Goal: Task Accomplishment & Management: Manage account settings

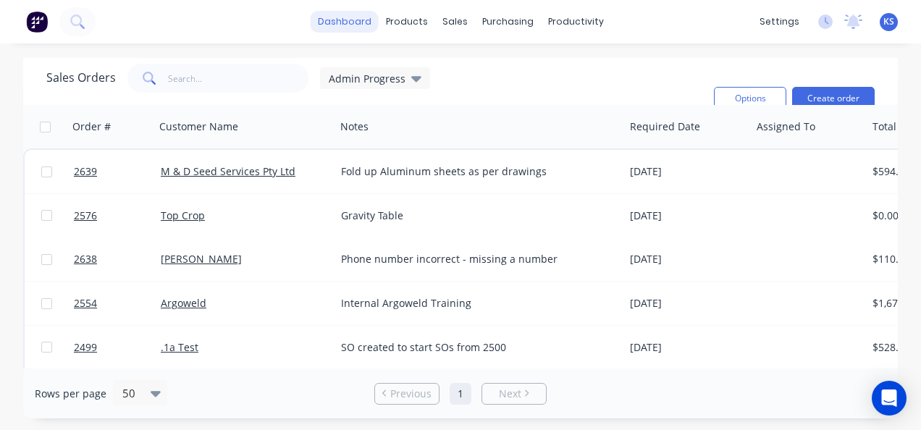
click at [355, 20] on link "dashboard" at bounding box center [345, 22] width 68 height 22
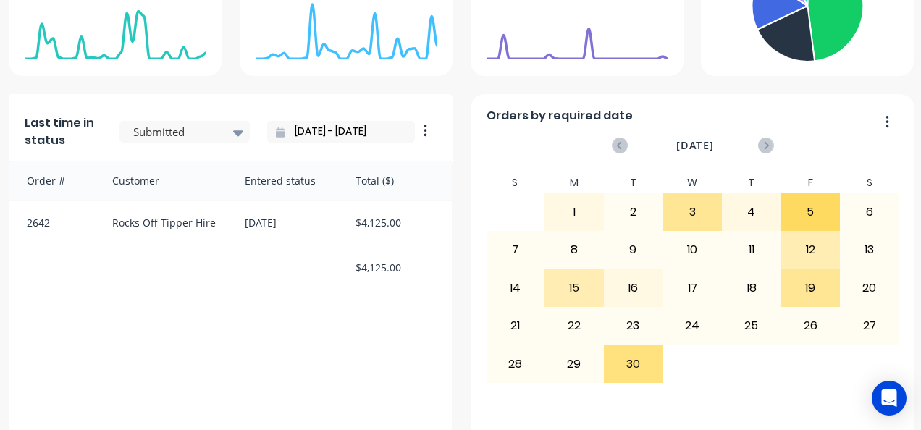
scroll to position [362, 0]
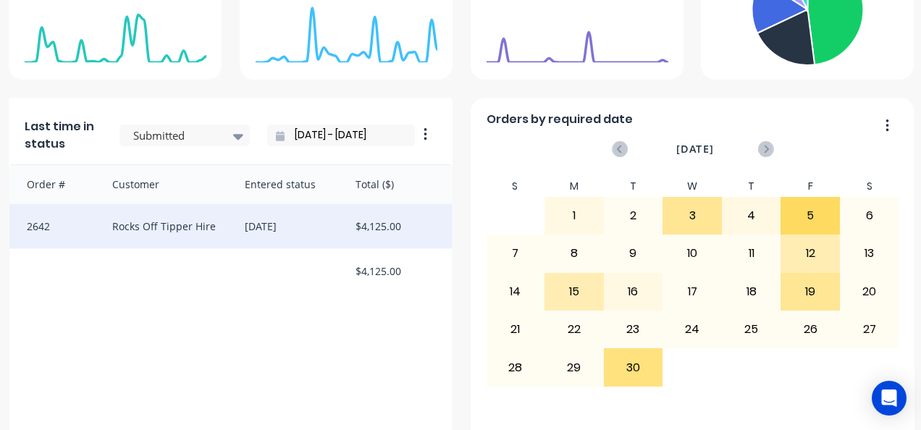
click at [162, 222] on div "Rocks Off Tipper Hire" at bounding box center [164, 226] width 132 height 44
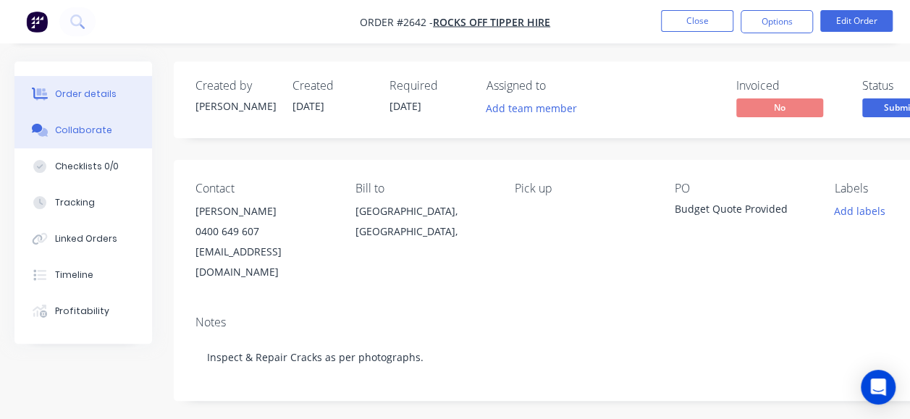
click at [80, 135] on div "Collaborate" at bounding box center [83, 130] width 57 height 13
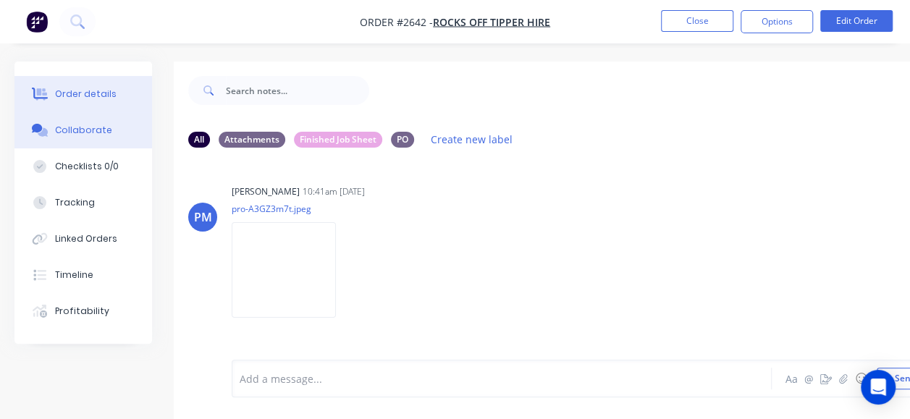
click at [90, 94] on div "Order details" at bounding box center [86, 94] width 62 height 13
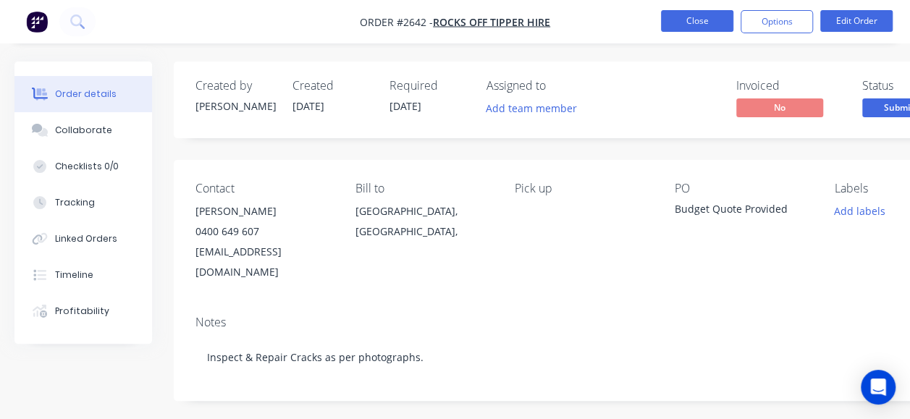
click at [691, 18] on button "Close" at bounding box center [697, 21] width 72 height 22
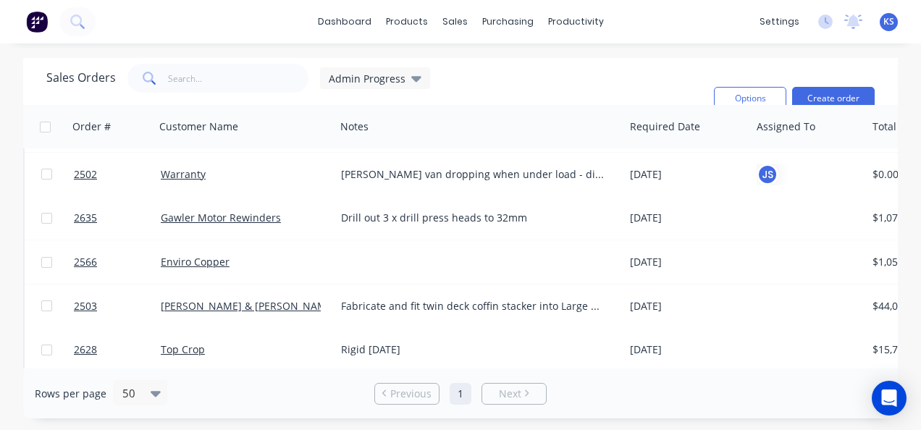
scroll to position [434, 0]
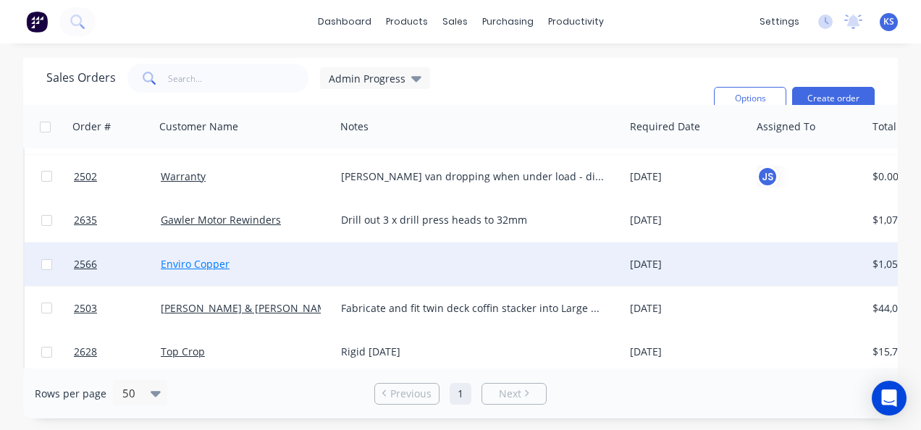
click at [194, 261] on link "Enviro Copper" at bounding box center [195, 264] width 69 height 14
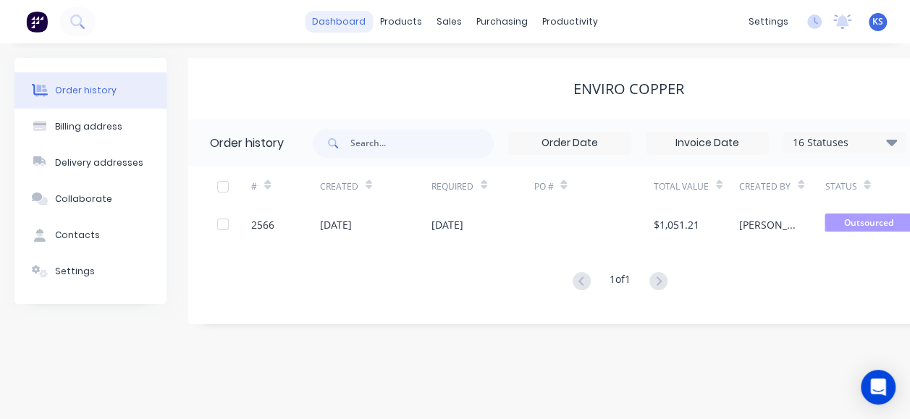
click at [336, 26] on link "dashboard" at bounding box center [339, 22] width 68 height 22
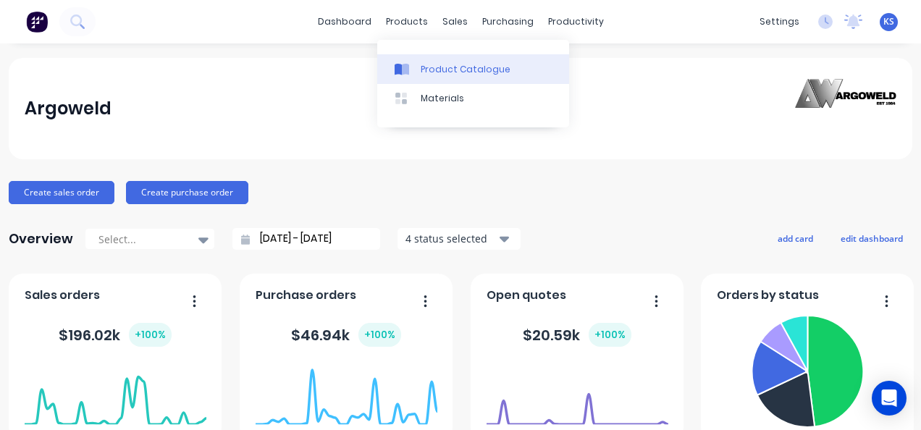
click at [439, 69] on div "Product Catalogue" at bounding box center [466, 69] width 90 height 13
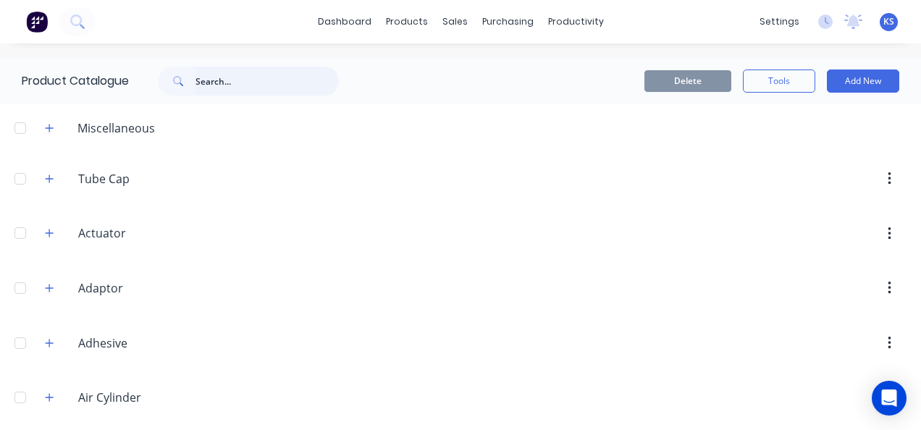
click at [244, 71] on input "text" at bounding box center [266, 81] width 143 height 29
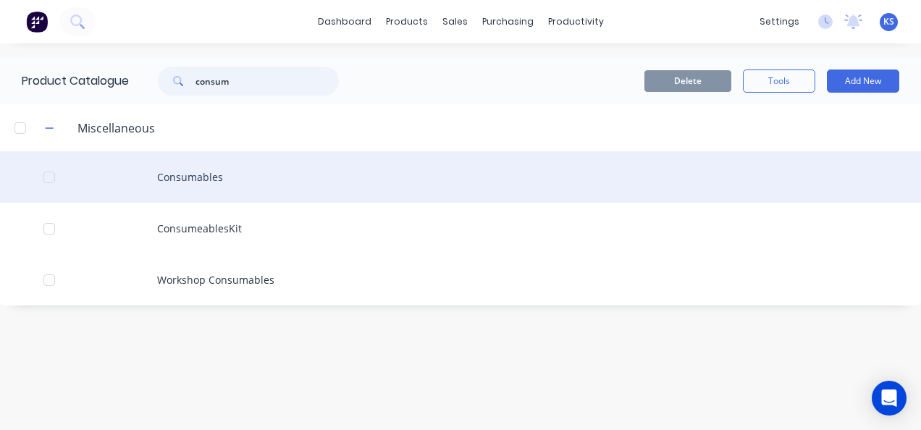
type input "consum"
click at [201, 177] on div "Consumables" at bounding box center [460, 176] width 921 height 51
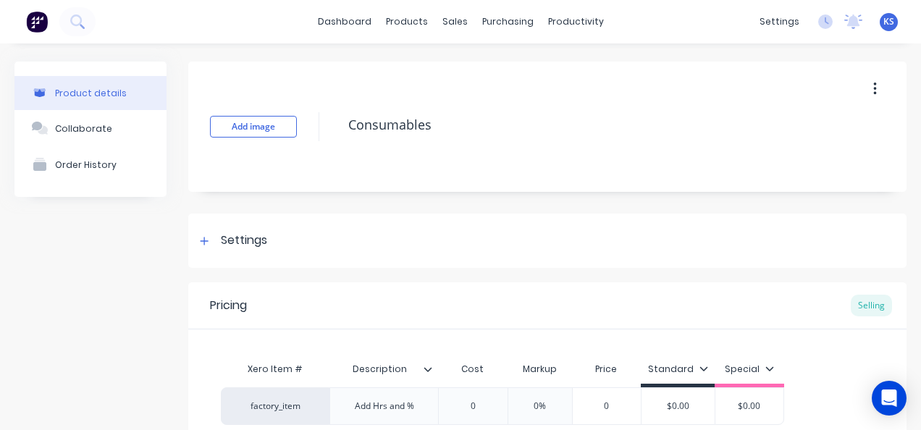
type textarea "x"
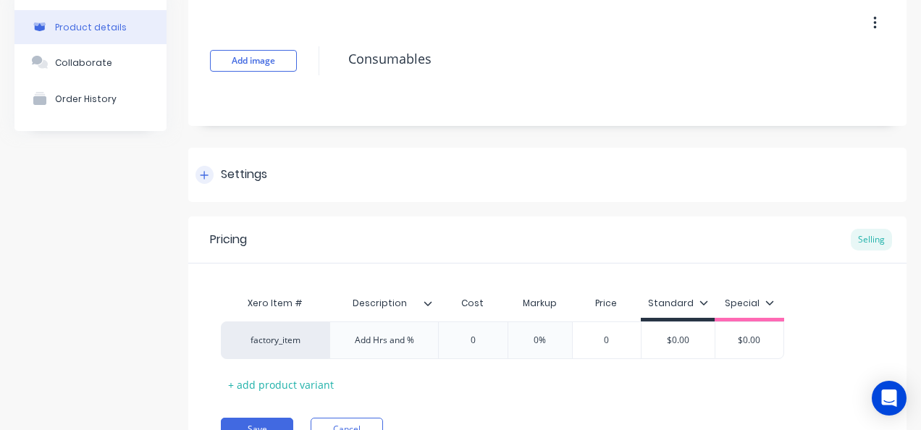
scroll to position [65, 0]
click at [210, 174] on div at bounding box center [204, 176] width 18 height 18
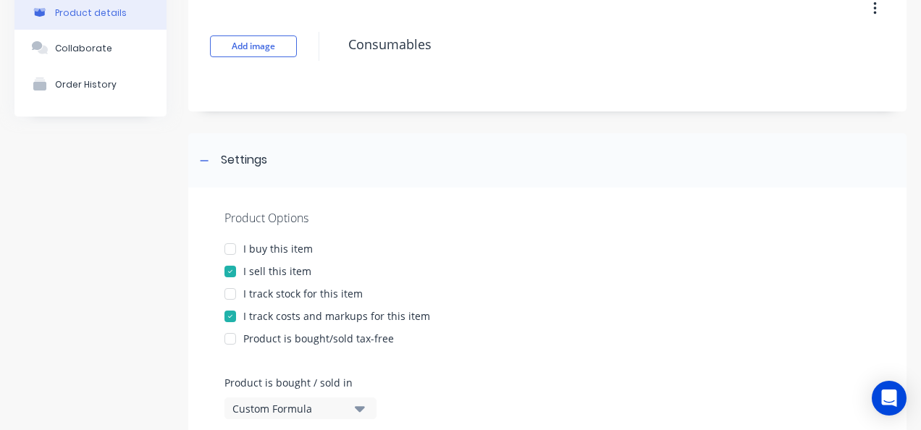
scroll to position [0, 0]
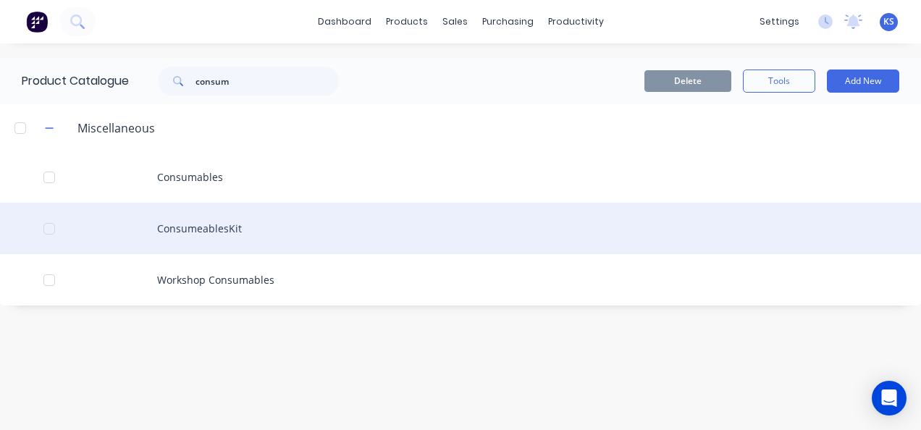
click at [230, 230] on div "ConsumeablesKit" at bounding box center [460, 228] width 921 height 51
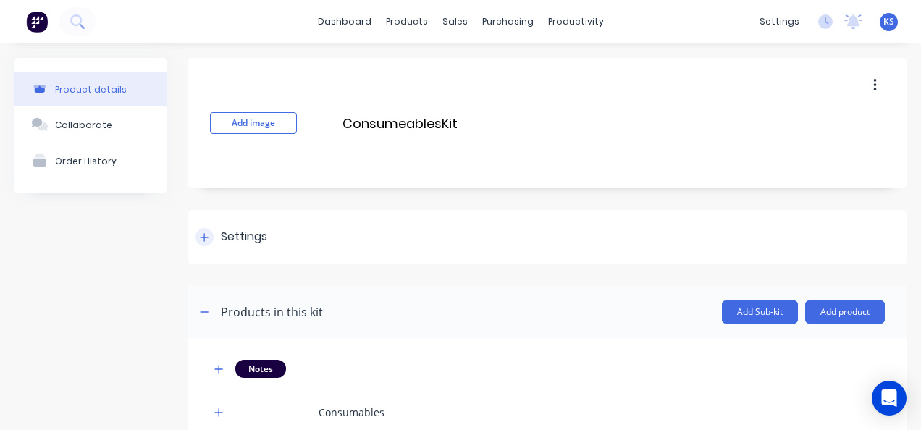
click at [212, 230] on div "Settings" at bounding box center [231, 237] width 72 height 18
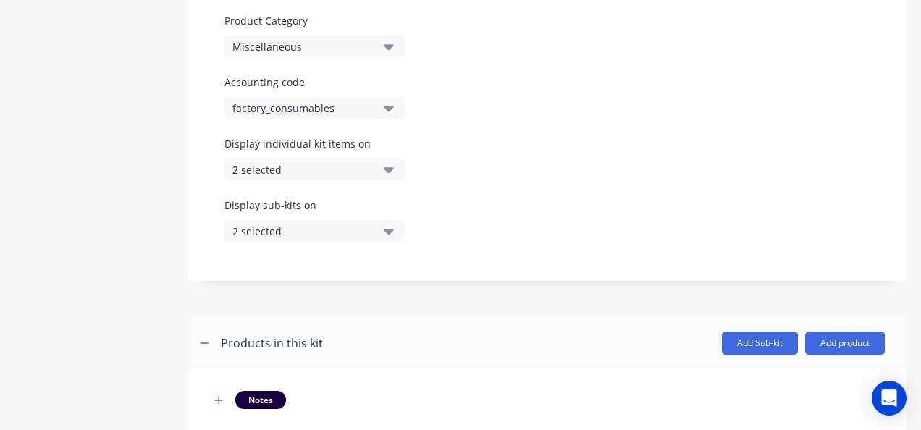
scroll to position [434, 0]
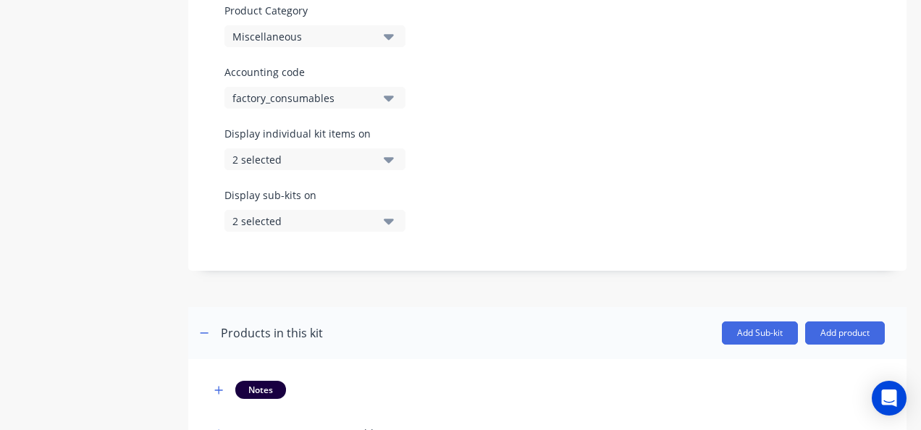
click at [376, 97] on button "factory_consumables" at bounding box center [314, 98] width 181 height 22
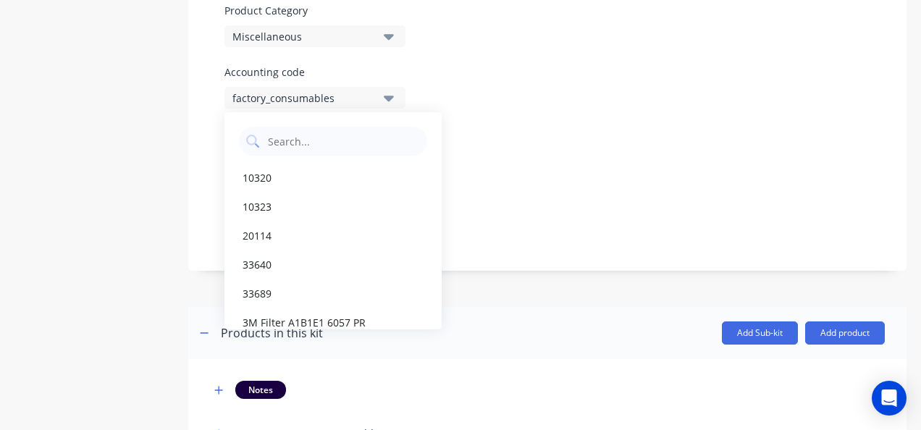
click at [376, 97] on button "factory_consumables" at bounding box center [314, 98] width 181 height 22
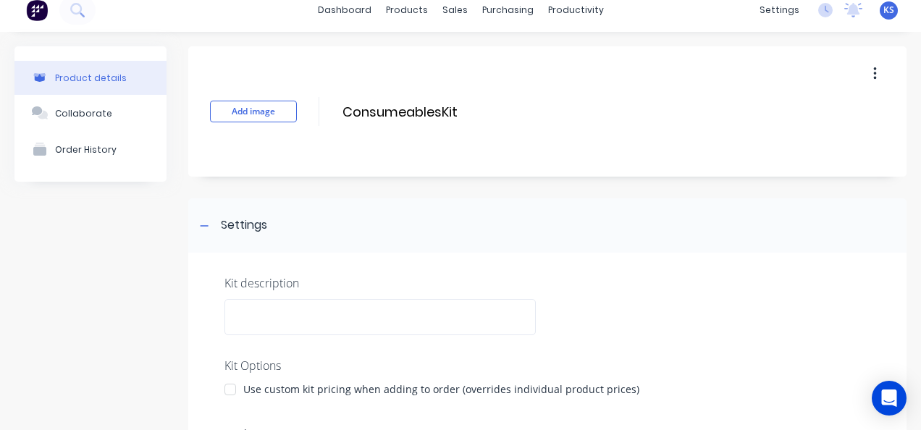
scroll to position [0, 0]
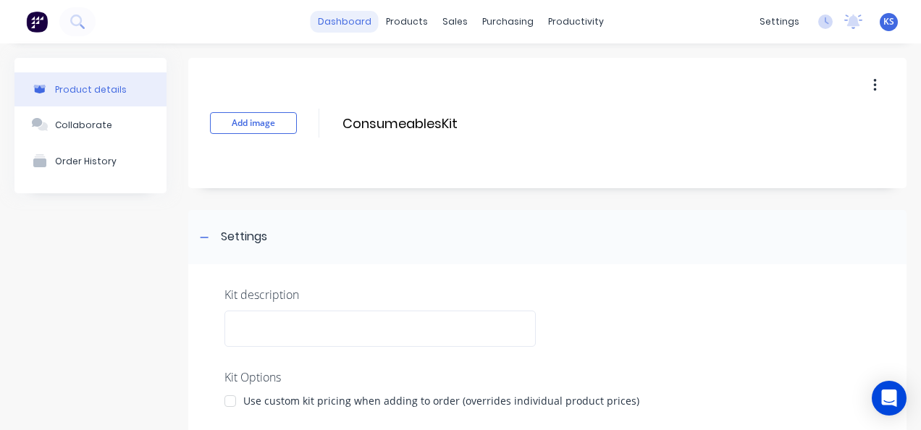
click at [321, 25] on link "dashboard" at bounding box center [345, 22] width 68 height 22
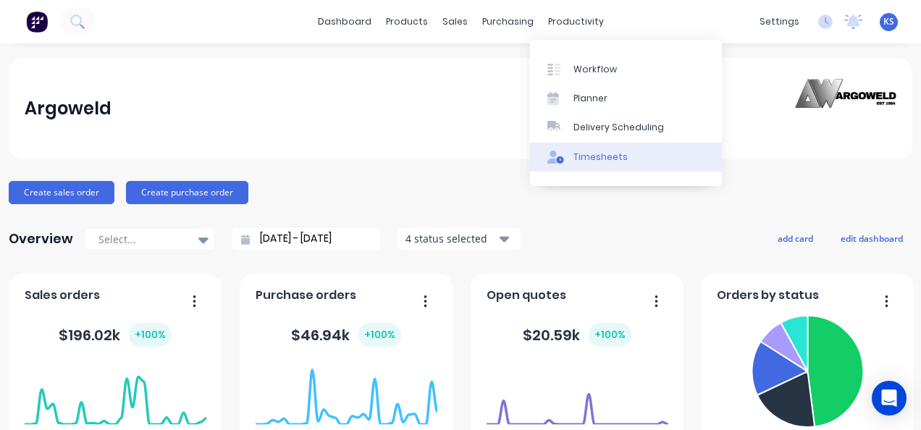
click at [612, 158] on div "Timesheets" at bounding box center [600, 157] width 54 height 13
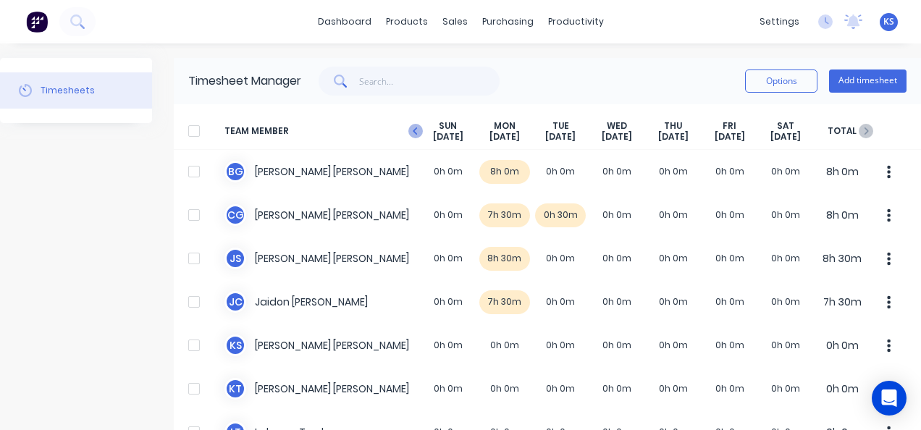
click at [410, 127] on icon "button" at bounding box center [415, 131] width 14 height 14
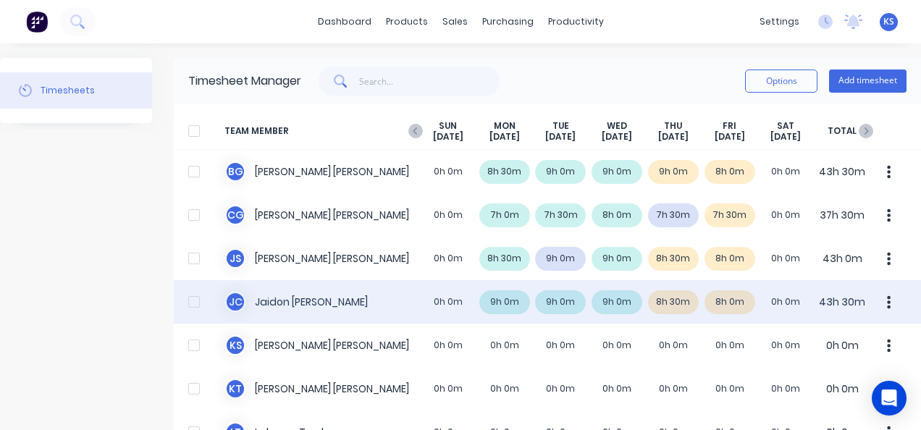
click at [300, 289] on div "J C Jaidon Clarke 0h 0m 9h 0m 9h 0m 9h 0m 8h 30m 8h 0m 0h 0m 43h 30m" at bounding box center [547, 301] width 747 height 43
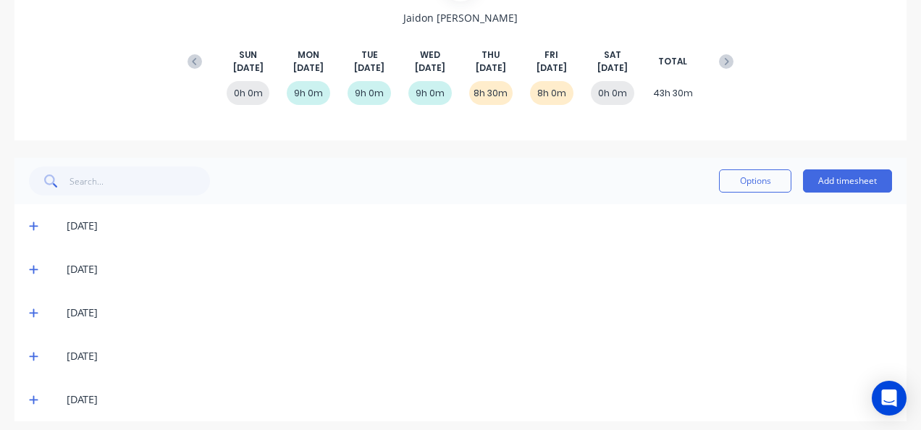
scroll to position [188, 0]
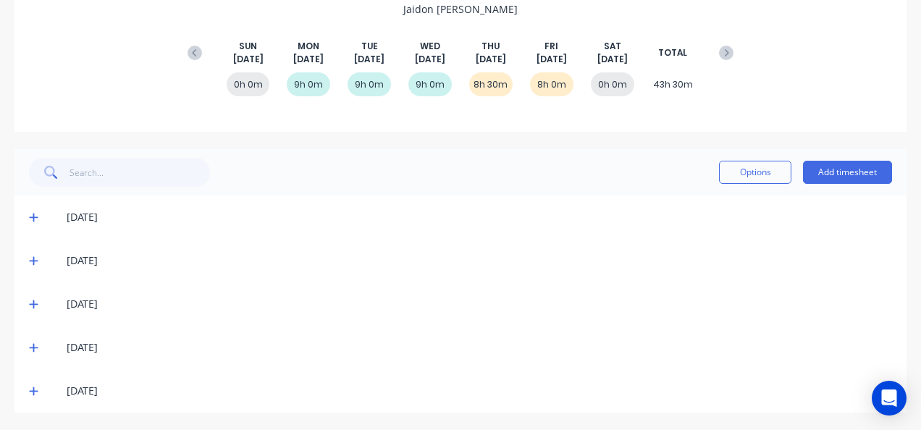
click at [33, 344] on icon at bounding box center [33, 348] width 9 height 9
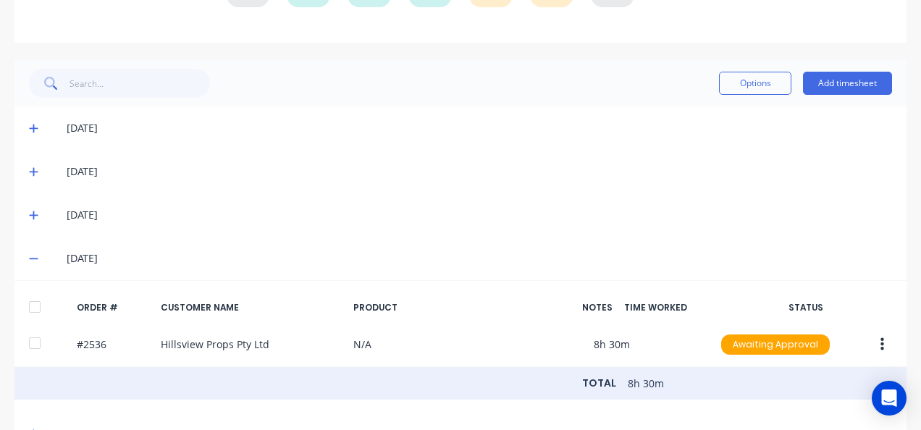
scroll to position [329, 0]
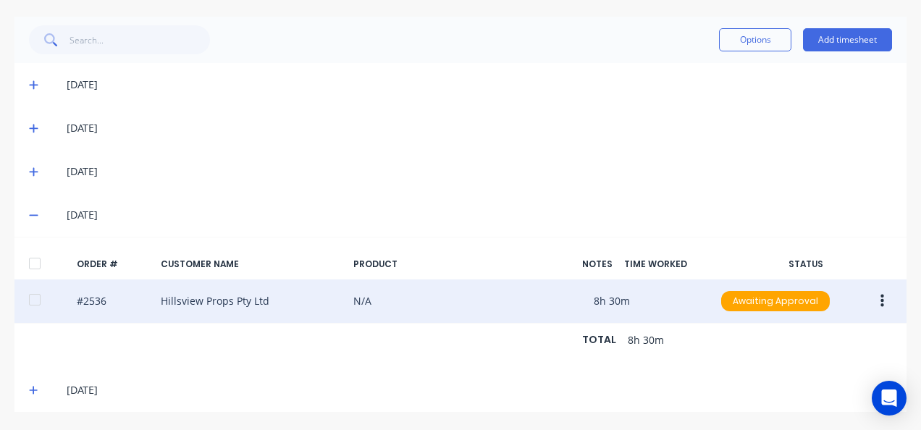
click at [38, 288] on div at bounding box center [34, 299] width 29 height 29
click at [880, 295] on icon "button" at bounding box center [882, 301] width 4 height 13
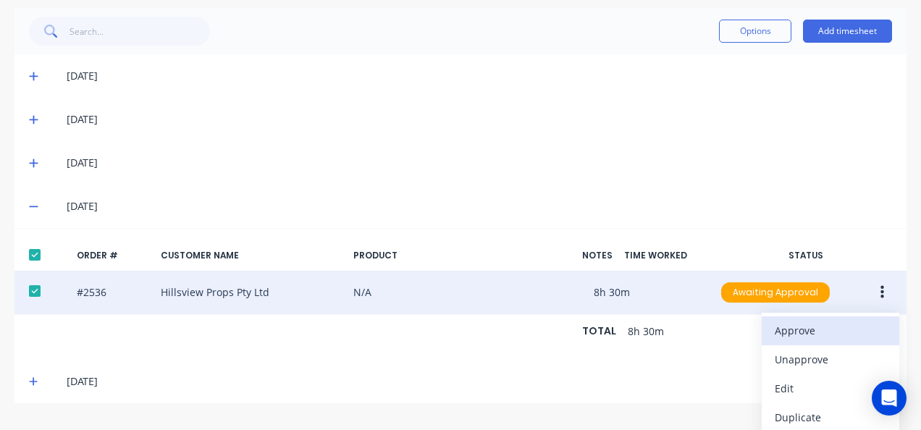
click at [821, 320] on div "Approve" at bounding box center [830, 330] width 111 height 21
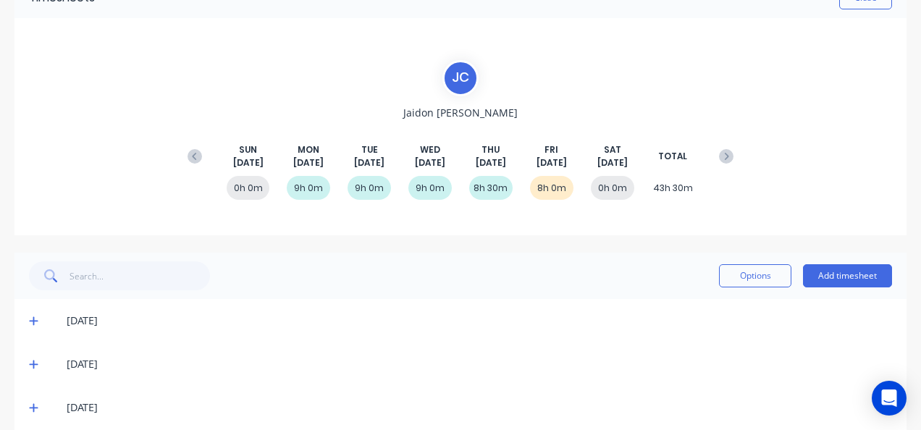
scroll to position [0, 0]
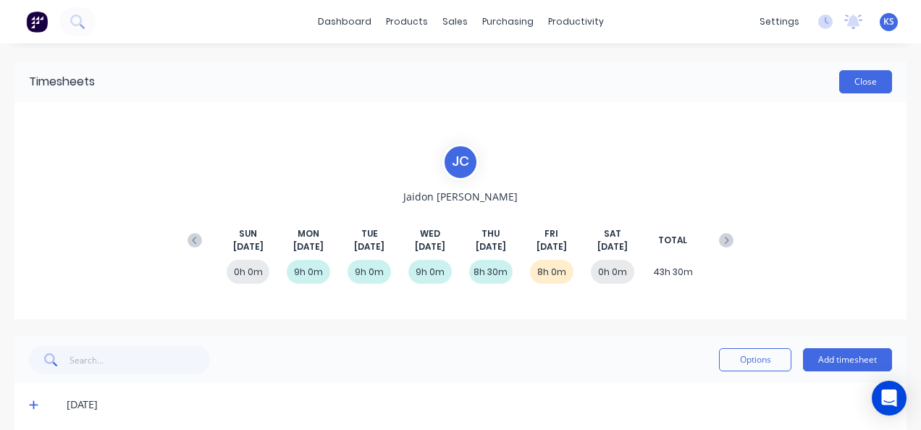
click at [866, 80] on button "Close" at bounding box center [865, 81] width 53 height 23
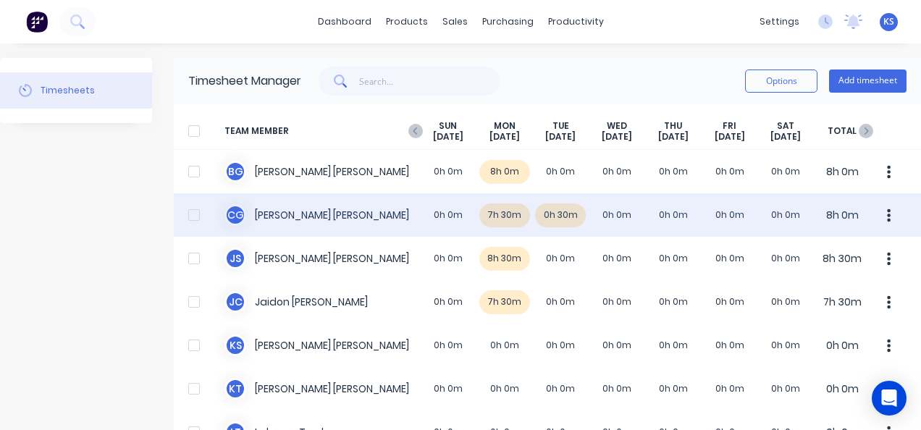
click at [302, 210] on div "C G Clayton Gilbert 0h 0m 7h 30m 0h 30m 0h 0m 0h 0m 0h 0m 0h 0m 8h 0m" at bounding box center [547, 214] width 747 height 43
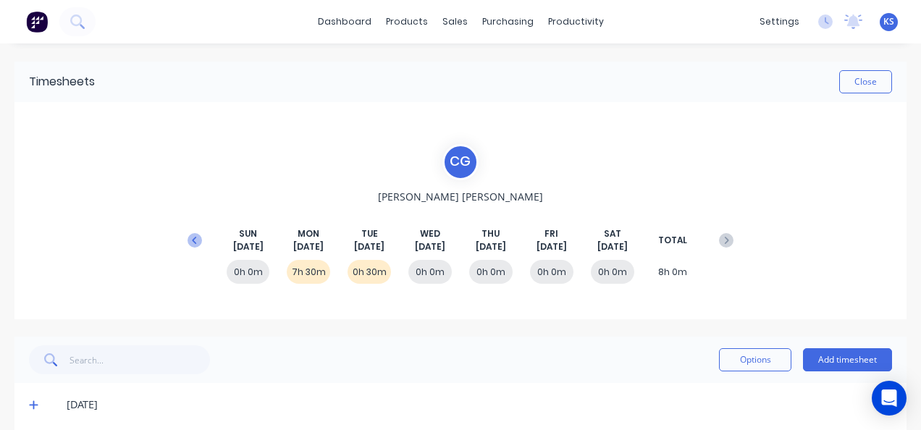
click at [195, 239] on icon at bounding box center [195, 240] width 14 height 14
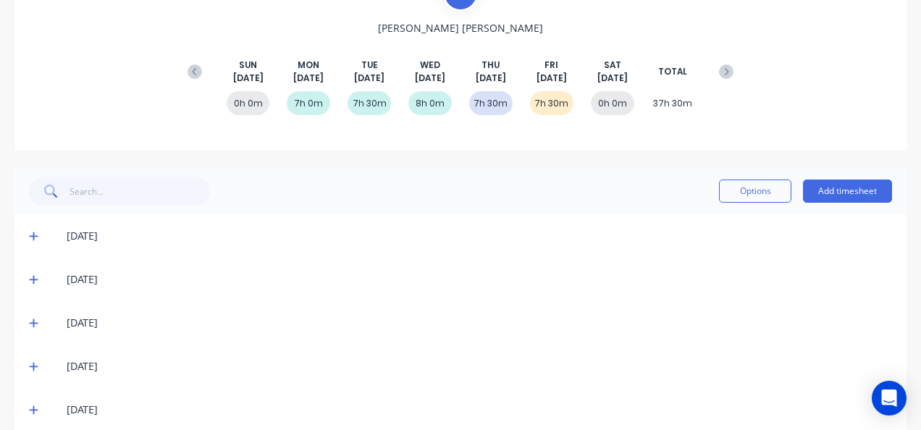
scroll to position [188, 0]
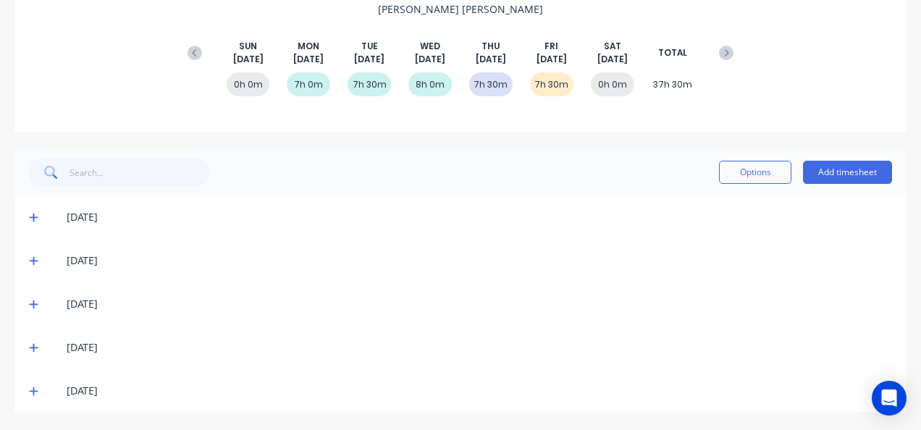
click at [32, 346] on icon at bounding box center [33, 347] width 9 height 10
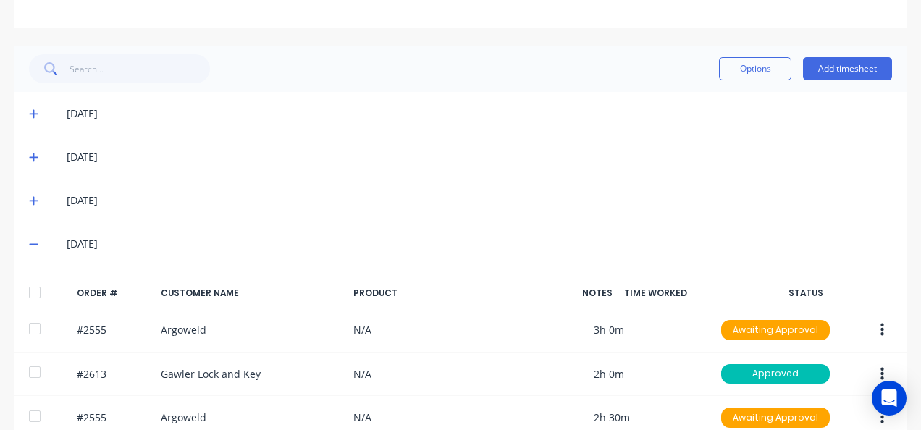
scroll to position [416, 0]
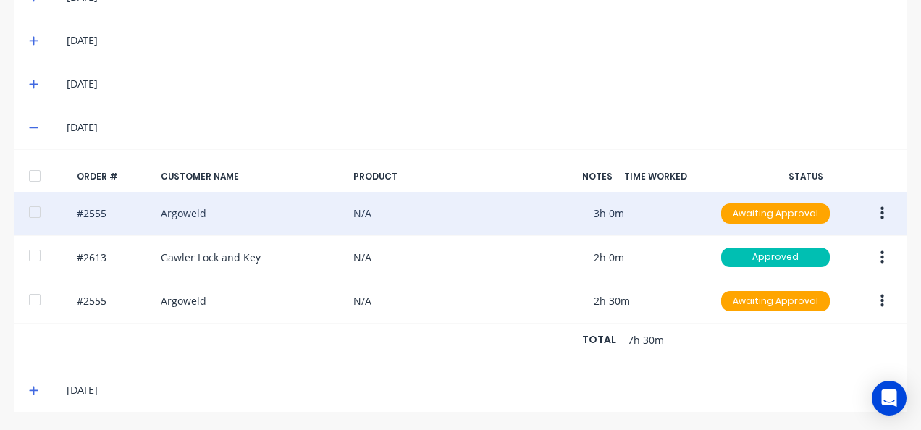
click at [882, 207] on icon "button" at bounding box center [882, 213] width 4 height 13
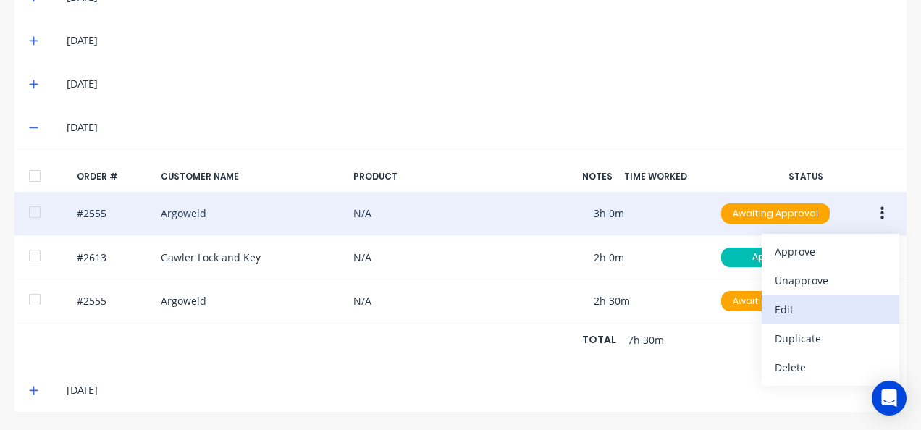
click at [782, 301] on div "Edit" at bounding box center [830, 309] width 111 height 21
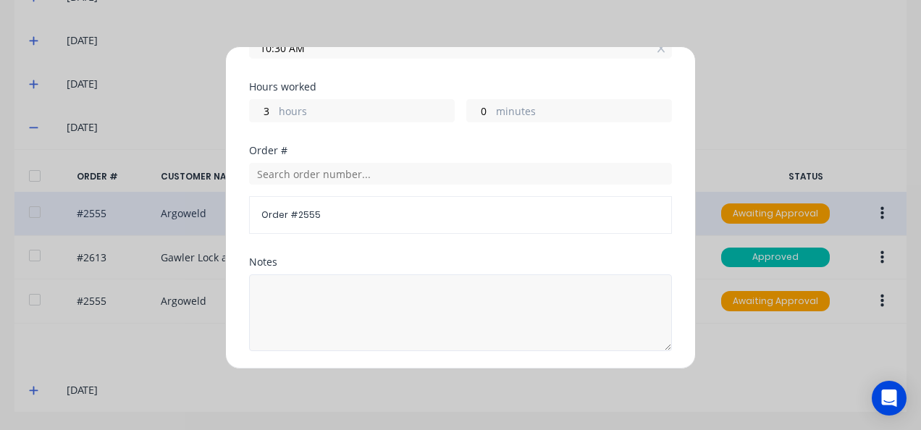
scroll to position [290, 0]
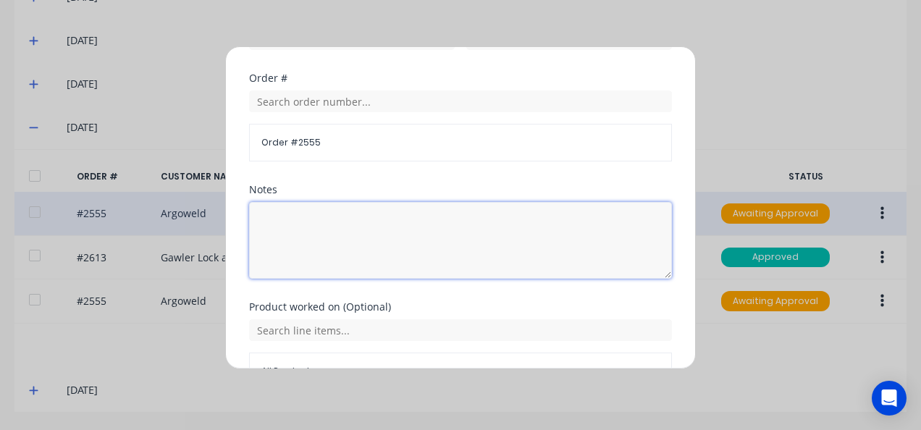
click at [315, 226] on textarea at bounding box center [460, 240] width 423 height 77
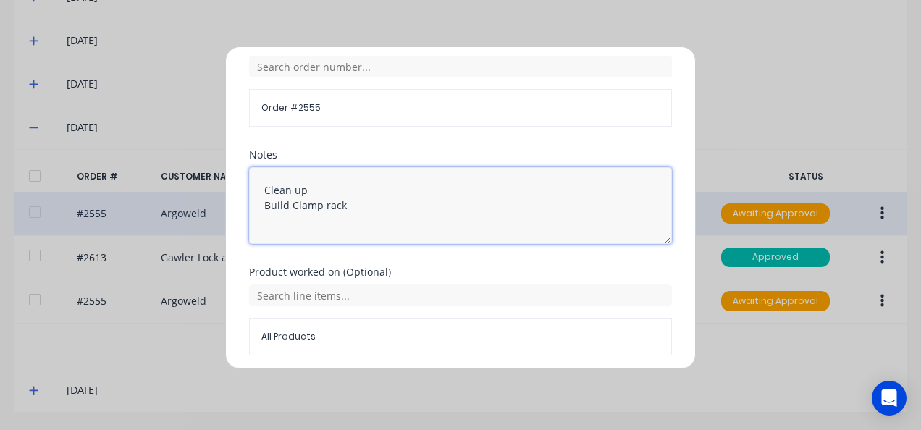
scroll to position [374, 0]
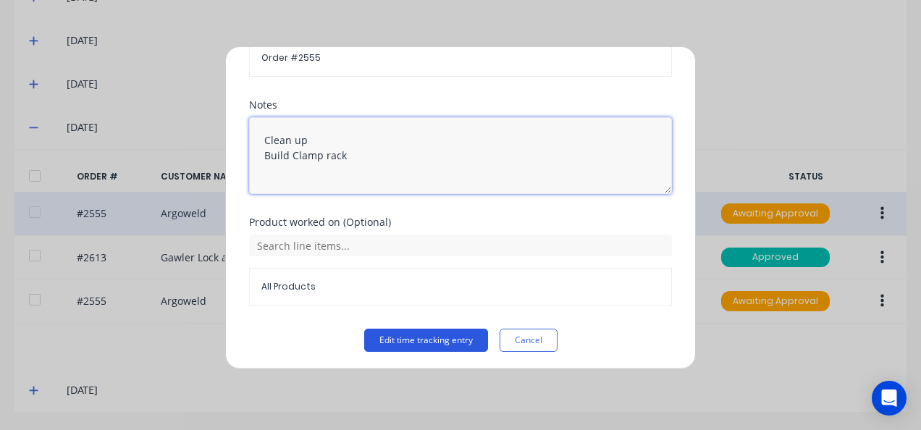
type textarea "Clean up Build Clamp rack"
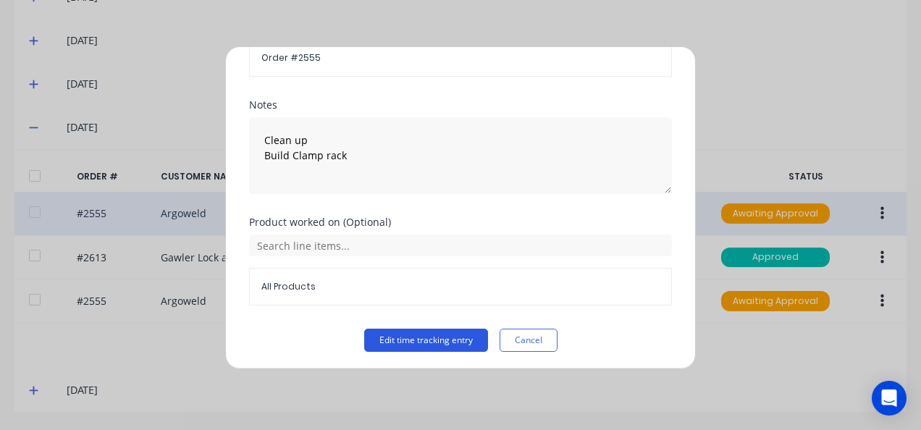
click at [439, 329] on button "Edit time tracking entry" at bounding box center [426, 340] width 124 height 23
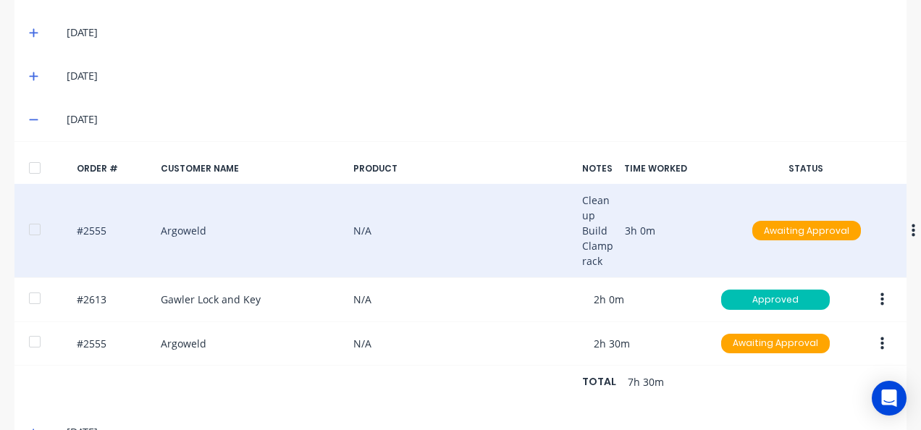
scroll to position [416, 20]
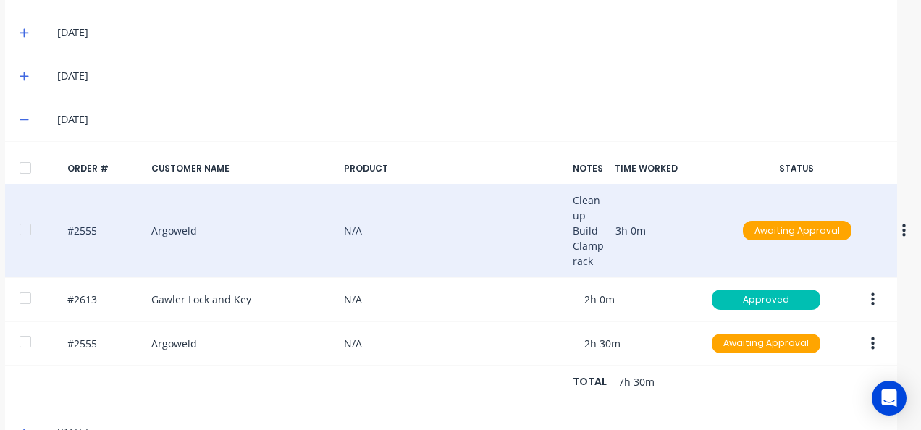
click at [902, 226] on icon "button" at bounding box center [904, 230] width 4 height 13
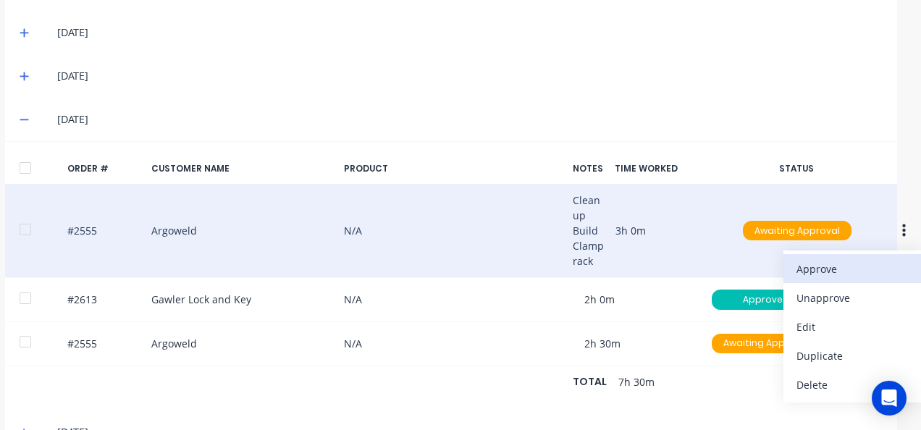
click at [798, 261] on div "Approve" at bounding box center [851, 268] width 111 height 21
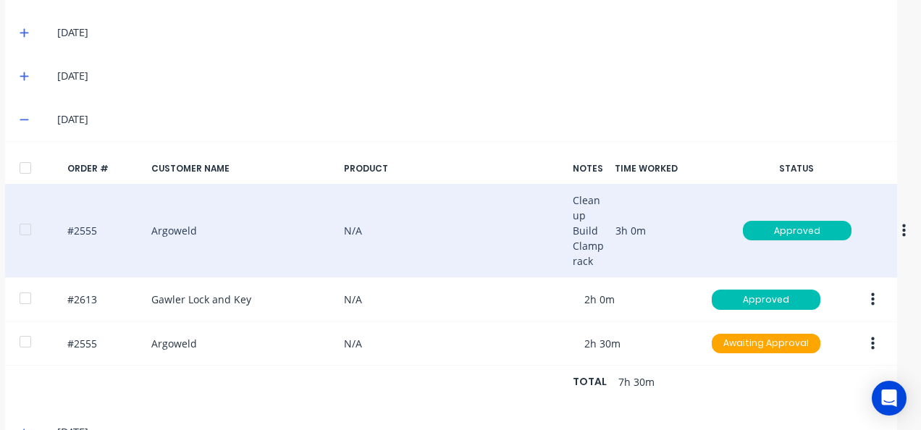
click at [898, 231] on button "button" at bounding box center [904, 231] width 34 height 26
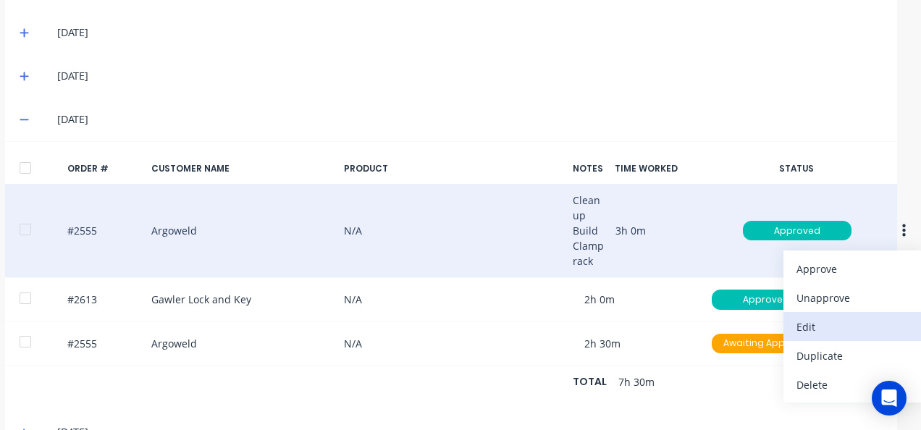
click at [798, 326] on div "Edit" at bounding box center [851, 326] width 111 height 21
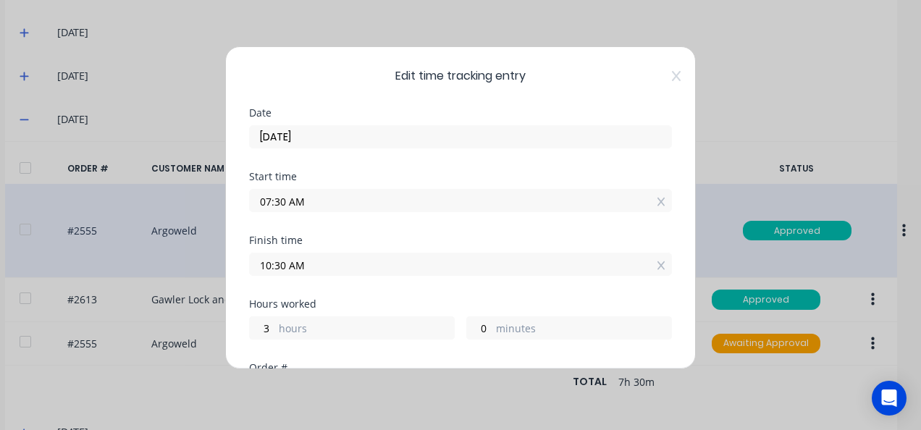
scroll to position [217, 0]
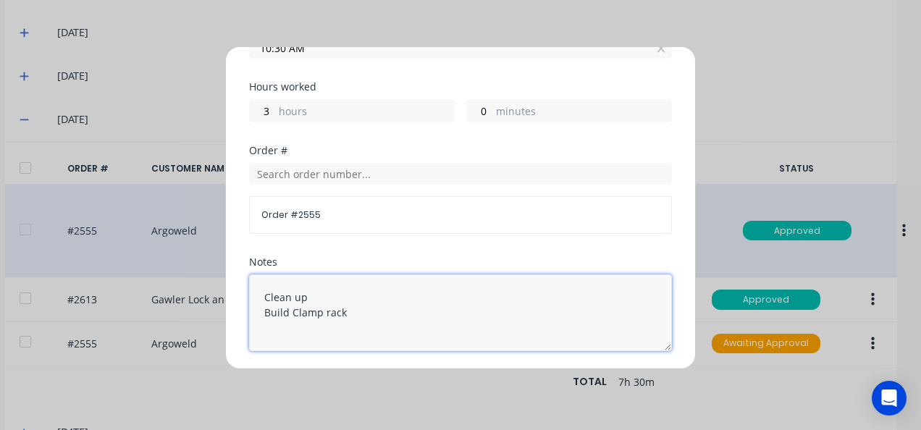
drag, startPoint x: 347, startPoint y: 305, endPoint x: 233, endPoint y: 288, distance: 115.6
click at [233, 288] on div "Edit time tracking entry Date 04/09/2025 Start time 07:30 AM Finish time 10:30 …" at bounding box center [460, 207] width 471 height 323
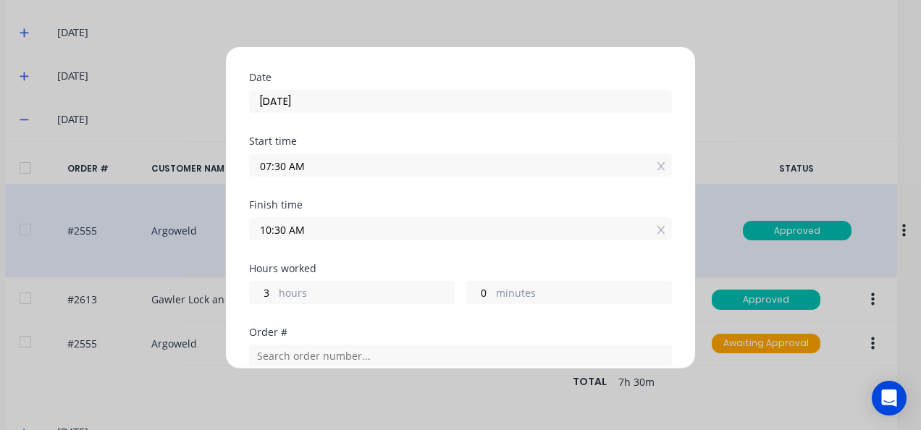
scroll to position [0, 0]
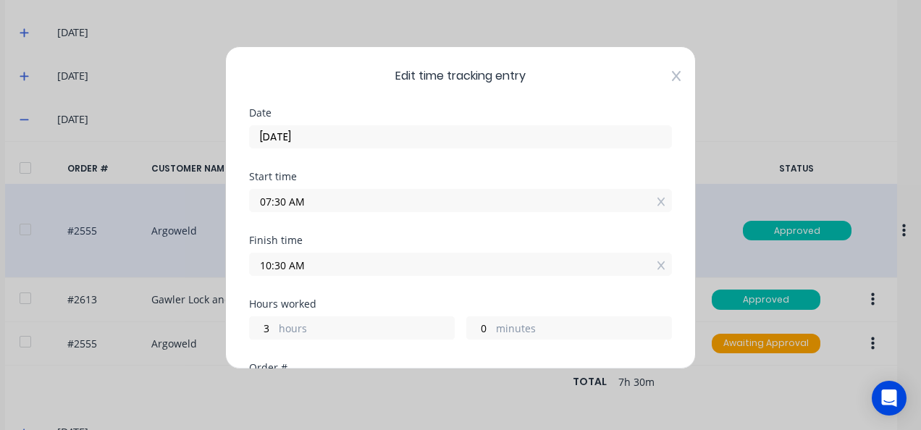
click at [672, 76] on icon at bounding box center [676, 76] width 9 height 12
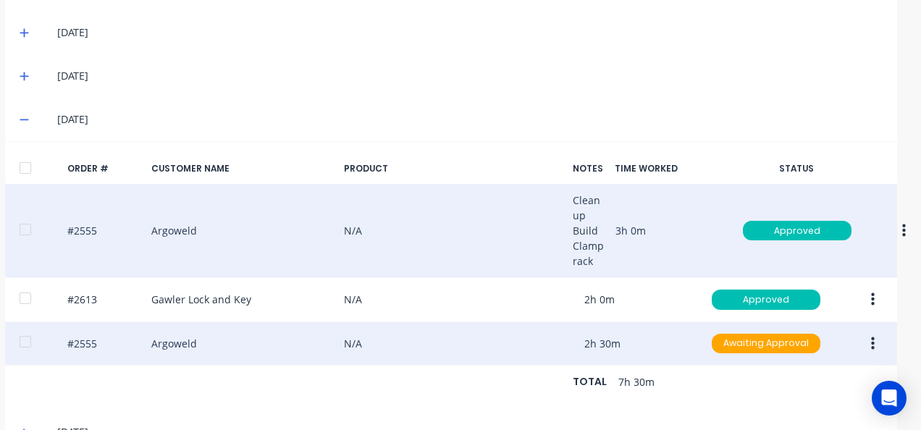
click at [871, 344] on icon "button" at bounding box center [873, 344] width 4 height 16
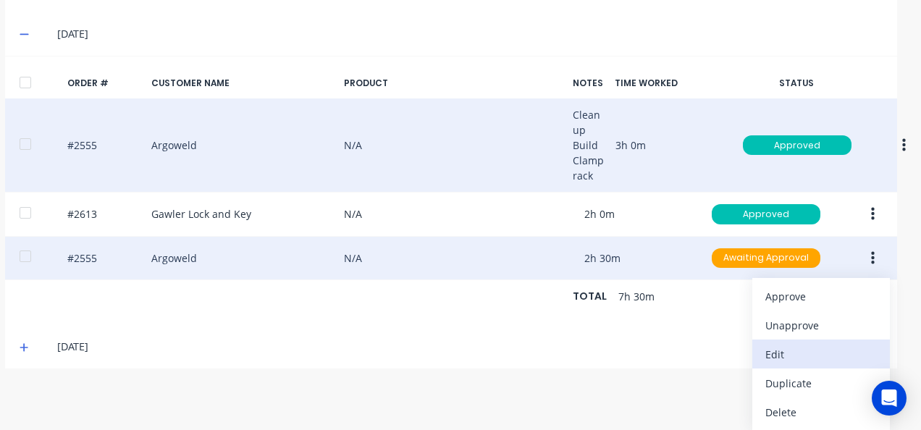
click at [783, 346] on div "Edit" at bounding box center [820, 354] width 111 height 21
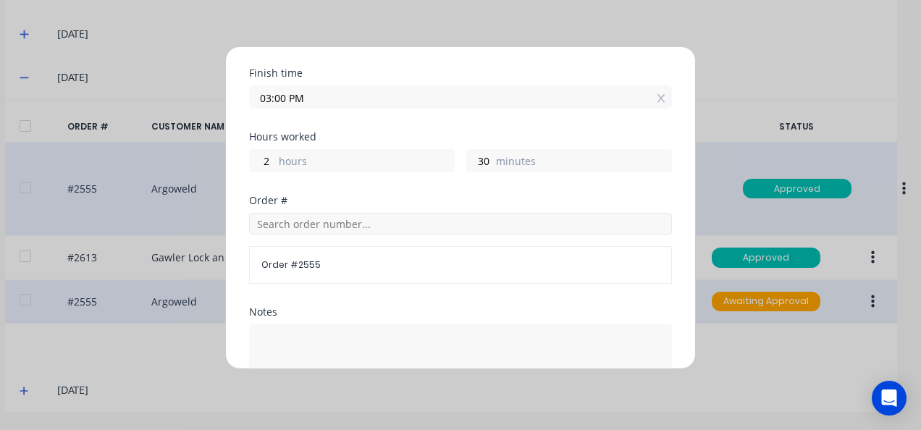
scroll to position [290, 0]
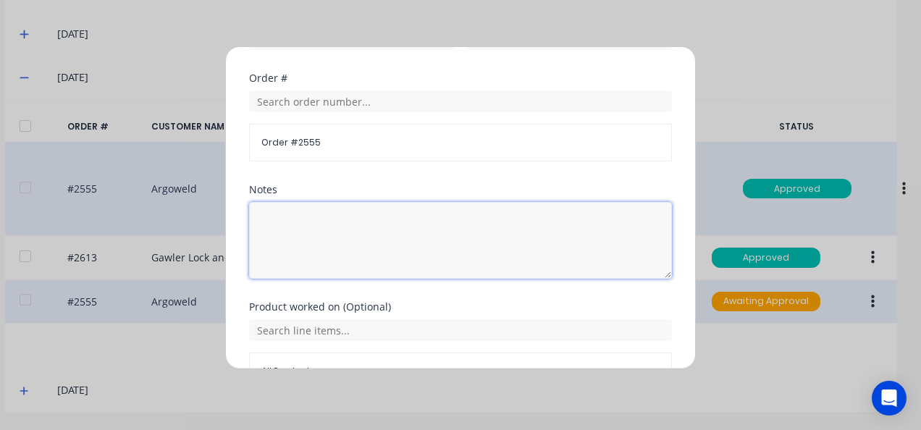
click at [321, 214] on textarea at bounding box center [460, 240] width 423 height 77
paste textarea "Clean up Build Clamp rack"
drag, startPoint x: 308, startPoint y: 223, endPoint x: 173, endPoint y: 228, distance: 135.5
click at [172, 229] on div "Edit time tracking entry Date 04/09/2025 Start time 12:30 PM Finish time 03:00 …" at bounding box center [460, 215] width 921 height 430
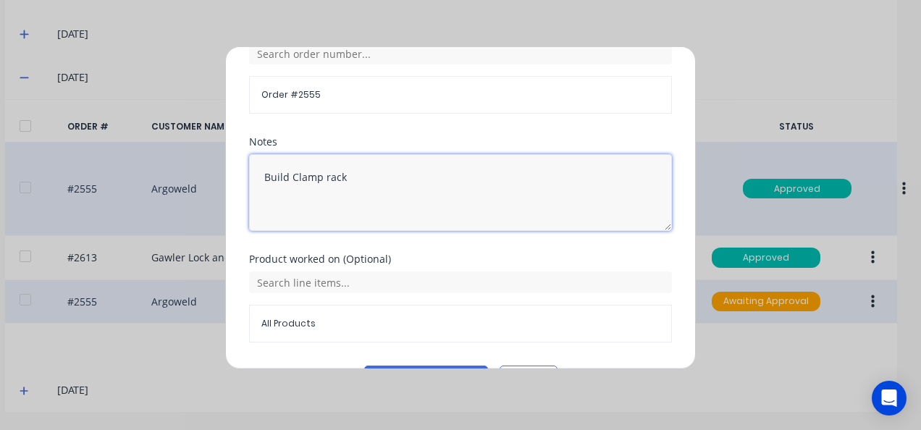
scroll to position [374, 0]
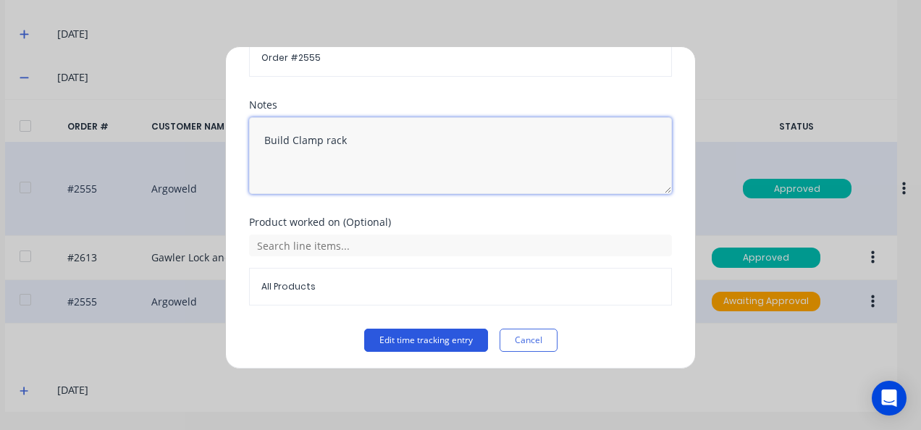
type textarea "Build Clamp rack"
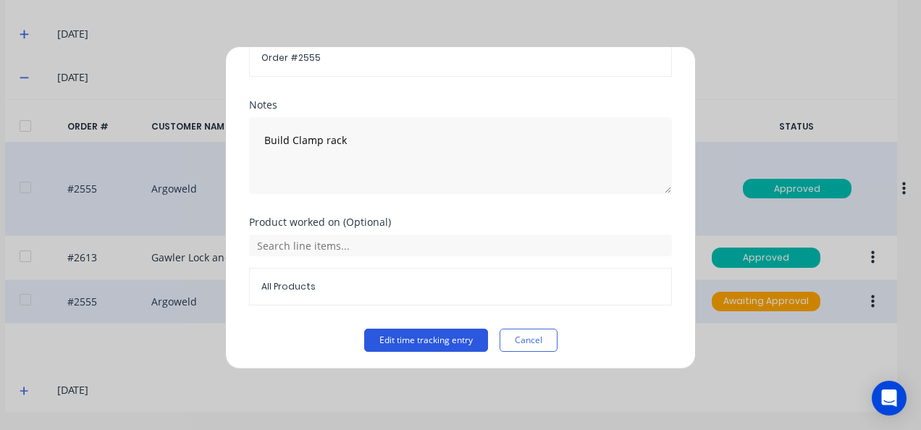
click at [461, 332] on button "Edit time tracking entry" at bounding box center [426, 340] width 124 height 23
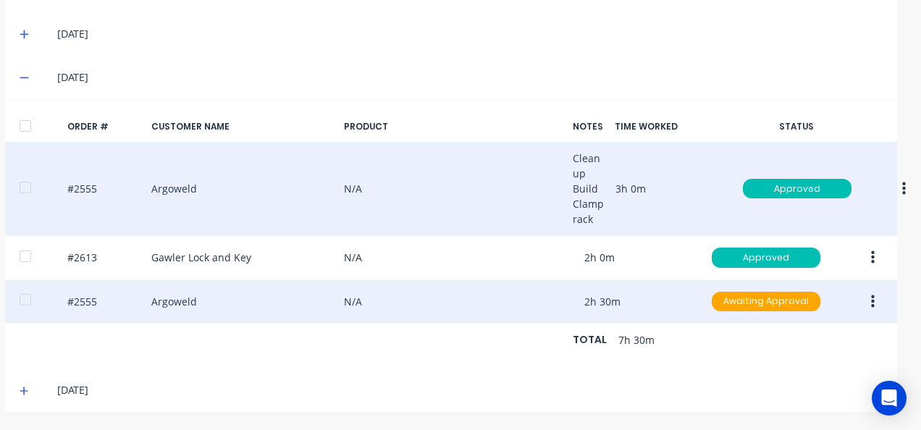
scroll to position [486, 20]
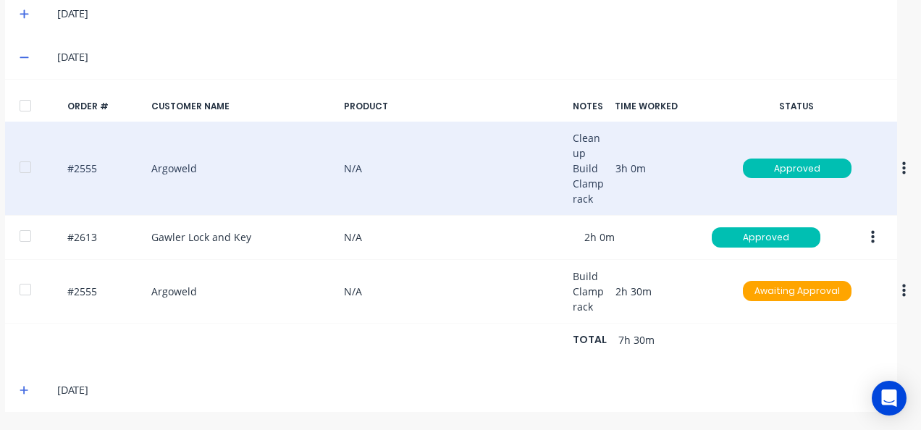
click at [902, 283] on icon "button" at bounding box center [904, 291] width 4 height 16
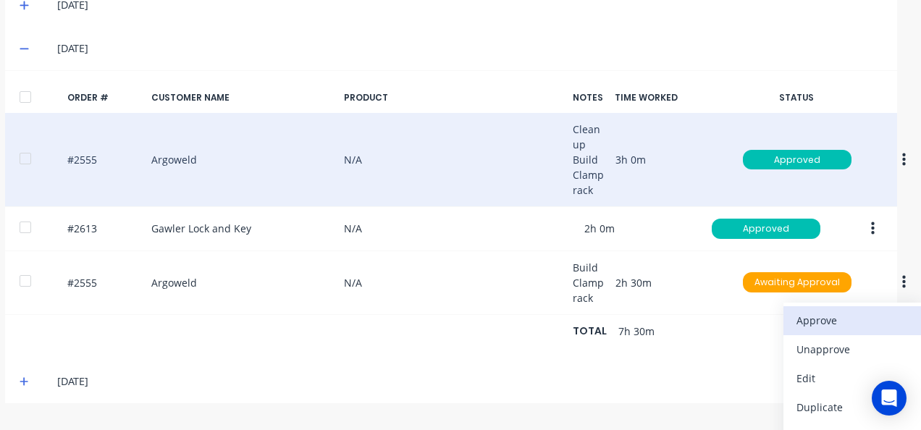
click at [818, 312] on div "Approve" at bounding box center [851, 320] width 111 height 21
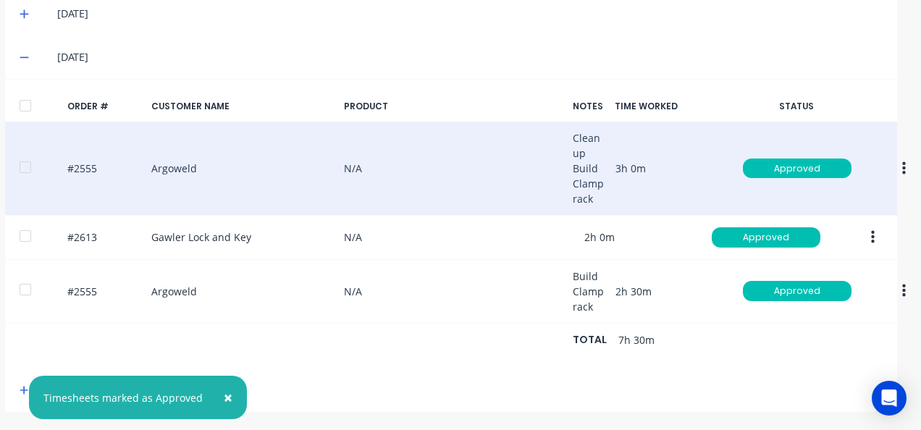
click at [895, 160] on button "button" at bounding box center [904, 169] width 34 height 26
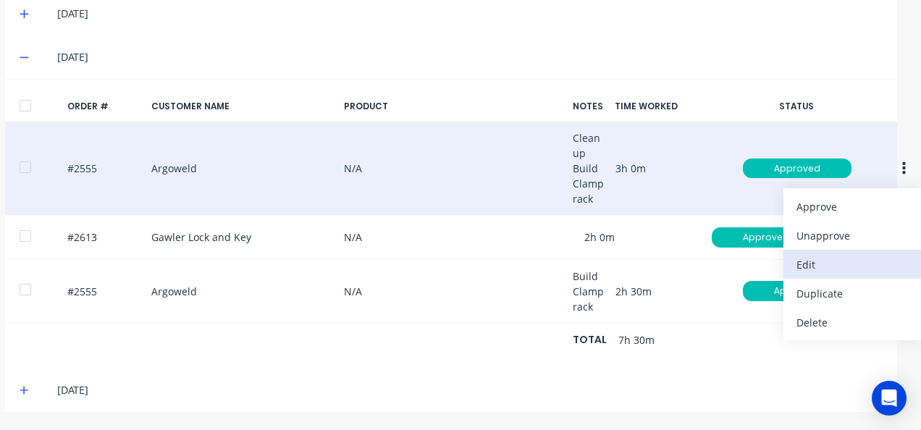
click at [807, 254] on div "Edit" at bounding box center [851, 264] width 111 height 21
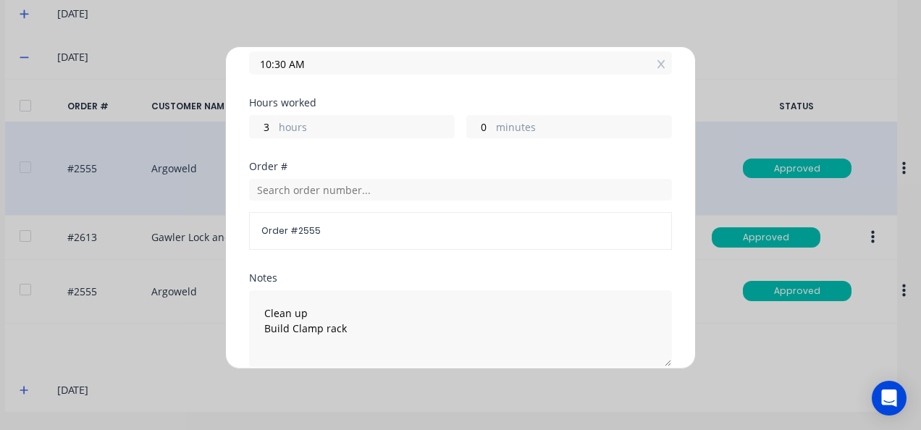
scroll to position [362, 0]
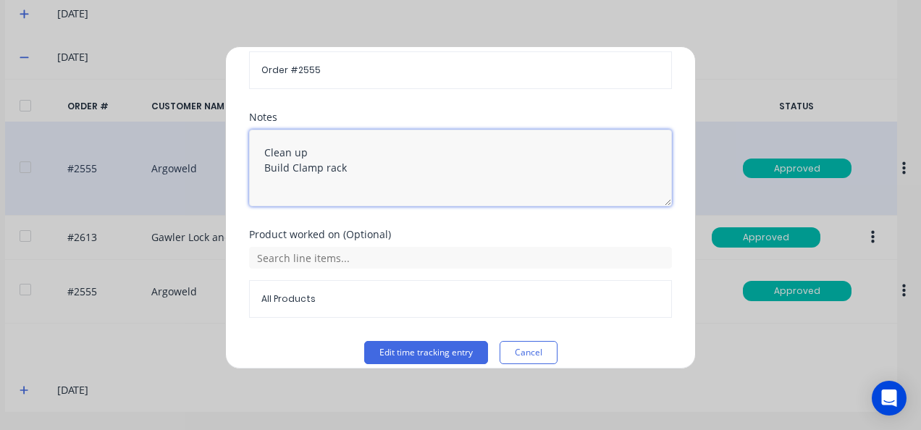
drag, startPoint x: 352, startPoint y: 167, endPoint x: 189, endPoint y: 180, distance: 163.4
click at [189, 180] on div "Edit time tracking entry Date 04/09/2025 Start time 07:30 AM Finish time 10:30 …" at bounding box center [460, 215] width 921 height 430
type textarea "Clean up"
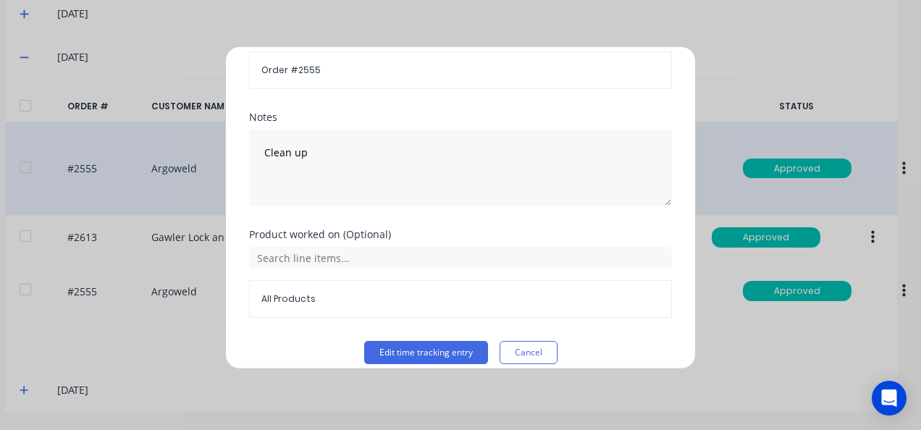
click at [431, 334] on div "Product worked on (Optional) All Products" at bounding box center [460, 284] width 423 height 111
click at [429, 343] on button "Edit time tracking entry" at bounding box center [426, 352] width 124 height 23
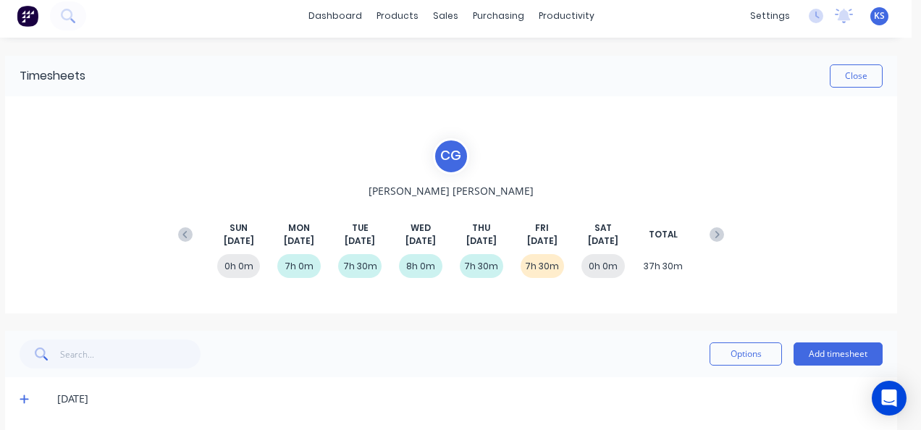
scroll to position [0, 20]
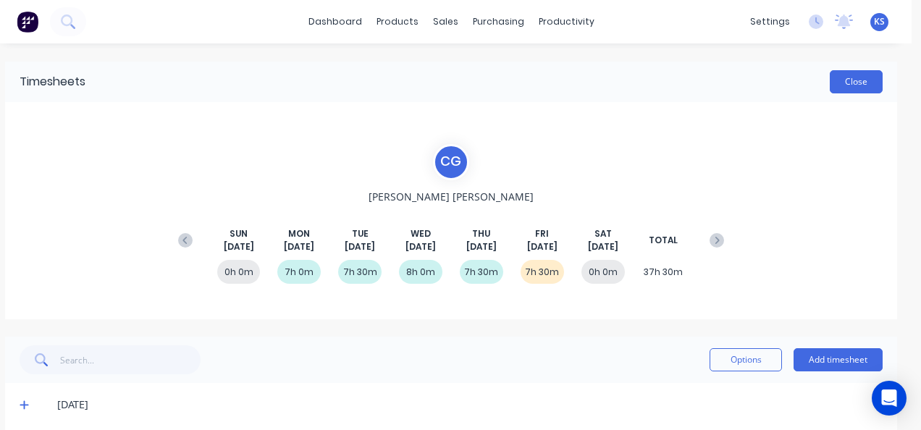
click at [840, 72] on button "Close" at bounding box center [856, 81] width 53 height 23
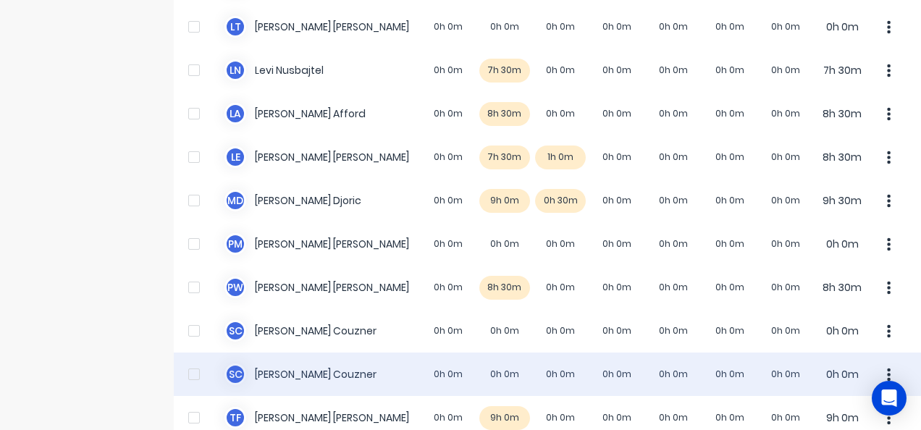
scroll to position [785, 0]
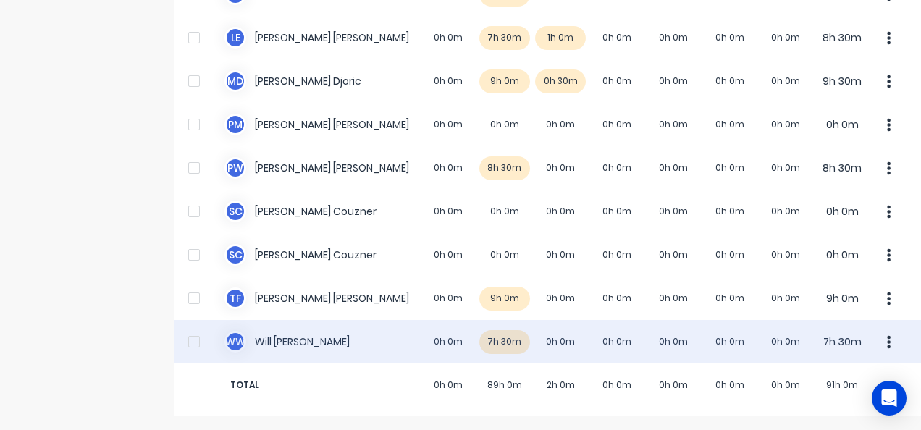
click at [288, 330] on div "W W Will Wallis 0h 0m 7h 30m 0h 0m 0h 0m 0h 0m 0h 0m 0h 0m 7h 30m" at bounding box center [547, 341] width 747 height 43
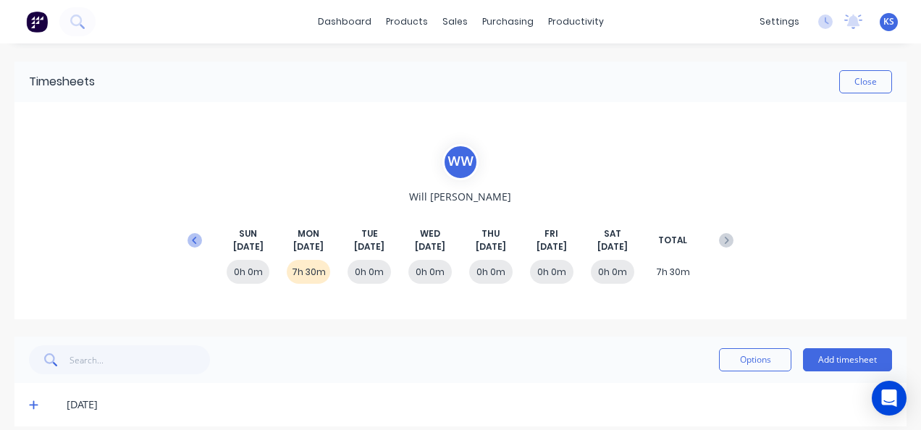
click at [192, 237] on icon at bounding box center [194, 239] width 4 height 7
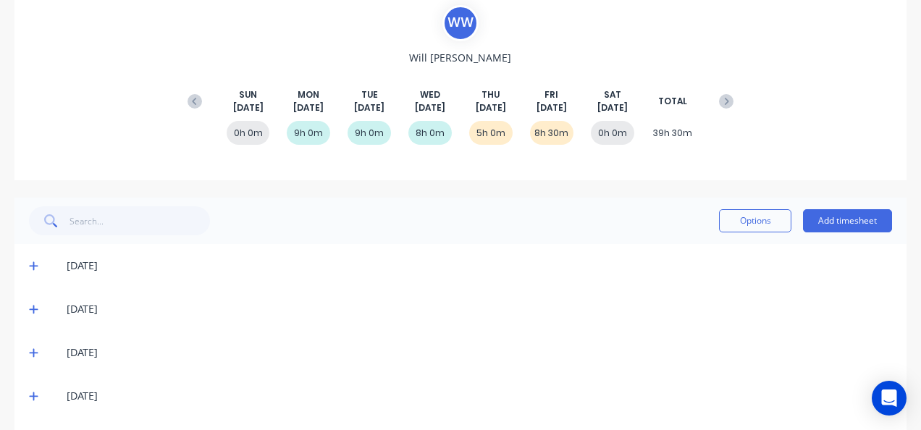
scroll to position [188, 0]
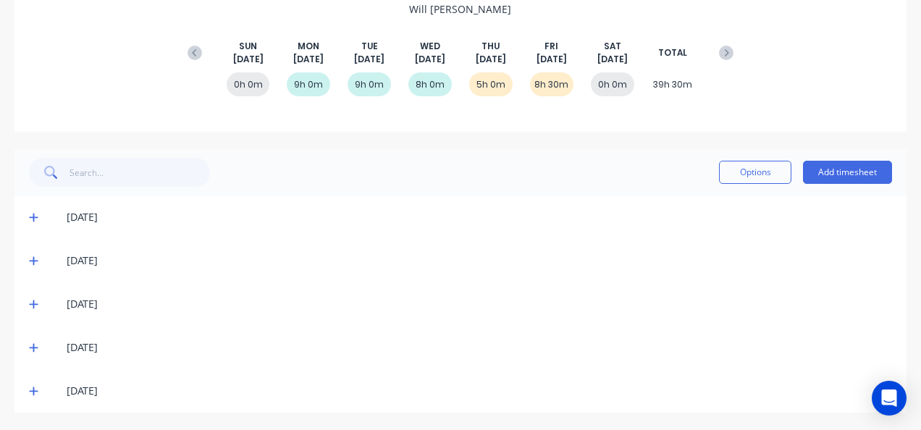
click at [38, 252] on div "02/09/25" at bounding box center [460, 260] width 892 height 43
click at [32, 258] on icon at bounding box center [33, 261] width 9 height 10
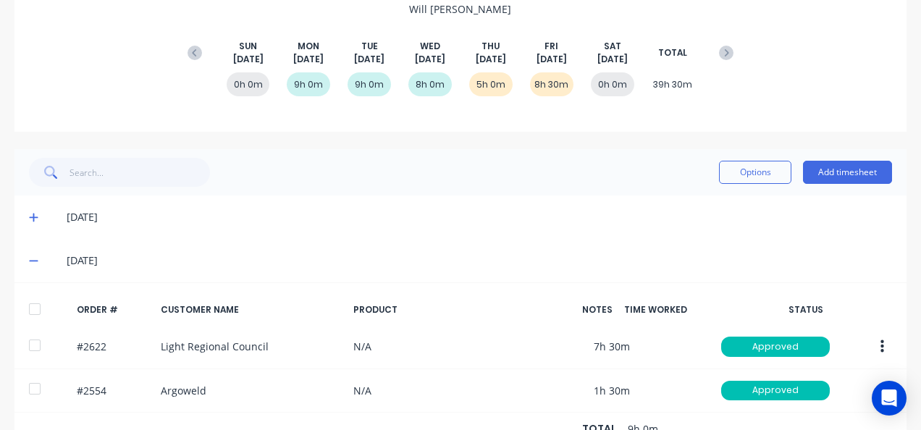
click at [30, 261] on icon at bounding box center [33, 261] width 9 height 1
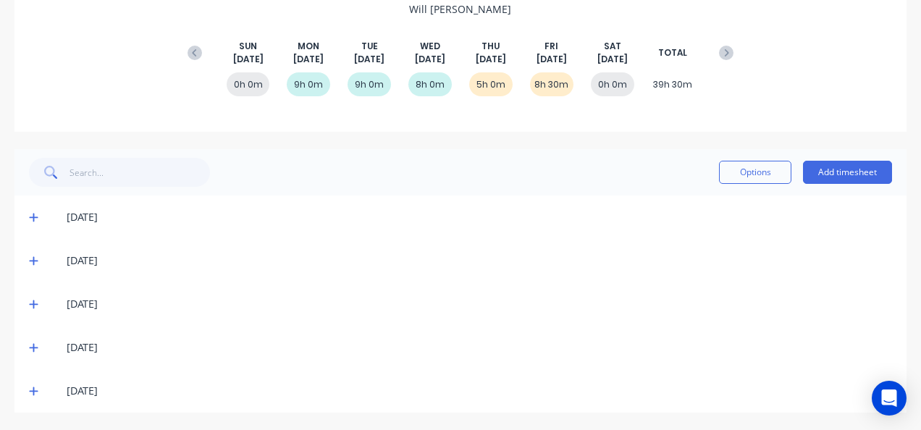
click at [35, 392] on icon at bounding box center [33, 391] width 9 height 10
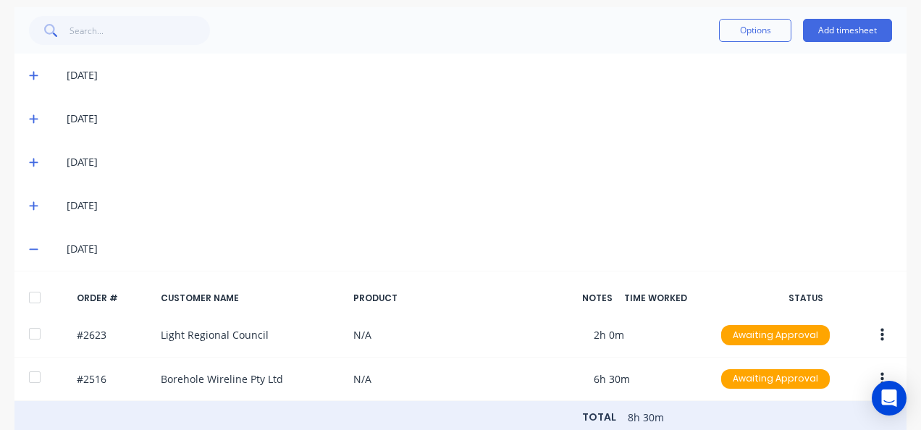
scroll to position [372, 0]
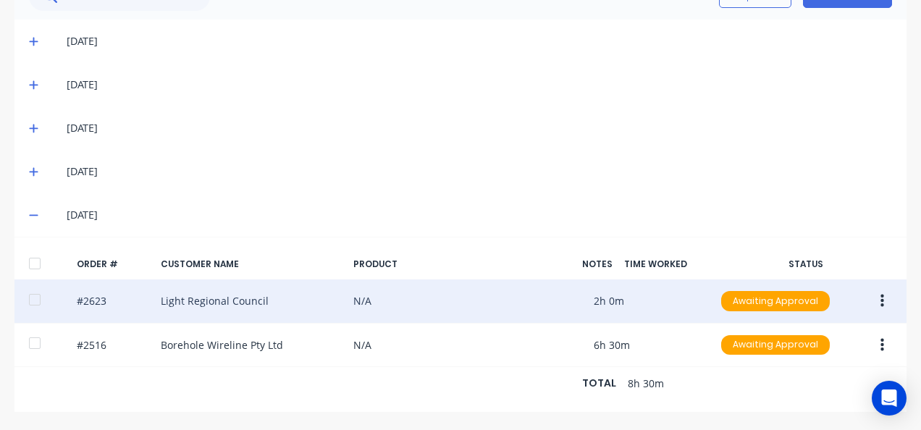
click at [876, 288] on button "button" at bounding box center [882, 301] width 34 height 26
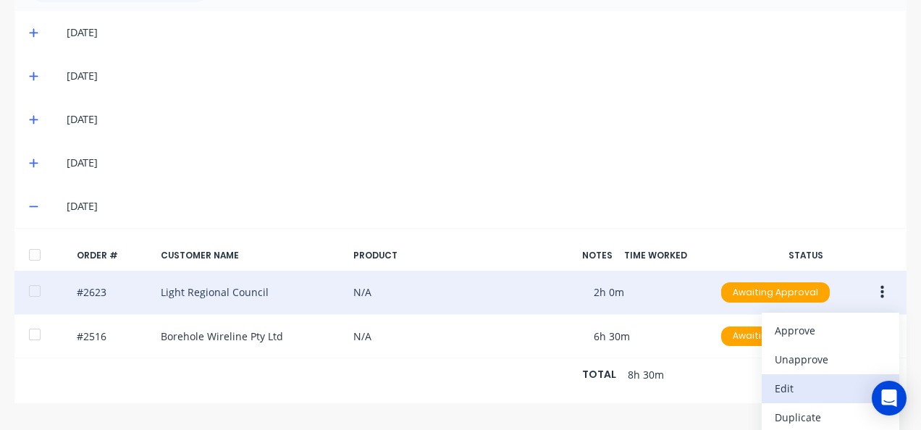
click at [785, 386] on div "Edit" at bounding box center [830, 388] width 111 height 21
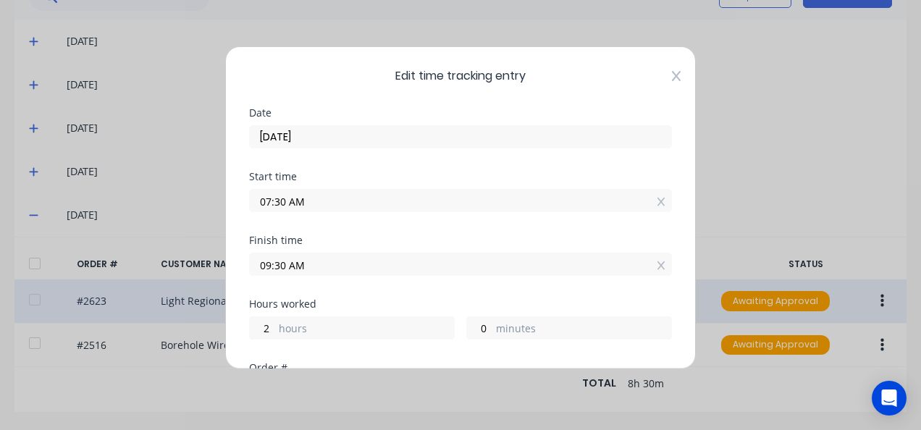
click at [672, 74] on icon at bounding box center [676, 76] width 9 height 12
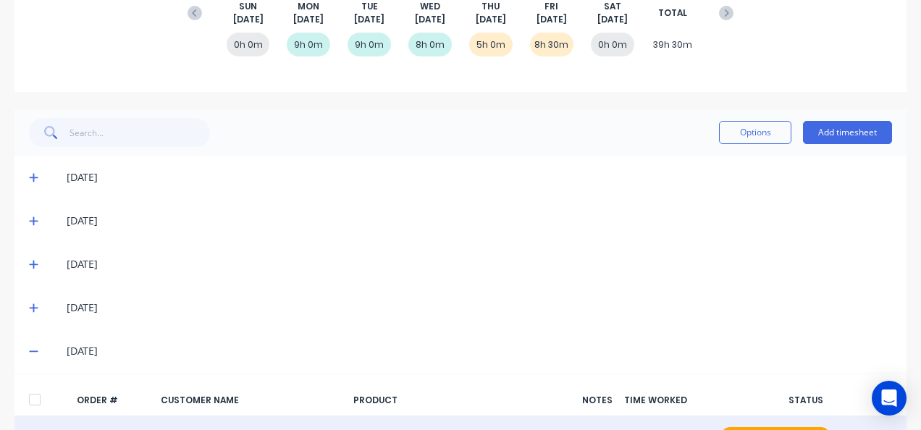
scroll to position [0, 0]
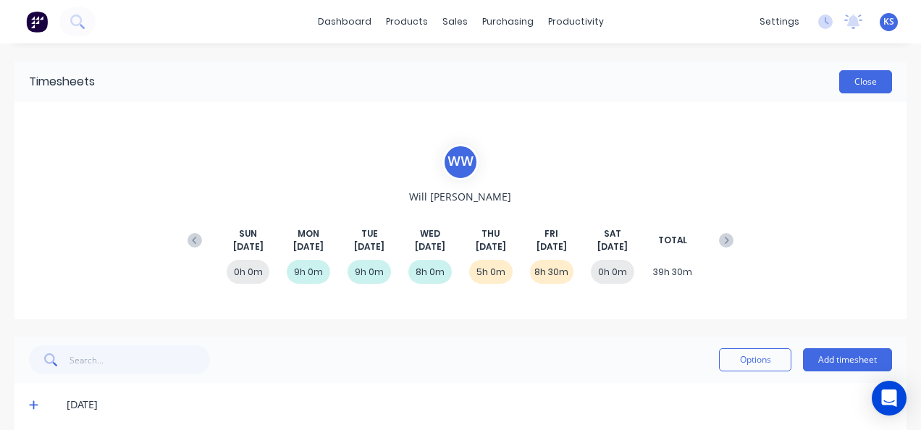
click at [848, 80] on button "Close" at bounding box center [865, 81] width 53 height 23
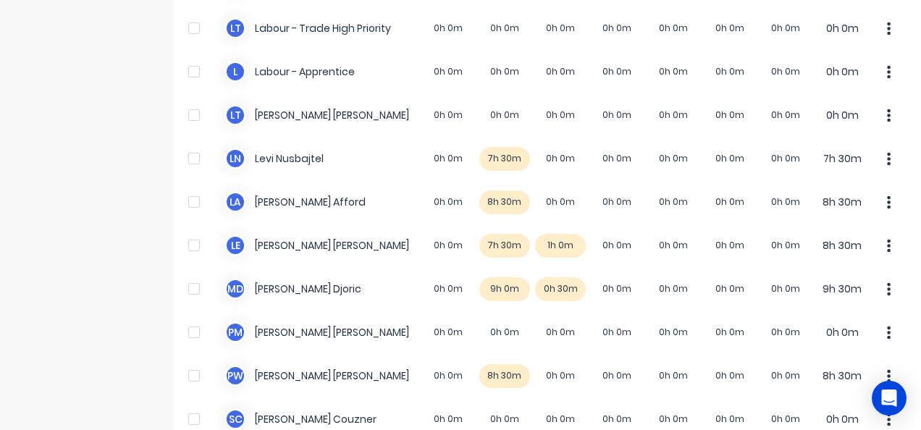
scroll to position [579, 0]
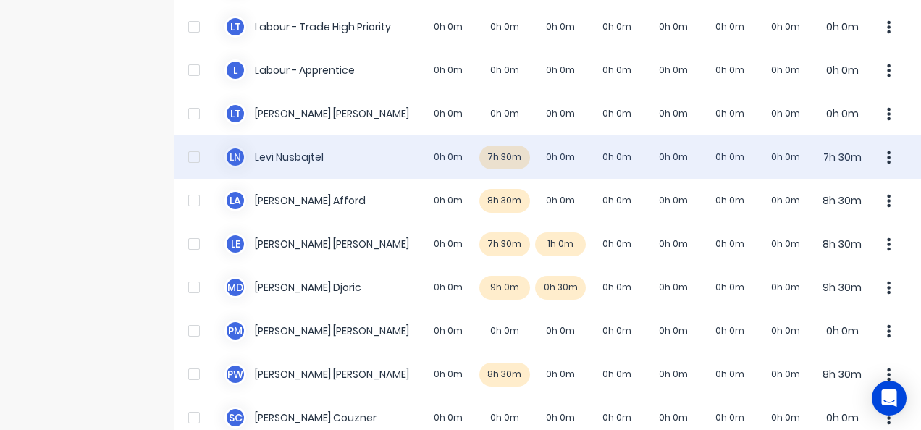
click at [275, 159] on div "L N Levi Nusbajtel 0h 0m 7h 30m 0h 0m 0h 0m 0h 0m 0h 0m 0h 0m 7h 30m" at bounding box center [547, 156] width 747 height 43
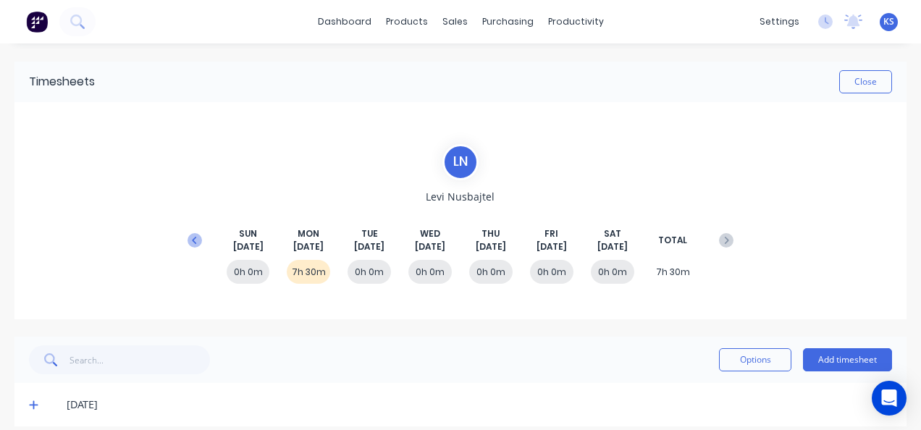
click at [193, 236] on icon at bounding box center [194, 239] width 4 height 7
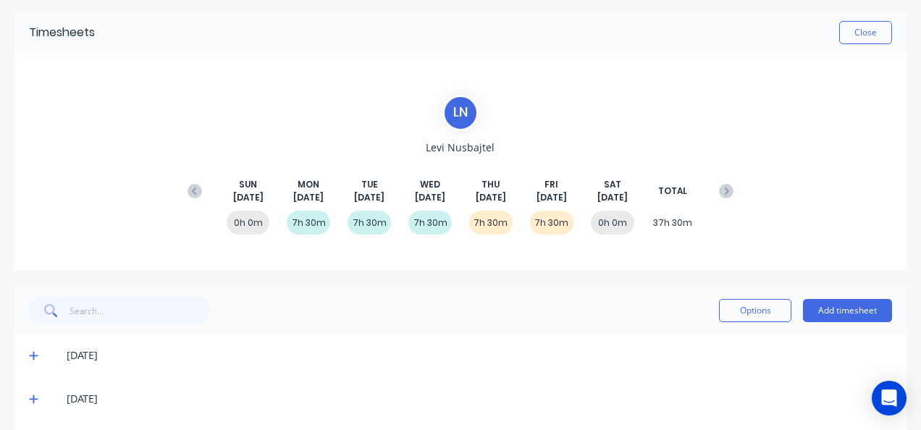
scroll to position [188, 0]
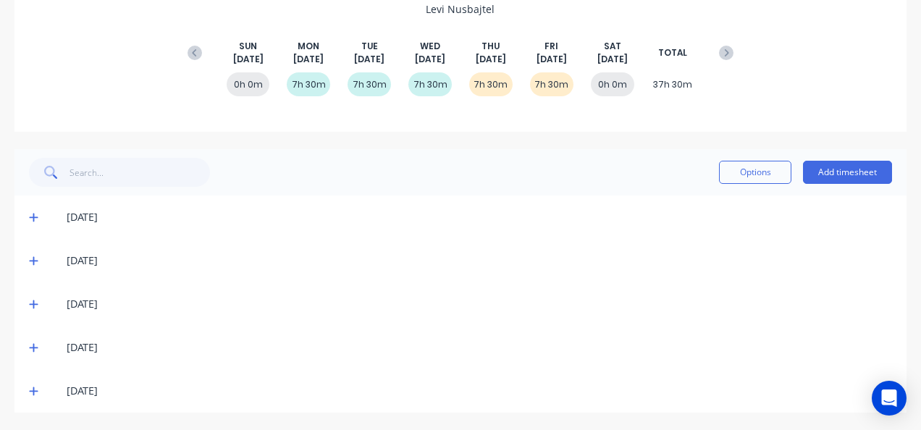
click at [29, 386] on icon at bounding box center [33, 391] width 9 height 10
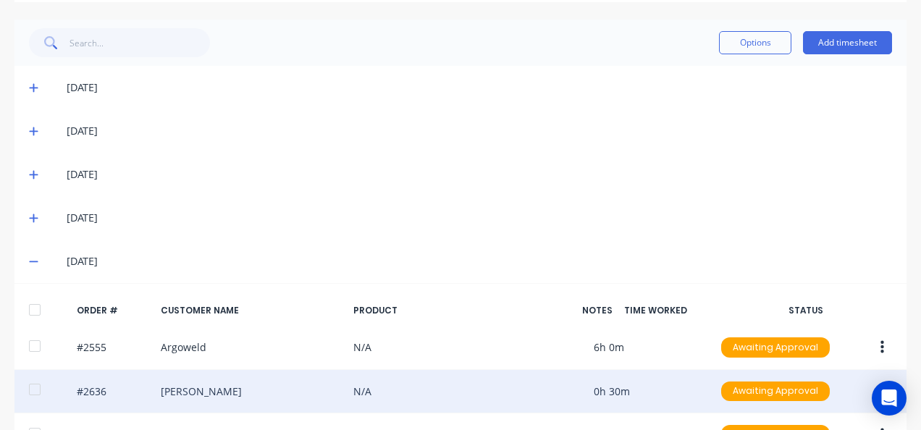
scroll to position [416, 0]
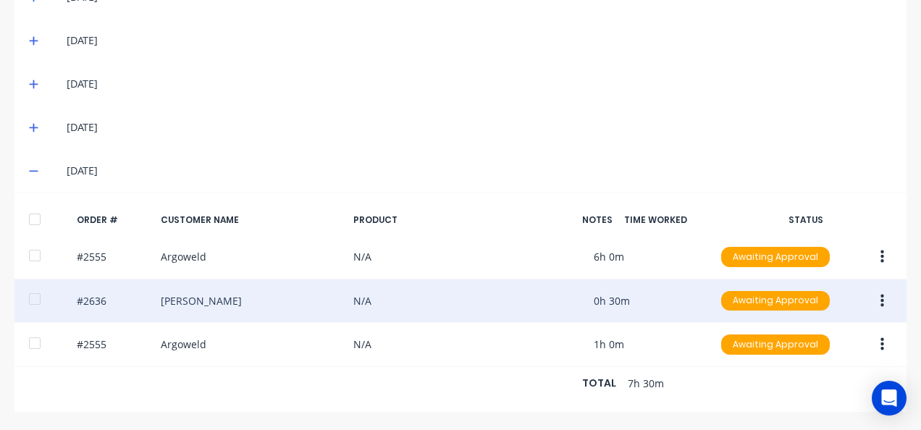
click at [38, 289] on div at bounding box center [34, 299] width 29 height 29
click at [890, 290] on button "button" at bounding box center [882, 301] width 34 height 26
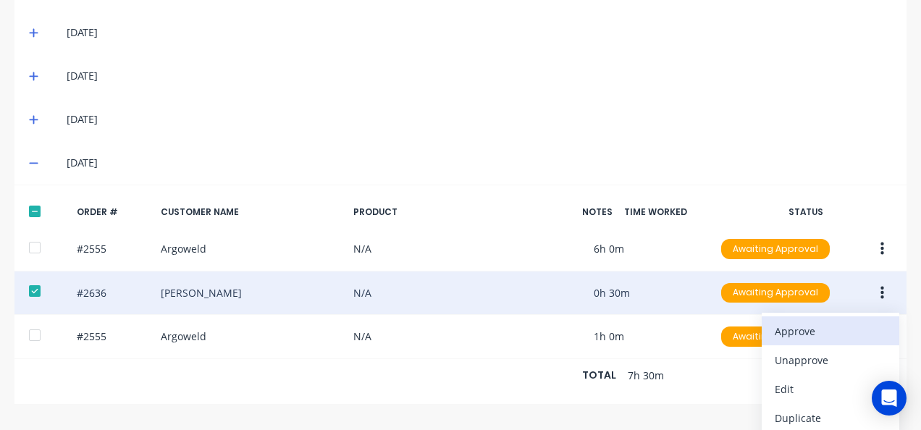
click at [821, 321] on div "Approve" at bounding box center [830, 331] width 111 height 21
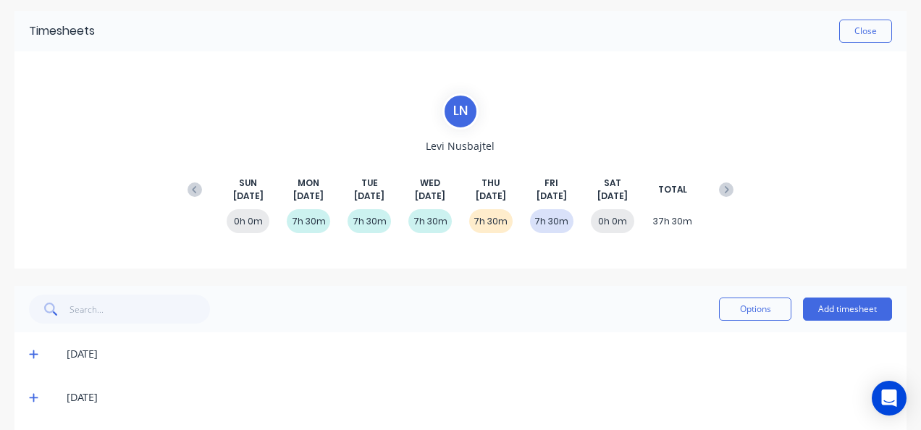
scroll to position [0, 0]
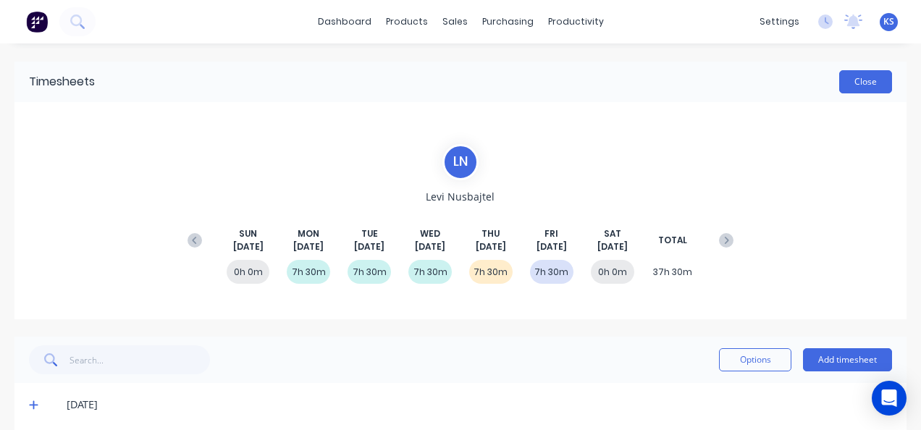
click at [853, 84] on button "Close" at bounding box center [865, 81] width 53 height 23
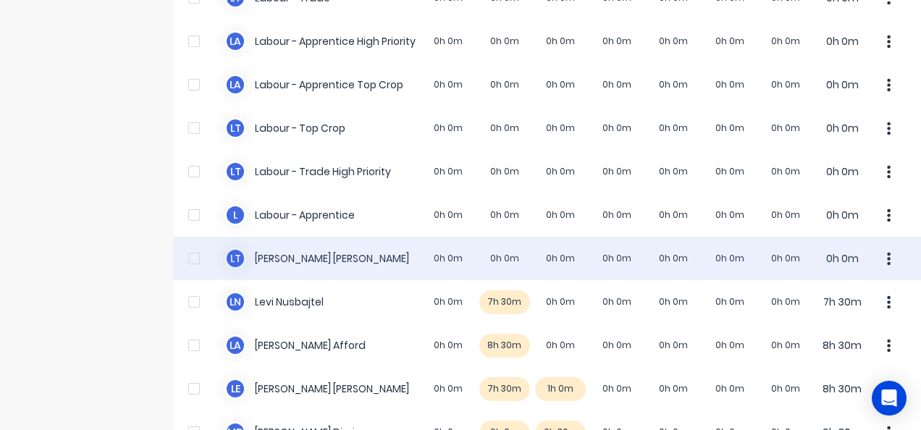
scroll to position [785, 0]
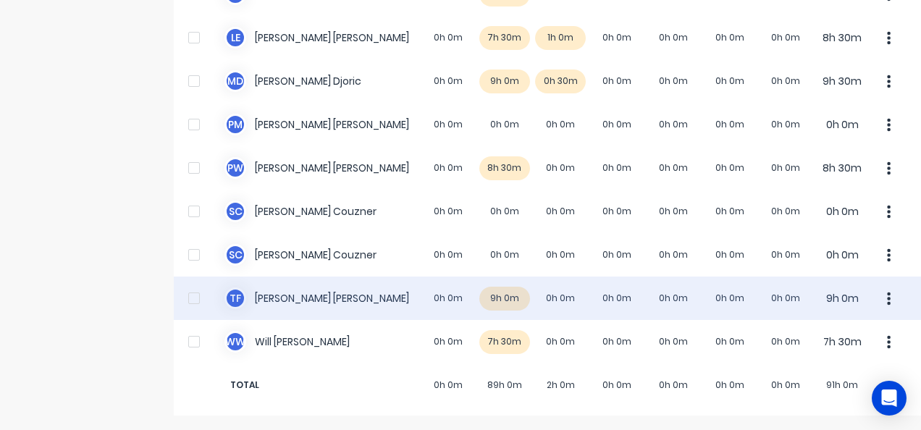
click at [284, 292] on div "T F Todd Fauser 0h 0m 9h 0m 0h 0m 0h 0m 0h 0m 0h 0m 0h 0m 9h 0m" at bounding box center [547, 298] width 747 height 43
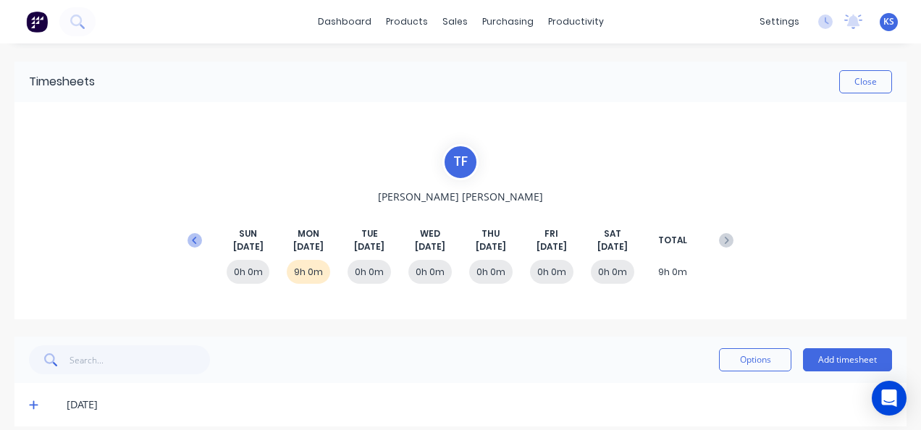
click at [195, 236] on icon at bounding box center [195, 240] width 14 height 14
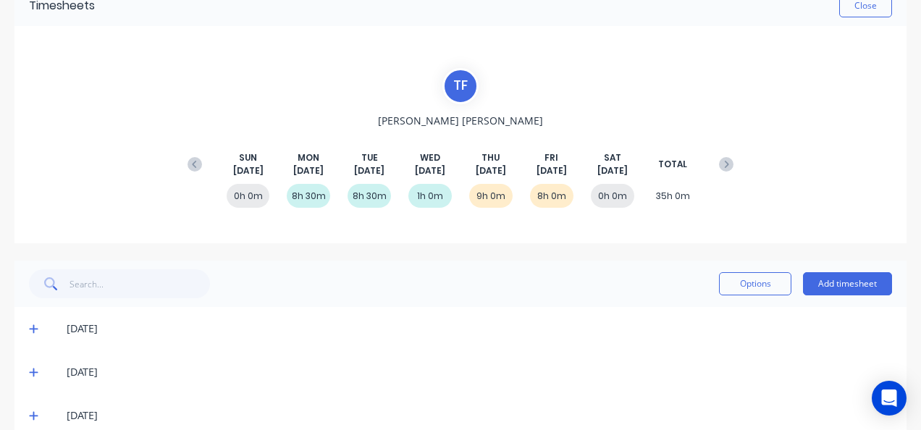
scroll to position [188, 0]
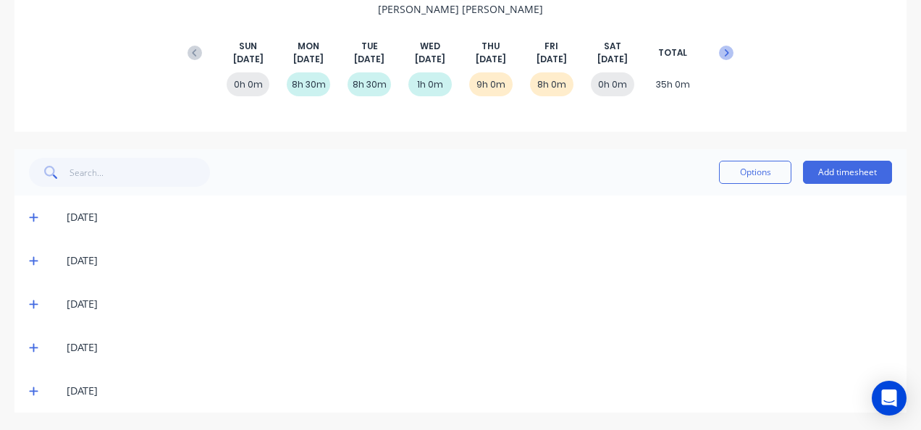
click at [719, 46] on icon at bounding box center [726, 53] width 14 height 14
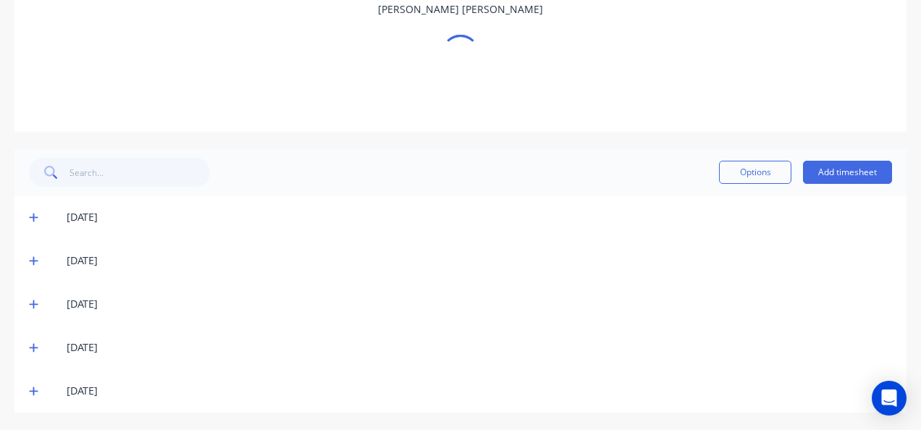
scroll to position [14, 0]
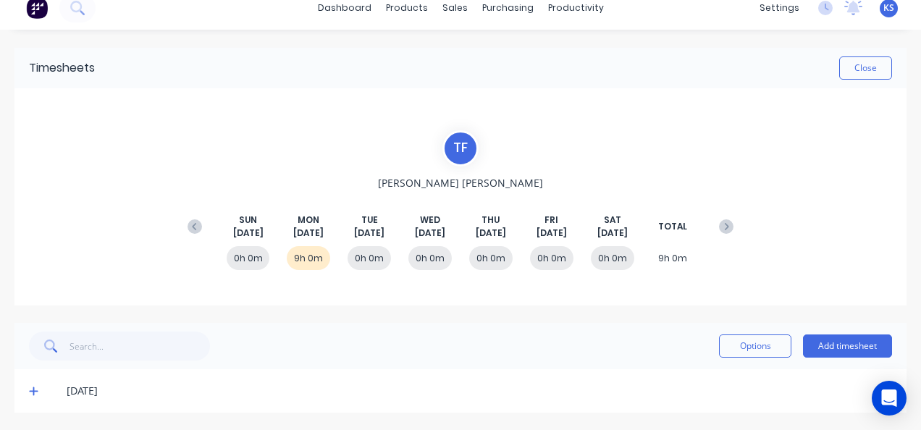
click at [35, 389] on icon at bounding box center [33, 391] width 9 height 10
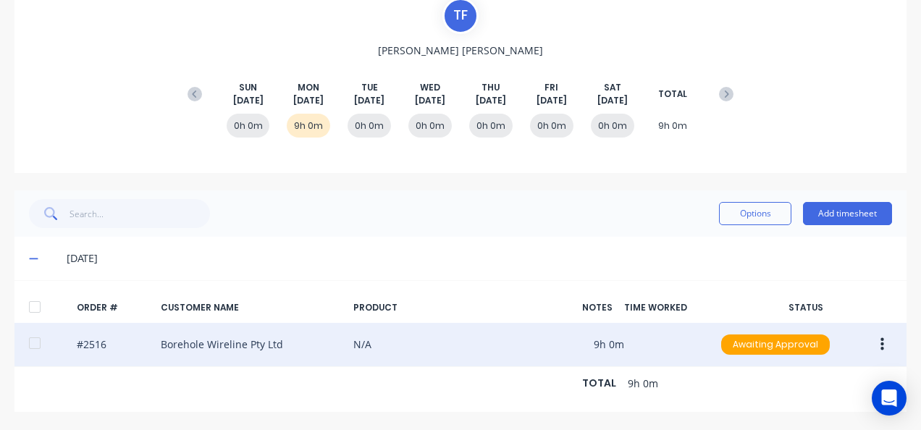
click at [35, 336] on div at bounding box center [34, 343] width 29 height 29
click at [878, 332] on button "button" at bounding box center [882, 345] width 34 height 26
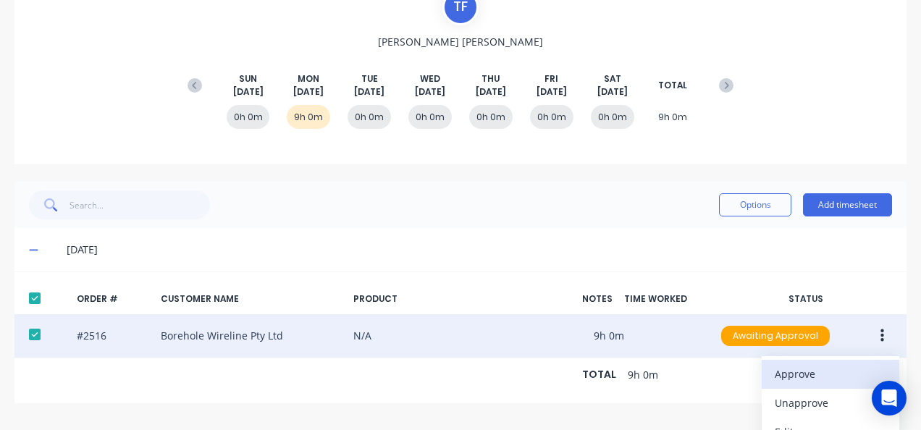
click at [818, 363] on div "Approve" at bounding box center [830, 373] width 111 height 21
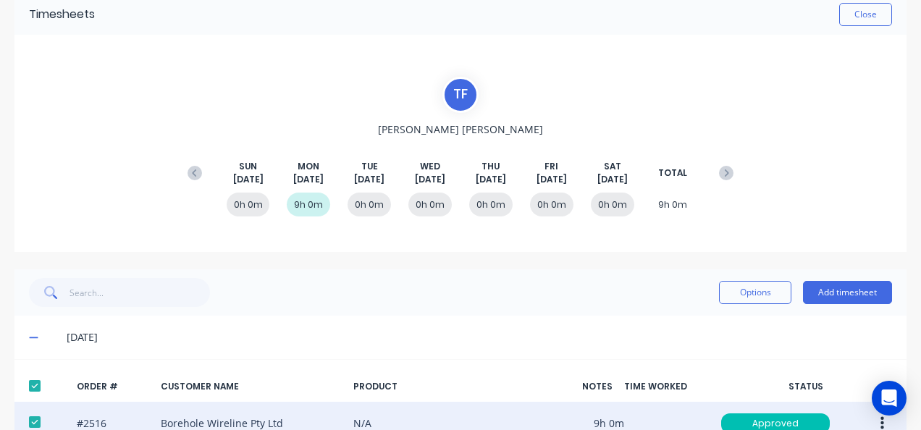
scroll to position [0, 0]
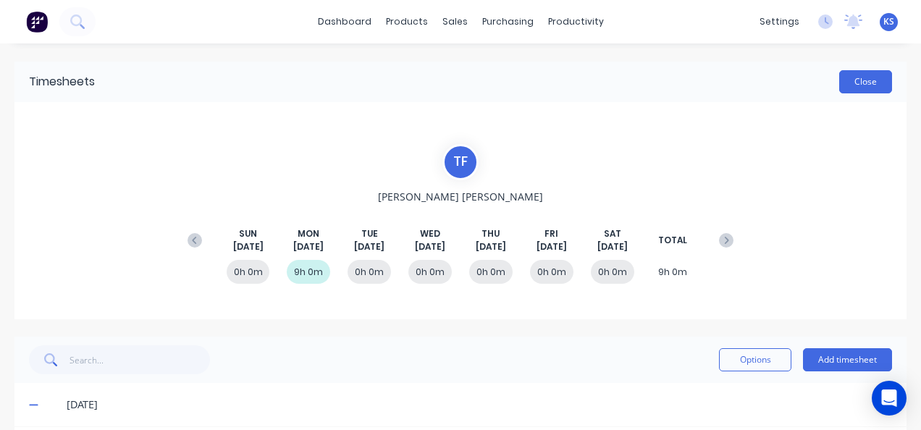
click at [854, 85] on button "Close" at bounding box center [865, 81] width 53 height 23
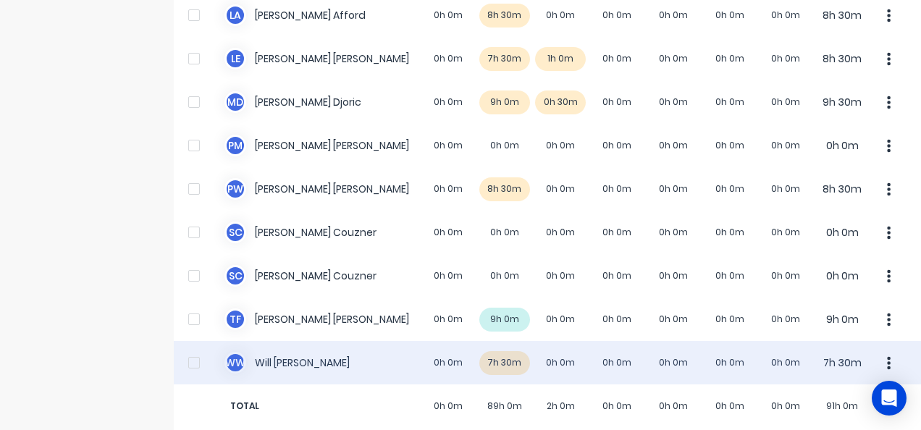
scroll to position [785, 0]
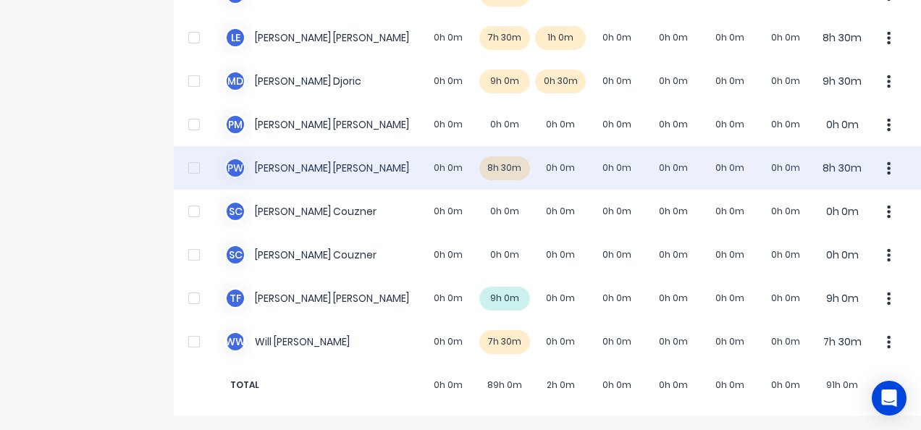
click at [289, 169] on div "P W Paul Wieczorek 0h 0m 8h 30m 0h 0m 0h 0m 0h 0m 0h 0m 0h 0m 8h 30m" at bounding box center [547, 167] width 747 height 43
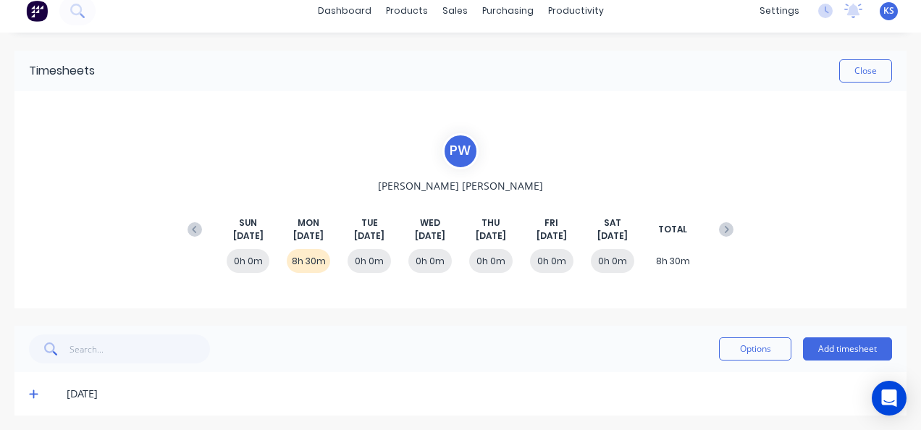
scroll to position [14, 0]
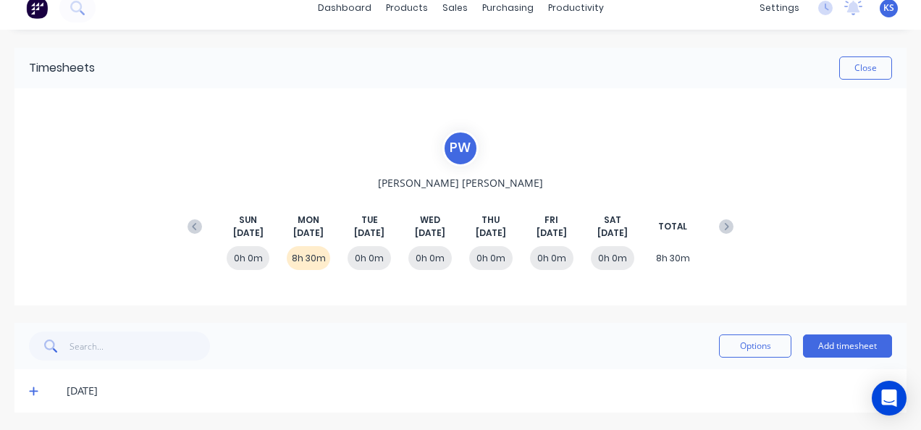
click at [32, 393] on icon at bounding box center [33, 391] width 9 height 10
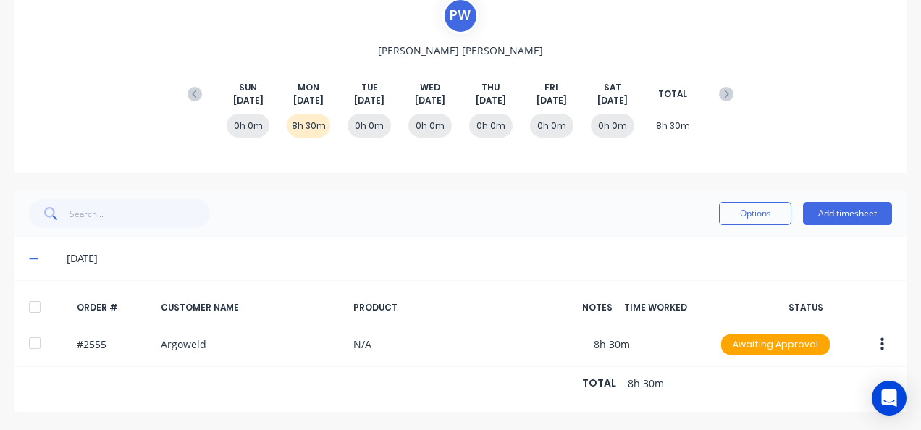
scroll to position [0, 0]
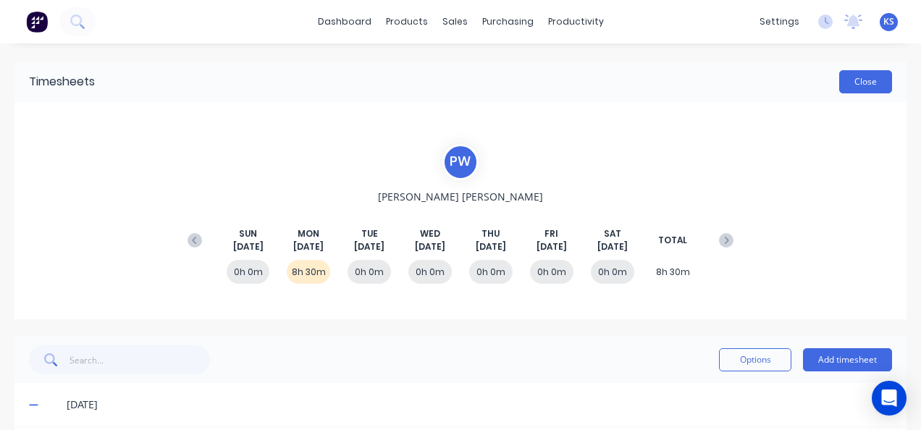
click at [866, 77] on button "Close" at bounding box center [865, 81] width 53 height 23
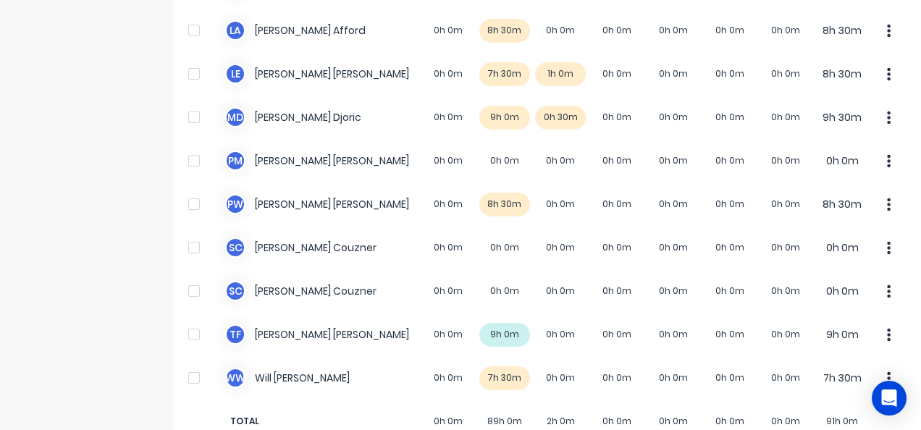
scroll to position [785, 0]
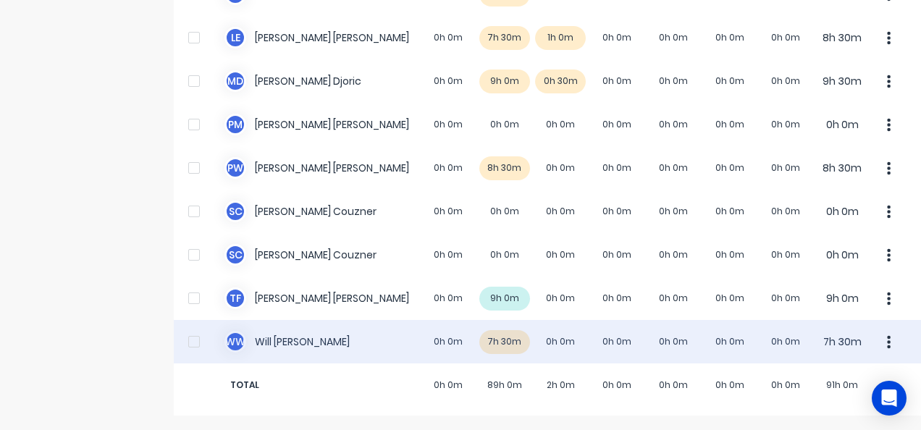
click at [270, 330] on div "W W Will Wallis 0h 0m 7h 30m 0h 0m 0h 0m 0h 0m 0h 0m 0h 0m 7h 30m" at bounding box center [547, 341] width 747 height 43
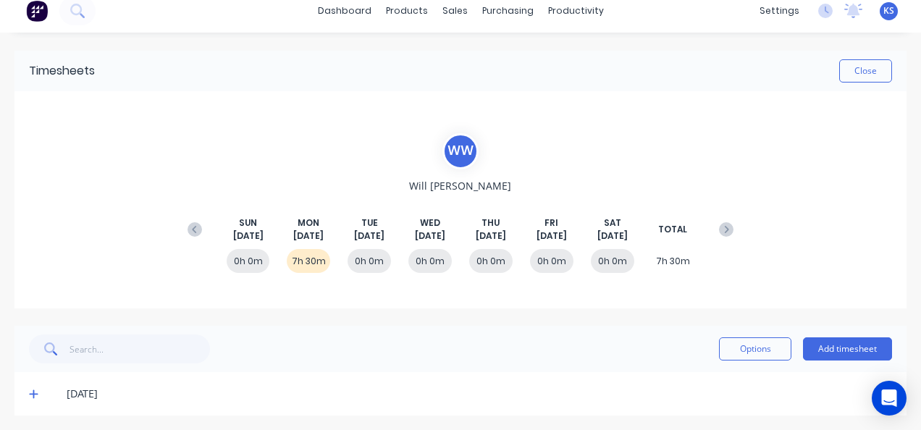
scroll to position [14, 0]
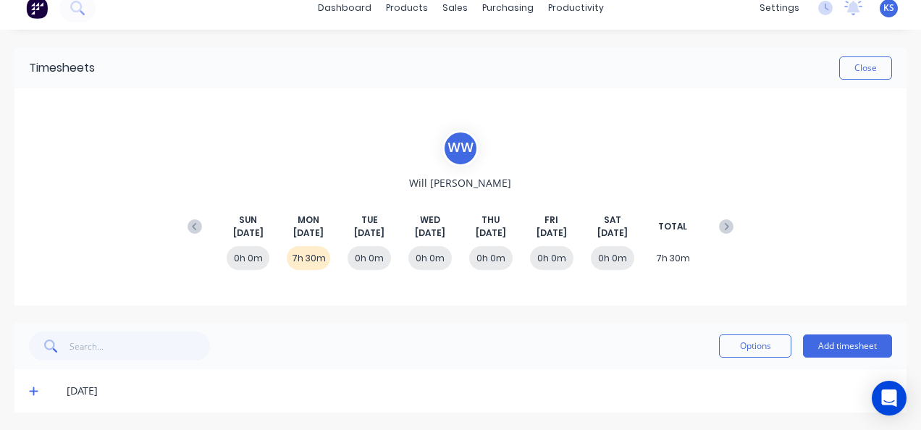
click at [32, 386] on icon at bounding box center [33, 391] width 9 height 10
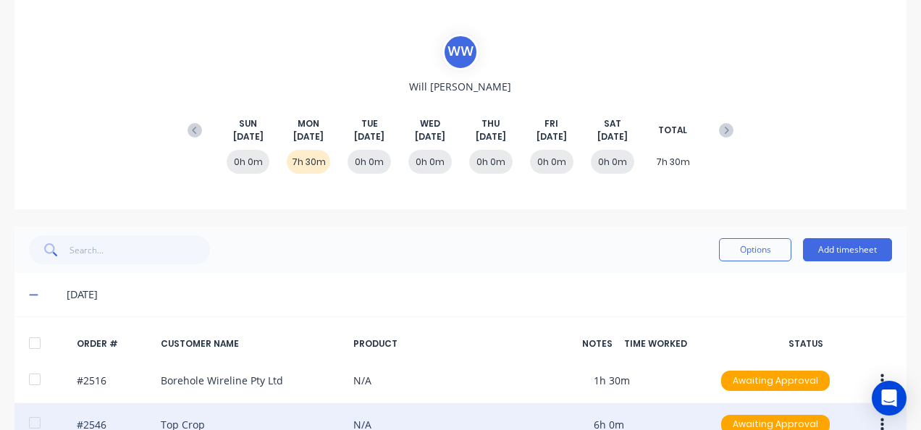
scroll to position [198, 0]
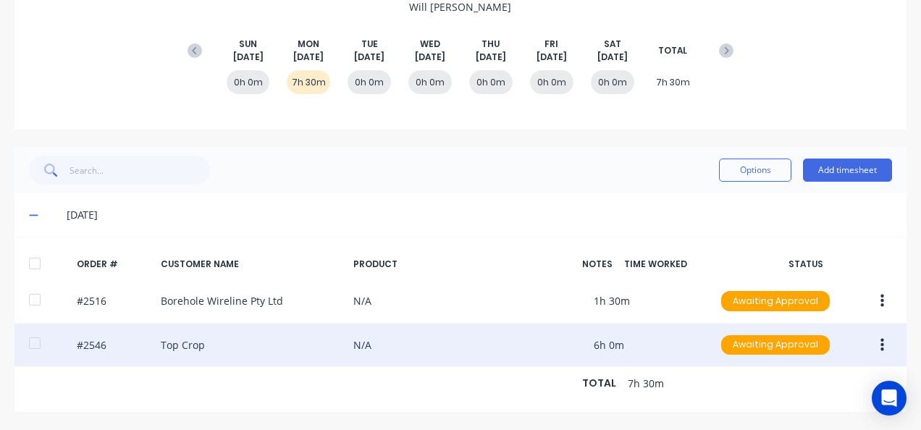
click at [37, 331] on div at bounding box center [34, 343] width 29 height 29
click at [882, 338] on icon "button" at bounding box center [882, 344] width 4 height 13
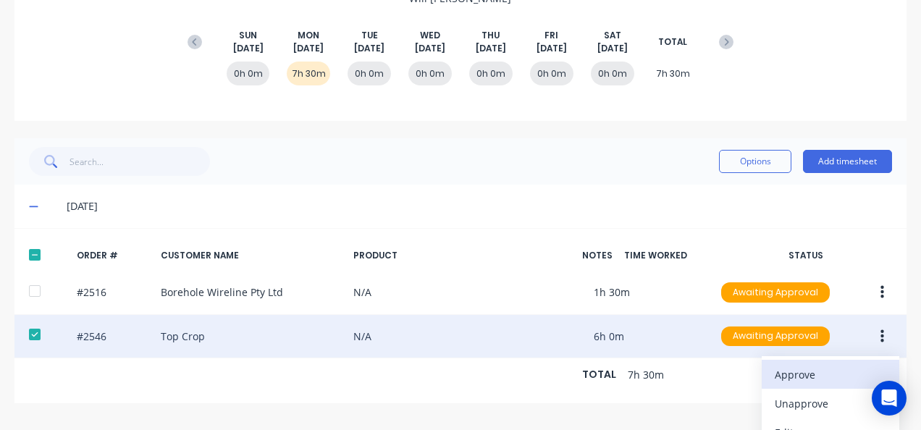
click at [814, 366] on div "Approve" at bounding box center [830, 374] width 111 height 21
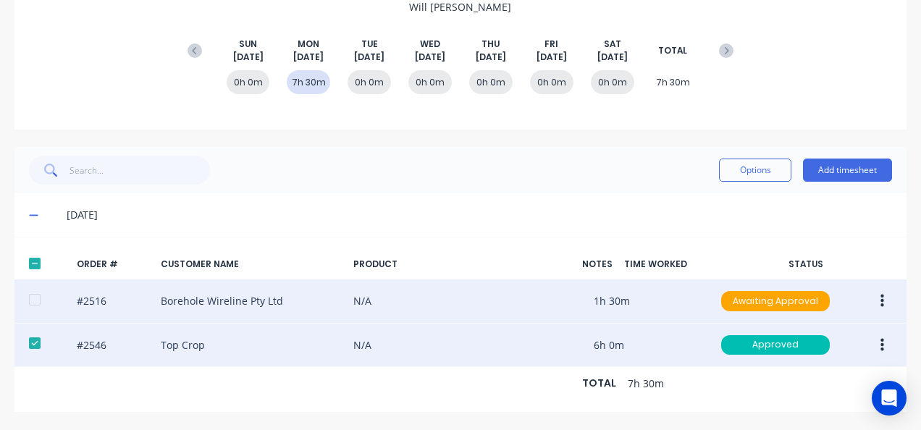
click at [26, 288] on div at bounding box center [34, 299] width 29 height 29
click at [886, 292] on button "button" at bounding box center [882, 301] width 34 height 26
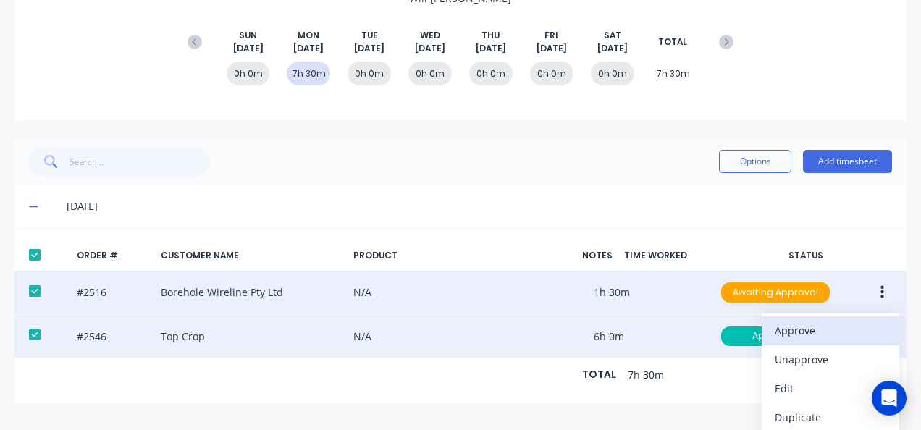
click at [849, 320] on div "Approve" at bounding box center [830, 330] width 111 height 21
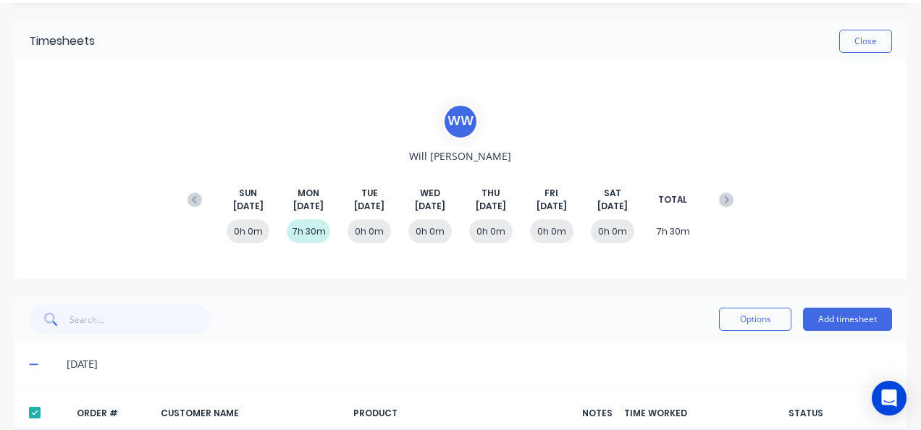
scroll to position [0, 0]
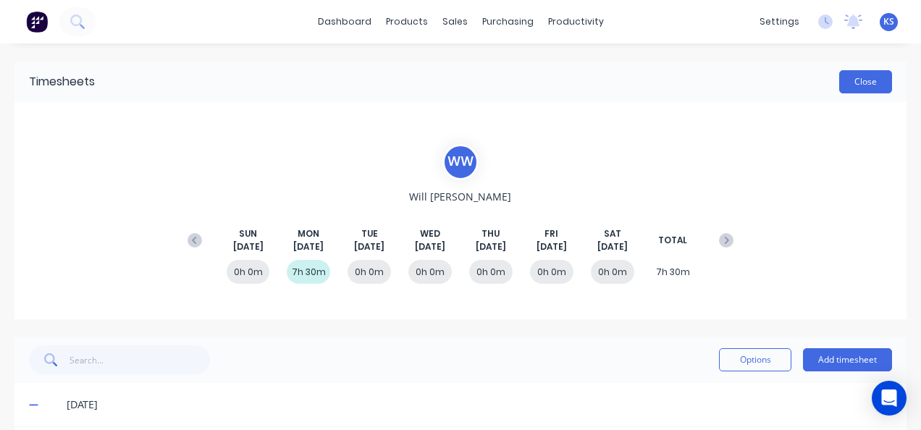
click at [846, 80] on button "Close" at bounding box center [865, 81] width 53 height 23
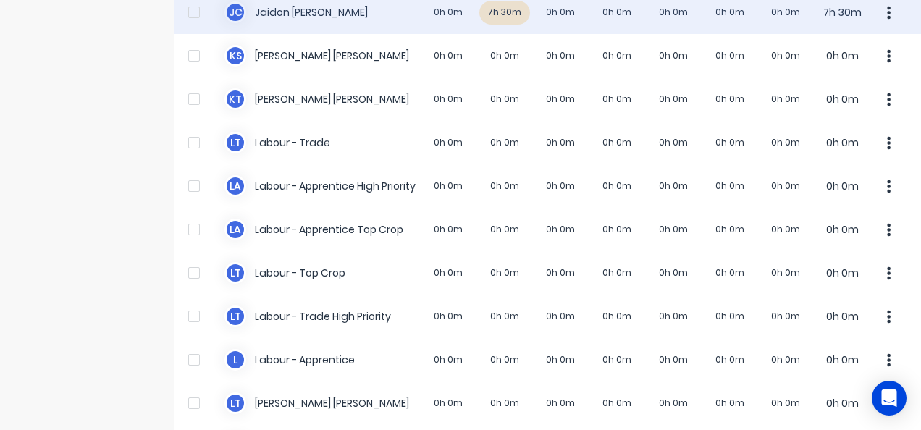
scroll to position [579, 0]
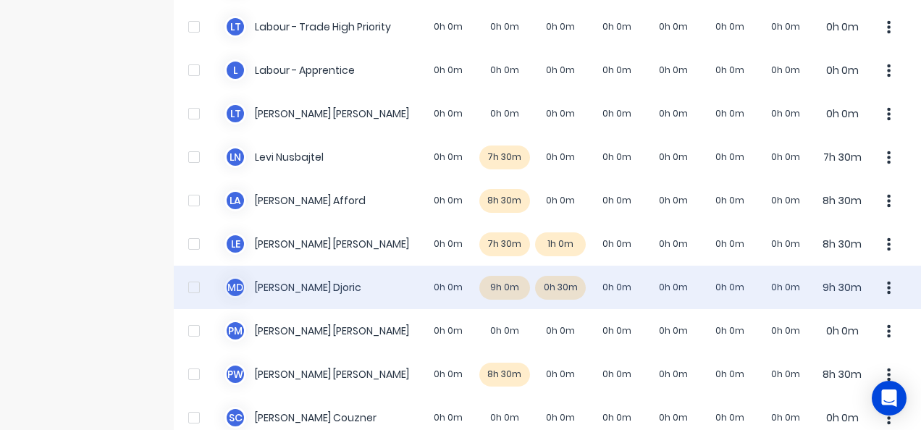
click at [309, 286] on div "M D Micheal Djoric 0h 0m 9h 0m 0h 30m 0h 0m 0h 0m 0h 0m 0h 0m 9h 30m" at bounding box center [547, 287] width 747 height 43
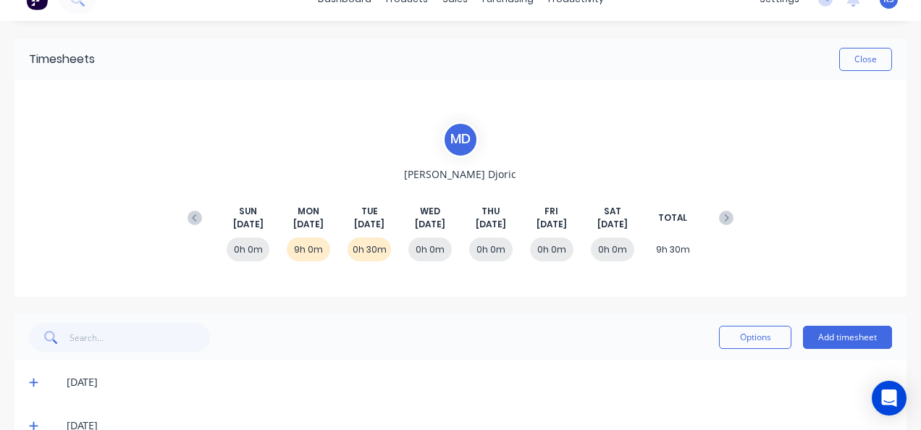
scroll to position [57, 0]
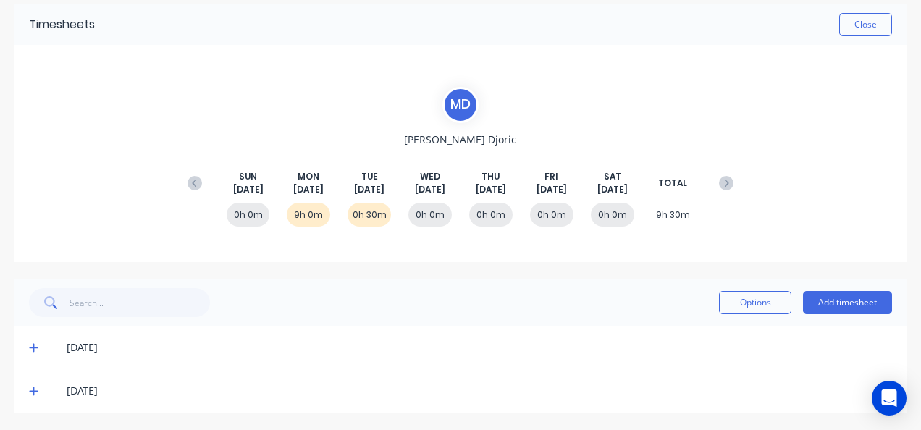
click at [32, 344] on icon at bounding box center [33, 347] width 9 height 10
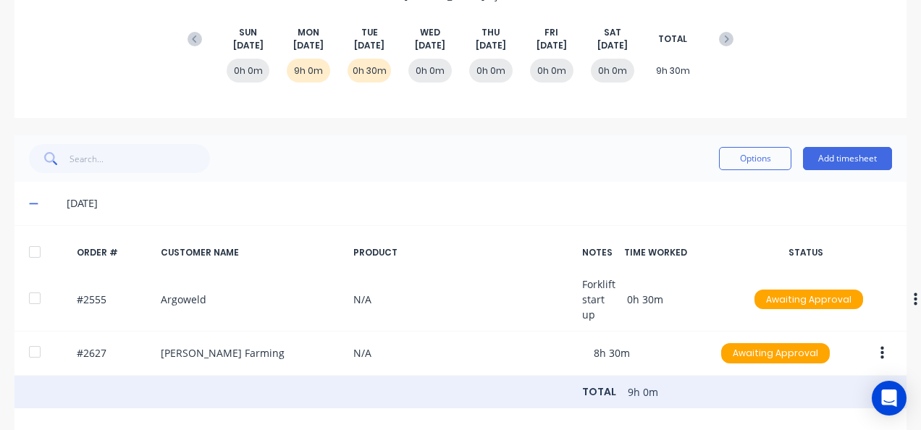
scroll to position [262, 0]
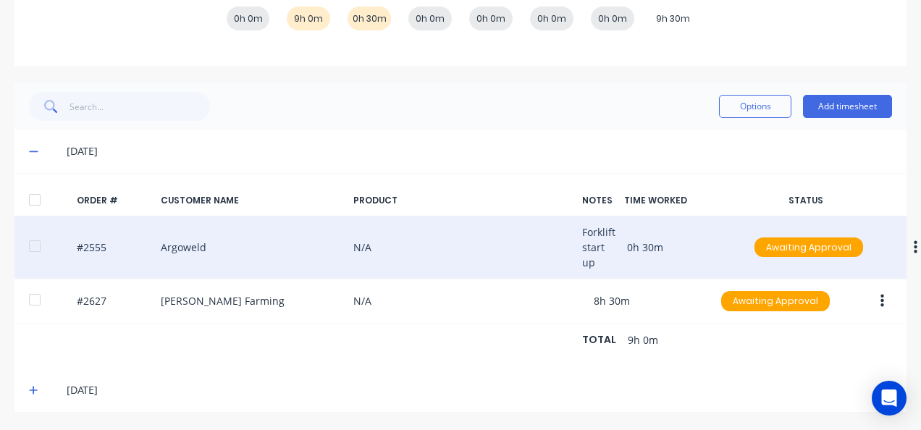
click at [33, 232] on div at bounding box center [34, 246] width 29 height 29
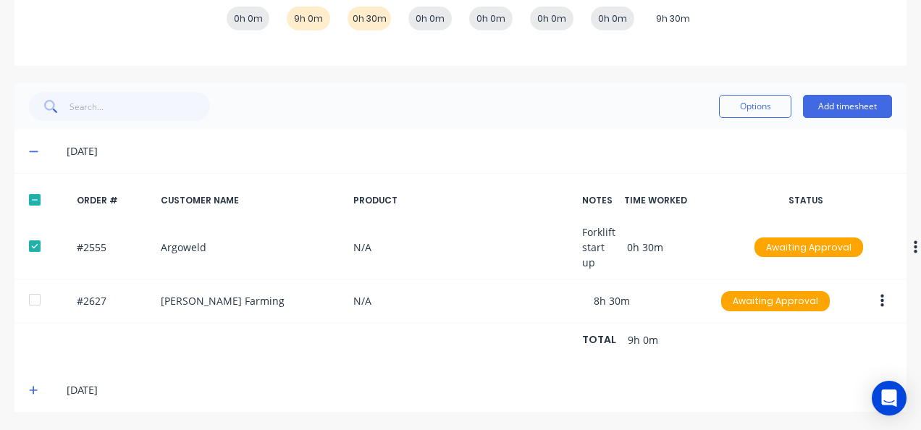
scroll to position [262, 22]
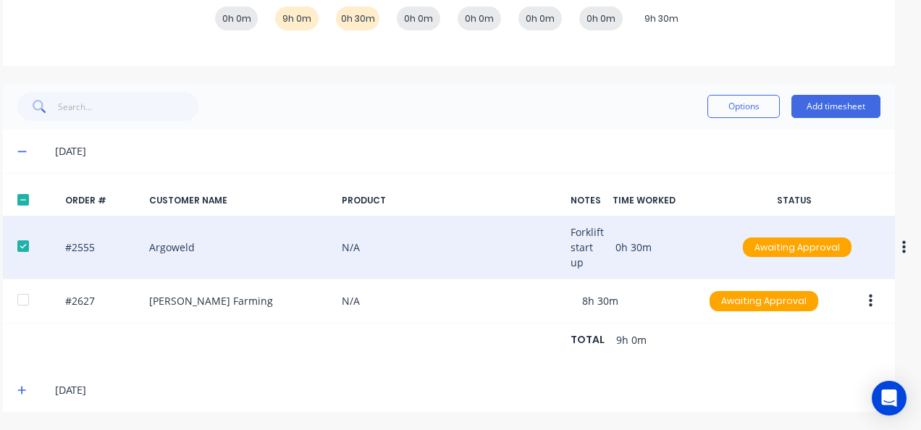
click at [888, 236] on button "button" at bounding box center [904, 248] width 34 height 26
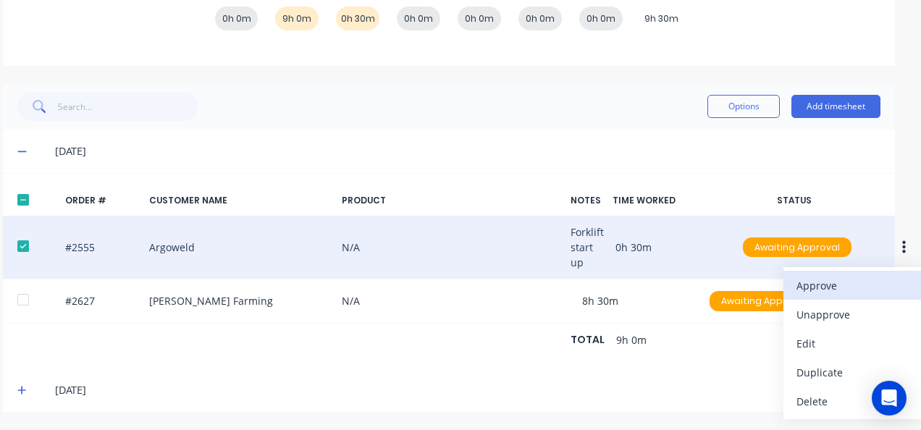
click at [833, 278] on div "Approve" at bounding box center [851, 285] width 111 height 21
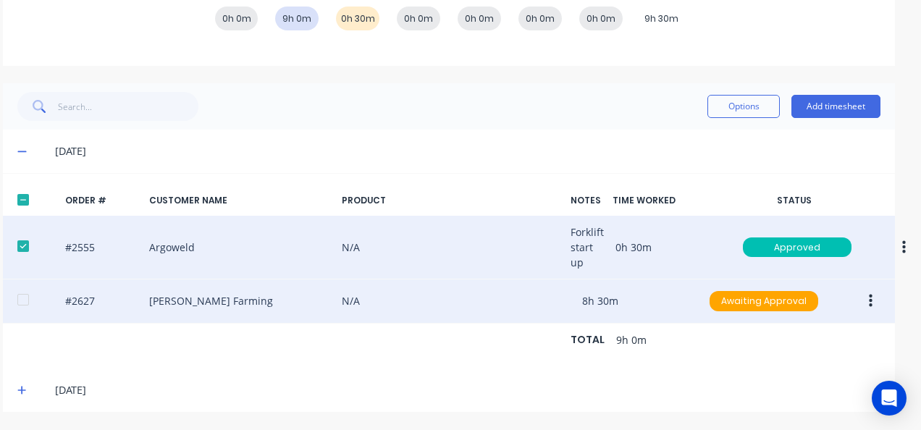
drag, startPoint x: 14, startPoint y: 285, endPoint x: 14, endPoint y: 295, distance: 10.1
click at [14, 292] on div at bounding box center [23, 299] width 29 height 29
click at [856, 290] on button "button" at bounding box center [871, 301] width 34 height 26
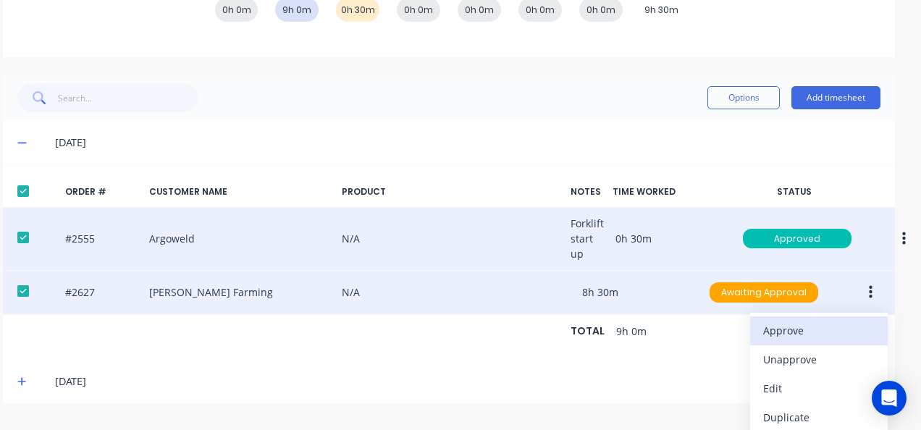
click at [814, 330] on div "Approve" at bounding box center [818, 330] width 111 height 21
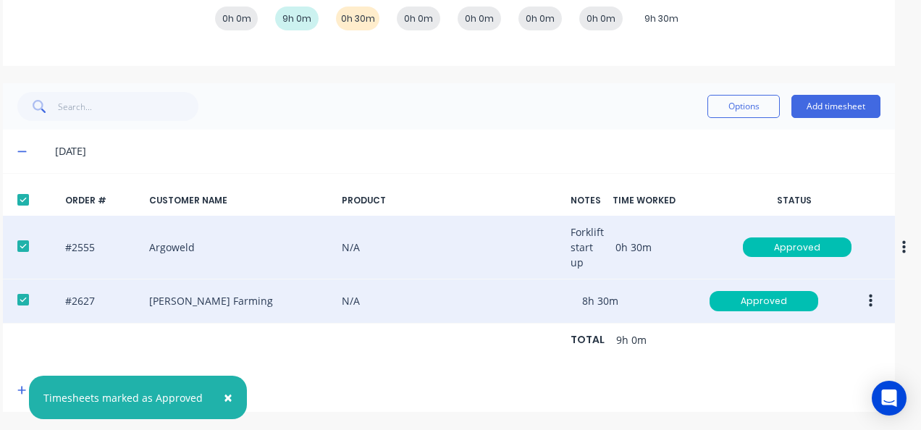
click at [865, 295] on button "button" at bounding box center [871, 301] width 34 height 26
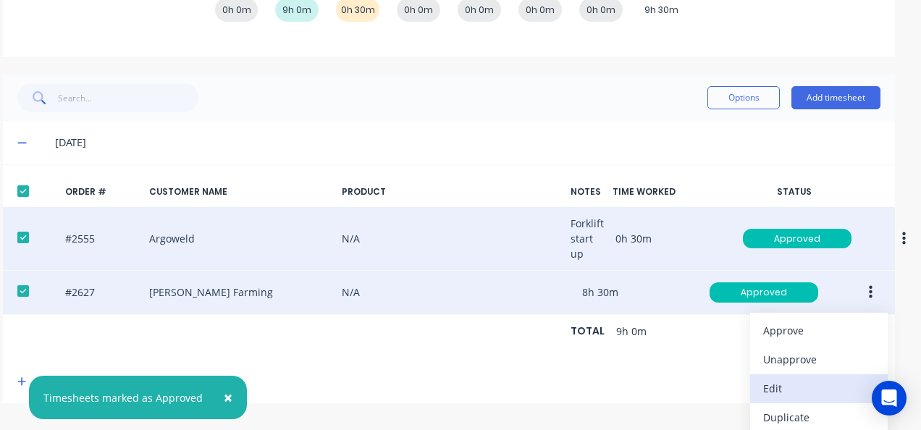
click at [786, 379] on div "Edit" at bounding box center [818, 388] width 111 height 21
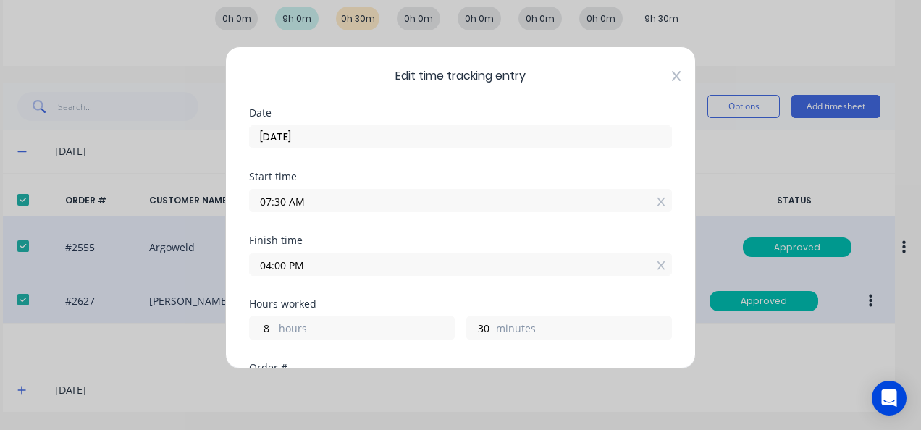
click at [672, 75] on icon at bounding box center [676, 76] width 9 height 10
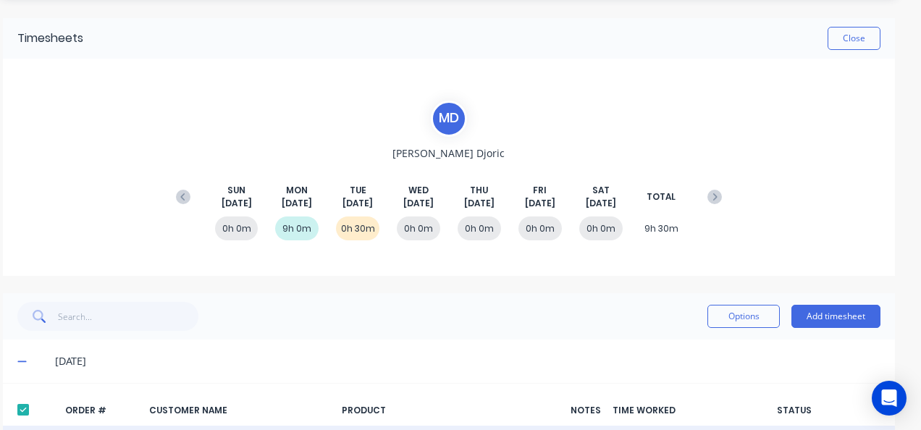
scroll to position [0, 22]
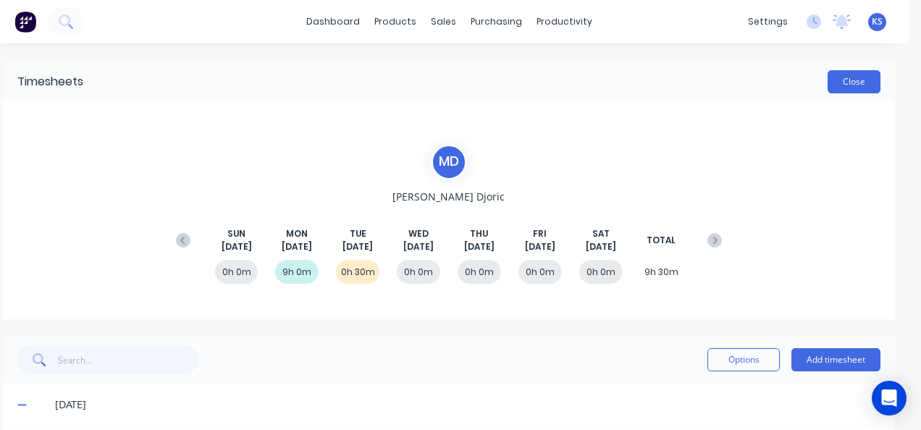
click at [827, 90] on button "Close" at bounding box center [853, 81] width 53 height 23
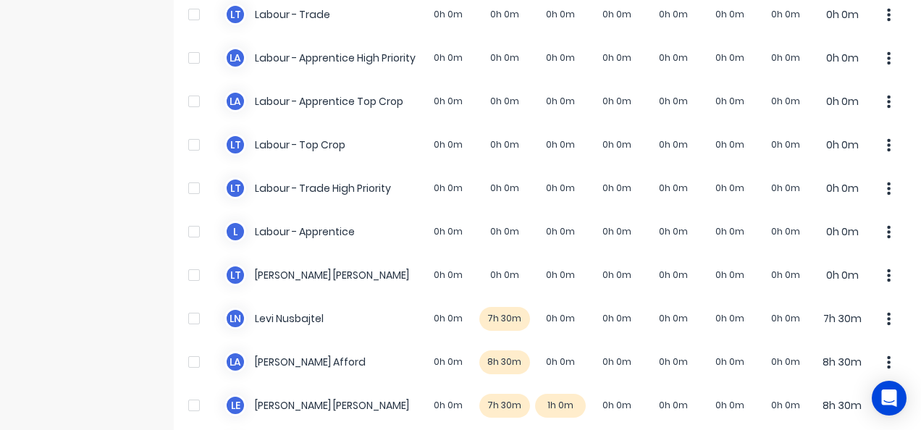
scroll to position [652, 0]
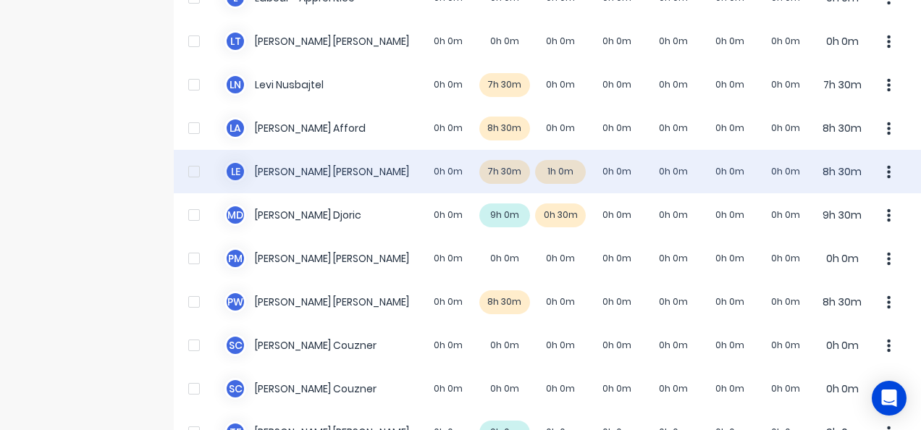
click at [290, 169] on div "L E Luke Ellis 0h 0m 7h 30m 1h 0m 0h 0m 0h 0m 0h 0m 0h 0m 8h 30m" at bounding box center [547, 171] width 747 height 43
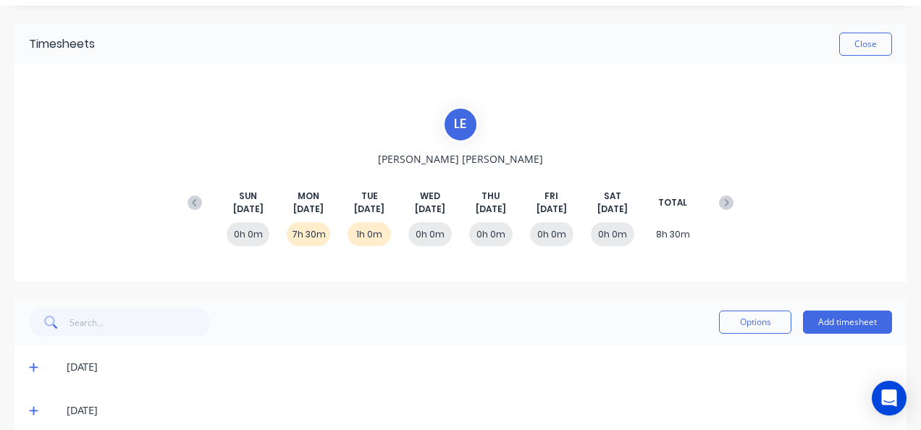
scroll to position [57, 0]
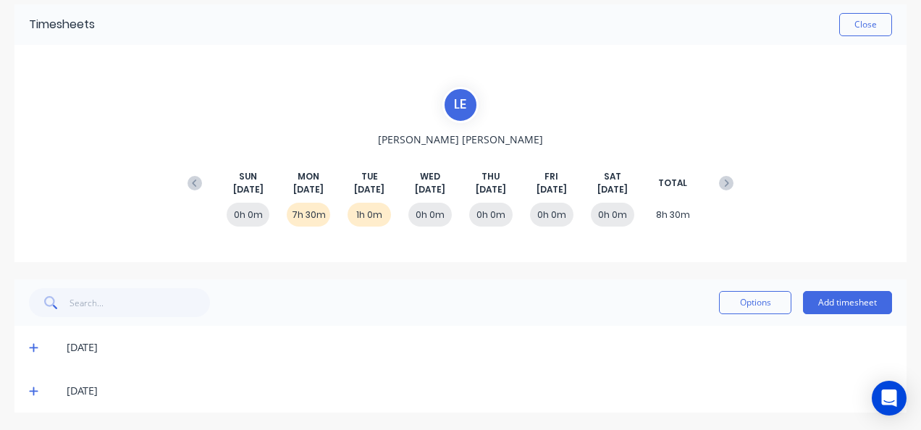
click at [38, 342] on icon at bounding box center [33, 347] width 9 height 10
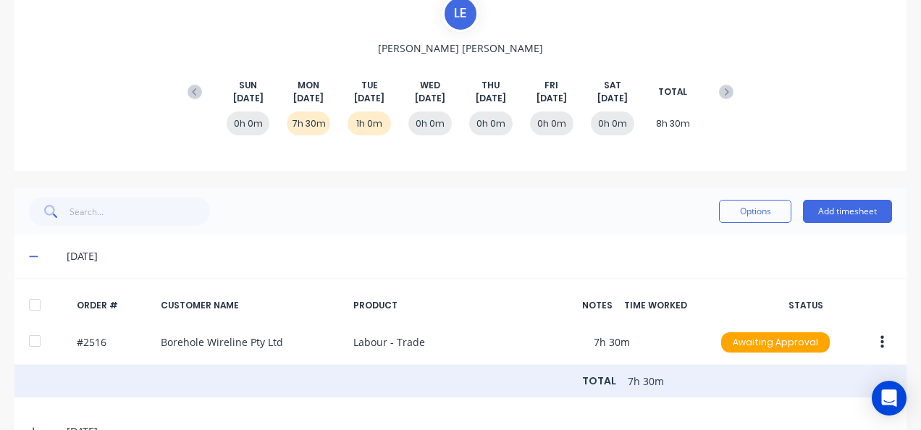
scroll to position [198, 0]
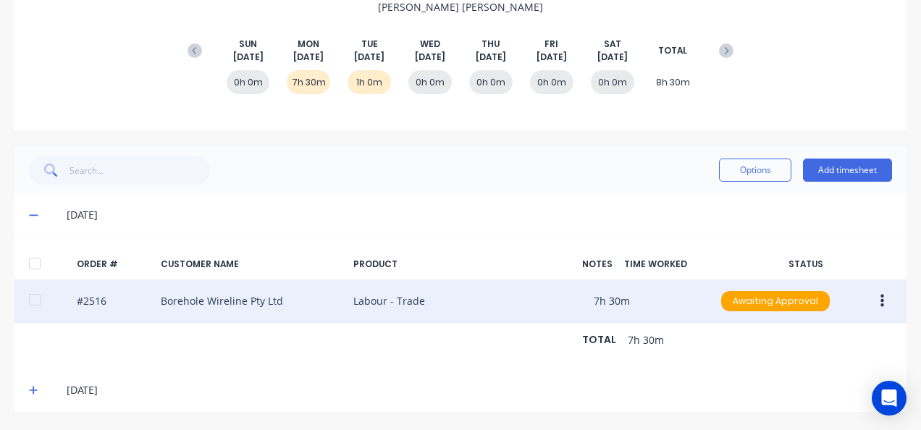
click at [35, 291] on div at bounding box center [34, 299] width 29 height 29
click at [891, 290] on button "button" at bounding box center [882, 301] width 34 height 26
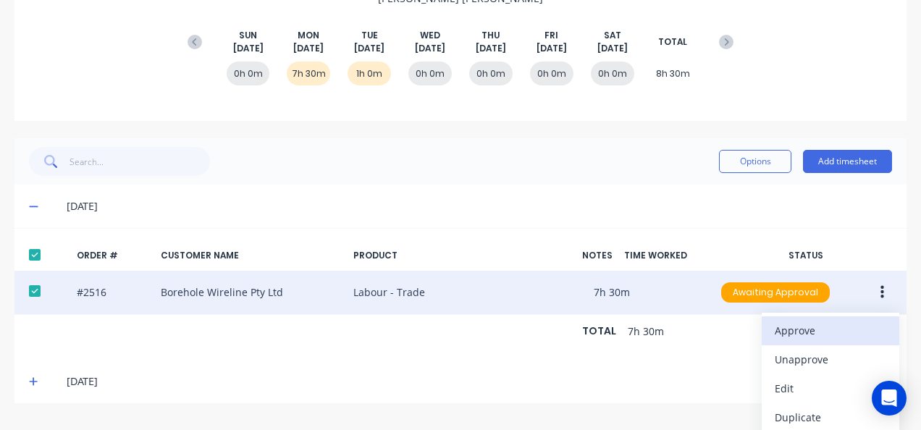
click at [848, 324] on div "Approve" at bounding box center [830, 330] width 111 height 21
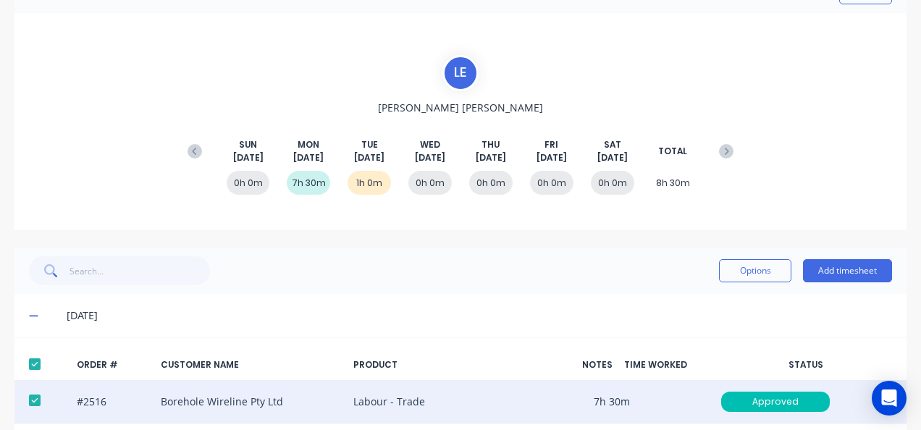
scroll to position [0, 0]
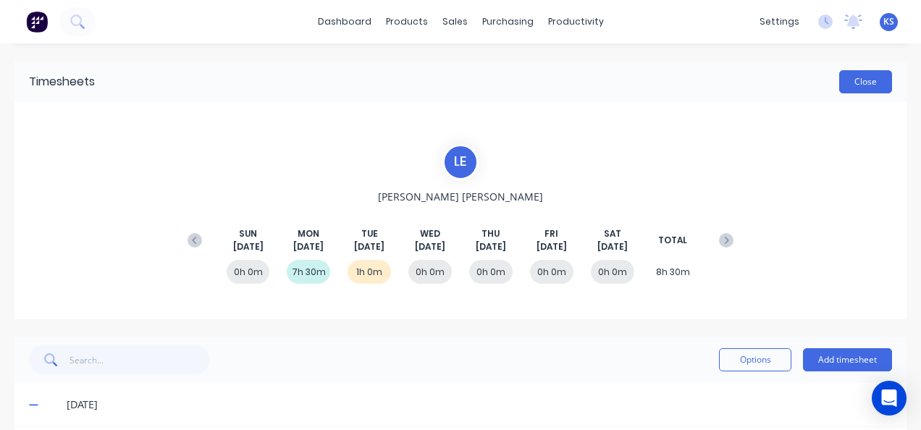
click at [860, 78] on button "Close" at bounding box center [865, 81] width 53 height 23
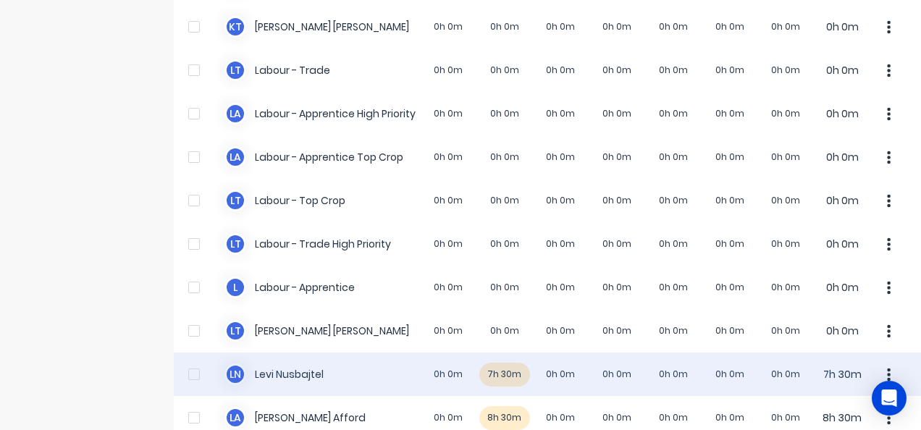
scroll to position [507, 0]
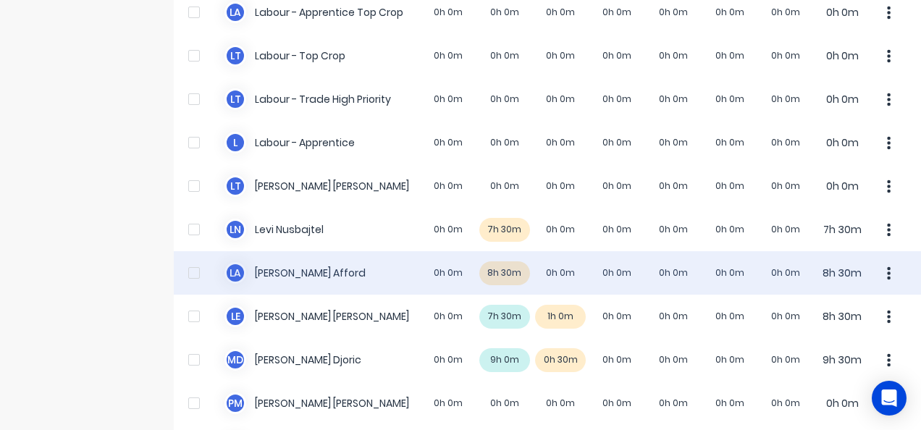
click at [314, 277] on div "L A Lloyd Afford 0h 0m 8h 30m 0h 0m 0h 0m 0h 0m 0h 0m 0h 0m 8h 30m" at bounding box center [547, 272] width 747 height 43
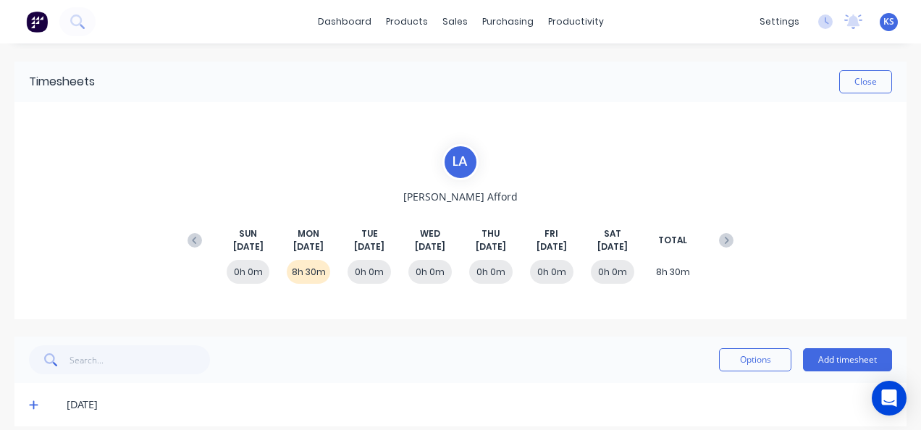
scroll to position [14, 0]
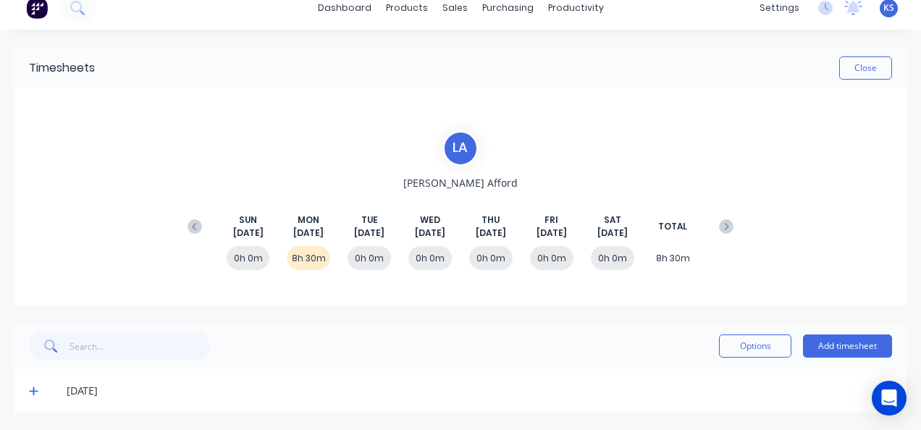
click at [31, 387] on icon at bounding box center [33, 391] width 9 height 10
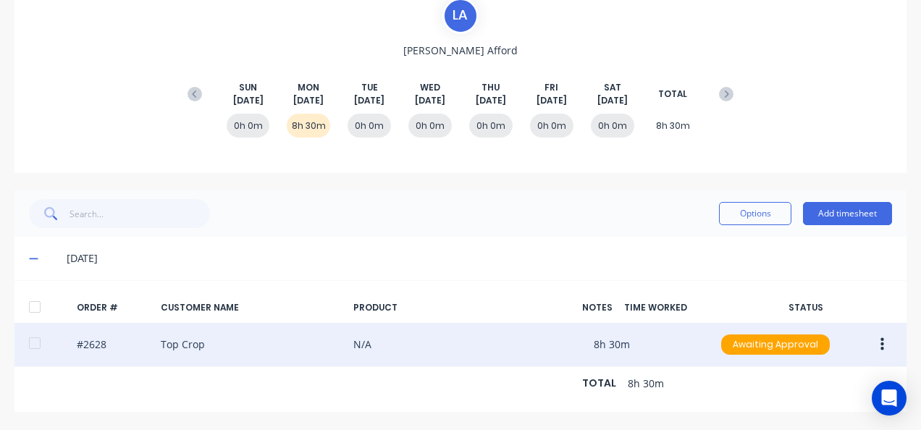
click at [30, 329] on div at bounding box center [34, 343] width 29 height 29
click at [876, 332] on button "button" at bounding box center [882, 345] width 34 height 26
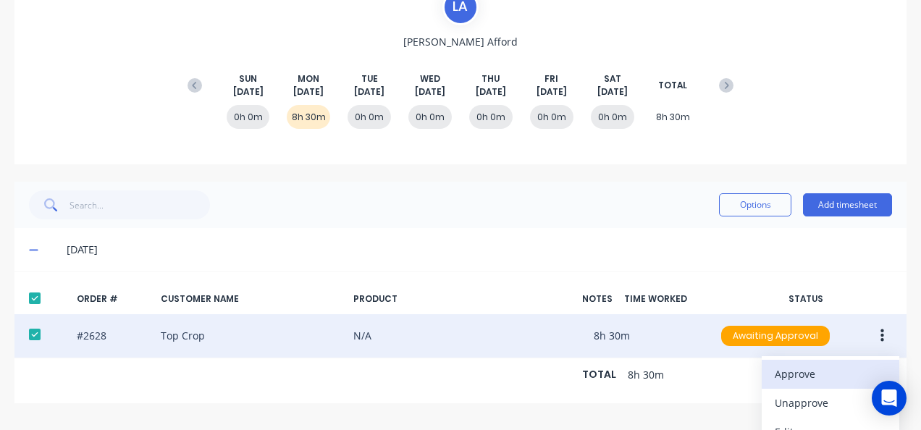
click at [809, 368] on div "Approve" at bounding box center [830, 373] width 111 height 21
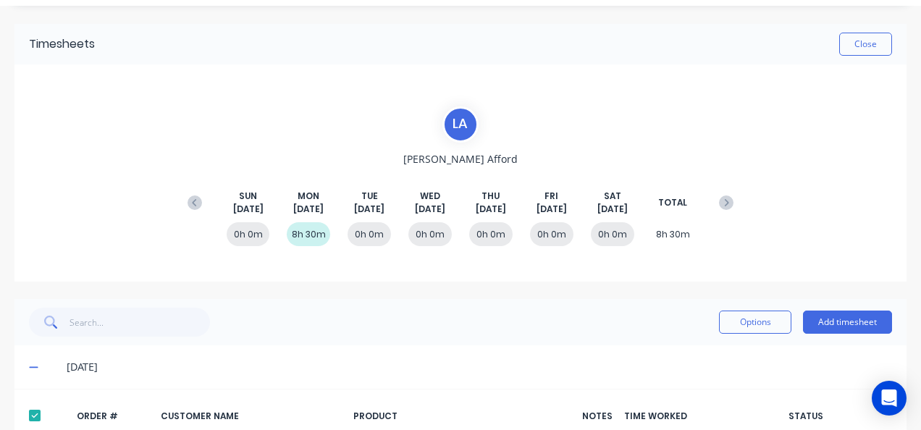
scroll to position [0, 0]
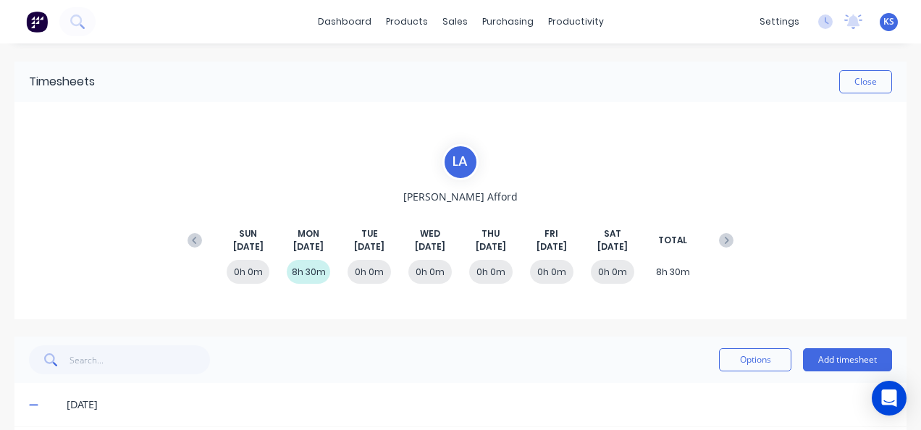
click at [860, 84] on button "Close" at bounding box center [865, 81] width 53 height 23
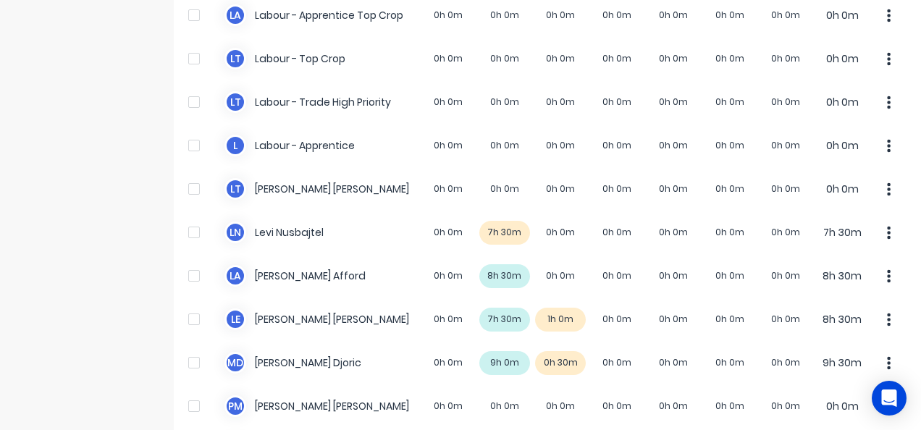
scroll to position [724, 0]
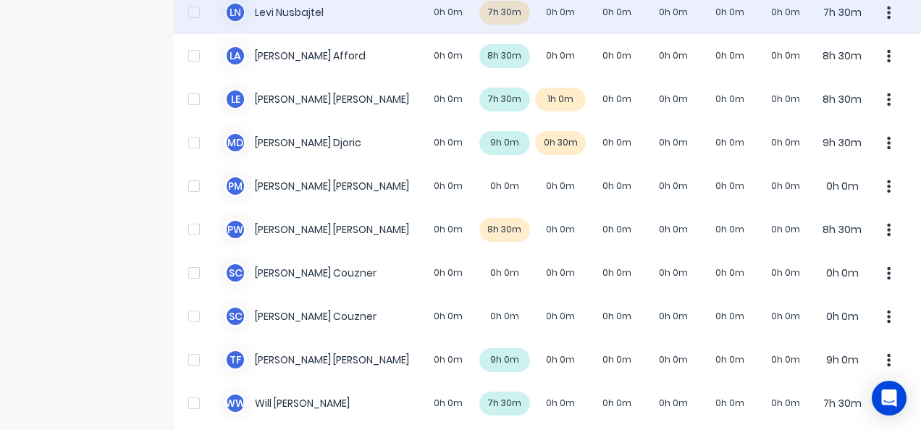
click at [286, 15] on div "L N Levi Nusbajtel 0h 0m 7h 30m 0h 0m 0h 0m 0h 0m 0h 0m 0h 0m 7h 30m" at bounding box center [547, 12] width 747 height 43
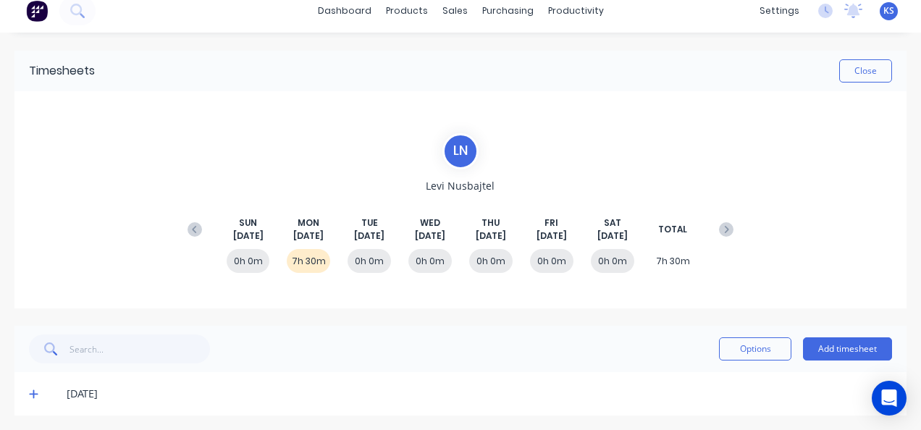
scroll to position [14, 0]
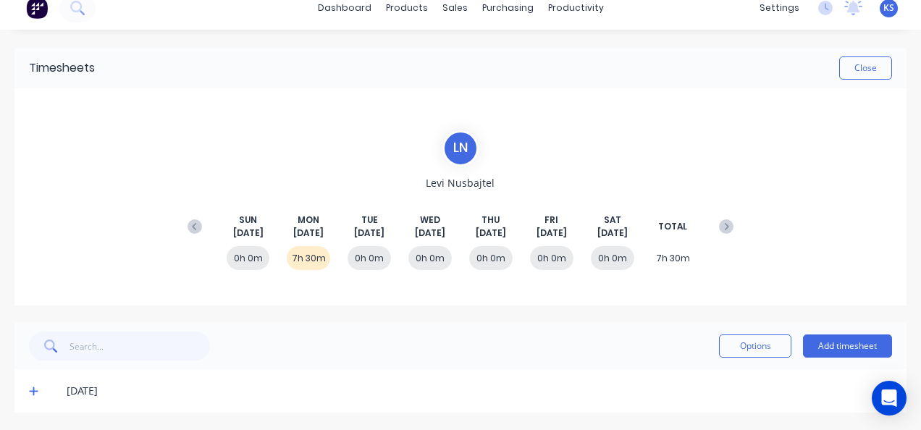
click at [39, 395] on span at bounding box center [36, 391] width 14 height 14
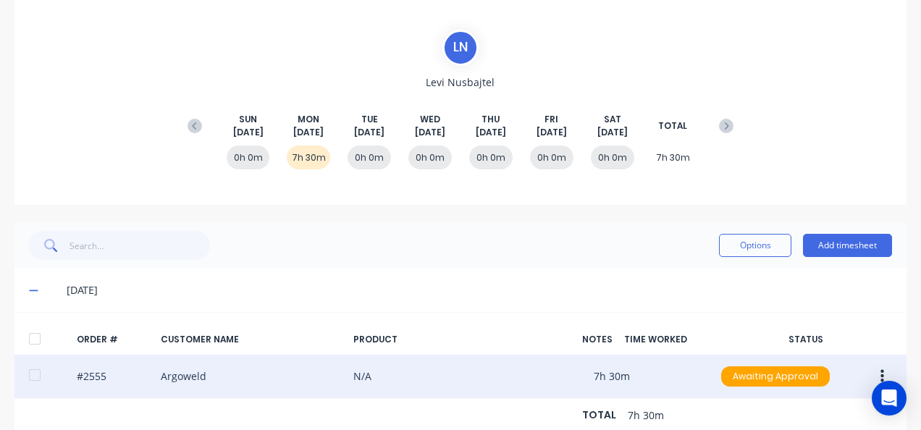
scroll to position [155, 0]
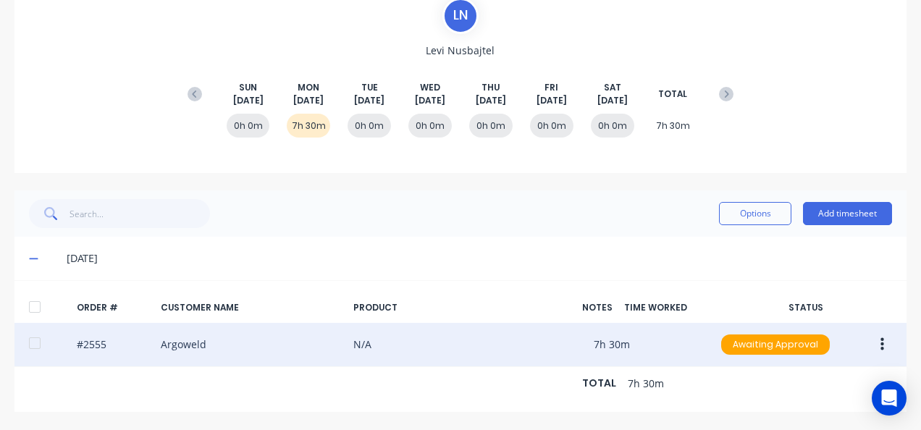
click at [885, 332] on button "button" at bounding box center [882, 345] width 34 height 26
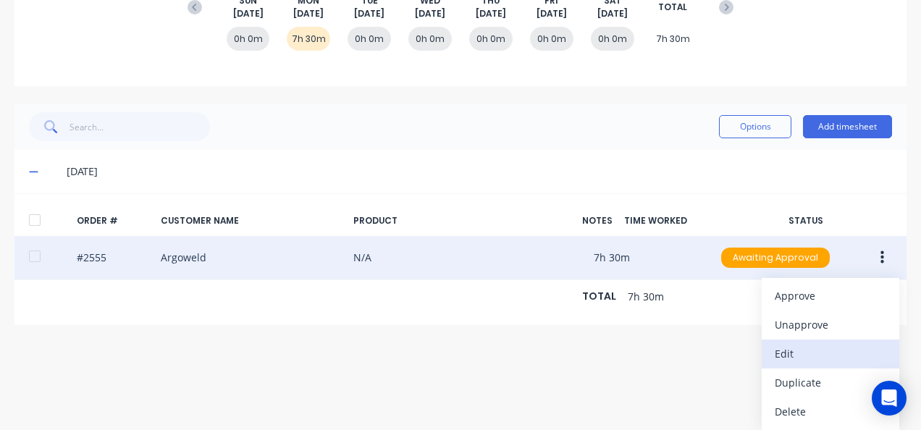
click at [799, 343] on div "Edit" at bounding box center [830, 353] width 111 height 21
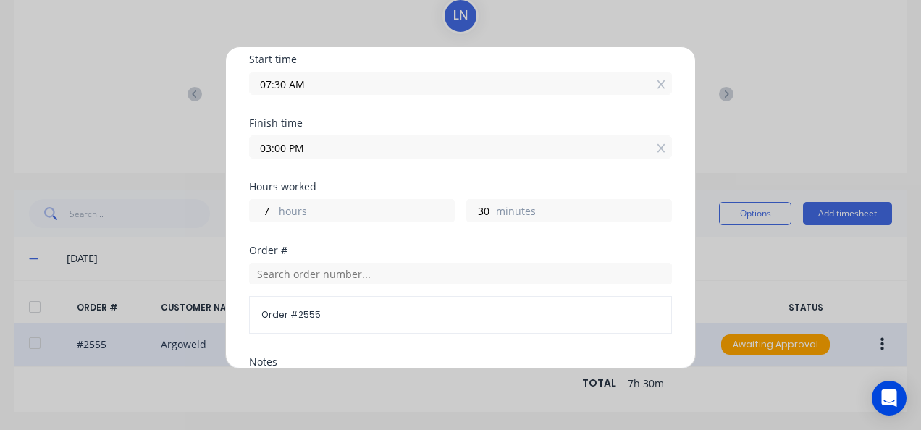
scroll to position [362, 0]
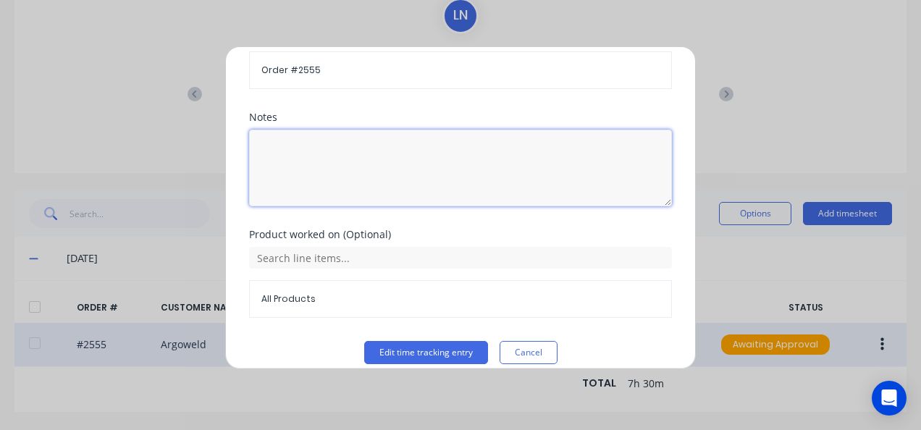
click at [297, 167] on textarea at bounding box center [460, 168] width 423 height 77
type textarea "Gas cage"
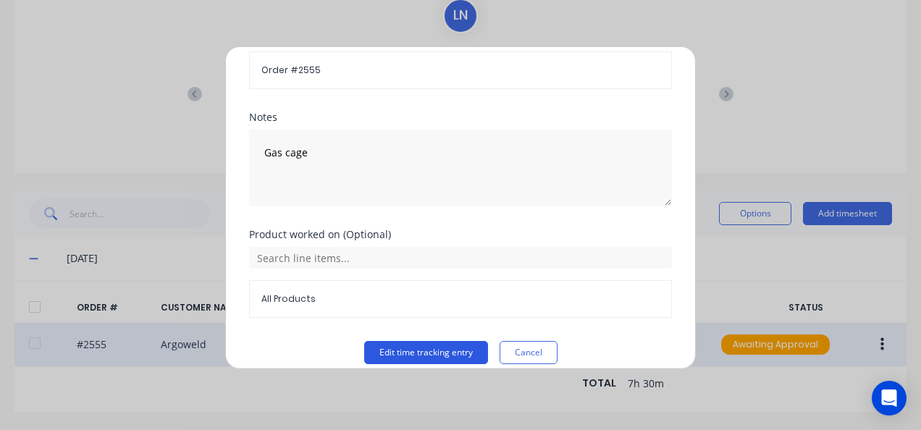
click at [402, 349] on button "Edit time tracking entry" at bounding box center [426, 352] width 124 height 23
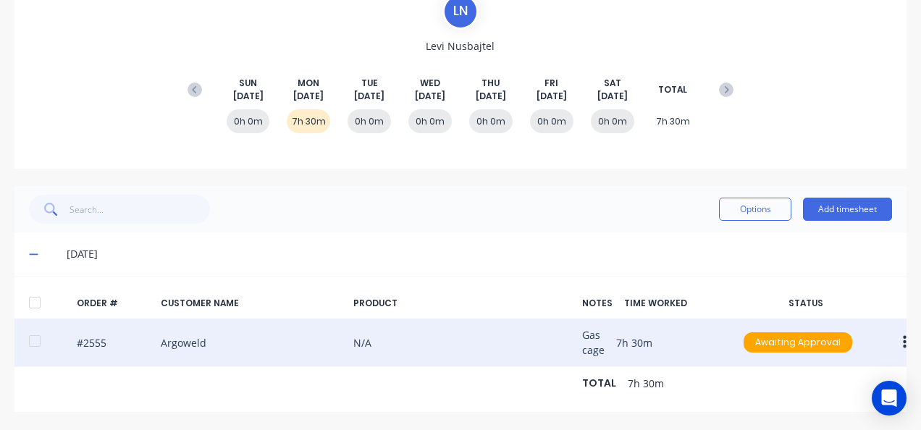
click at [909, 336] on button "button" at bounding box center [905, 342] width 34 height 26
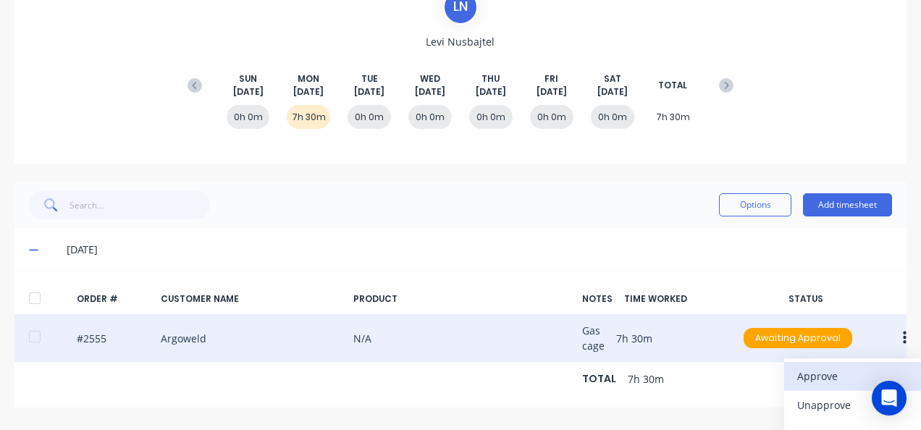
click at [828, 375] on div "Approve" at bounding box center [852, 376] width 111 height 21
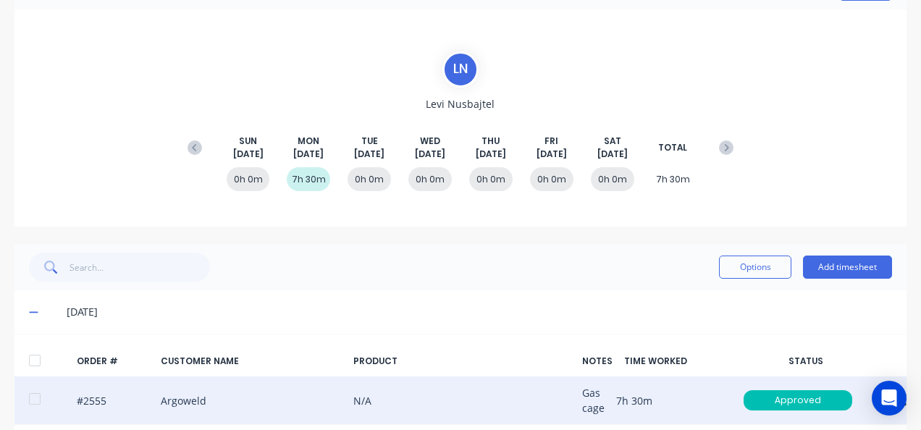
scroll to position [0, 0]
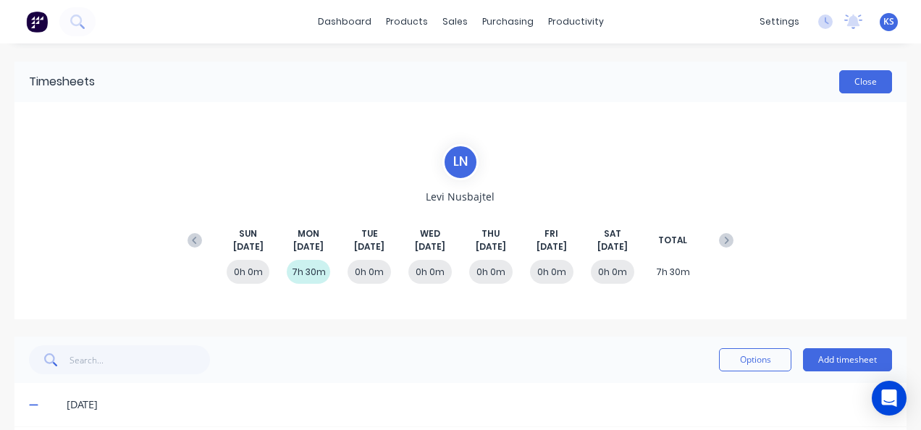
click at [859, 80] on button "Close" at bounding box center [865, 81] width 53 height 23
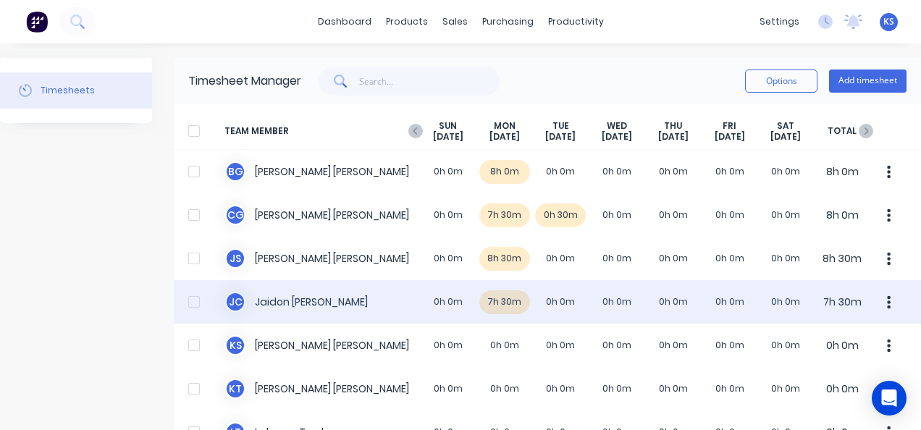
click at [277, 297] on div "J C Jaidon Clarke 0h 0m 7h 30m 0h 0m 0h 0m 0h 0m 0h 0m 0h 0m 7h 30m" at bounding box center [547, 301] width 747 height 43
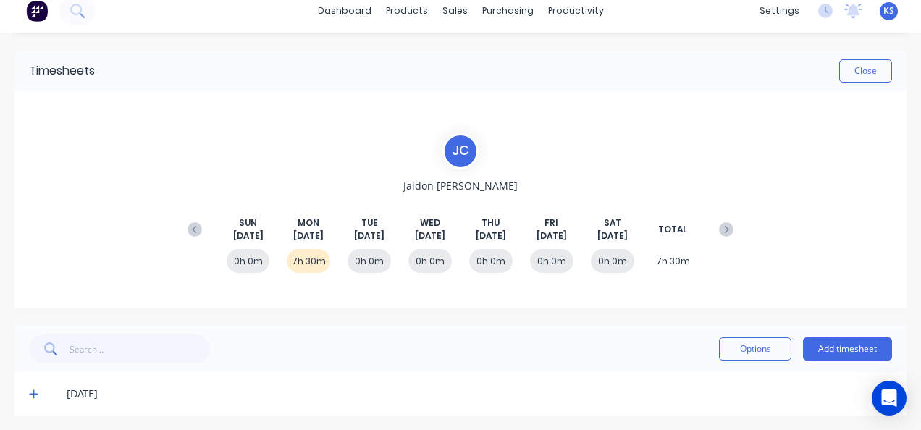
scroll to position [14, 0]
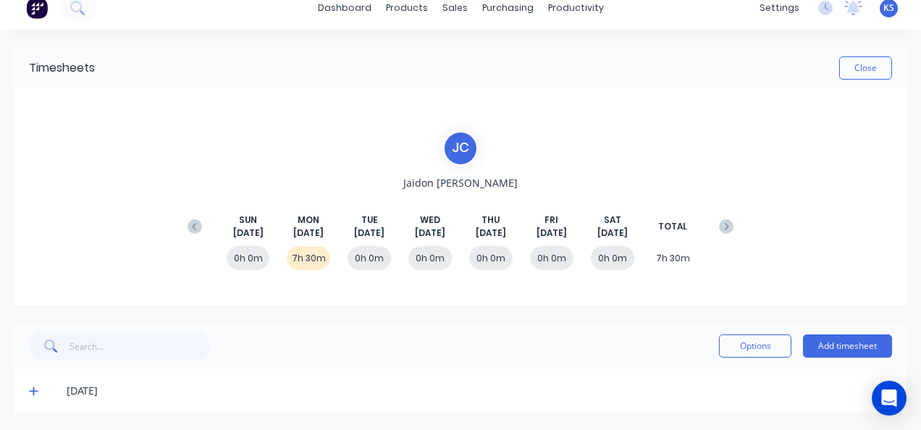
click at [34, 386] on icon at bounding box center [33, 391] width 9 height 10
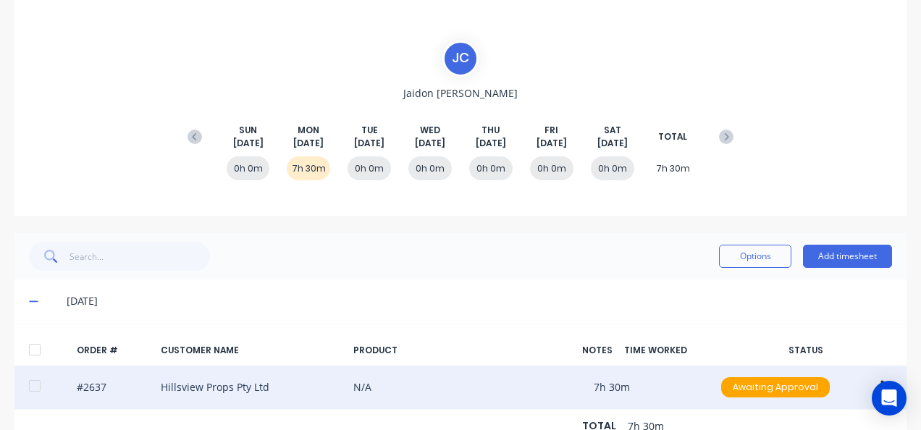
scroll to position [155, 0]
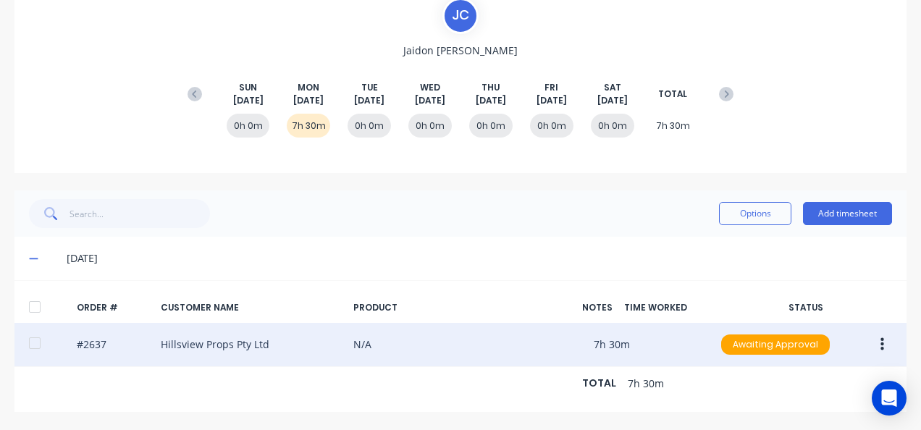
click at [35, 337] on div at bounding box center [34, 343] width 29 height 29
click at [882, 338] on icon "button" at bounding box center [882, 344] width 4 height 13
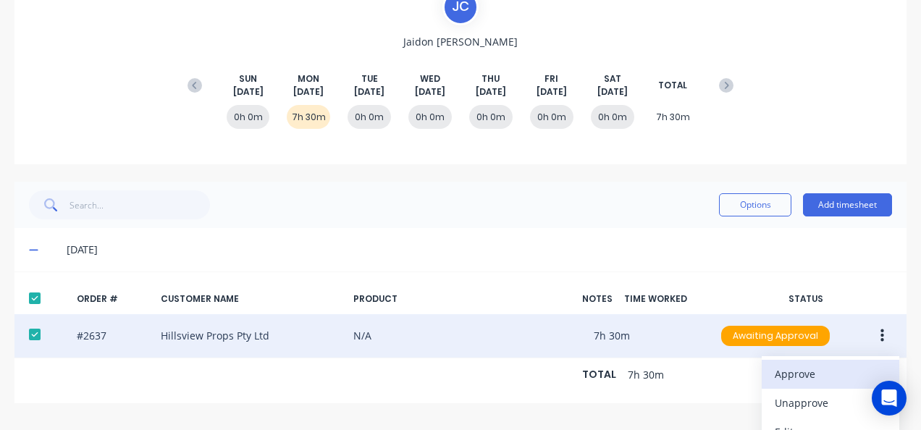
click at [833, 361] on button "Approve" at bounding box center [831, 374] width 138 height 29
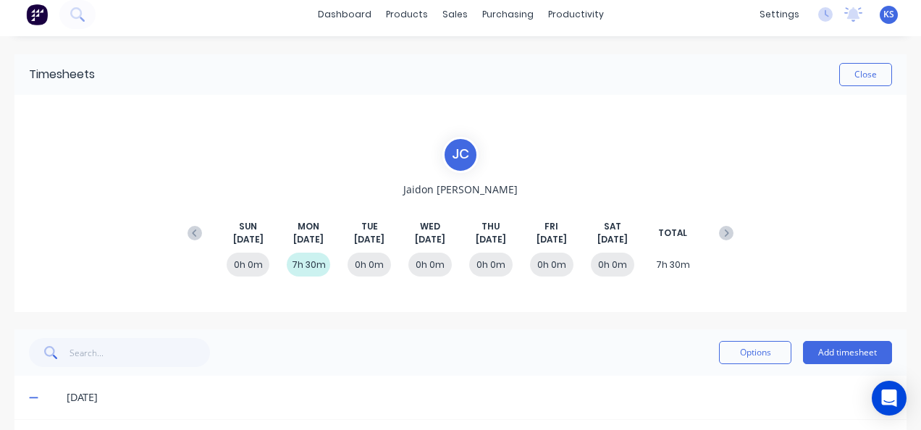
scroll to position [0, 0]
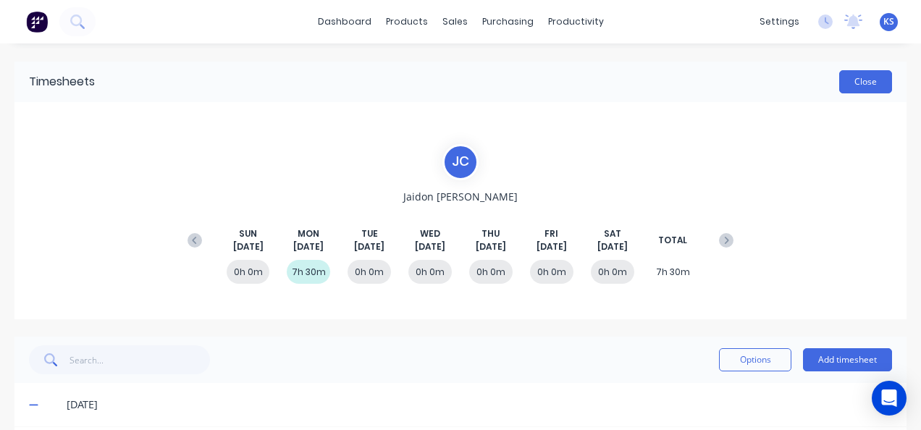
click at [855, 85] on button "Close" at bounding box center [865, 81] width 53 height 23
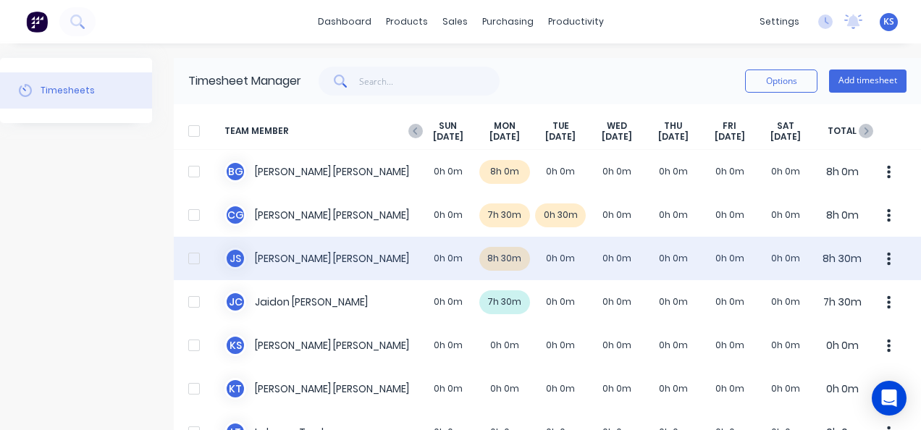
click at [263, 261] on div "J S Jacob Swann 0h 0m 8h 30m 0h 0m 0h 0m 0h 0m 0h 0m 0h 0m 8h 30m" at bounding box center [547, 258] width 747 height 43
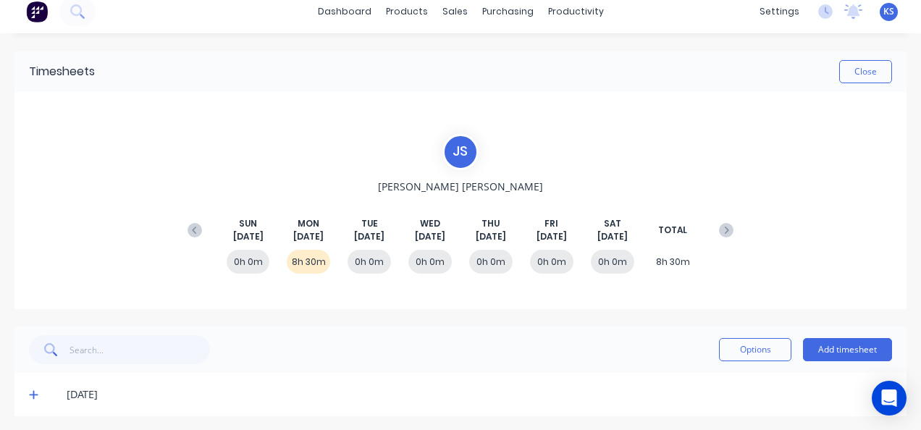
scroll to position [14, 0]
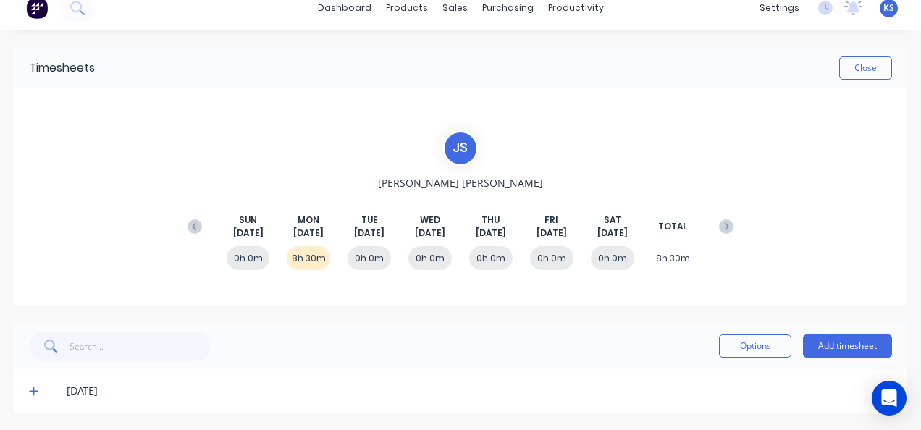
click at [38, 386] on span at bounding box center [36, 391] width 14 height 14
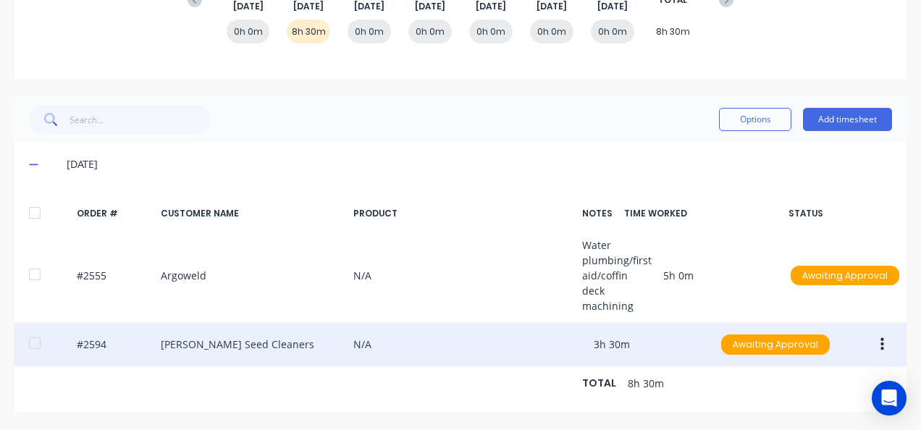
click at [35, 334] on div at bounding box center [34, 343] width 29 height 29
click at [881, 337] on icon "button" at bounding box center [882, 345] width 4 height 16
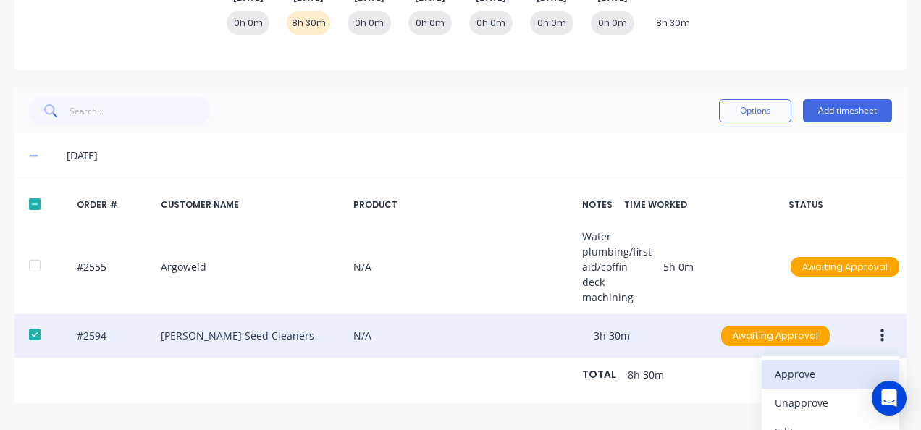
click at [805, 375] on div "Approve" at bounding box center [830, 373] width 111 height 21
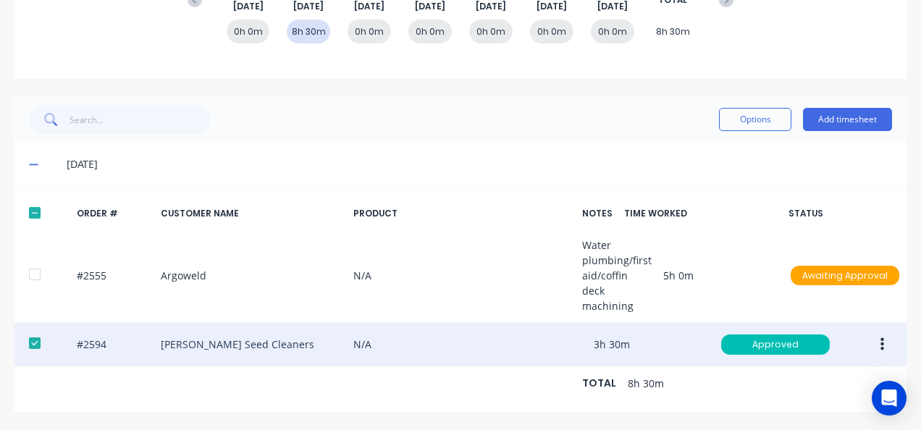
scroll to position [249, 56]
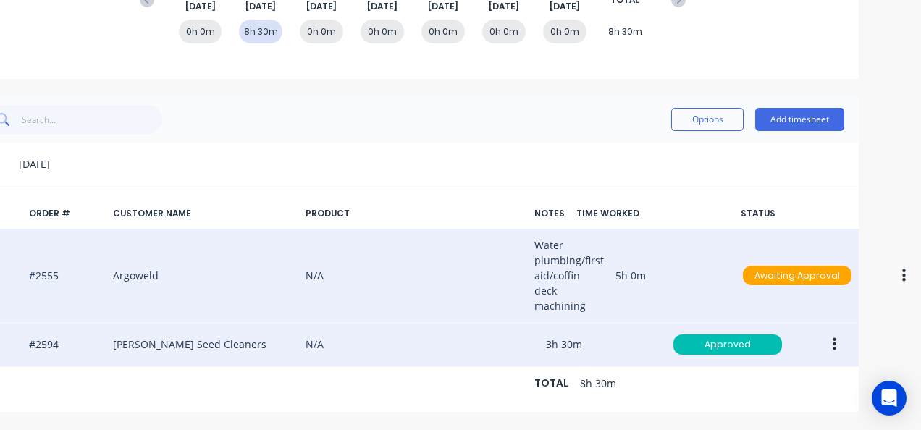
click at [889, 266] on button "button" at bounding box center [904, 276] width 34 height 26
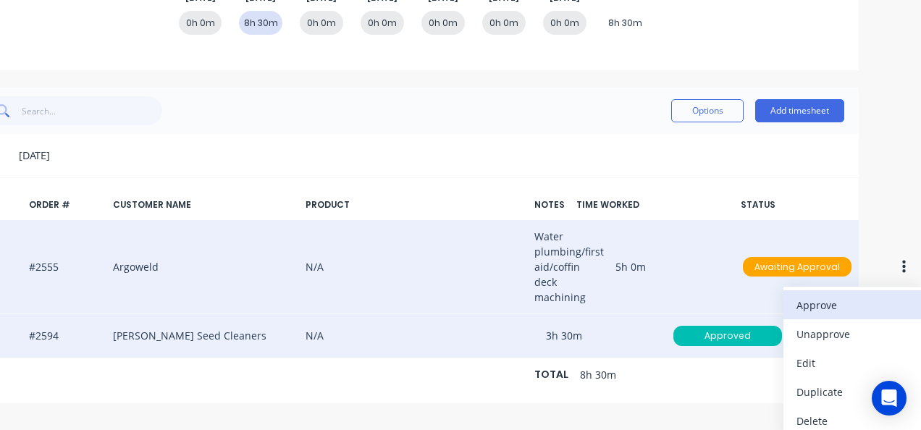
click at [824, 303] on div "Approve" at bounding box center [851, 305] width 111 height 21
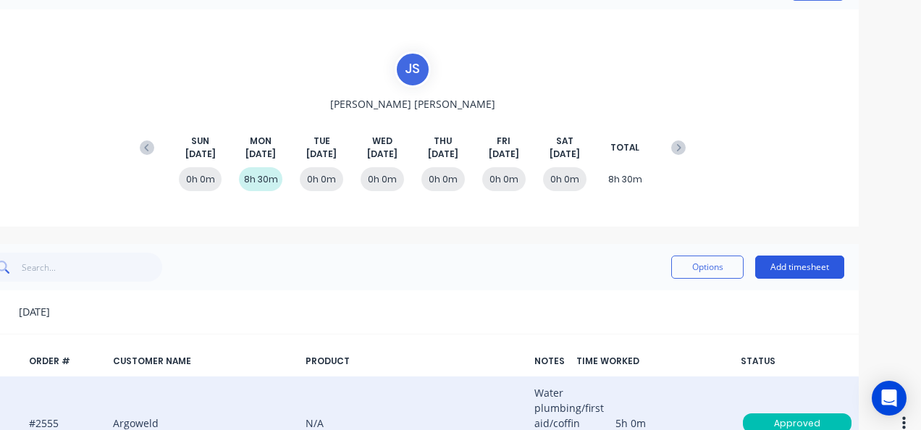
scroll to position [0, 56]
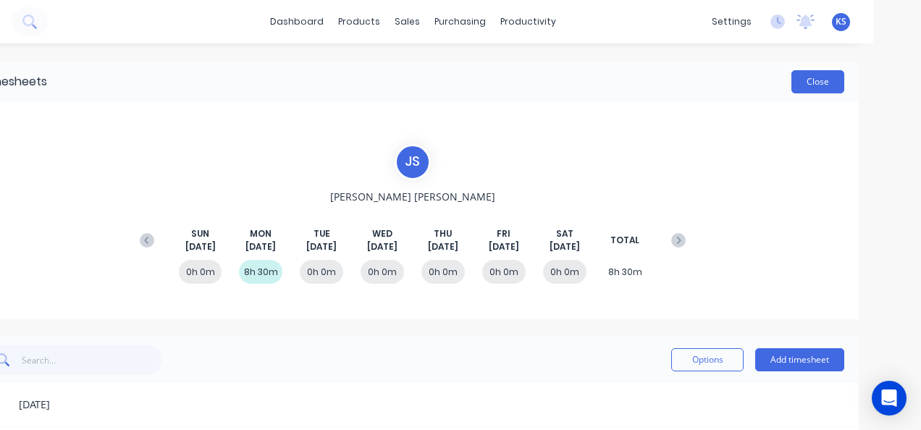
click at [798, 90] on button "Close" at bounding box center [817, 81] width 53 height 23
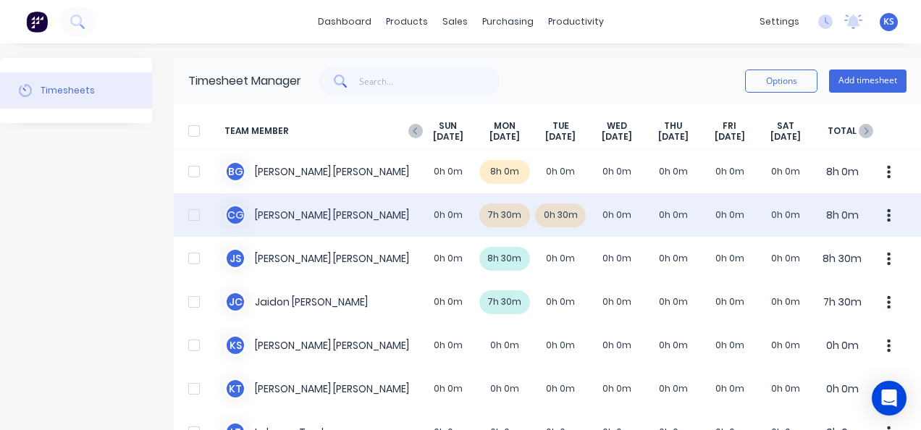
click at [270, 217] on div "C G Clayton Gilbert 0h 0m 7h 30m 0h 30m 0h 0m 0h 0m 0h 0m 0h 0m 8h 0m" at bounding box center [547, 214] width 747 height 43
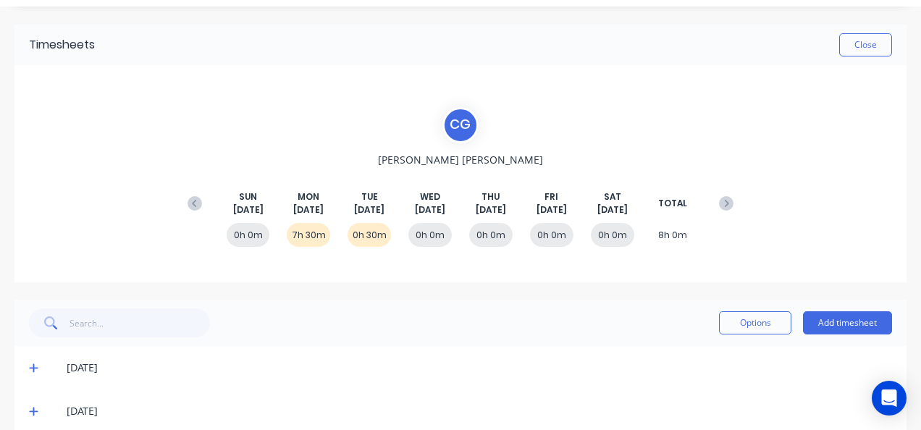
scroll to position [57, 0]
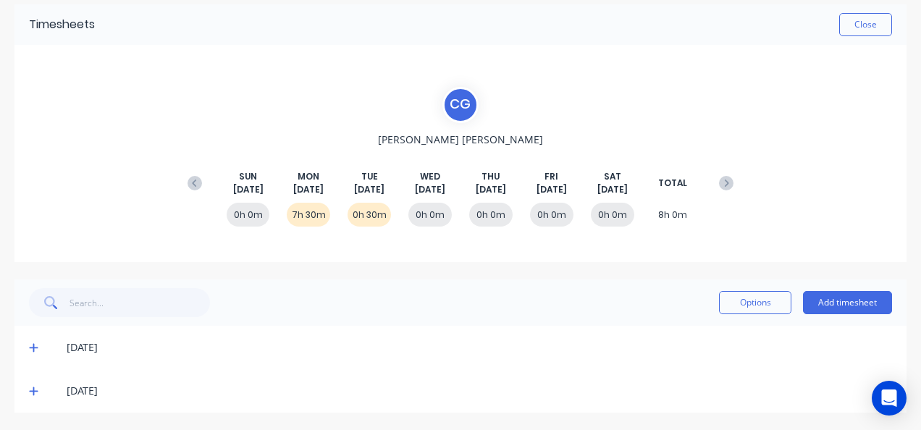
click at [35, 346] on icon at bounding box center [33, 347] width 9 height 10
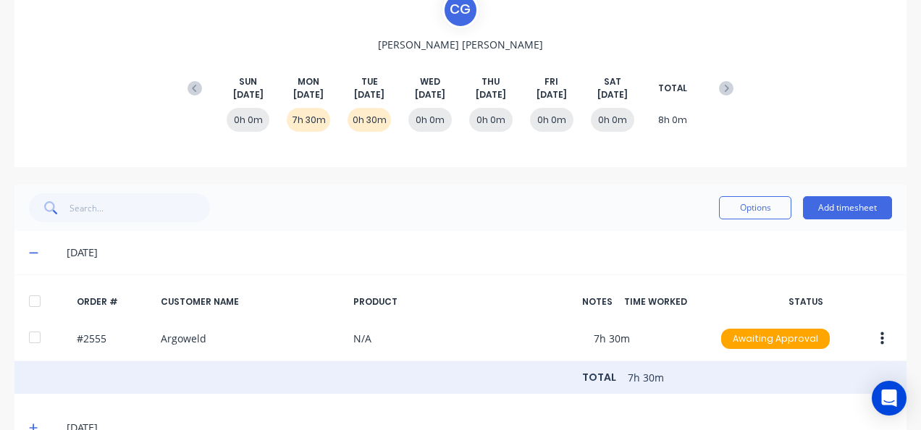
scroll to position [198, 0]
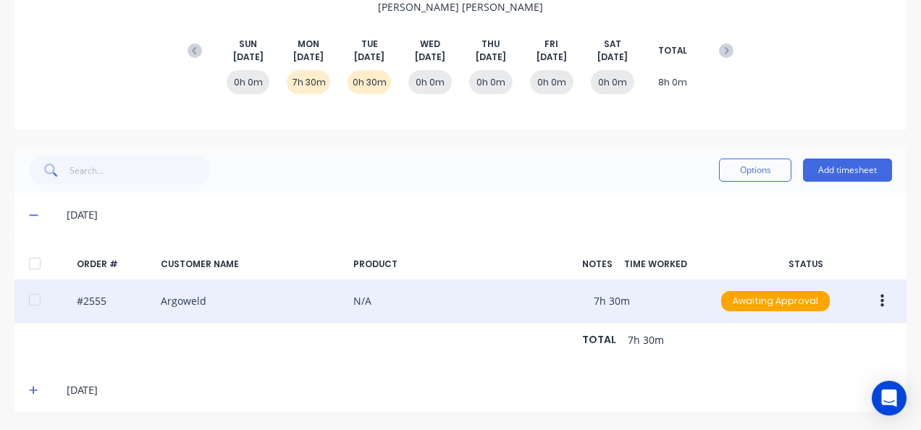
click at [38, 292] on div at bounding box center [34, 299] width 29 height 29
click at [877, 288] on button "button" at bounding box center [882, 301] width 34 height 26
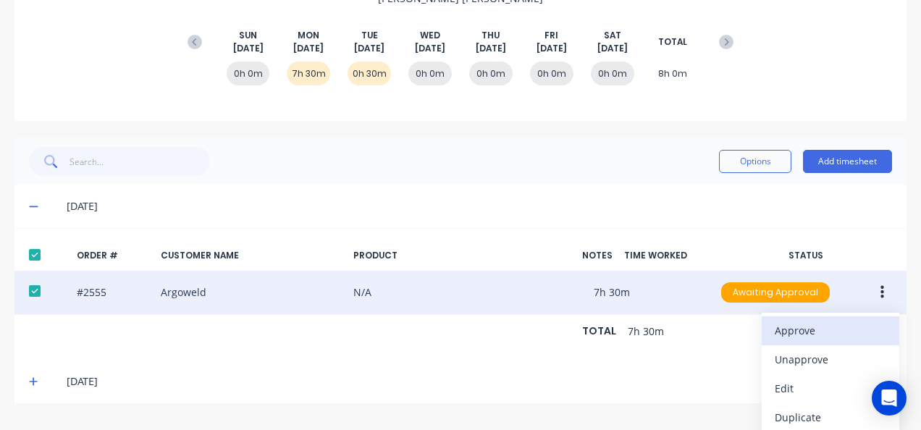
click at [839, 317] on button "Approve" at bounding box center [831, 330] width 138 height 29
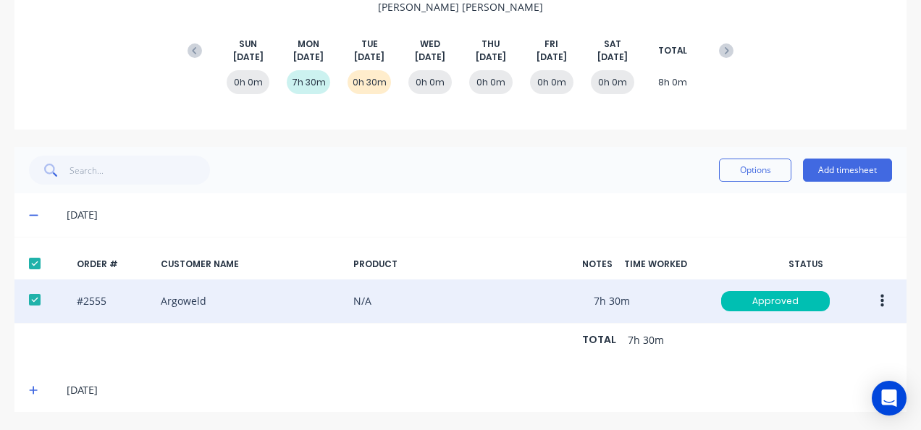
scroll to position [0, 0]
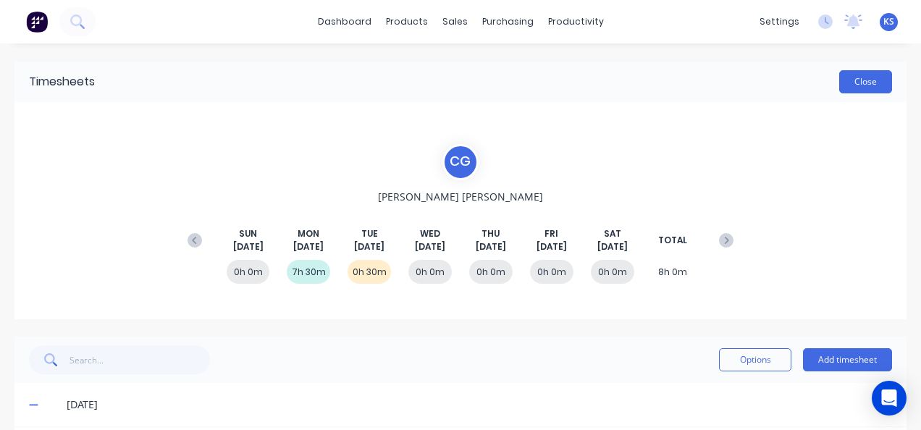
click at [852, 81] on button "Close" at bounding box center [865, 81] width 53 height 23
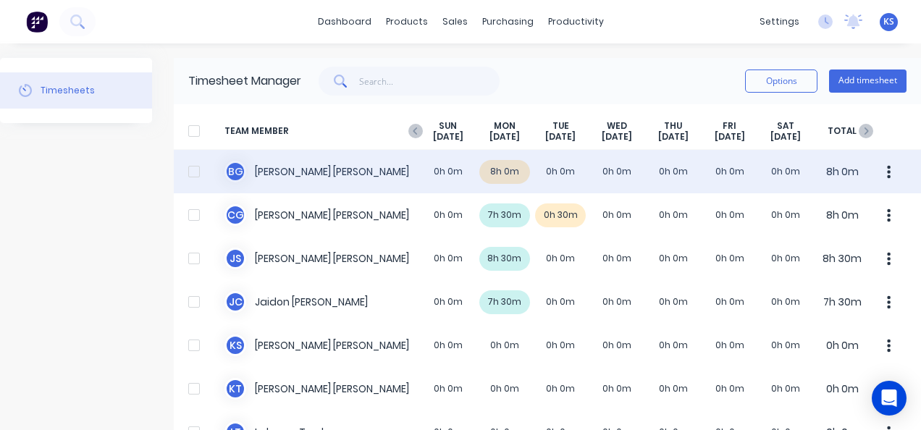
click at [319, 177] on div "B G Brodie Griggs 0h 0m 8h 0m 0h 0m 0h 0m 0h 0m 0h 0m 0h 0m 8h 0m" at bounding box center [547, 171] width 747 height 43
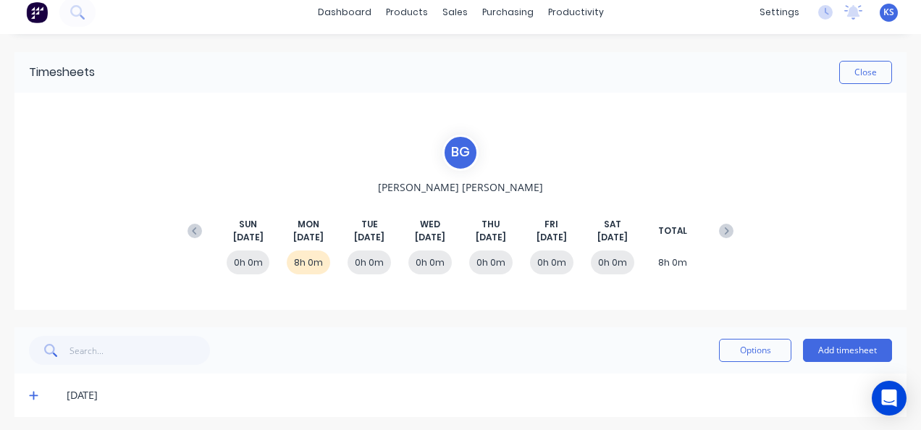
scroll to position [14, 0]
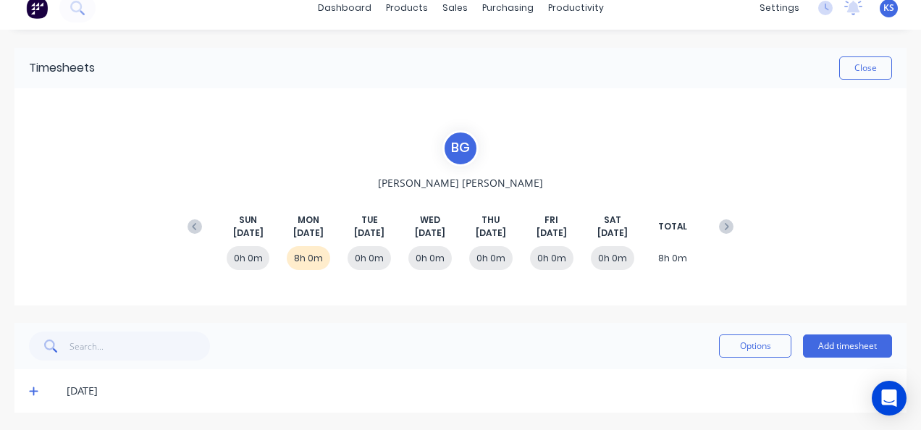
click at [32, 394] on icon at bounding box center [33, 391] width 9 height 10
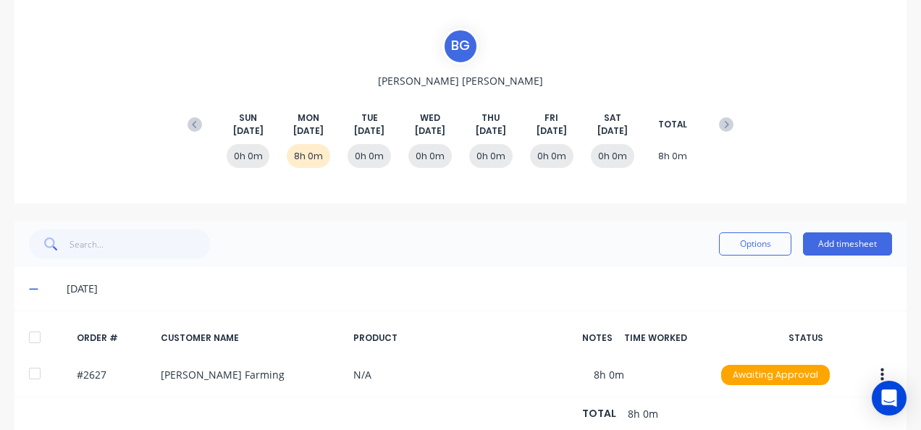
scroll to position [155, 0]
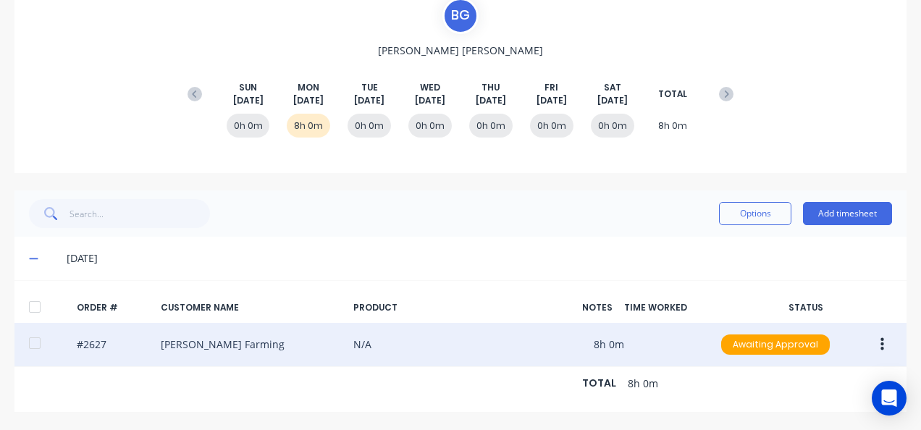
click at [32, 332] on div at bounding box center [34, 343] width 29 height 29
click at [882, 338] on icon "button" at bounding box center [882, 344] width 4 height 13
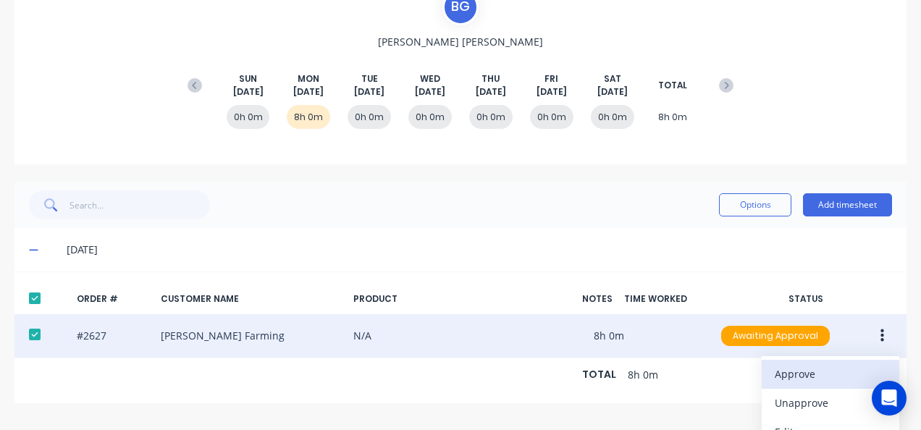
click at [841, 369] on div "Approve" at bounding box center [830, 373] width 111 height 21
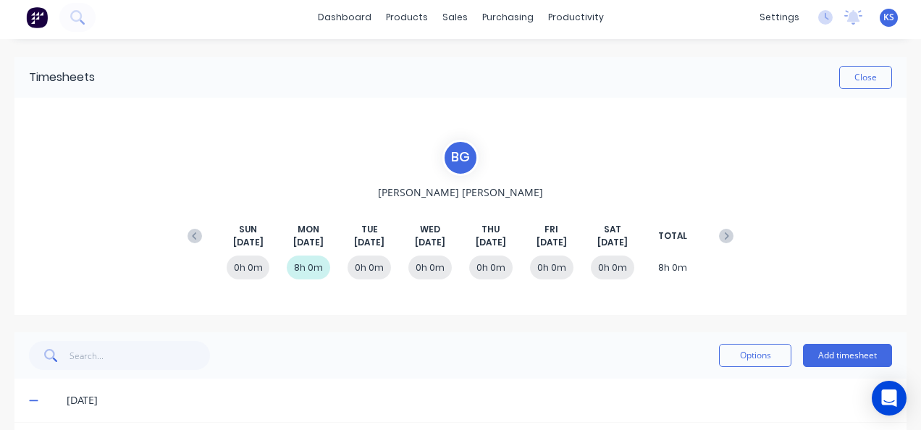
scroll to position [0, 0]
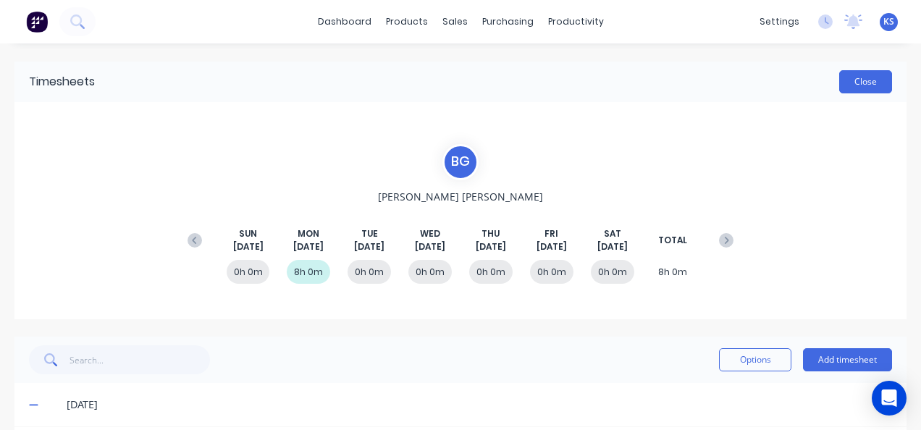
click at [846, 81] on button "Close" at bounding box center [865, 81] width 53 height 23
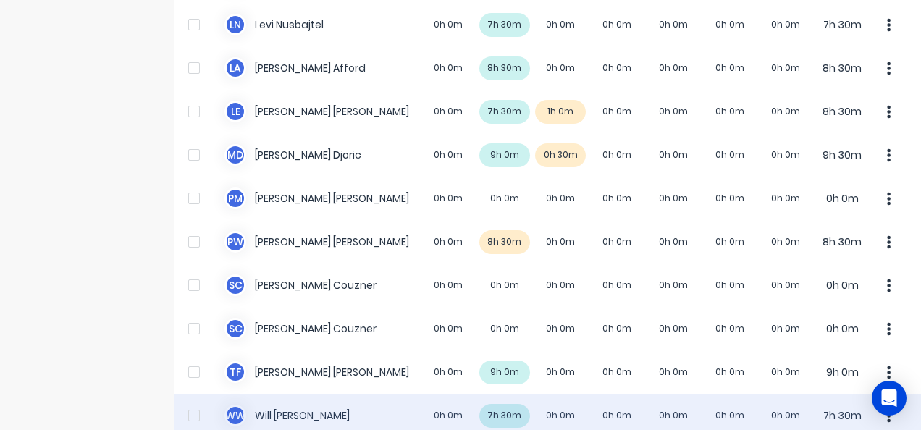
scroll to position [785, 0]
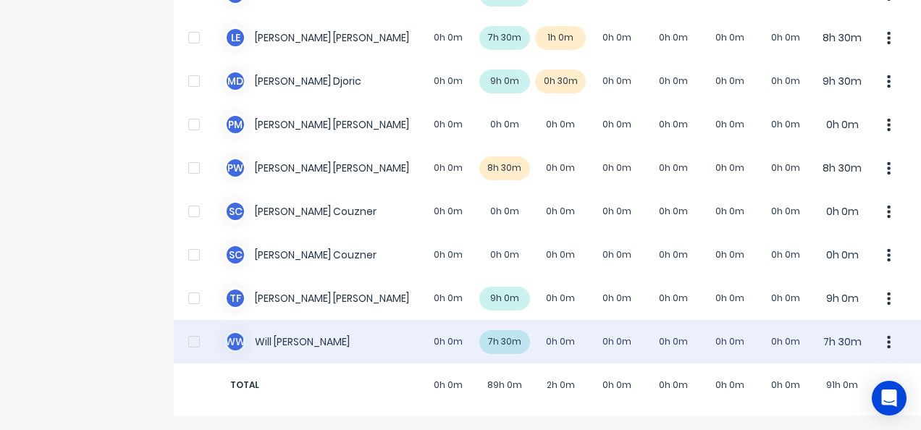
click at [294, 334] on div "W W Will Wallis 0h 0m 7h 30m 0h 0m 0h 0m 0h 0m 0h 0m 0h 0m 7h 30m" at bounding box center [547, 341] width 747 height 43
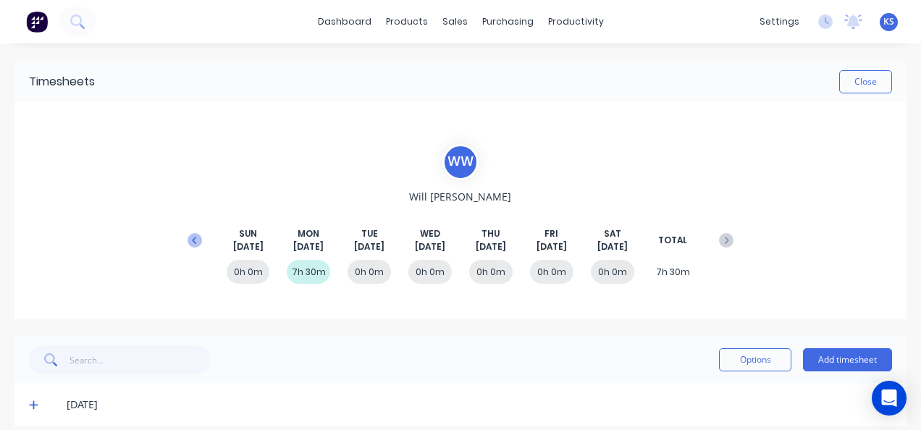
click at [193, 235] on icon at bounding box center [195, 240] width 14 height 14
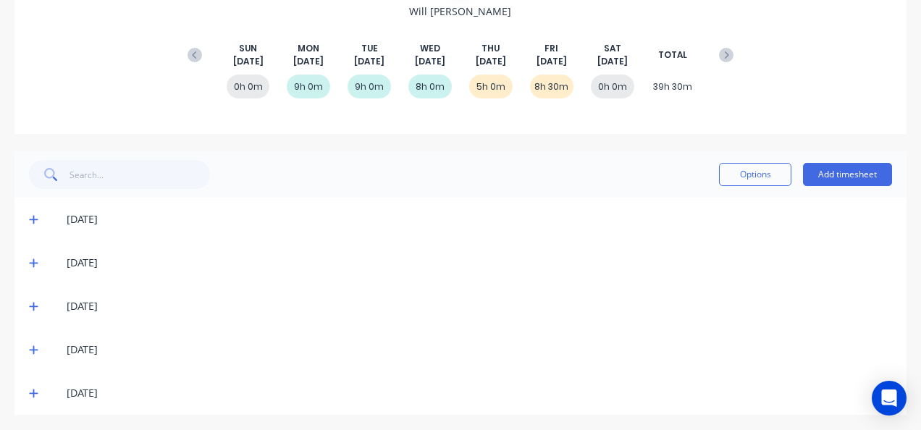
scroll to position [188, 0]
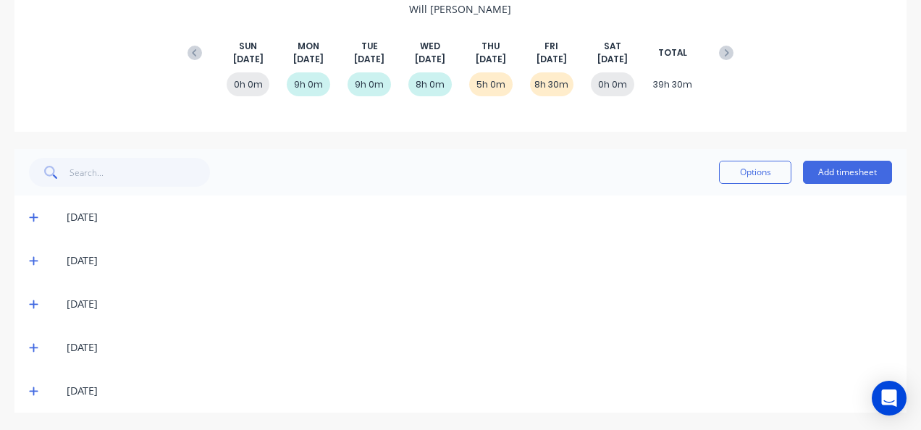
click at [38, 384] on span at bounding box center [36, 391] width 14 height 14
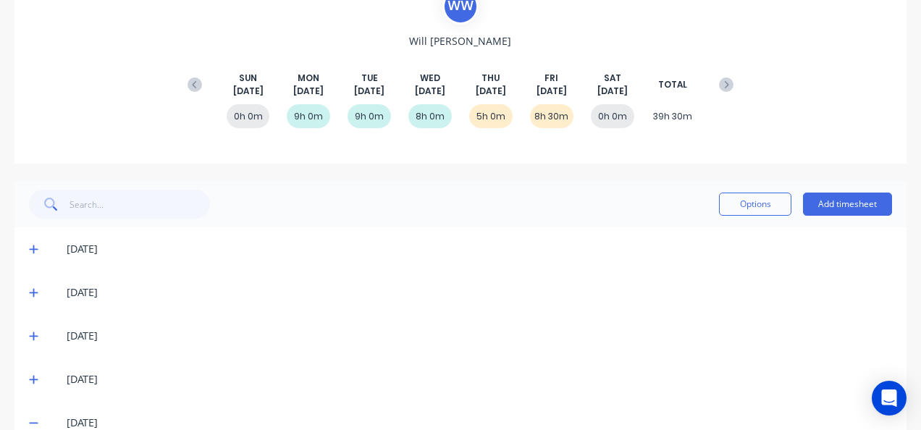
scroll to position [0, 0]
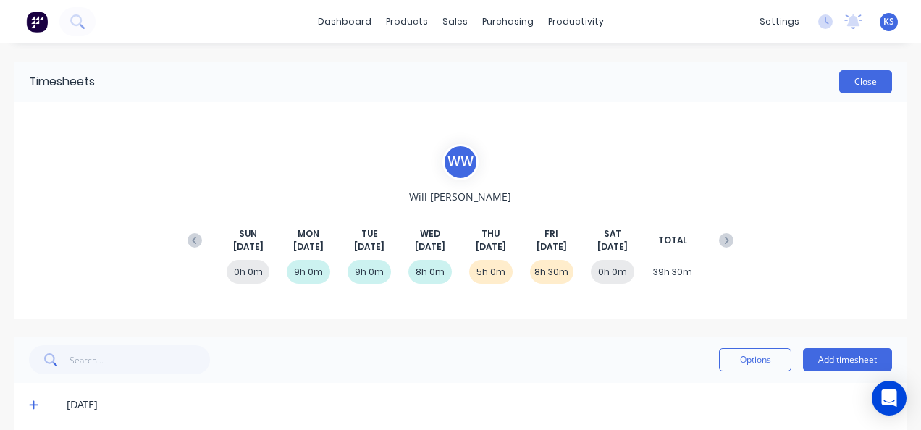
click at [861, 77] on button "Close" at bounding box center [865, 81] width 53 height 23
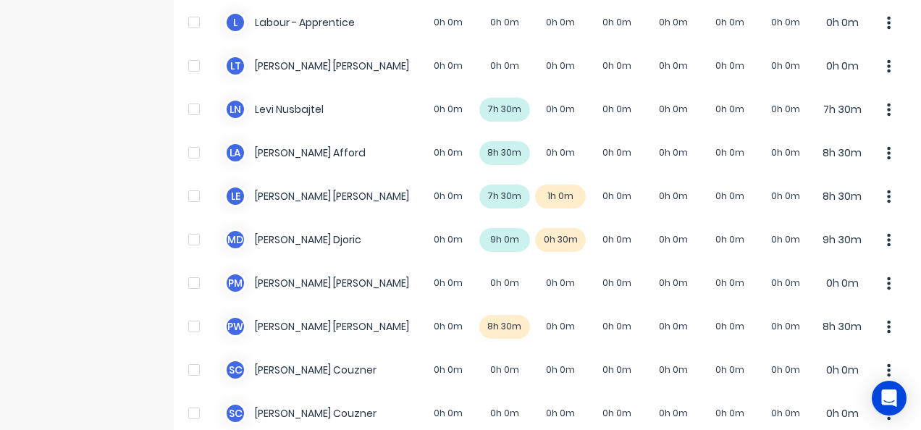
scroll to position [785, 0]
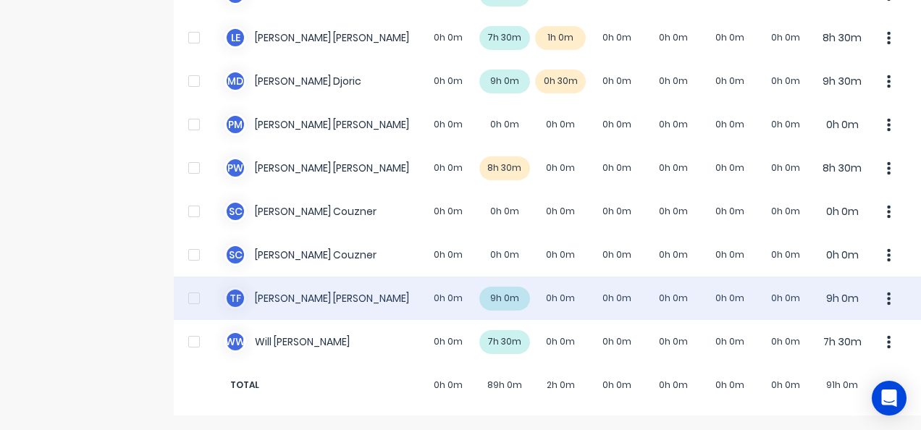
click at [280, 287] on div "T F Todd Fauser 0h 0m 9h 0m 0h 0m 0h 0m 0h 0m 0h 0m 0h 0m 9h 0m" at bounding box center [547, 298] width 747 height 43
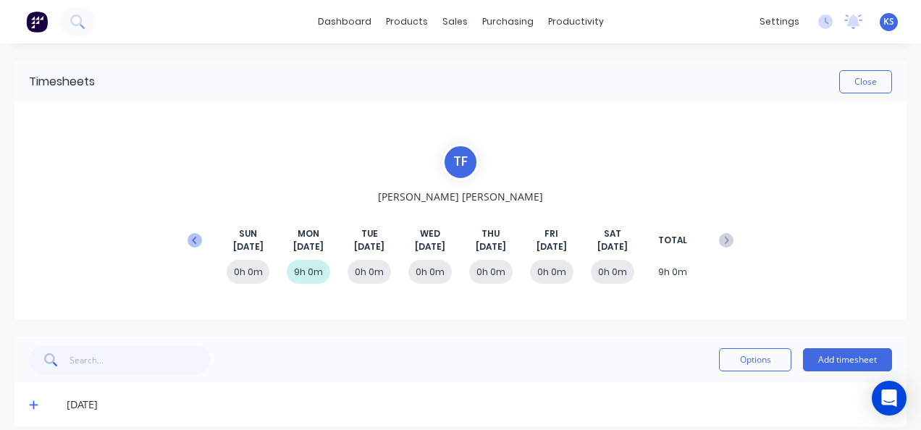
click at [191, 233] on icon at bounding box center [195, 240] width 14 height 14
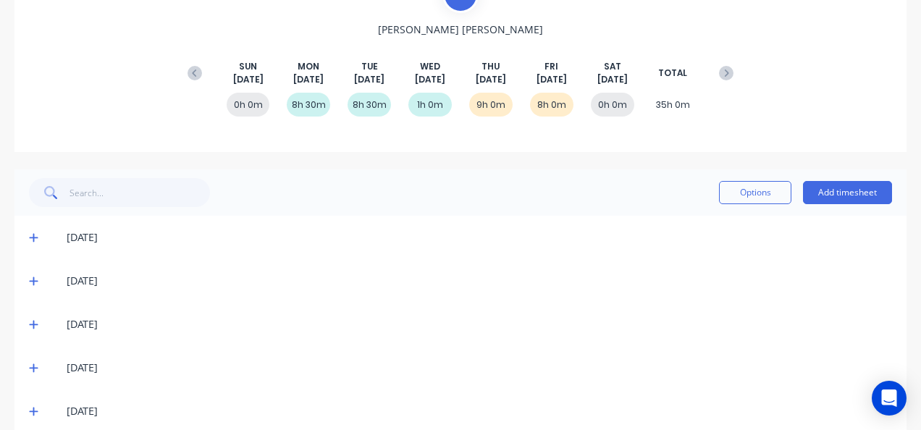
scroll to position [188, 0]
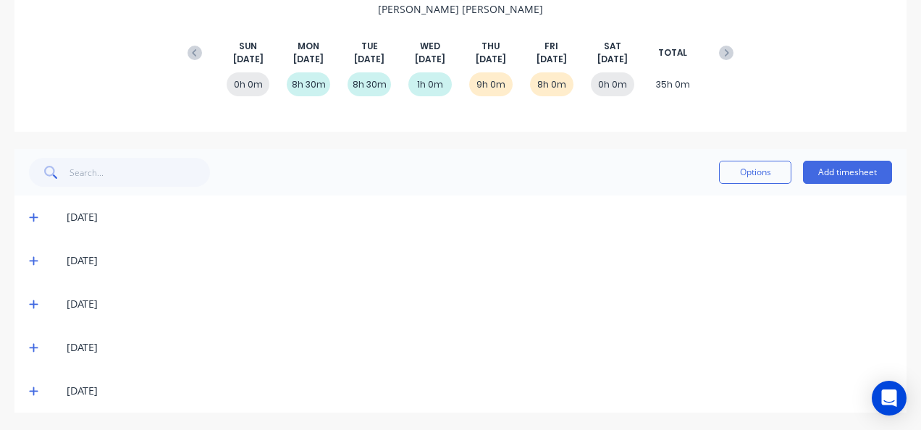
click at [34, 389] on icon at bounding box center [33, 391] width 9 height 9
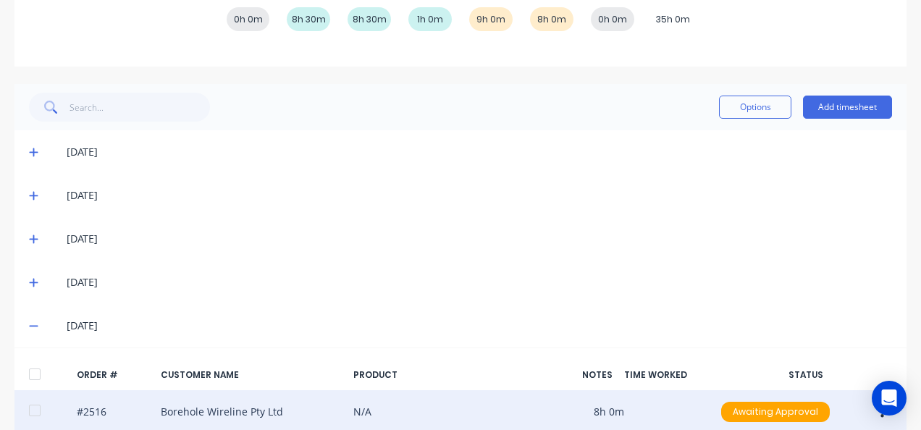
scroll to position [329, 0]
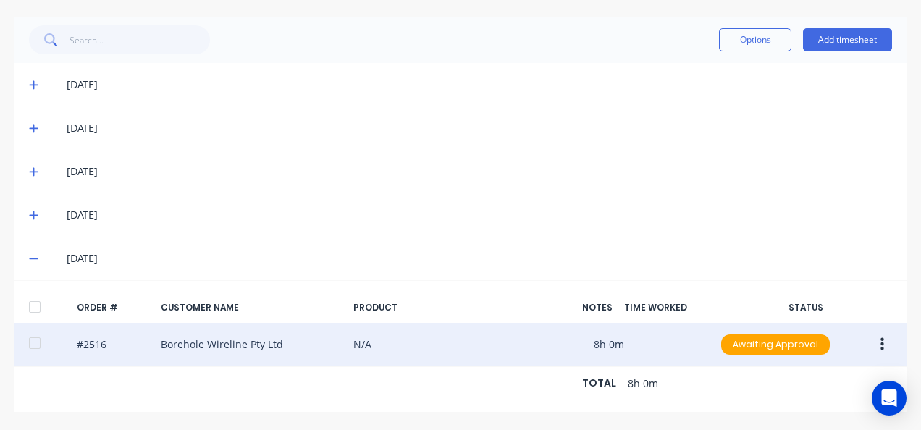
click at [888, 334] on button "button" at bounding box center [882, 345] width 34 height 26
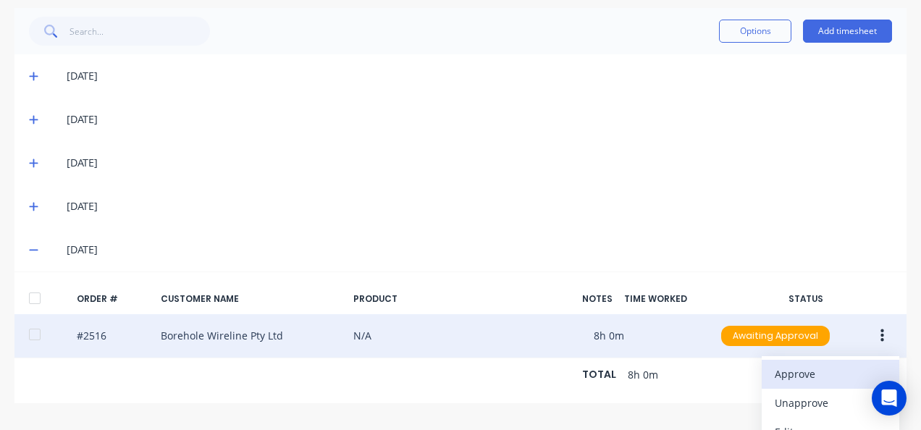
click at [859, 363] on div "Approve" at bounding box center [830, 373] width 111 height 21
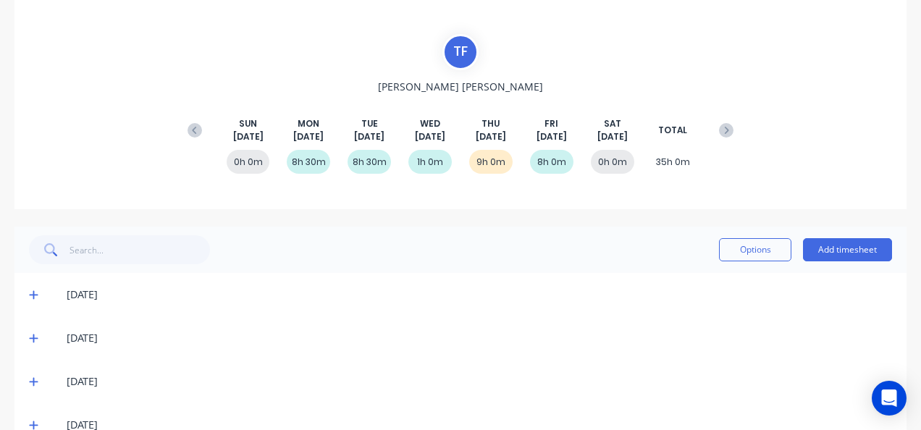
scroll to position [0, 0]
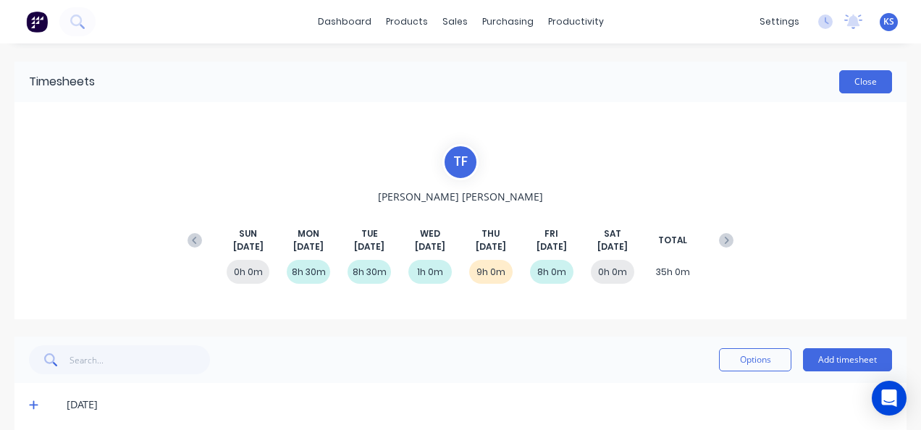
click at [854, 89] on button "Close" at bounding box center [865, 81] width 53 height 23
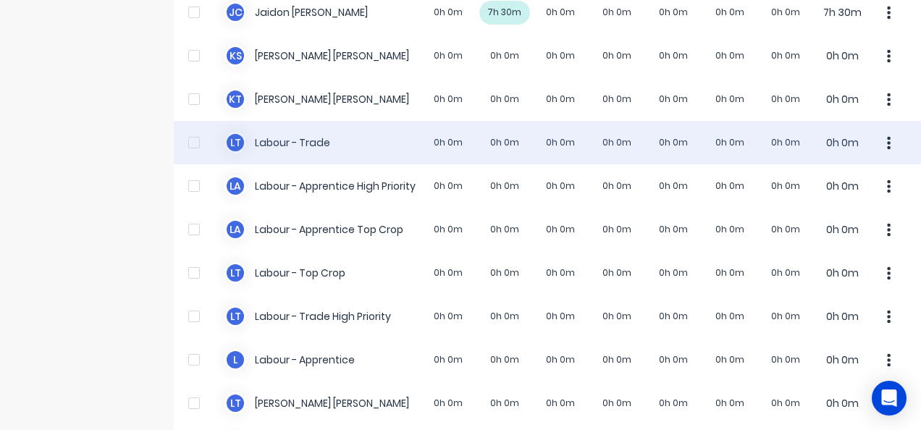
scroll to position [507, 0]
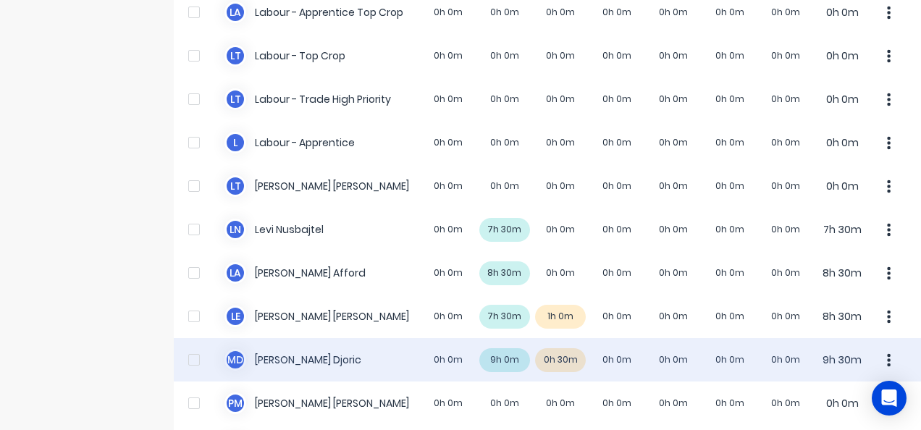
click at [296, 358] on div "M D Micheal Djoric 0h 0m 9h 0m 0h 30m 0h 0m 0h 0m 0h 0m 0h 0m 9h 30m" at bounding box center [547, 359] width 747 height 43
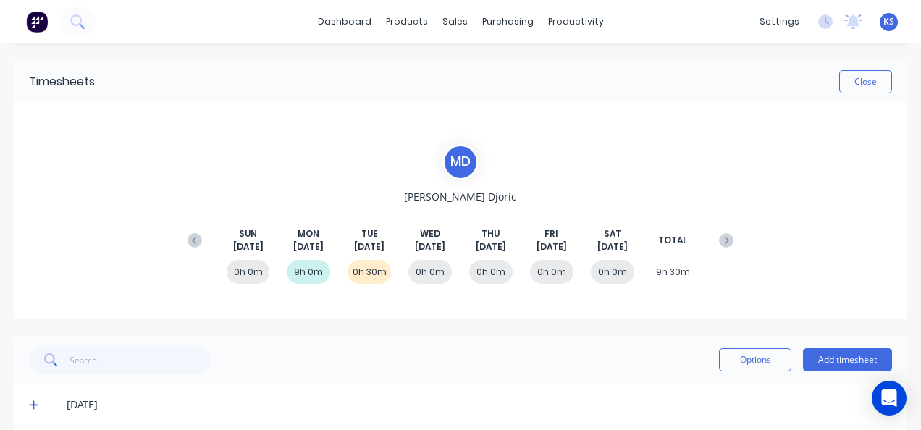
click at [198, 240] on icon at bounding box center [195, 240] width 14 height 14
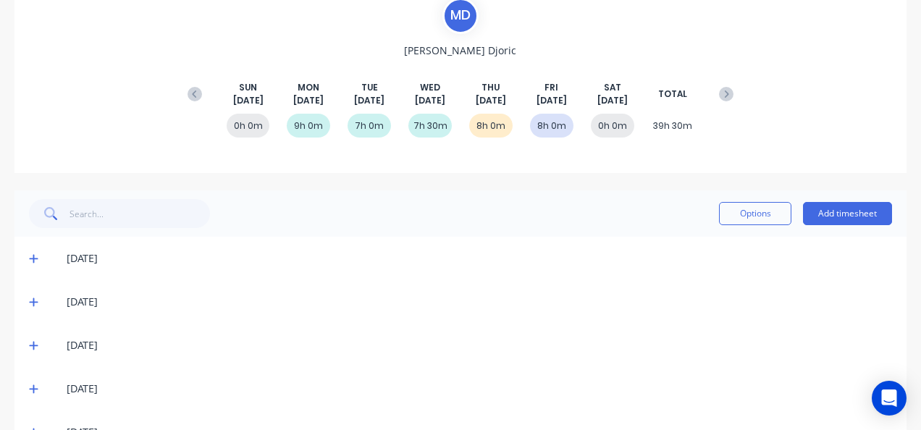
scroll to position [188, 0]
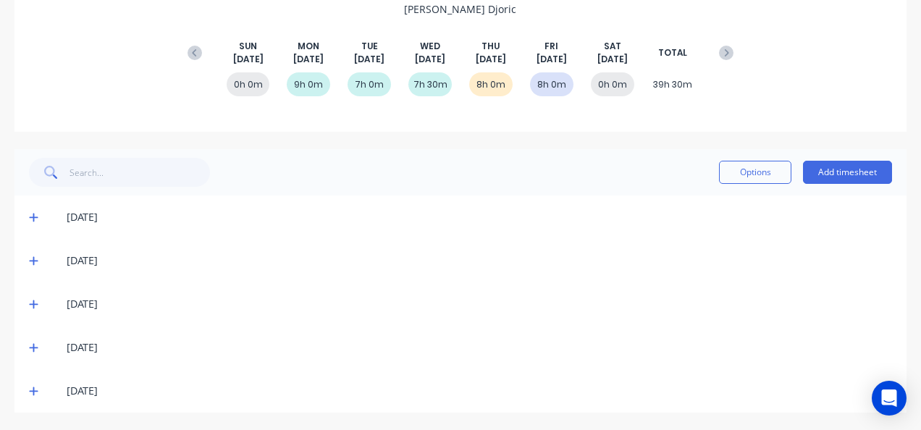
click at [32, 390] on icon at bounding box center [33, 391] width 9 height 9
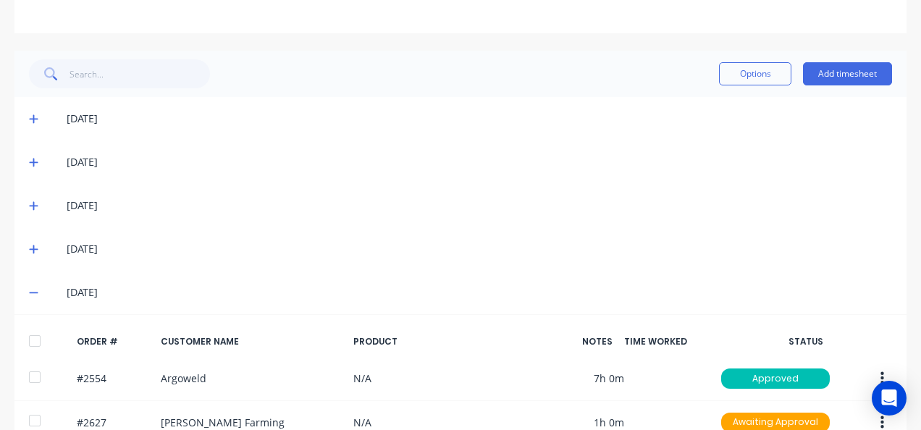
scroll to position [372, 0]
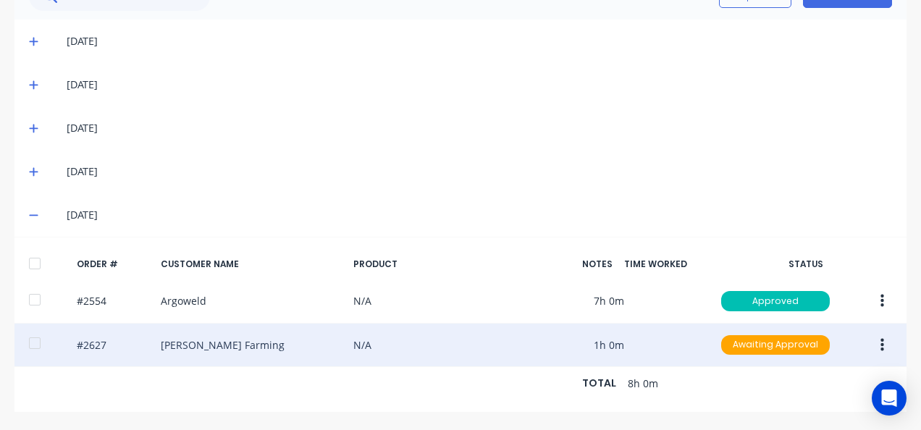
click at [885, 332] on button "button" at bounding box center [882, 345] width 34 height 26
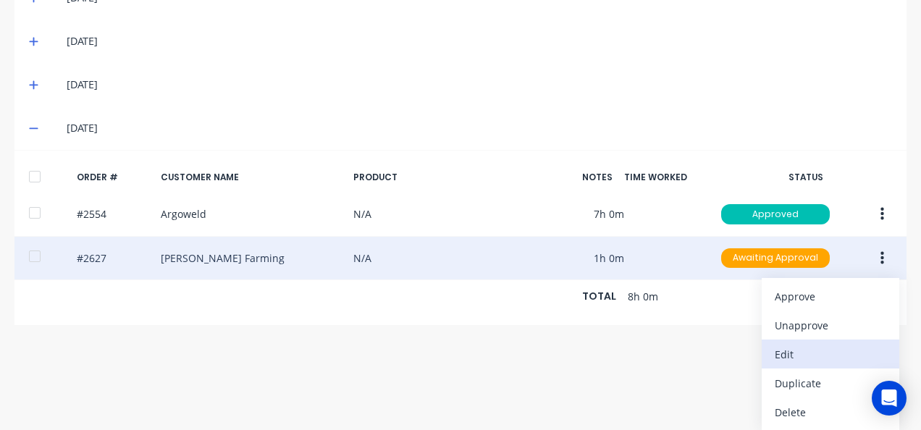
click at [795, 344] on div "Edit" at bounding box center [830, 354] width 111 height 21
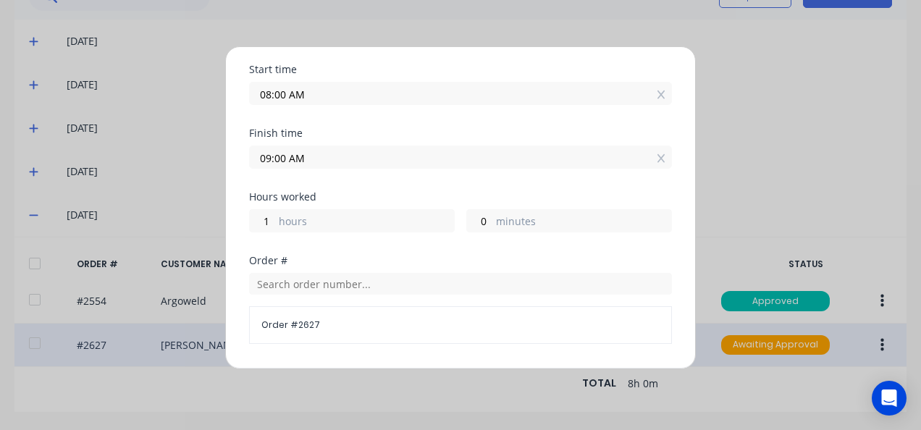
scroll to position [0, 0]
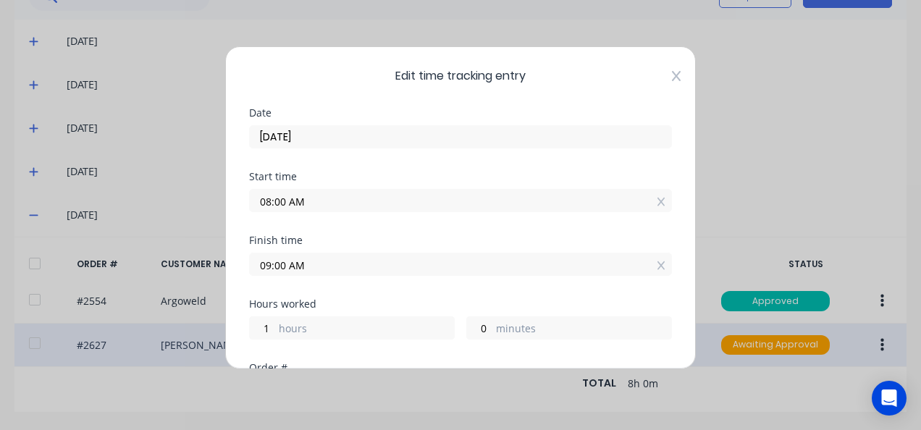
click at [672, 72] on icon at bounding box center [676, 76] width 9 height 12
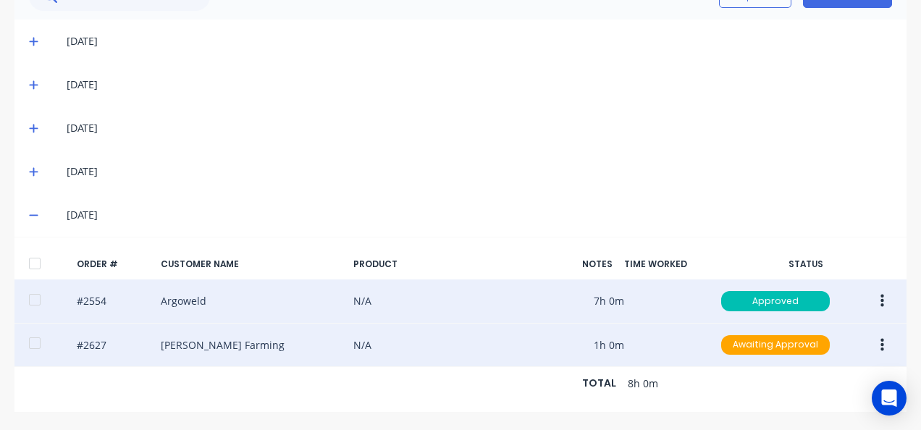
click at [881, 295] on icon "button" at bounding box center [882, 301] width 4 height 13
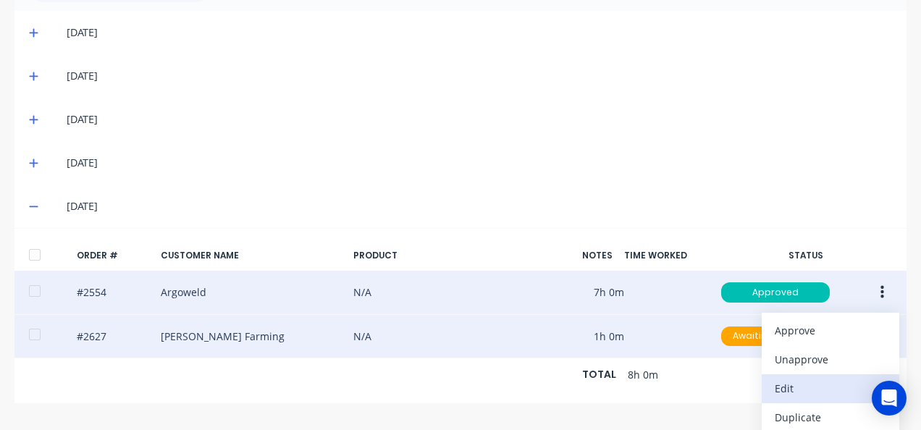
click at [814, 380] on div "Edit" at bounding box center [830, 388] width 111 height 21
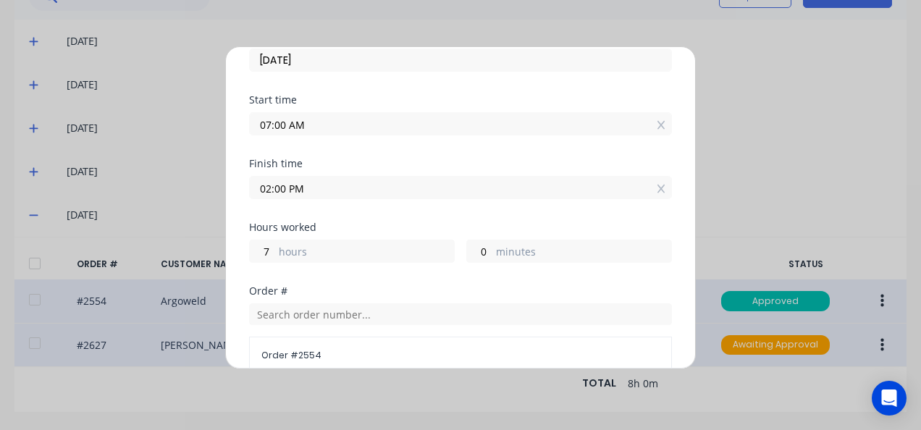
scroll to position [362, 0]
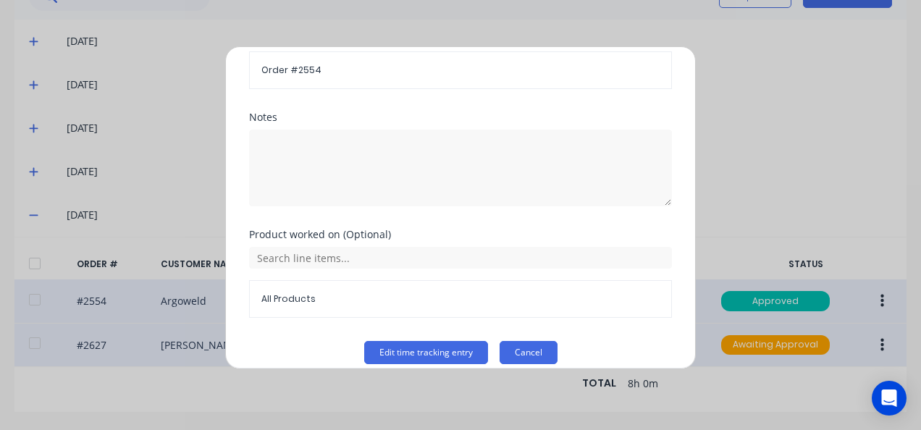
click at [541, 341] on button "Cancel" at bounding box center [529, 352] width 58 height 23
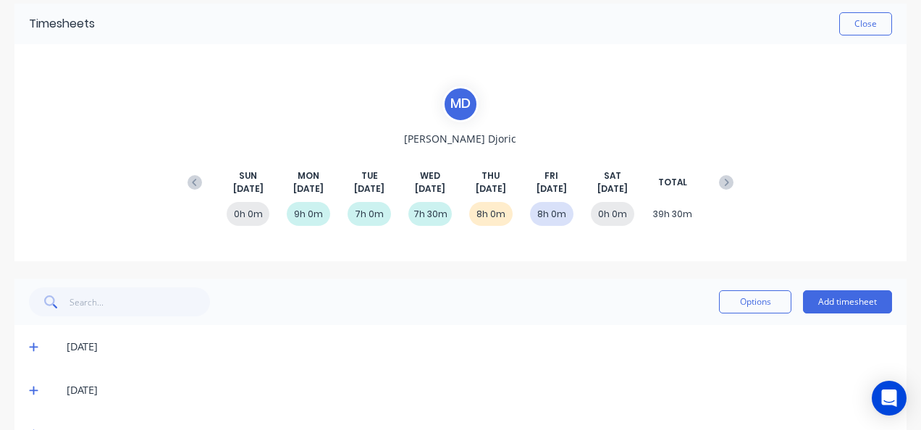
scroll to position [0, 0]
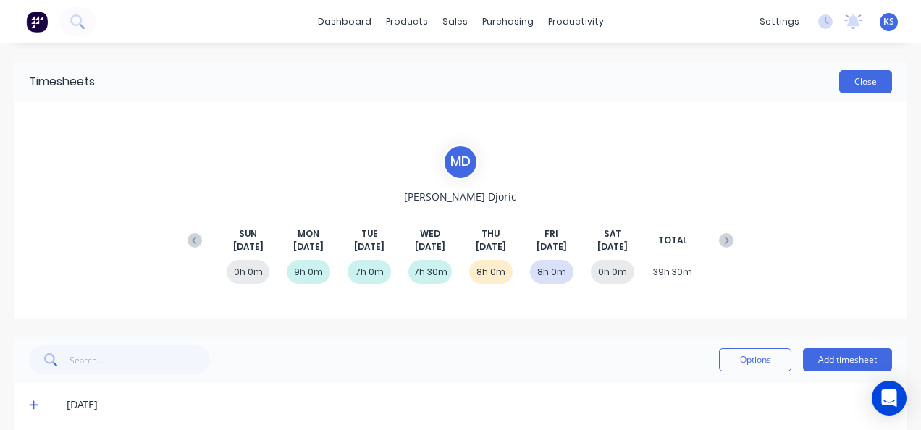
click at [844, 80] on button "Close" at bounding box center [865, 81] width 53 height 23
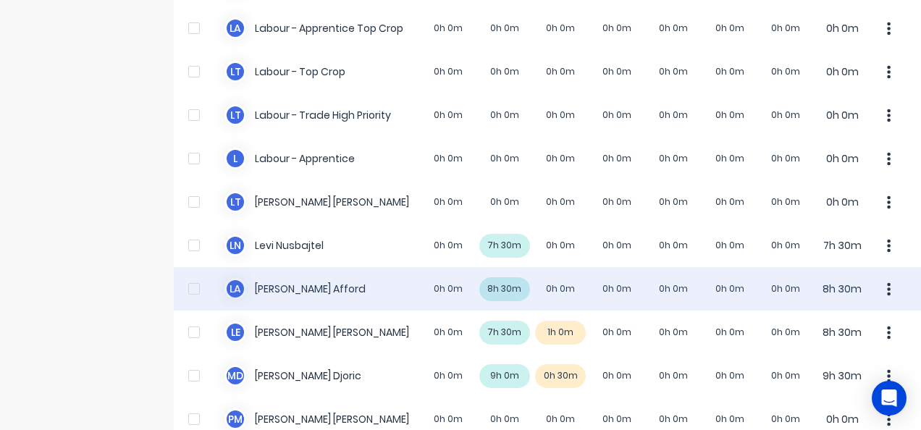
scroll to position [579, 0]
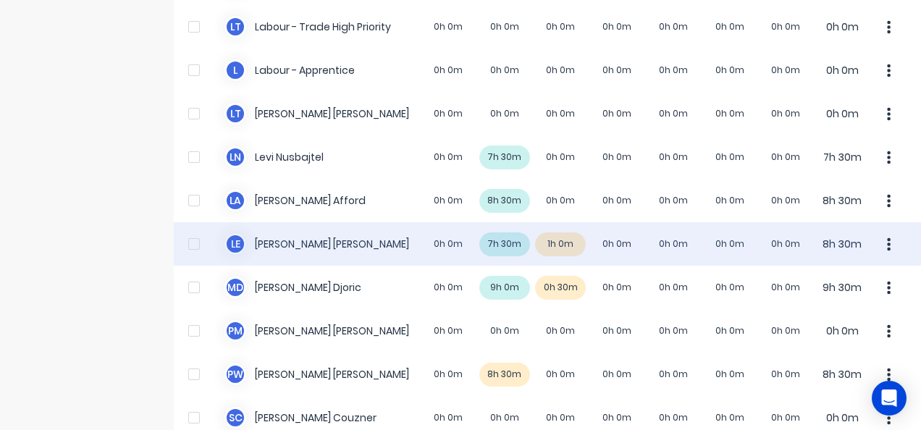
click at [281, 247] on div "L E Luke Ellis 0h 0m 7h 30m 1h 0m 0h 0m 0h 0m 0h 0m 0h 0m 8h 30m" at bounding box center [547, 243] width 747 height 43
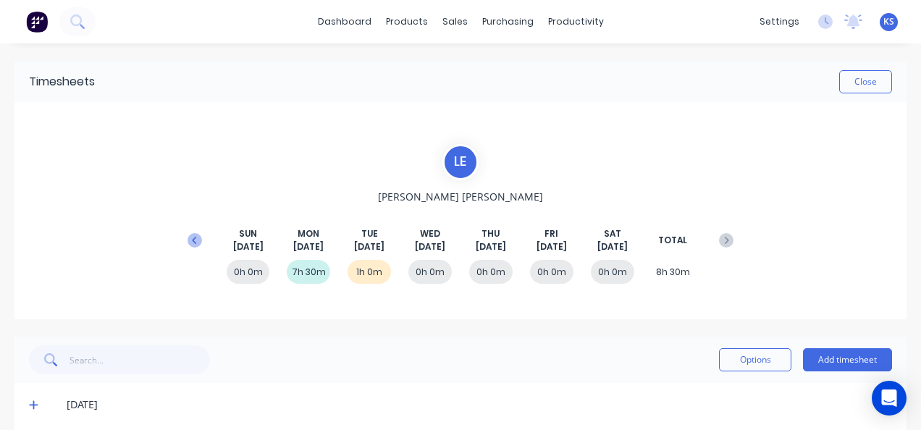
click at [189, 239] on icon at bounding box center [195, 240] width 14 height 14
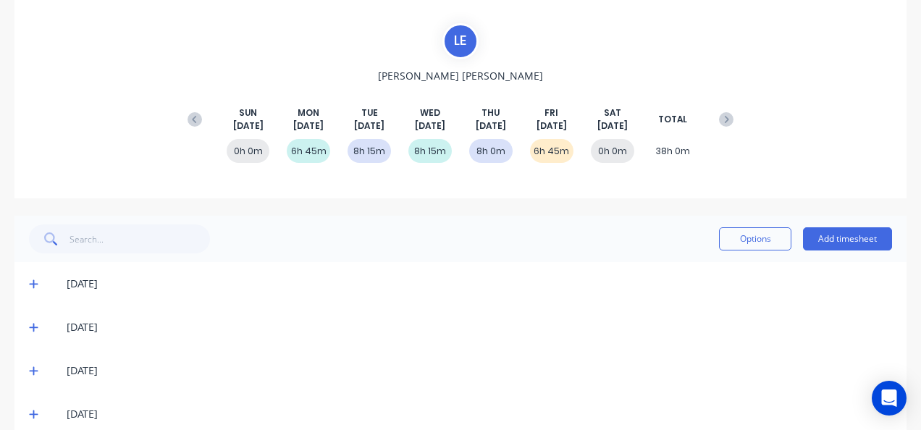
scroll to position [188, 0]
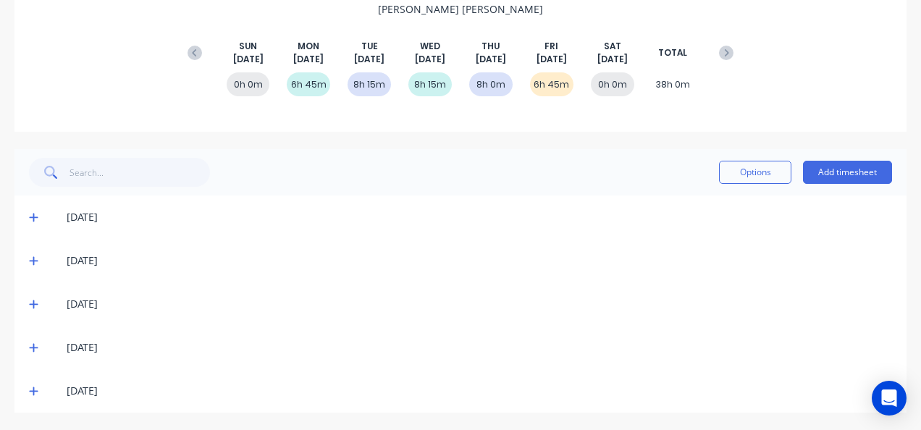
click at [29, 388] on icon at bounding box center [33, 391] width 9 height 10
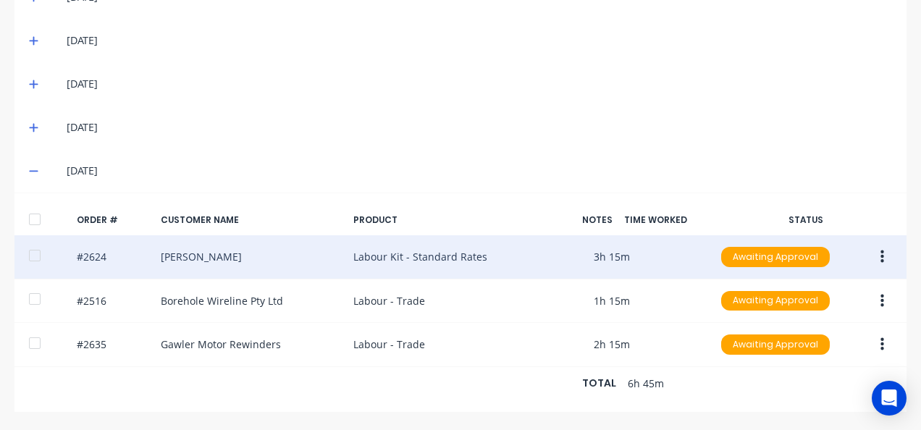
click at [874, 244] on button "button" at bounding box center [882, 257] width 34 height 26
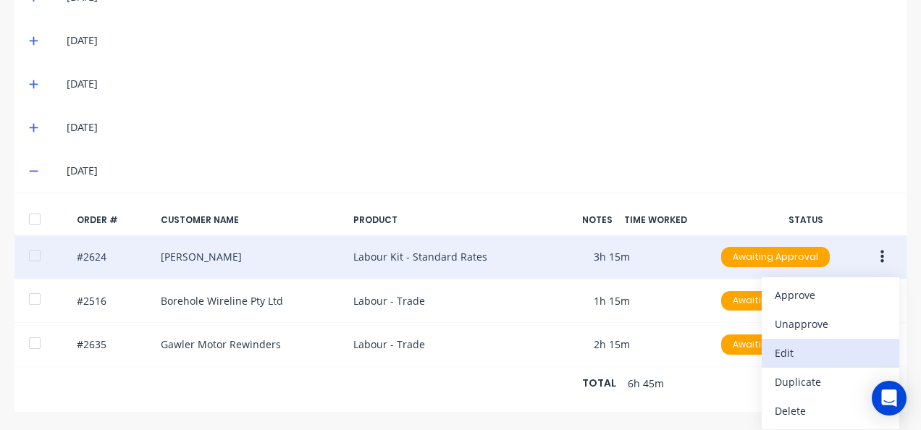
click at [789, 342] on div "Edit" at bounding box center [830, 352] width 111 height 21
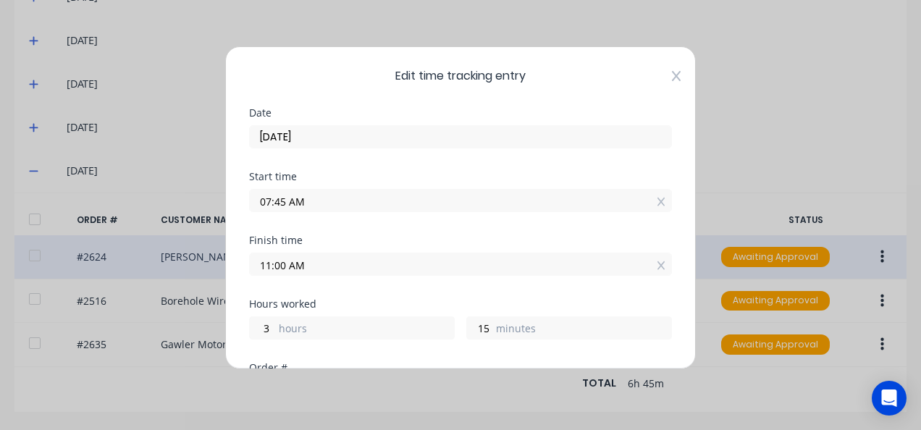
click at [672, 70] on icon at bounding box center [676, 76] width 9 height 12
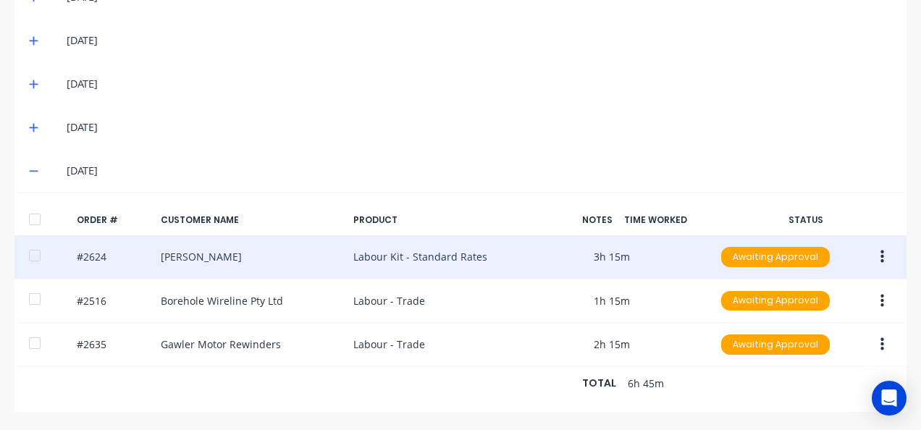
click at [888, 254] on button "button" at bounding box center [882, 257] width 34 height 26
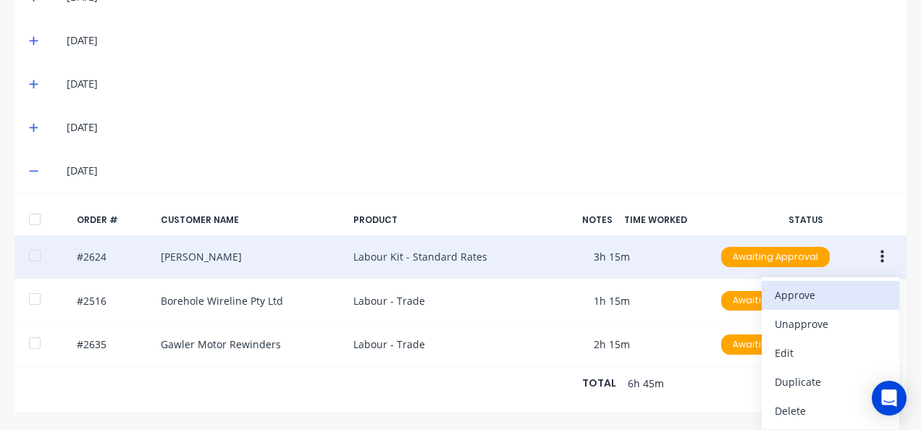
click at [805, 288] on div "Approve" at bounding box center [830, 295] width 111 height 21
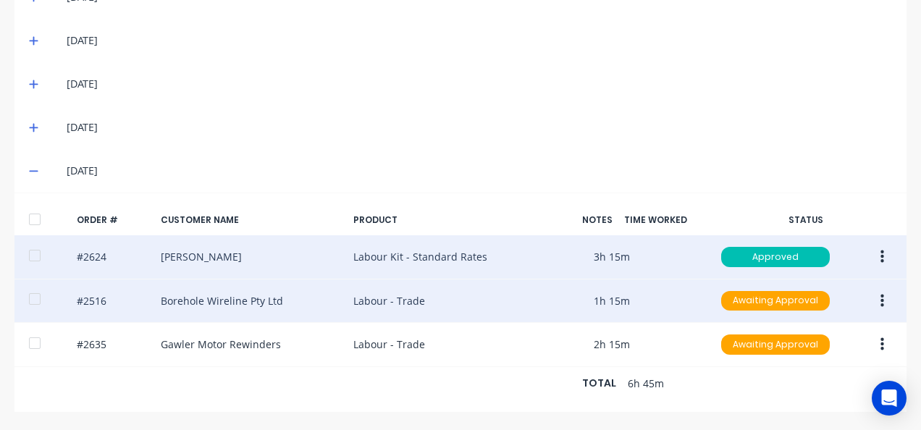
click at [36, 292] on div at bounding box center [34, 299] width 29 height 29
click at [887, 292] on button "button" at bounding box center [882, 301] width 34 height 26
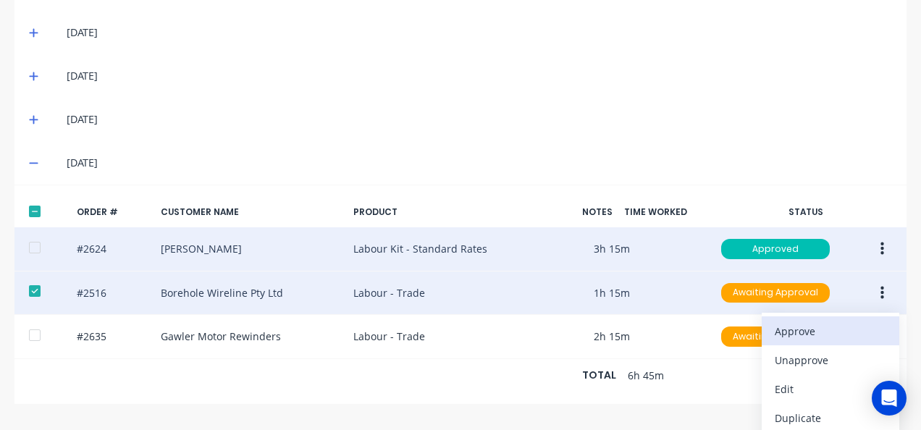
click at [848, 316] on button "Approve" at bounding box center [831, 330] width 138 height 29
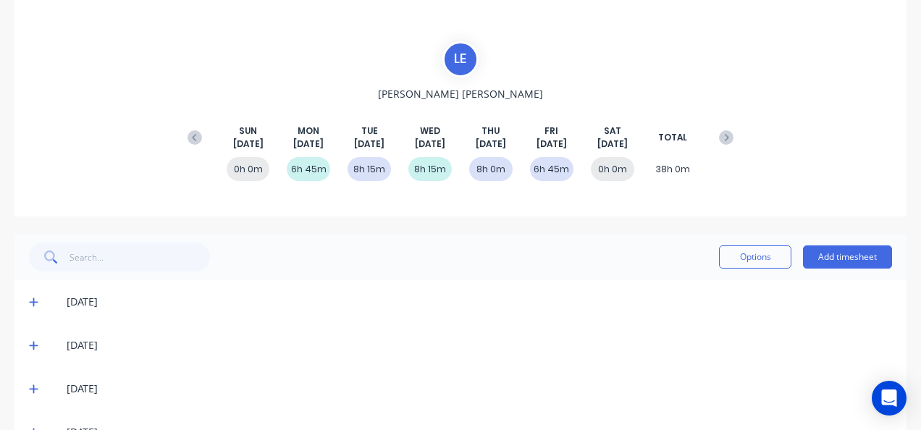
scroll to position [0, 0]
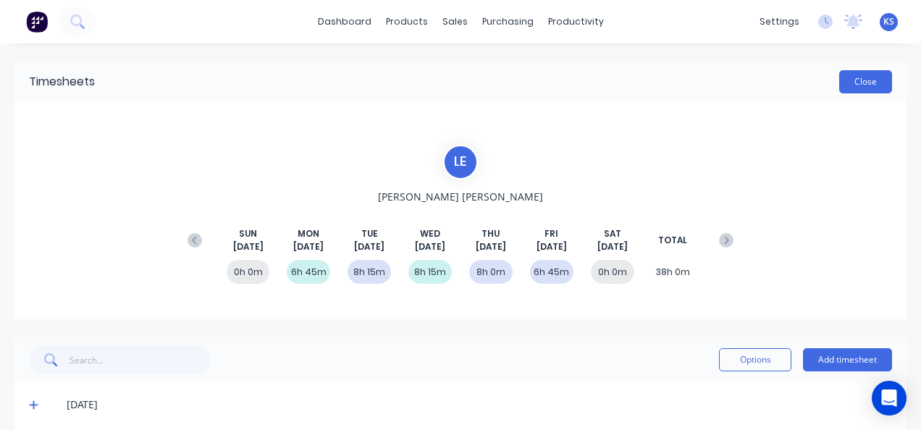
click at [860, 85] on button "Close" at bounding box center [865, 81] width 53 height 23
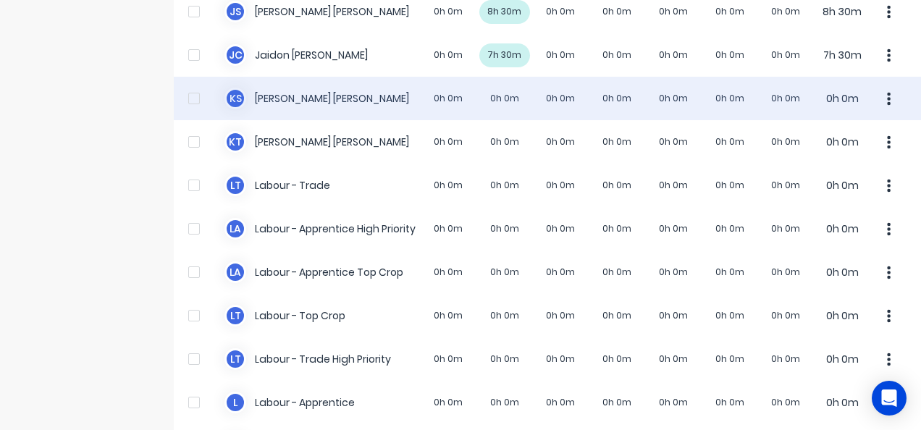
scroll to position [434, 0]
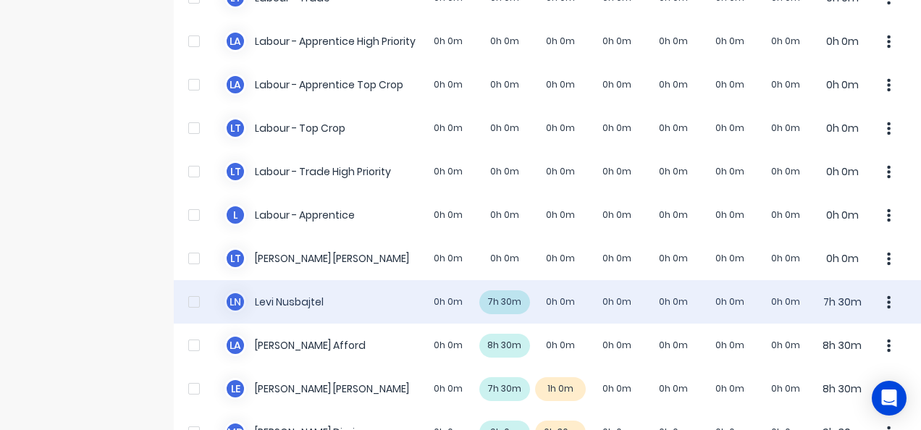
click at [276, 303] on div "L N Levi Nusbajtel 0h 0m 7h 30m 0h 0m 0h 0m 0h 0m 0h 0m 0h 0m 7h 30m" at bounding box center [547, 301] width 747 height 43
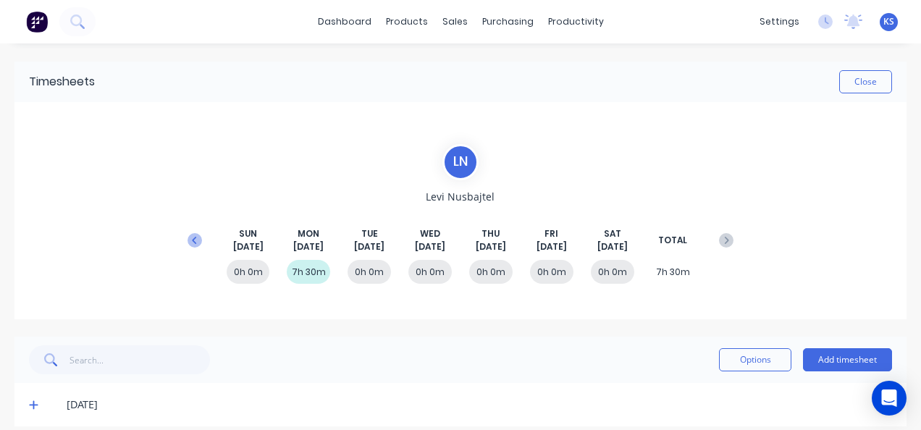
click at [197, 242] on icon at bounding box center [195, 240] width 14 height 14
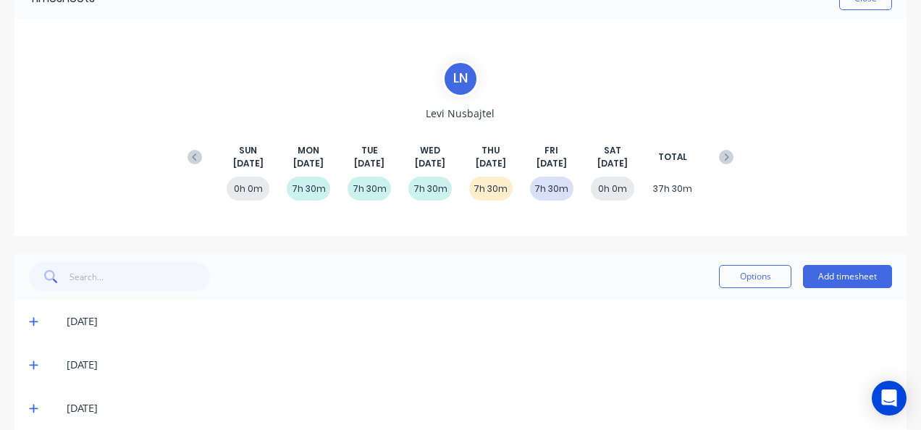
scroll to position [188, 0]
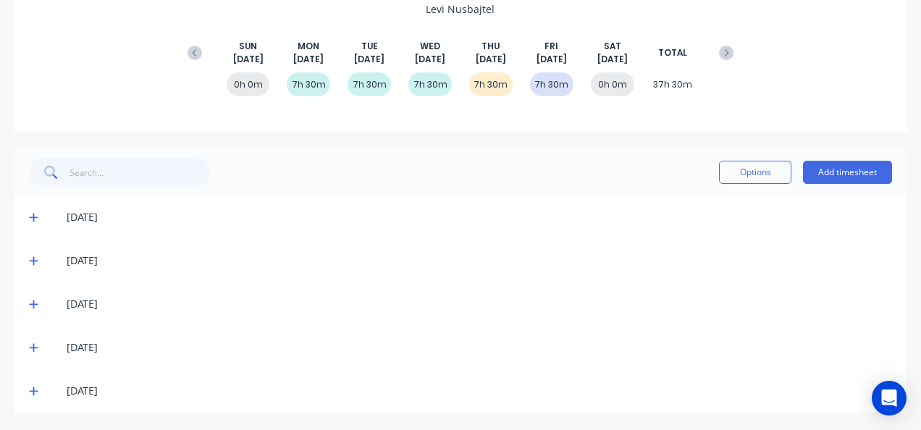
click at [26, 389] on div "[DATE]" at bounding box center [460, 390] width 892 height 43
click at [32, 392] on icon at bounding box center [33, 391] width 9 height 10
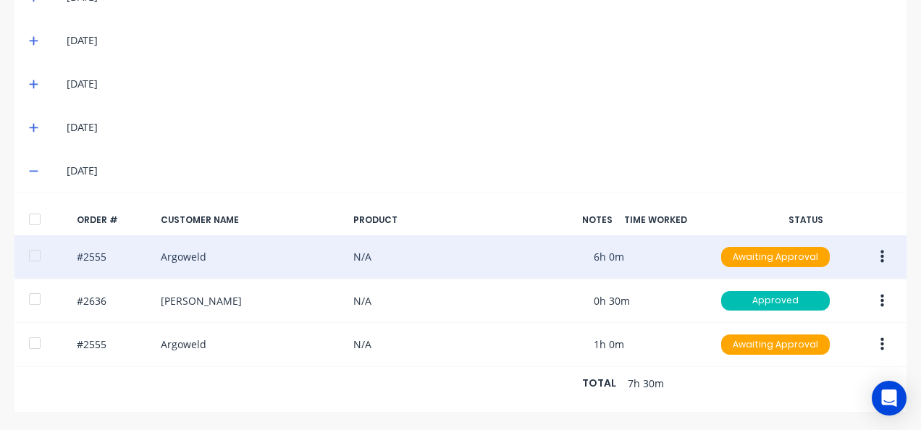
click at [40, 248] on div at bounding box center [34, 255] width 29 height 29
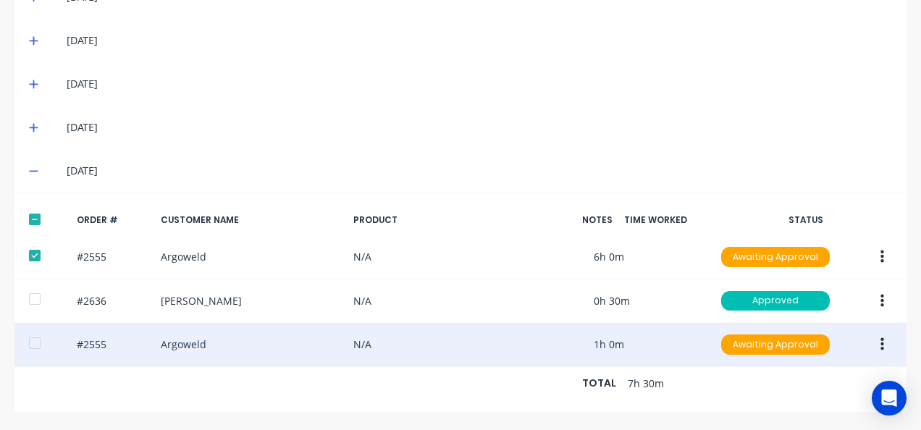
click at [35, 331] on div at bounding box center [34, 343] width 29 height 29
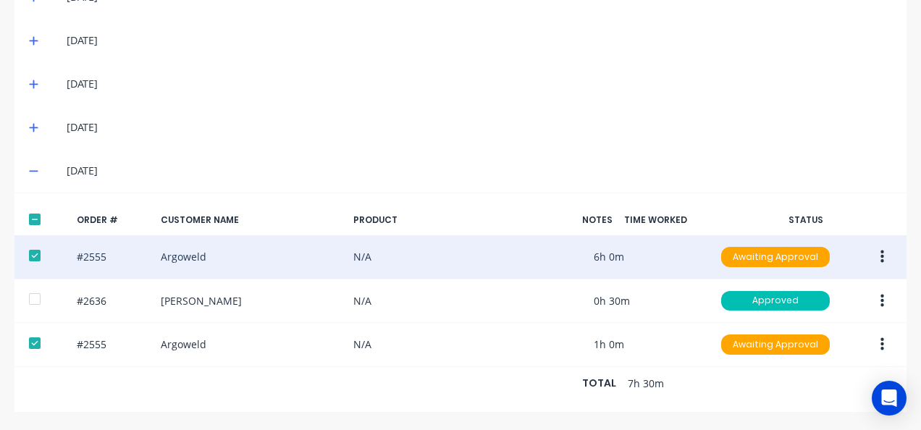
click at [886, 248] on button "button" at bounding box center [882, 257] width 34 height 26
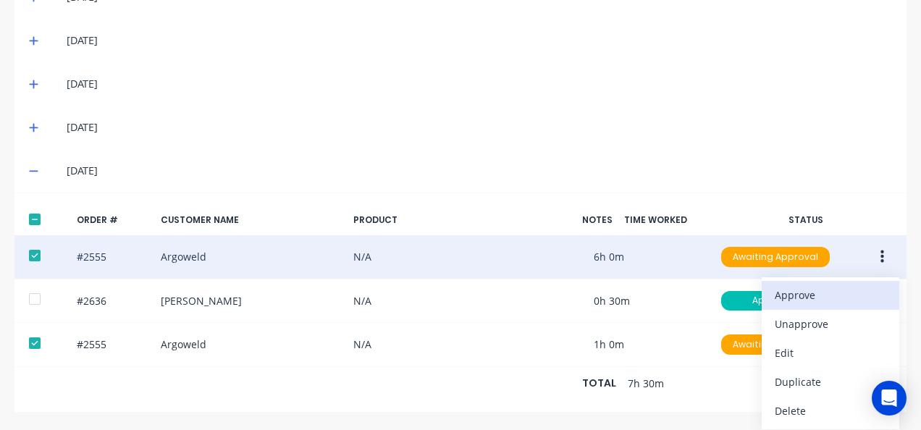
click at [871, 285] on div "Approve" at bounding box center [830, 295] width 111 height 21
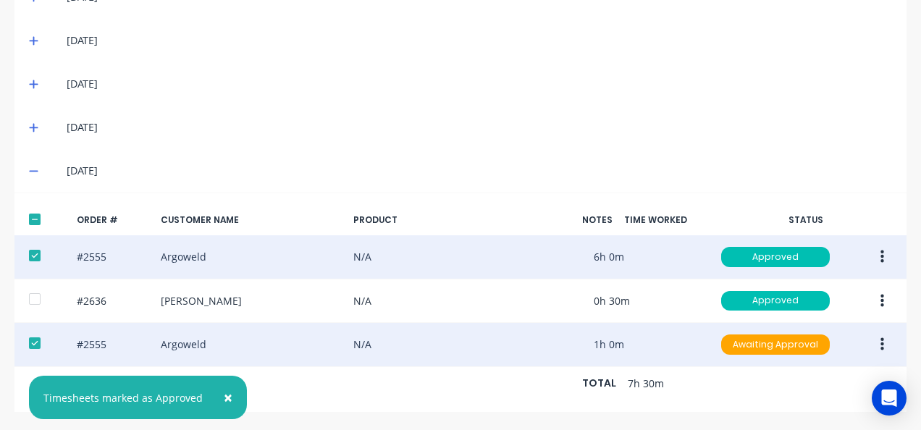
click at [885, 332] on button "button" at bounding box center [882, 345] width 34 height 26
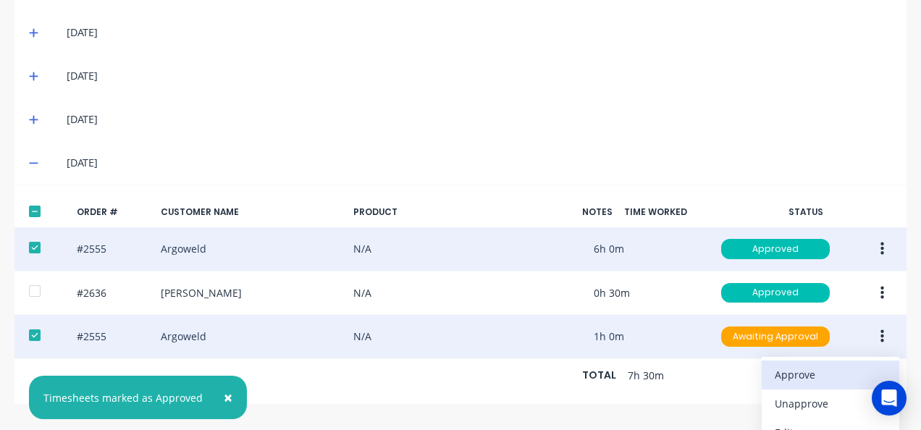
click at [873, 364] on div "Approve" at bounding box center [830, 374] width 111 height 21
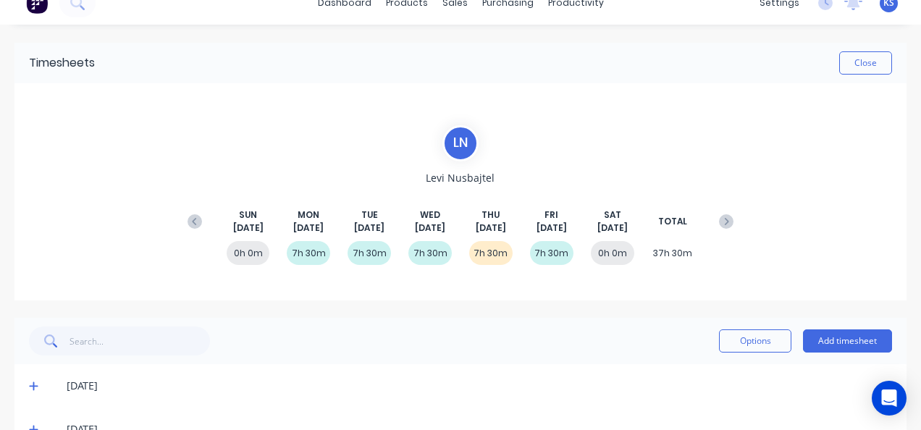
scroll to position [0, 0]
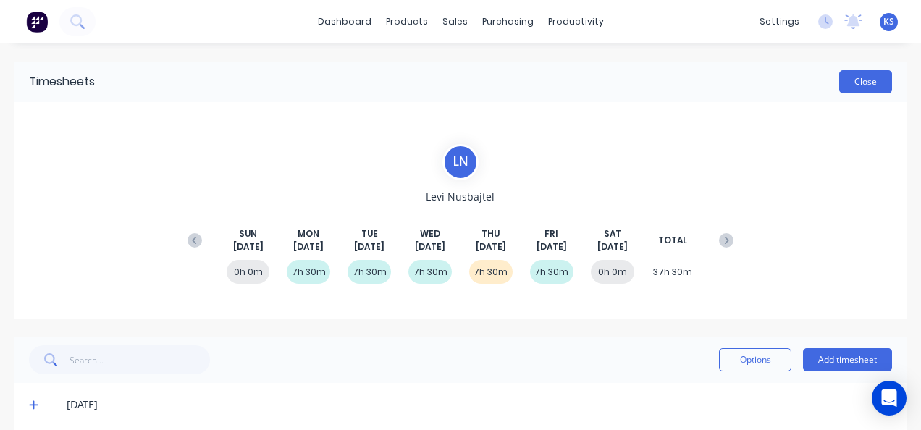
click at [853, 72] on button "Close" at bounding box center [865, 81] width 53 height 23
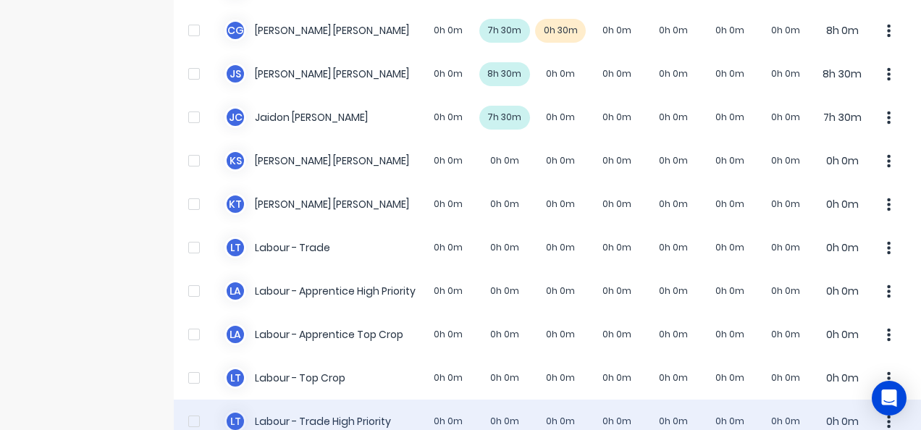
scroll to position [362, 0]
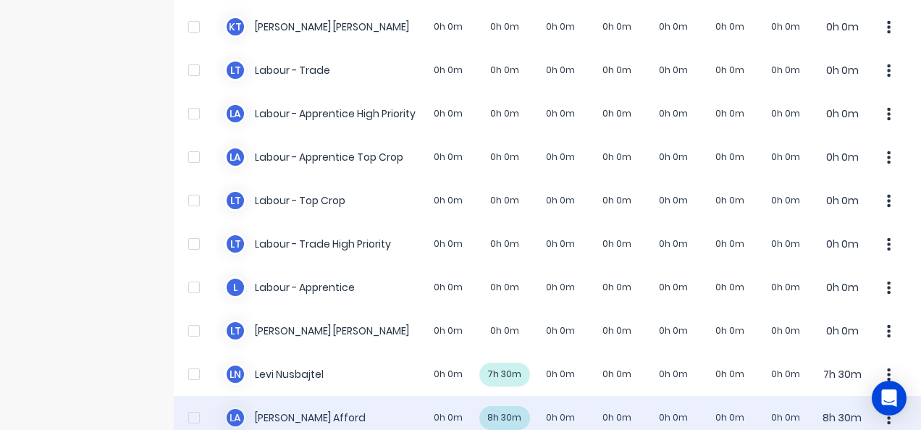
click at [284, 404] on div "L A Lloyd Afford 0h 0m 8h 30m 0h 0m 0h 0m 0h 0m 0h 0m 0h 0m 8h 30m" at bounding box center [547, 417] width 747 height 43
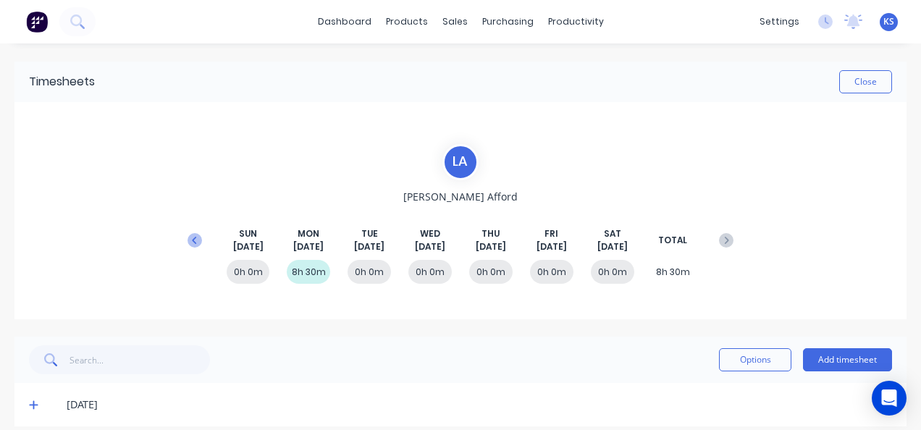
click at [193, 236] on icon at bounding box center [194, 239] width 4 height 7
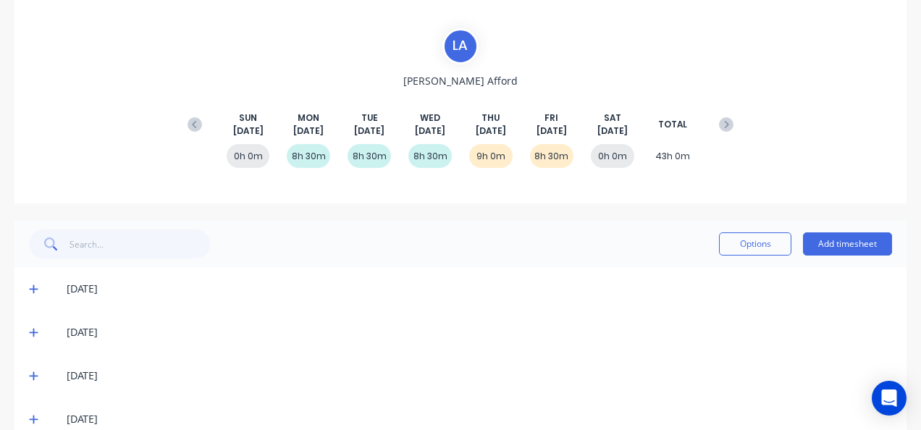
scroll to position [188, 0]
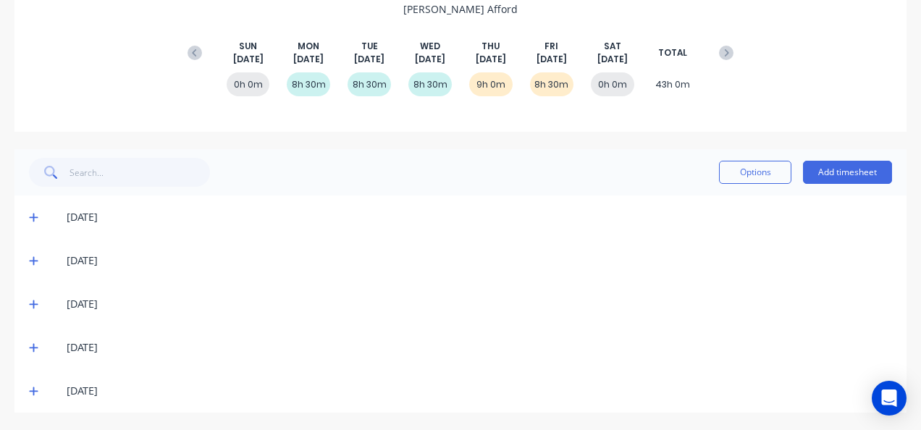
click at [33, 388] on icon at bounding box center [33, 391] width 9 height 9
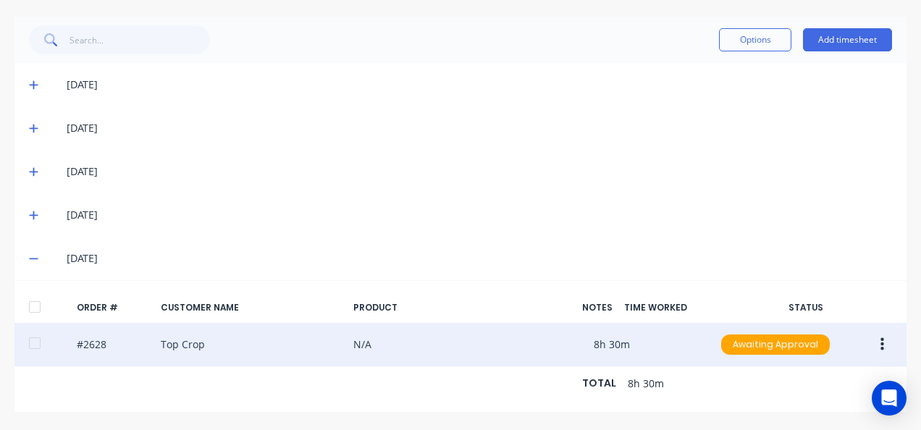
click at [882, 338] on icon "button" at bounding box center [882, 344] width 4 height 13
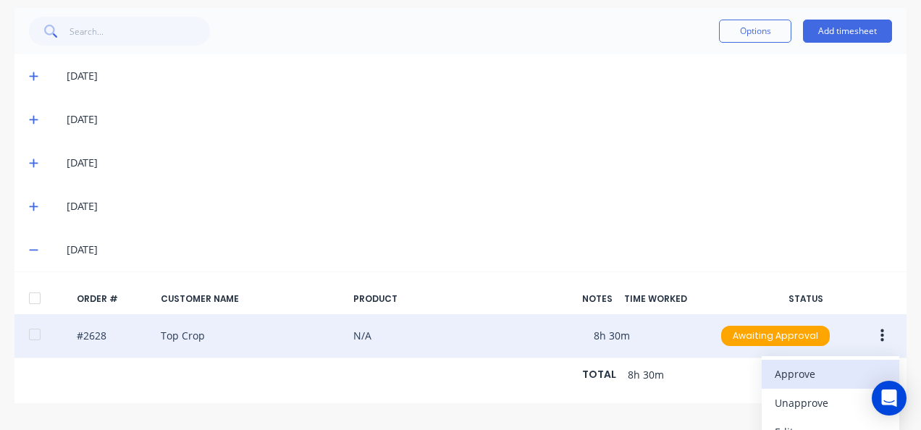
click at [833, 365] on div "Approve" at bounding box center [830, 373] width 111 height 21
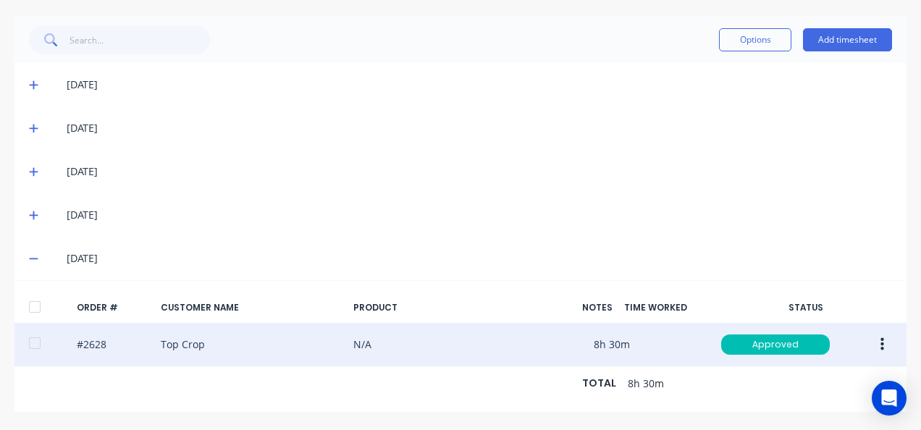
scroll to position [39, 0]
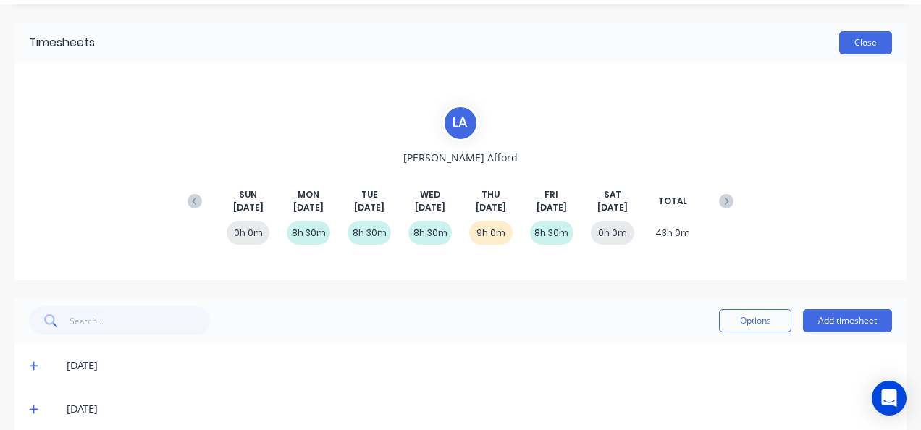
click at [859, 44] on button "Close" at bounding box center [865, 42] width 53 height 23
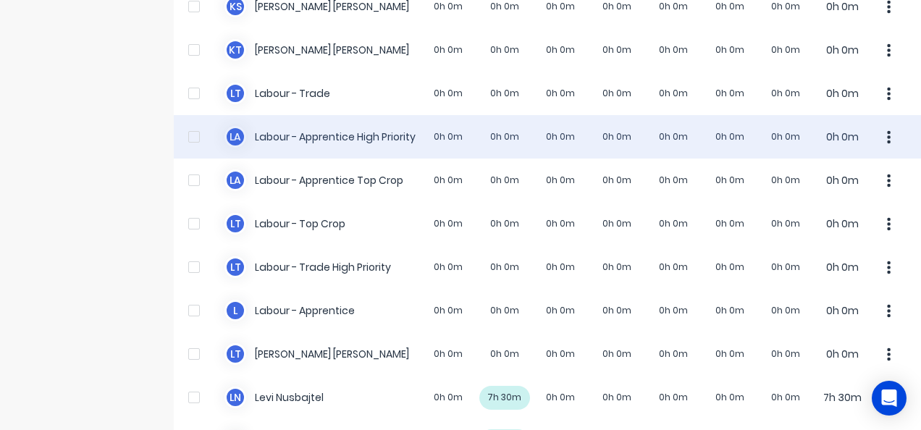
scroll to position [290, 0]
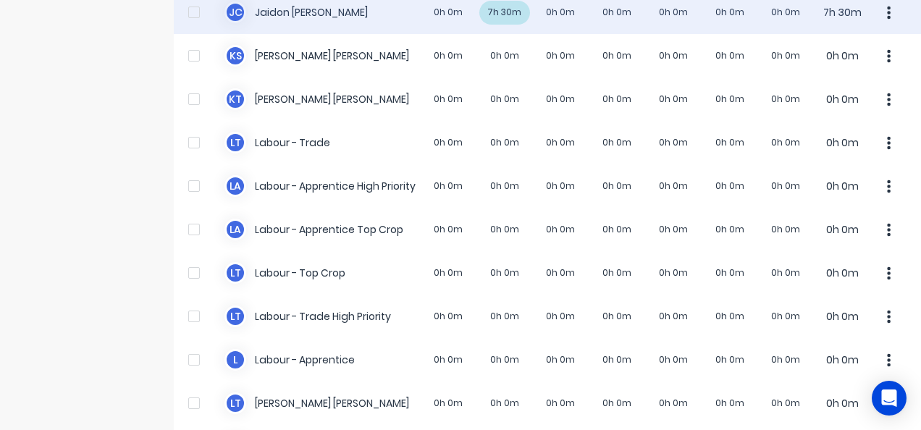
click at [311, 14] on div "J C Jaidon Clarke 0h 0m 7h 30m 0h 0m 0h 0m 0h 0m 0h 0m 0h 0m 7h 30m" at bounding box center [547, 12] width 747 height 43
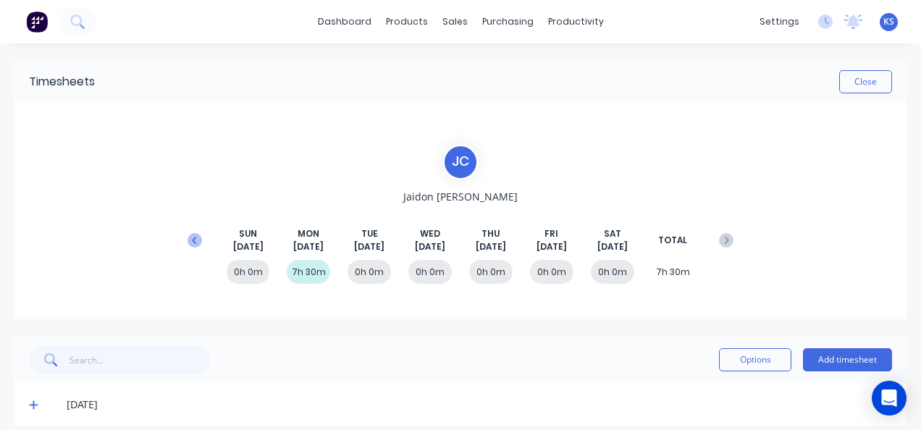
click at [195, 234] on icon at bounding box center [195, 240] width 14 height 14
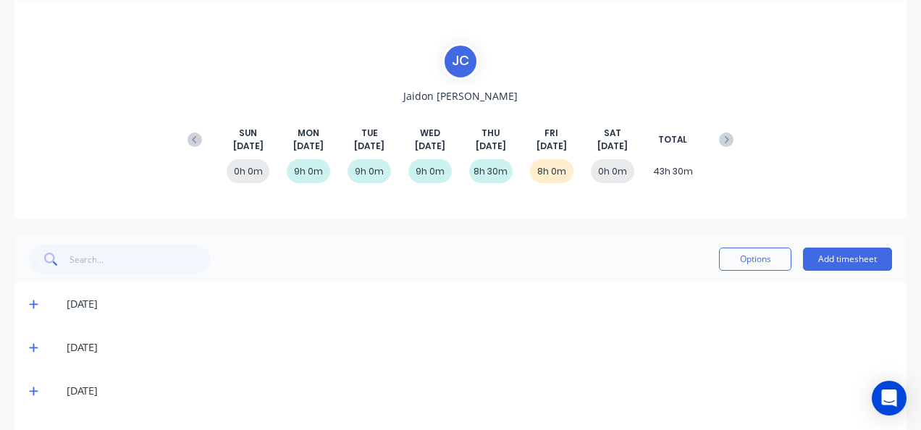
scroll to position [188, 0]
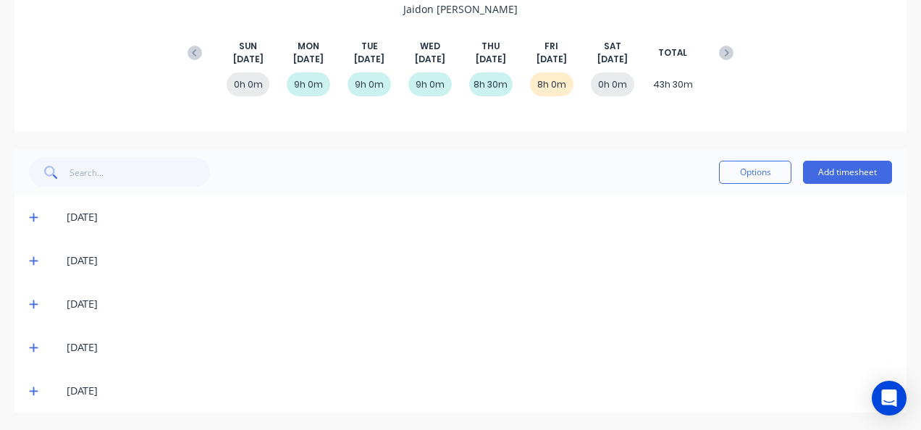
click at [29, 388] on icon at bounding box center [33, 391] width 9 height 10
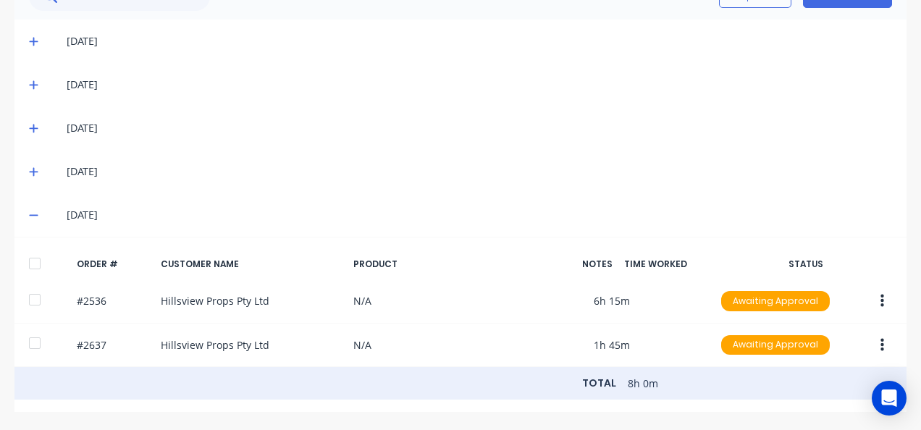
scroll to position [372, 0]
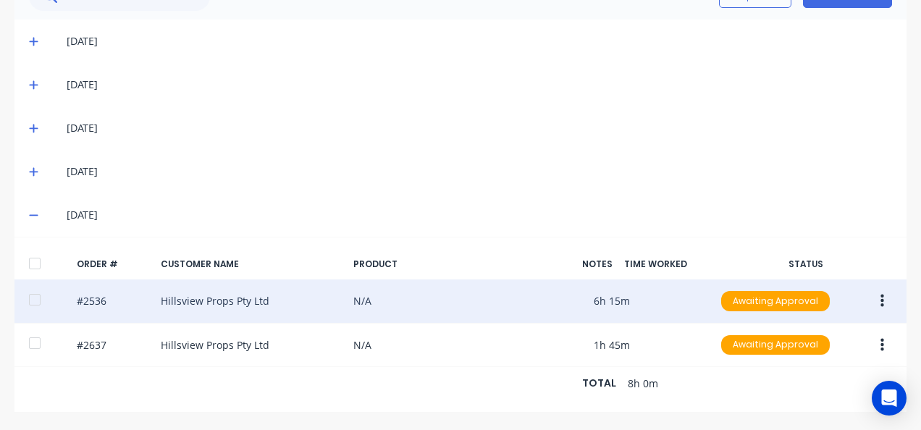
click at [35, 287] on div at bounding box center [34, 299] width 29 height 29
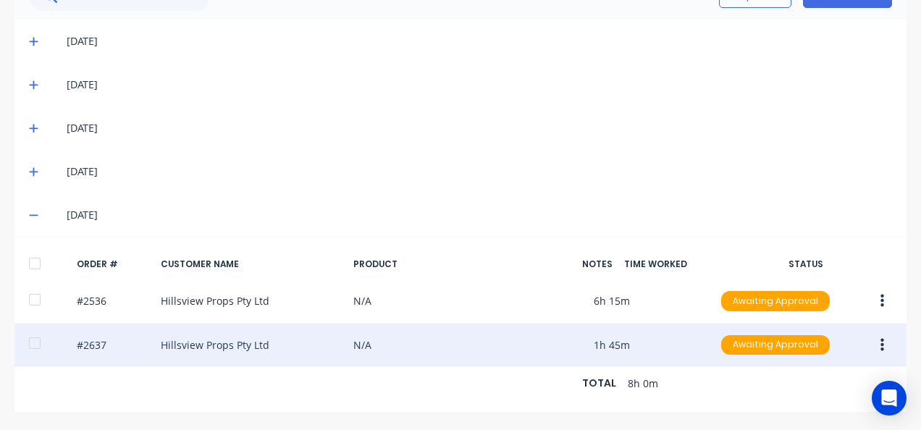
click at [38, 336] on div at bounding box center [34, 343] width 29 height 29
click at [875, 332] on button "button" at bounding box center [882, 345] width 34 height 26
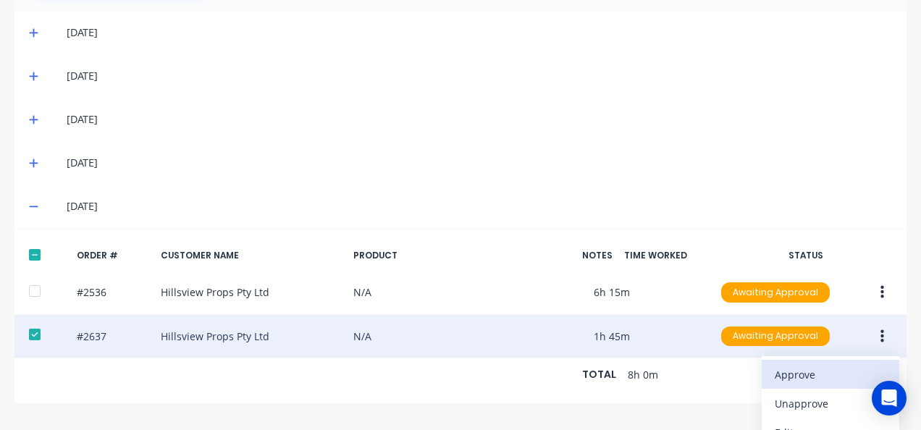
click at [840, 369] on div "Approve" at bounding box center [830, 374] width 111 height 21
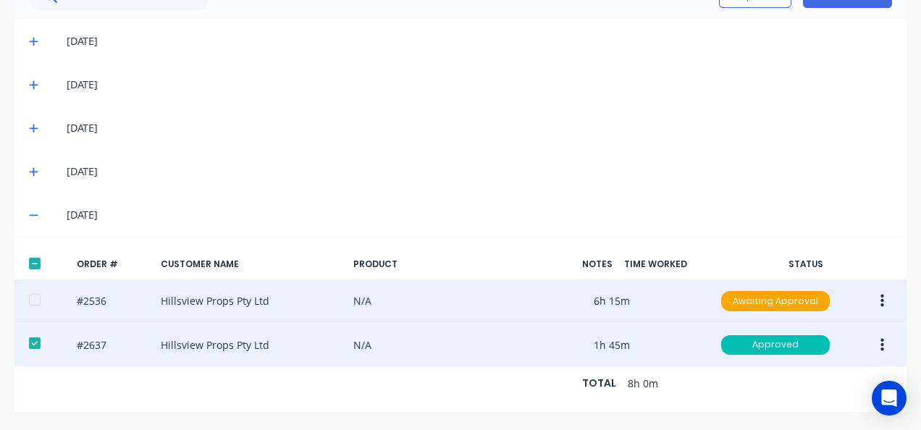
click at [884, 288] on button "button" at bounding box center [882, 301] width 34 height 26
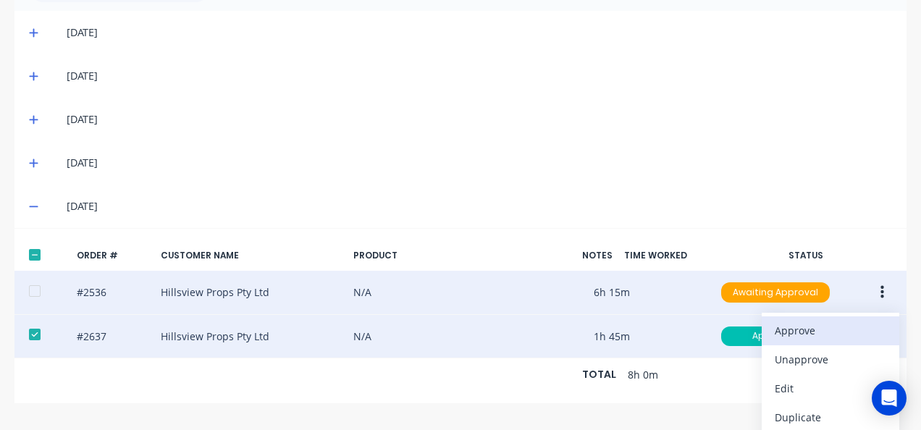
click at [814, 324] on div "Approve" at bounding box center [830, 330] width 111 height 21
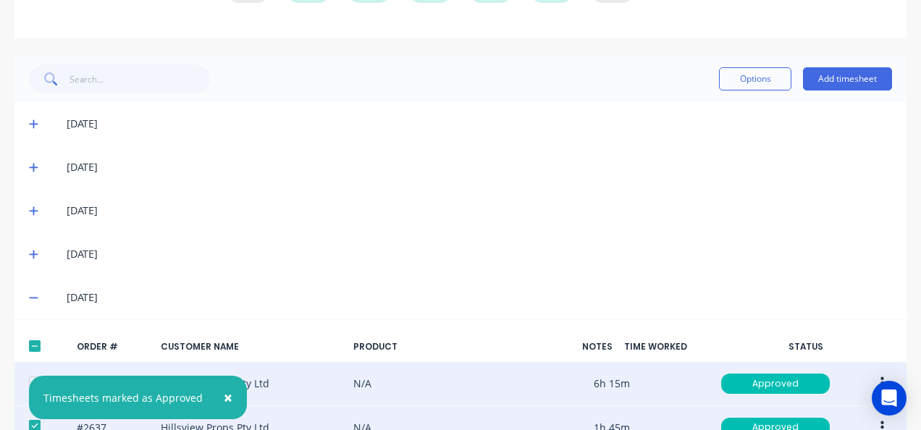
scroll to position [10, 0]
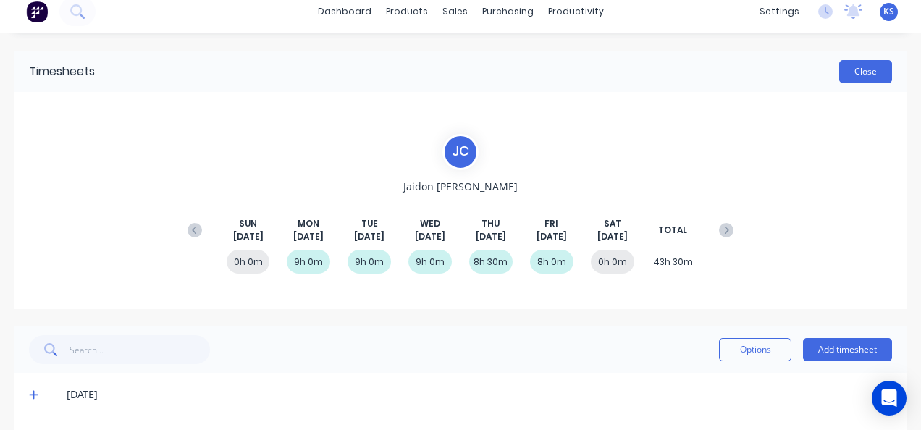
click at [856, 73] on button "Close" at bounding box center [865, 71] width 53 height 23
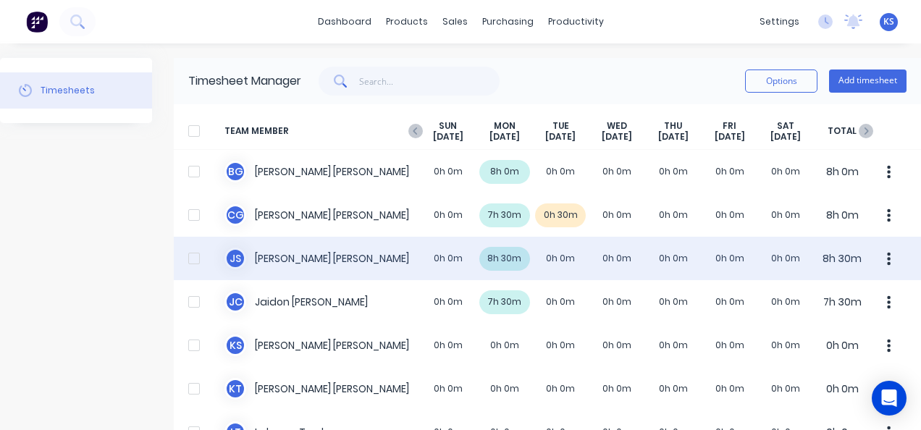
click at [323, 261] on div "J S Jacob Swann 0h 0m 8h 30m 0h 0m 0h 0m 0h 0m 0h 0m 0h 0m 8h 30m" at bounding box center [547, 258] width 747 height 43
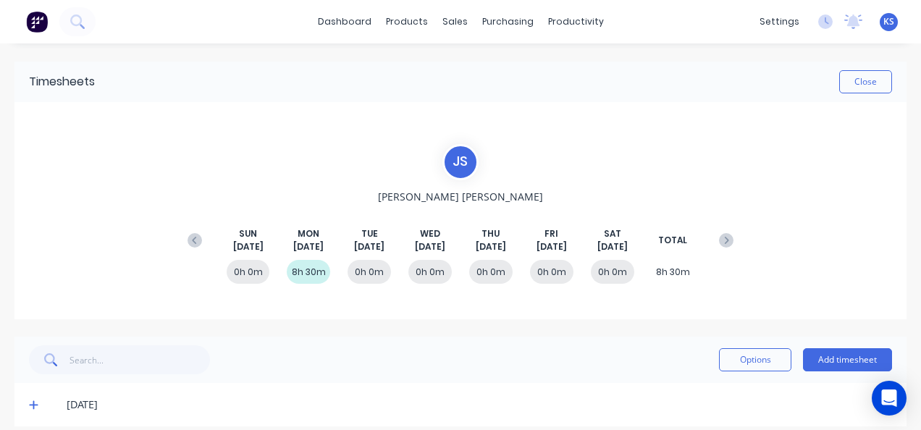
click at [188, 235] on icon at bounding box center [195, 240] width 14 height 14
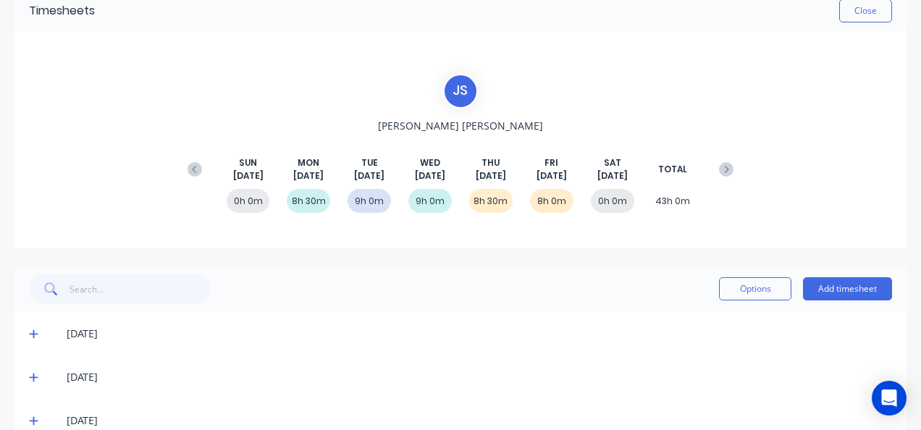
scroll to position [188, 0]
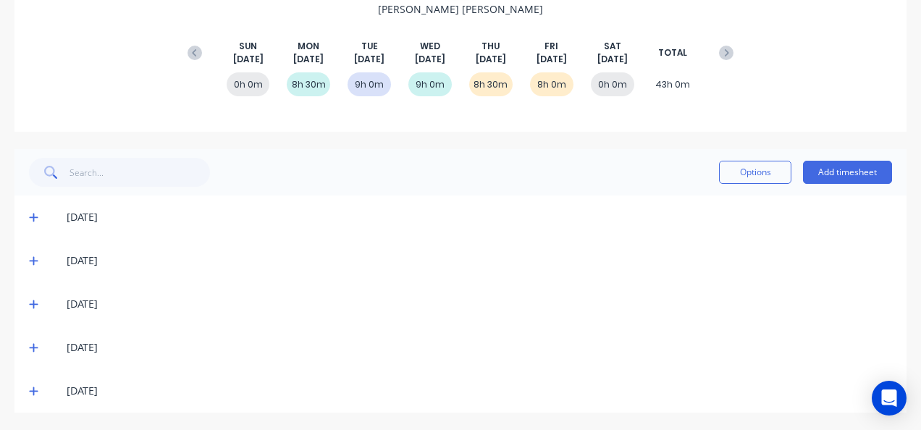
click at [33, 394] on icon at bounding box center [33, 391] width 9 height 9
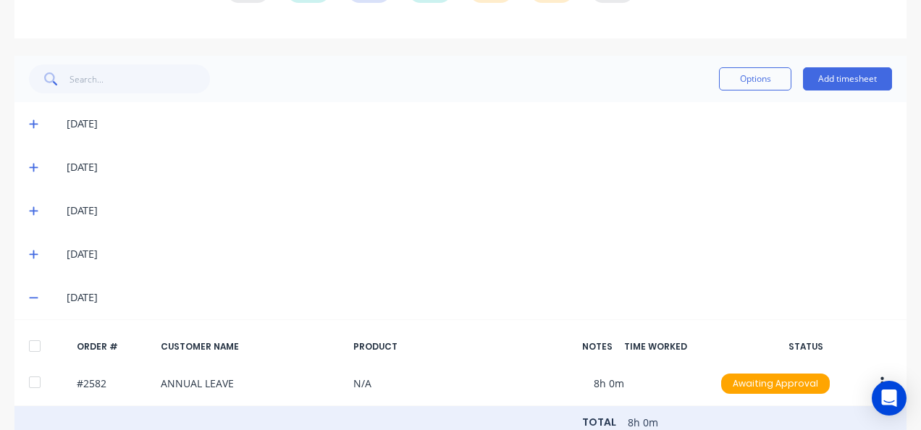
scroll to position [329, 0]
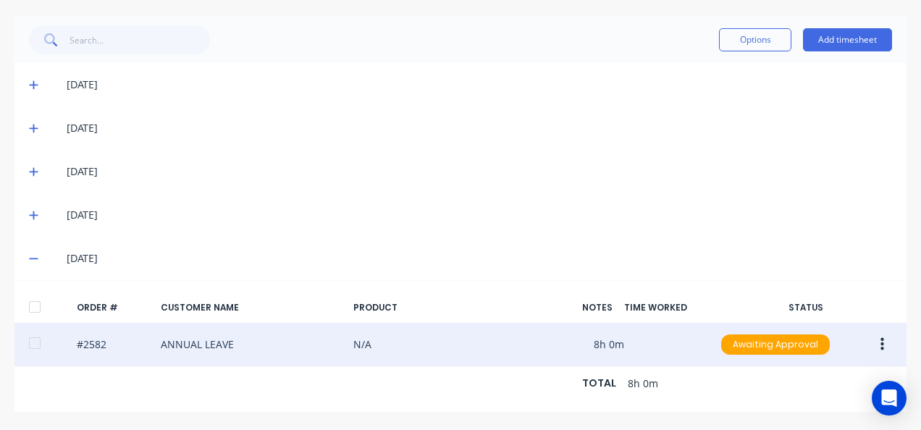
click at [33, 340] on div at bounding box center [34, 343] width 29 height 29
click at [886, 333] on button "button" at bounding box center [882, 345] width 34 height 26
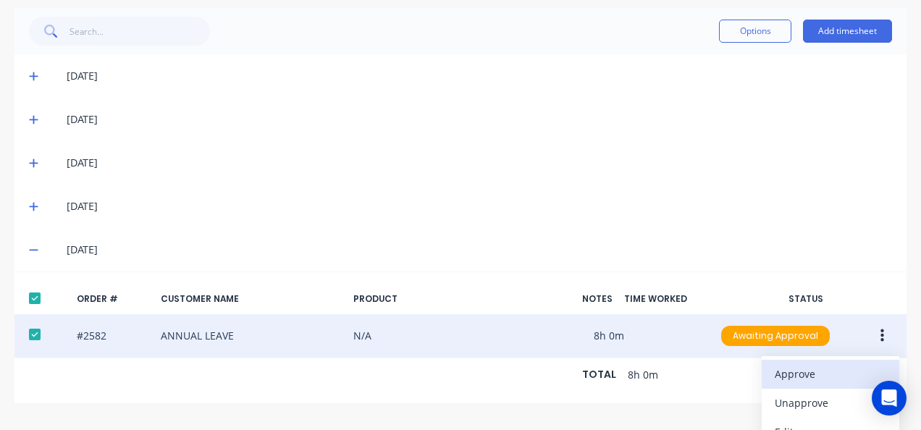
click at [843, 363] on div "Approve" at bounding box center [830, 373] width 111 height 21
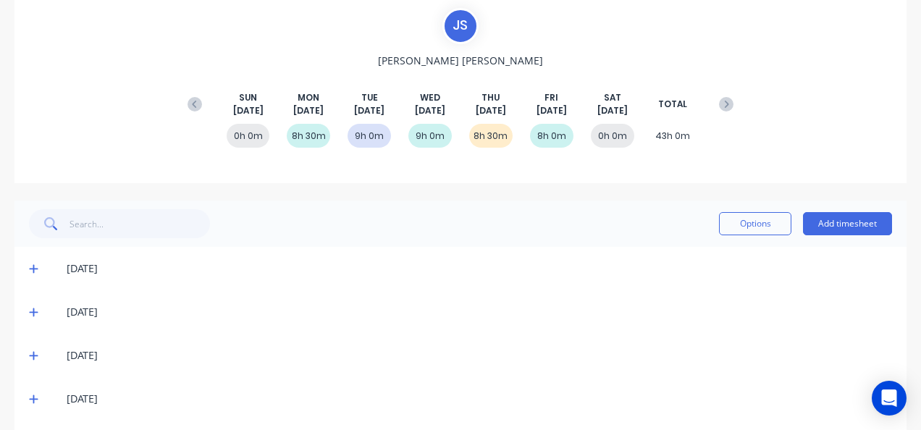
scroll to position [0, 0]
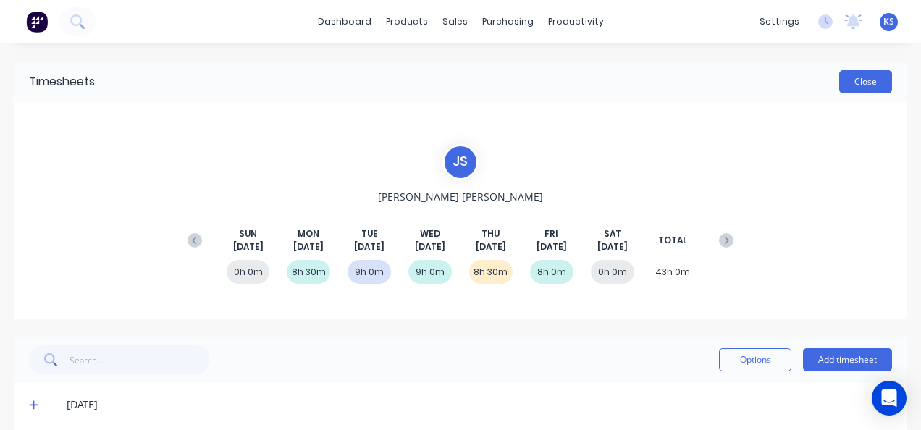
click at [854, 83] on button "Close" at bounding box center [865, 81] width 53 height 23
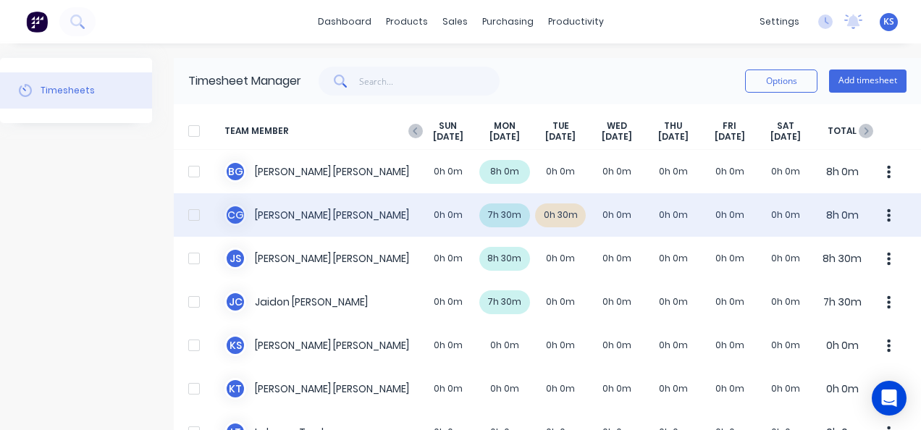
click at [243, 207] on div "C G Clayton Gilbert 0h 0m 7h 30m 0h 30m 0h 0m 0h 0m 0h 0m 0h 0m 8h 0m" at bounding box center [547, 214] width 747 height 43
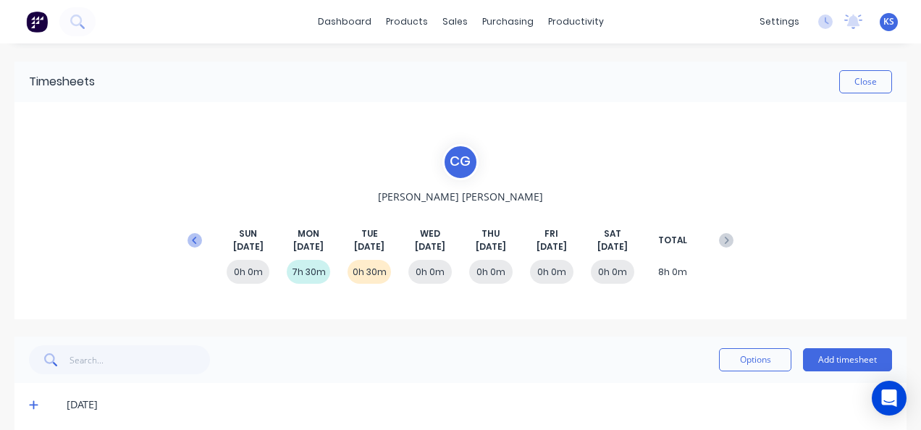
click at [197, 236] on icon at bounding box center [195, 240] width 14 height 14
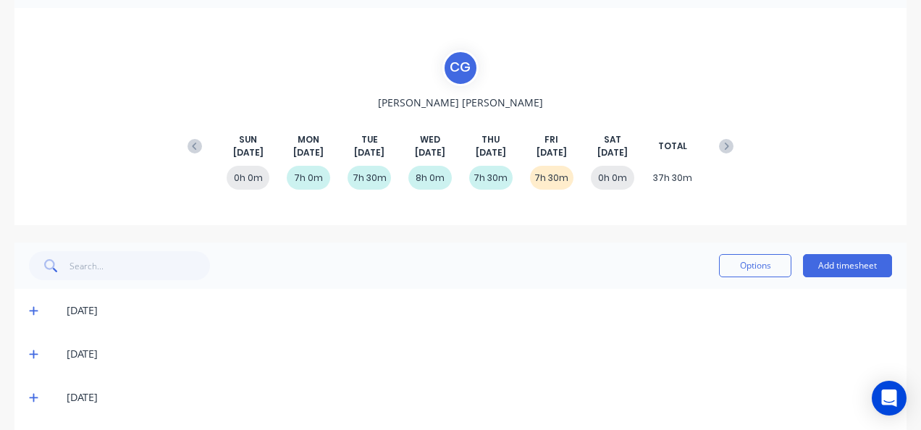
scroll to position [188, 0]
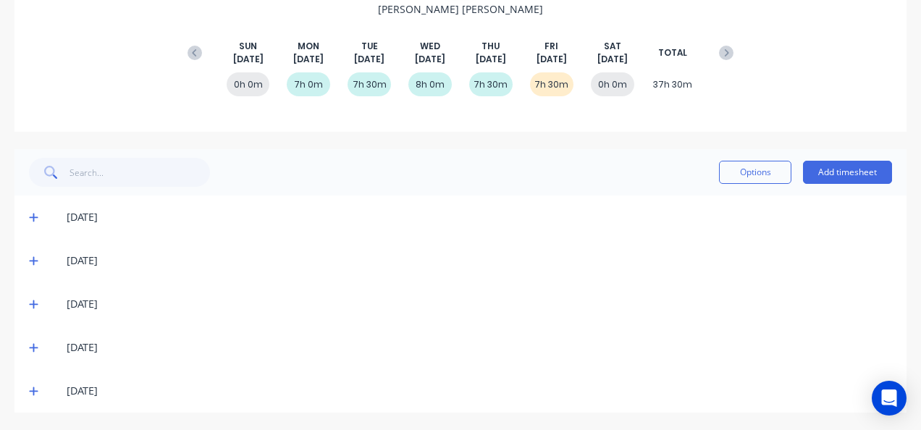
click at [37, 390] on icon at bounding box center [33, 391] width 9 height 9
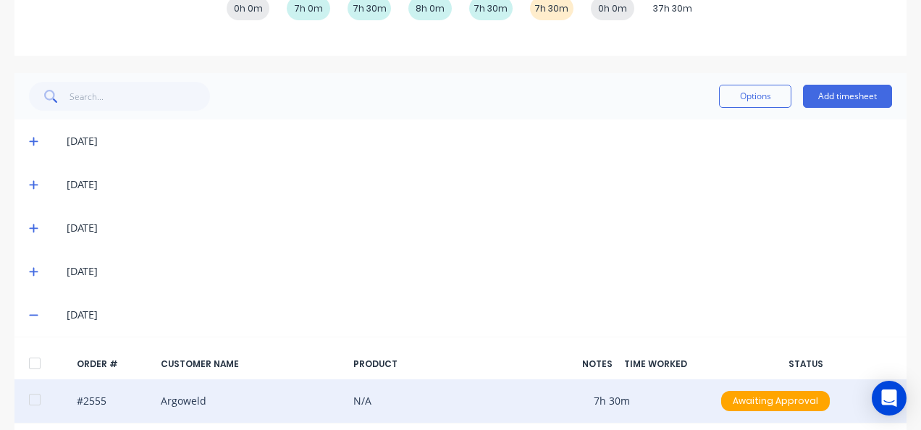
scroll to position [329, 0]
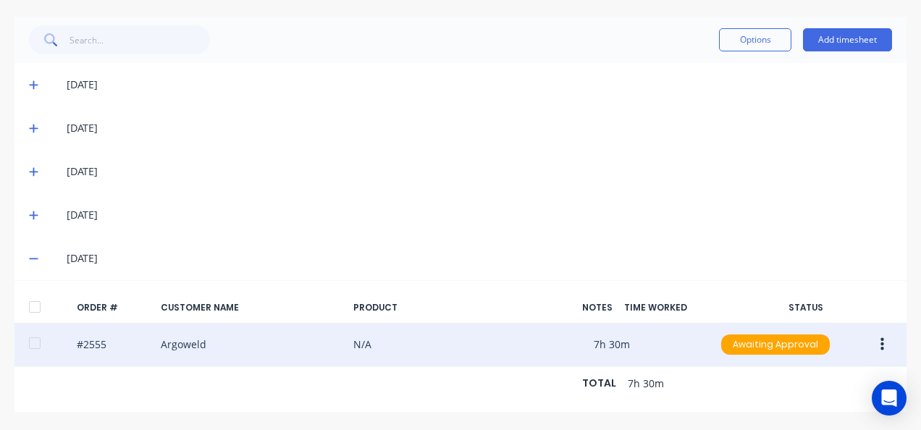
click at [888, 336] on button "button" at bounding box center [882, 345] width 34 height 26
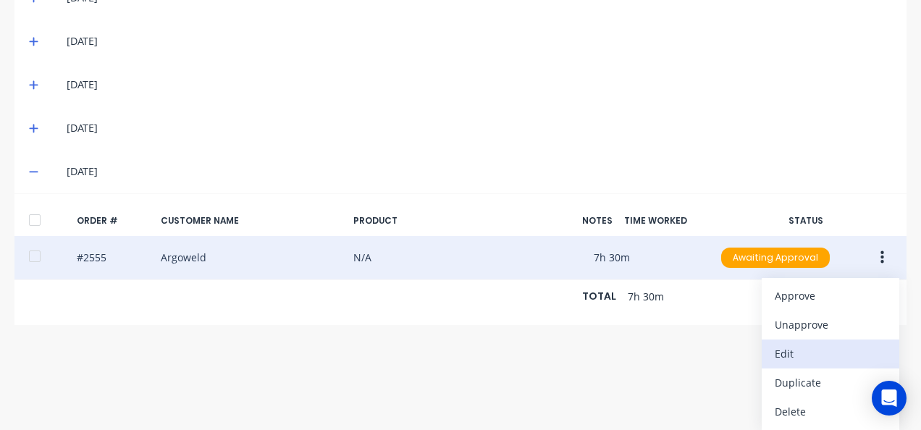
click at [777, 343] on div "Edit" at bounding box center [830, 353] width 111 height 21
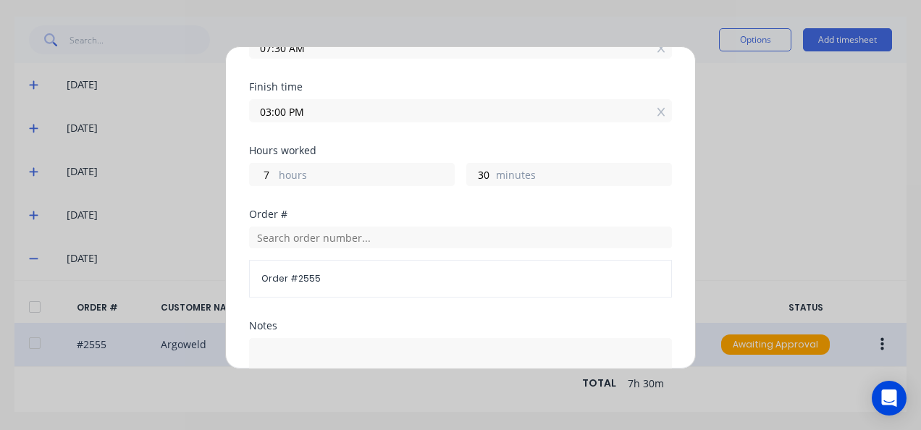
scroll to position [362, 0]
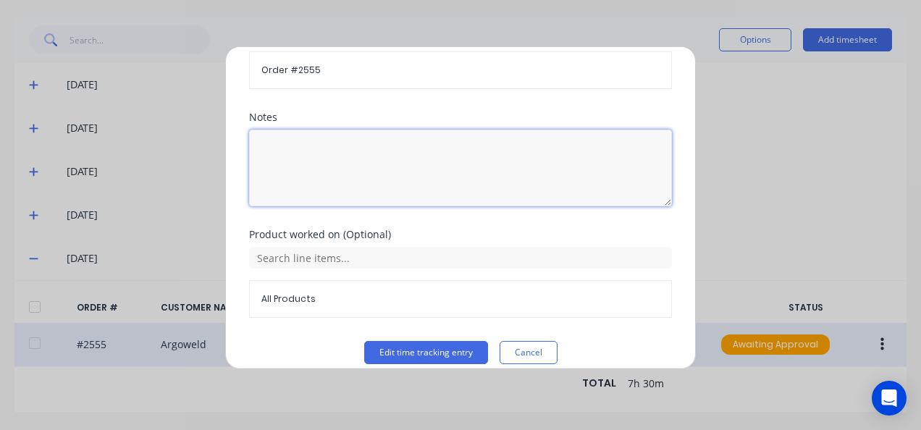
click at [297, 167] on textarea at bounding box center [460, 168] width 423 height 77
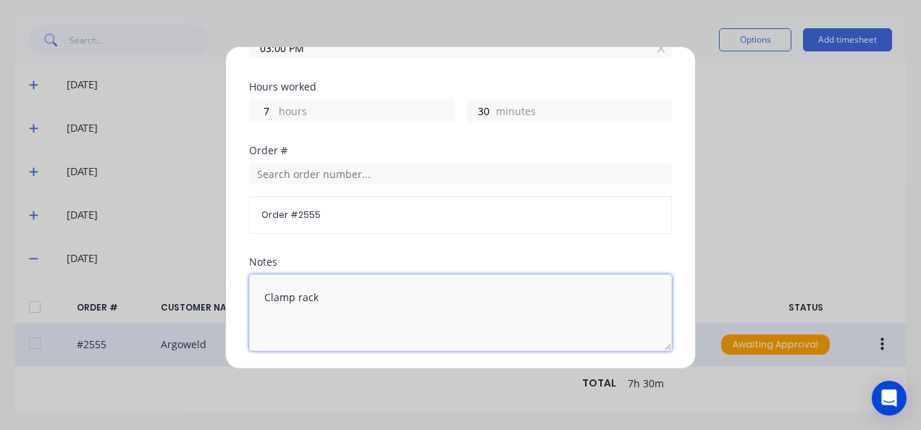
scroll to position [374, 0]
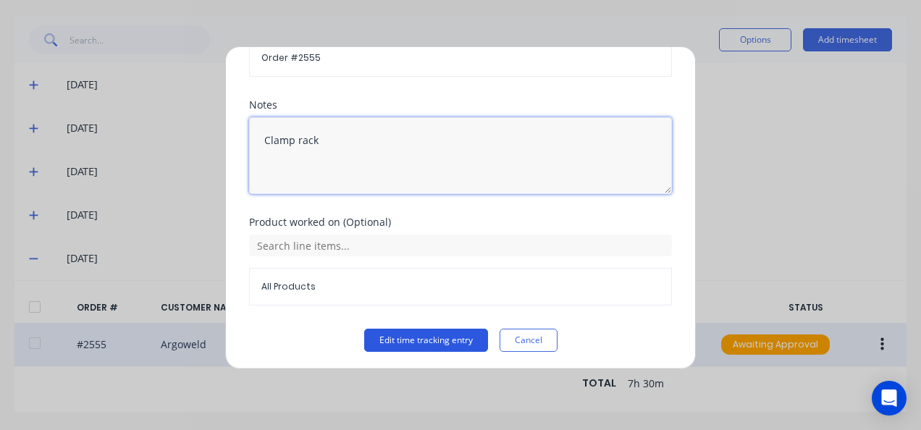
type textarea "Clamp rack"
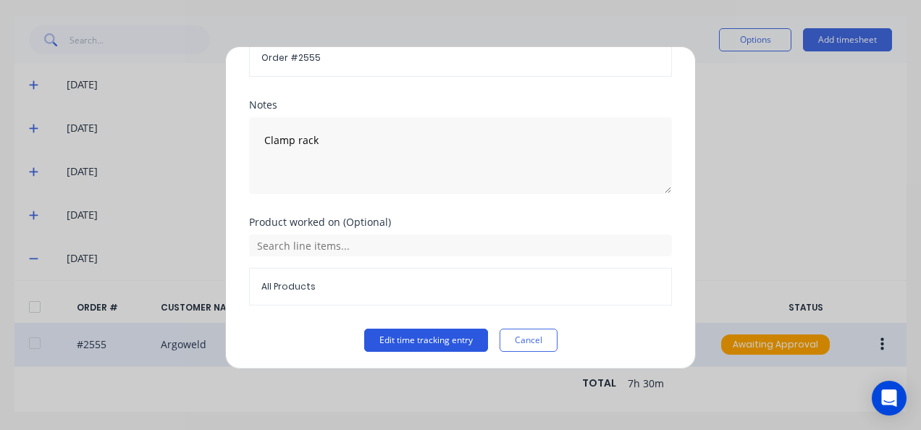
click at [427, 334] on button "Edit time tracking entry" at bounding box center [426, 340] width 124 height 23
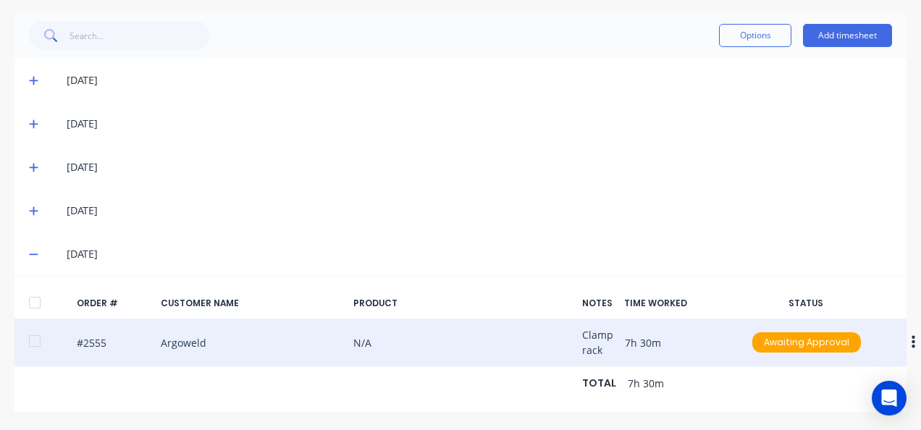
scroll to position [334, 0]
click at [30, 330] on div at bounding box center [34, 340] width 29 height 29
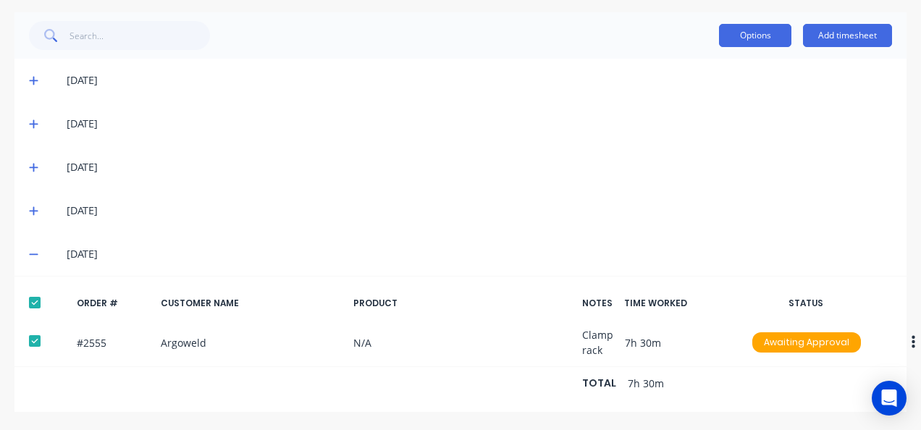
click at [725, 32] on button "Options" at bounding box center [755, 35] width 72 height 23
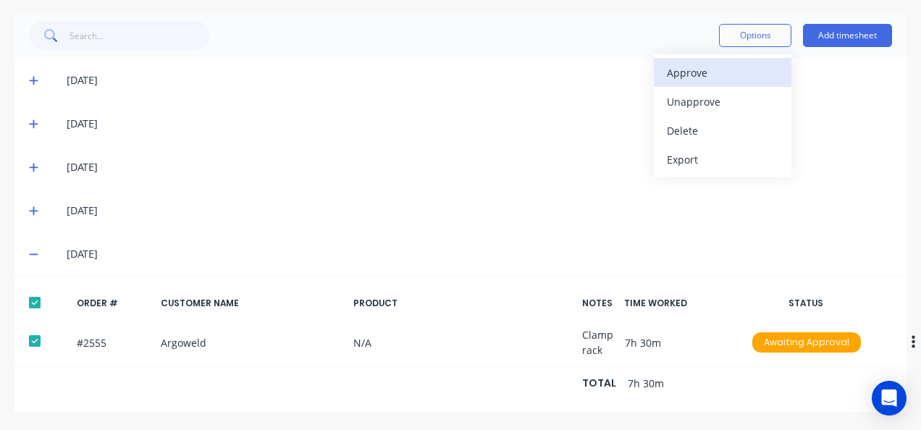
click at [728, 64] on div "Approve" at bounding box center [722, 72] width 111 height 21
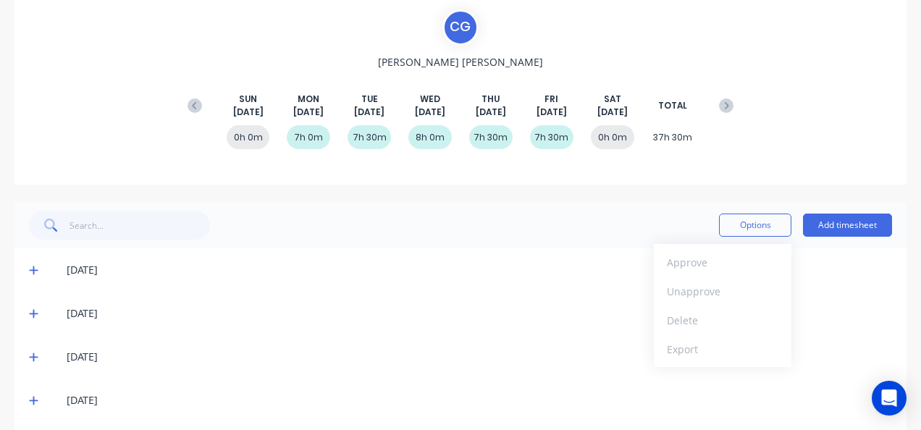
scroll to position [45, 0]
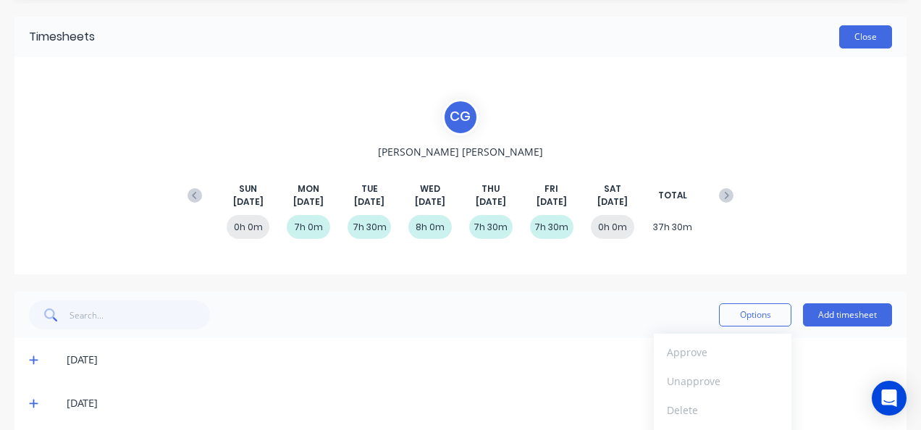
click at [851, 42] on button "Close" at bounding box center [865, 36] width 53 height 23
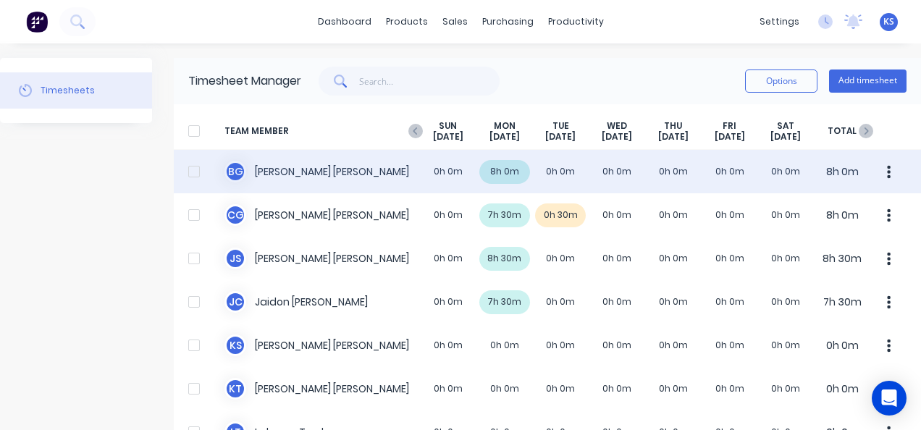
click at [290, 177] on div "B G Brodie Griggs 0h 0m 8h 0m 0h 0m 0h 0m 0h 0m 0h 0m 0h 0m 8h 0m" at bounding box center [547, 171] width 747 height 43
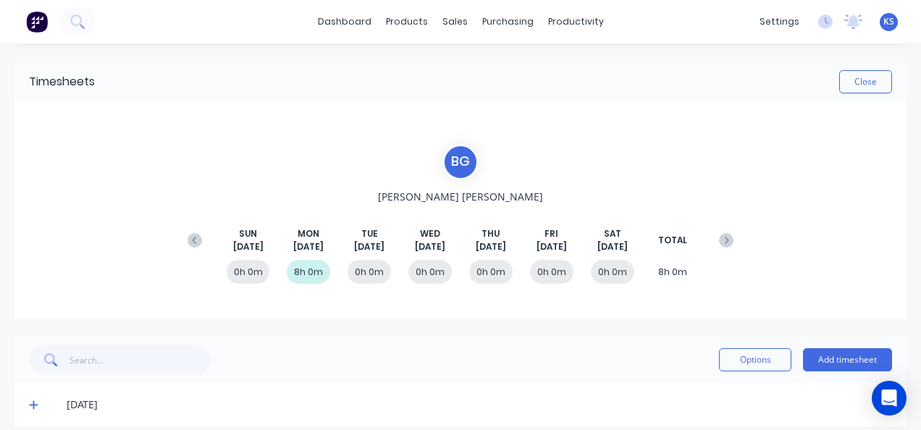
click at [197, 235] on icon at bounding box center [195, 240] width 14 height 14
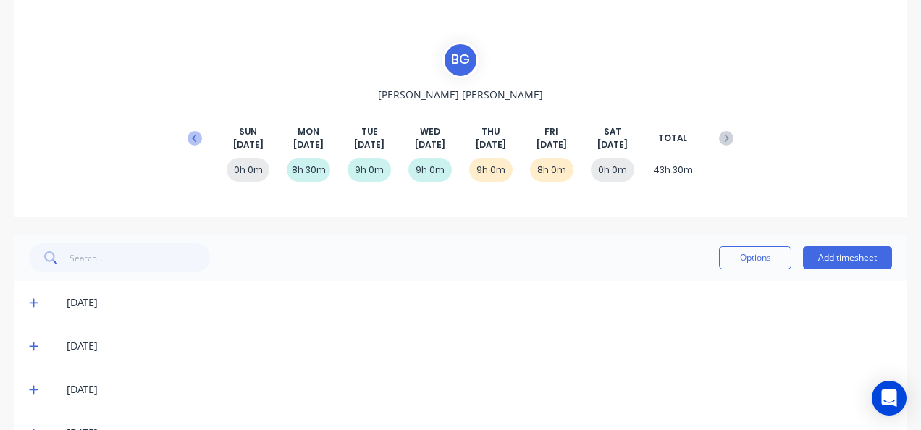
scroll to position [188, 0]
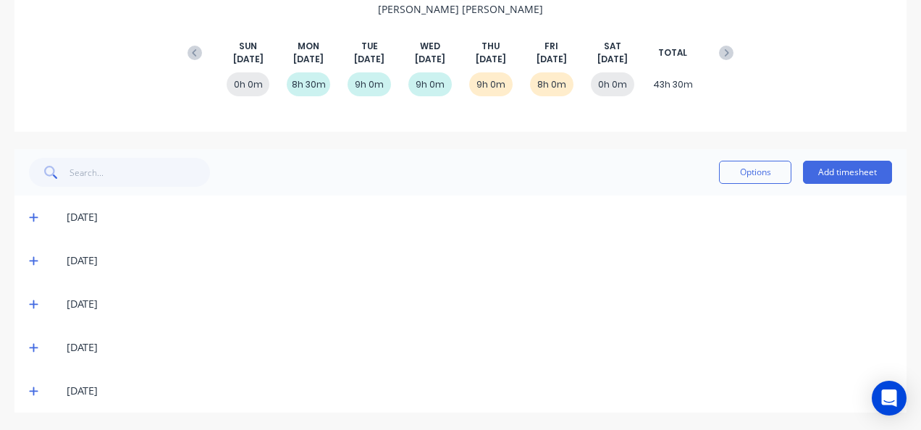
click at [34, 391] on icon at bounding box center [33, 391] width 9 height 10
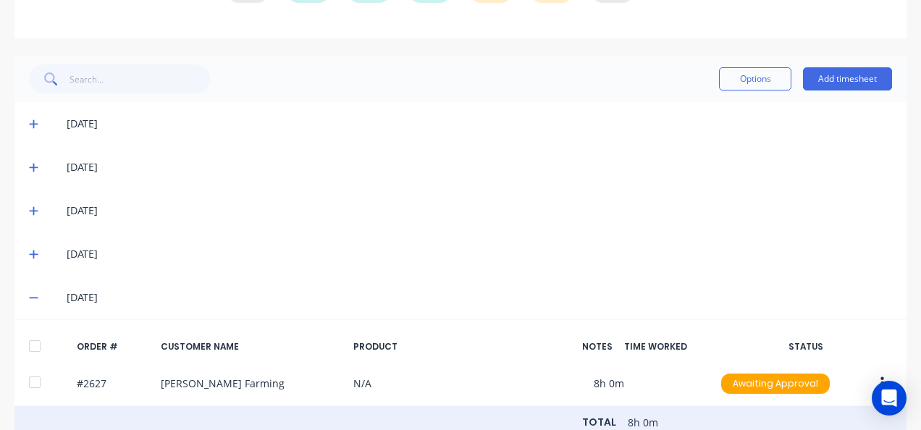
scroll to position [329, 0]
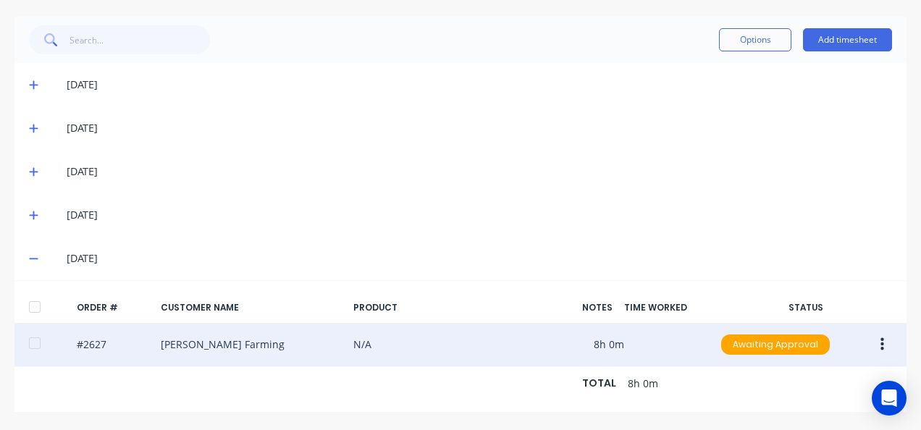
click at [33, 332] on div at bounding box center [34, 343] width 29 height 29
click at [887, 334] on button "button" at bounding box center [882, 345] width 34 height 26
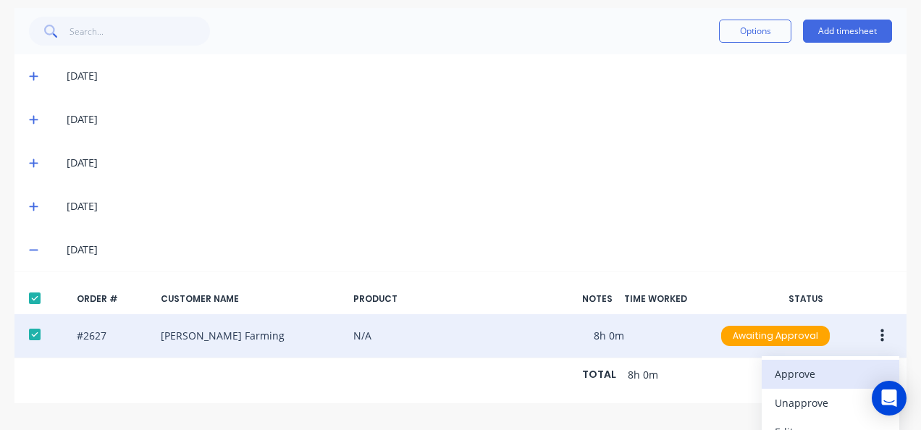
click at [820, 365] on div "Approve" at bounding box center [830, 373] width 111 height 21
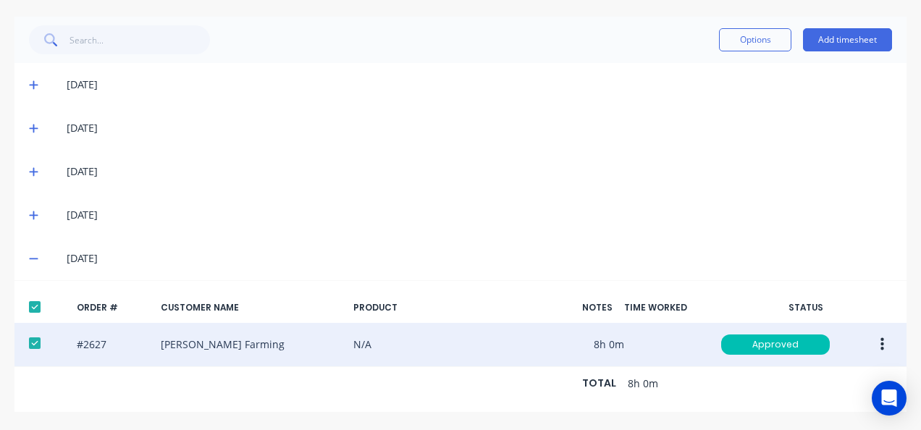
click at [36, 210] on icon at bounding box center [33, 215] width 9 height 10
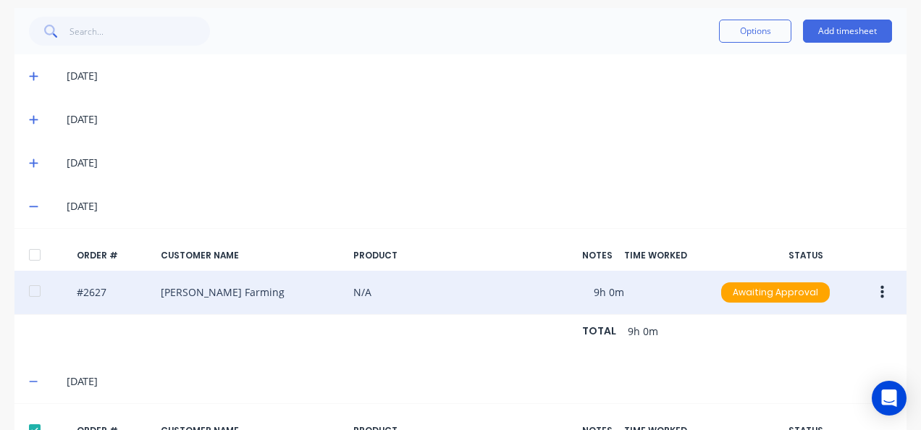
click at [26, 292] on div at bounding box center [34, 291] width 29 height 29
click at [882, 286] on icon "button" at bounding box center [882, 292] width 4 height 13
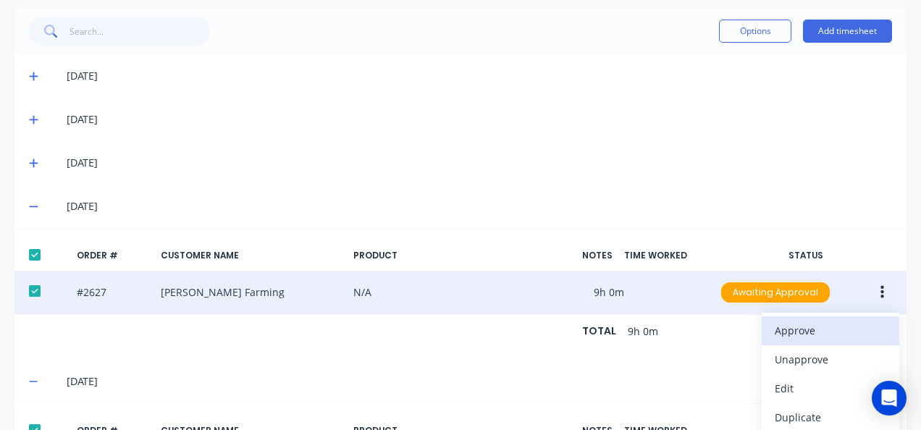
click at [835, 324] on div "Approve" at bounding box center [830, 330] width 111 height 21
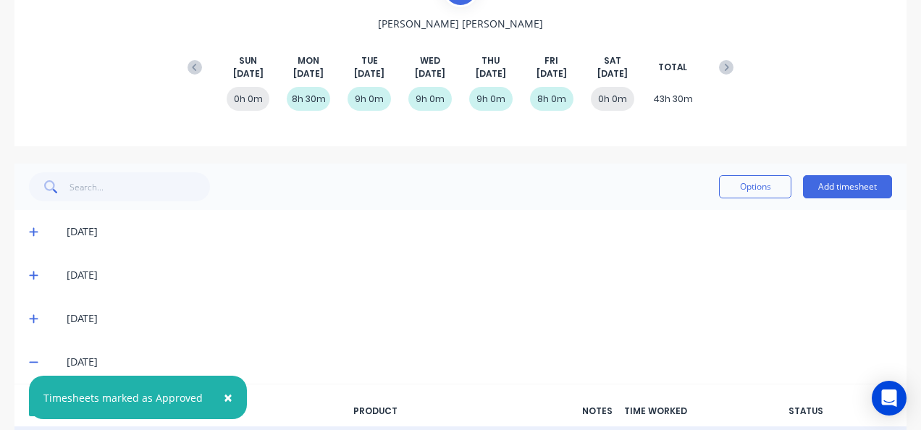
scroll to position [0, 0]
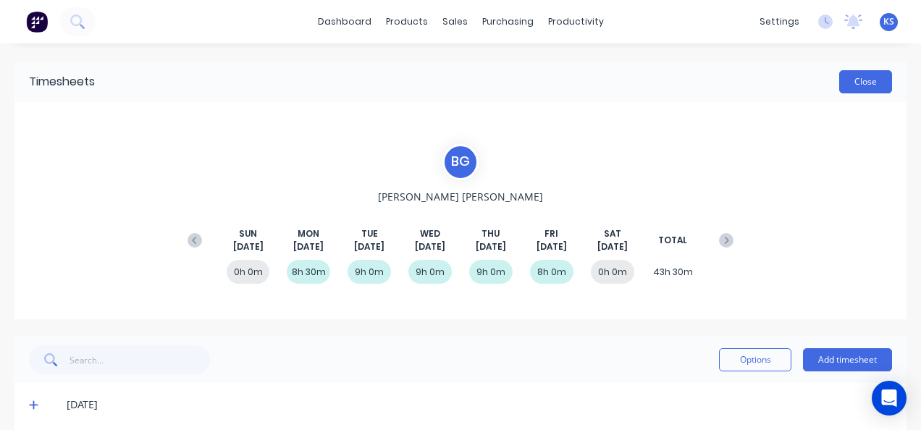
click at [844, 86] on button "Close" at bounding box center [865, 81] width 53 height 23
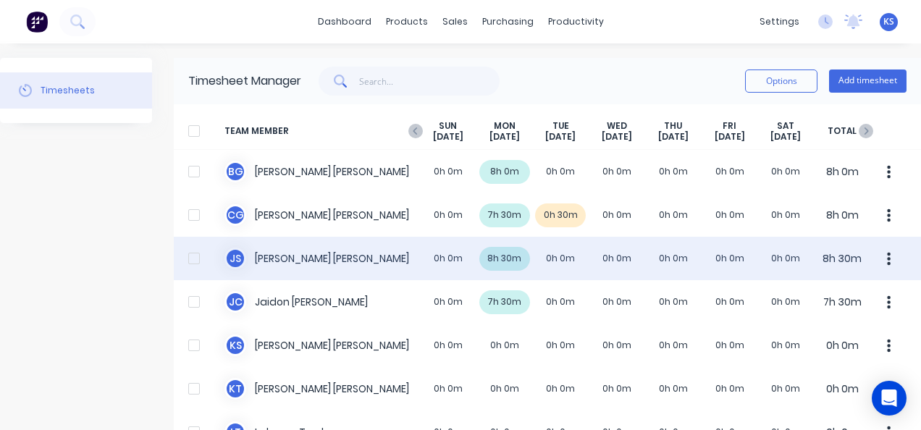
click at [269, 248] on div "J S Jacob Swann 0h 0m 8h 30m 0h 0m 0h 0m 0h 0m 0h 0m 0h 0m 8h 30m" at bounding box center [547, 258] width 747 height 43
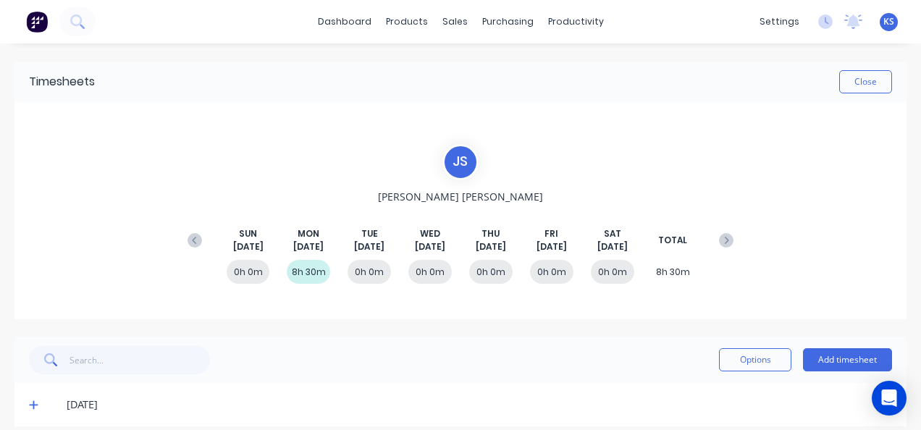
drag, startPoint x: 269, startPoint y: 248, endPoint x: 97, endPoint y: 227, distance: 172.9
click at [97, 227] on div "J S Jacob Swann SUN Sep 7th MON Sep 8th TUE Sep 9th WED Sep 10th THU Sep 11th F…" at bounding box center [460, 210] width 892 height 217
click at [193, 237] on icon at bounding box center [195, 240] width 14 height 14
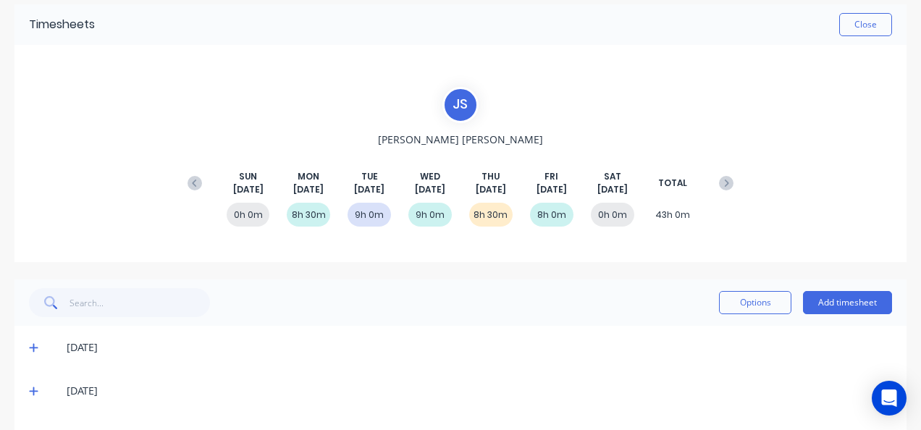
scroll to position [188, 0]
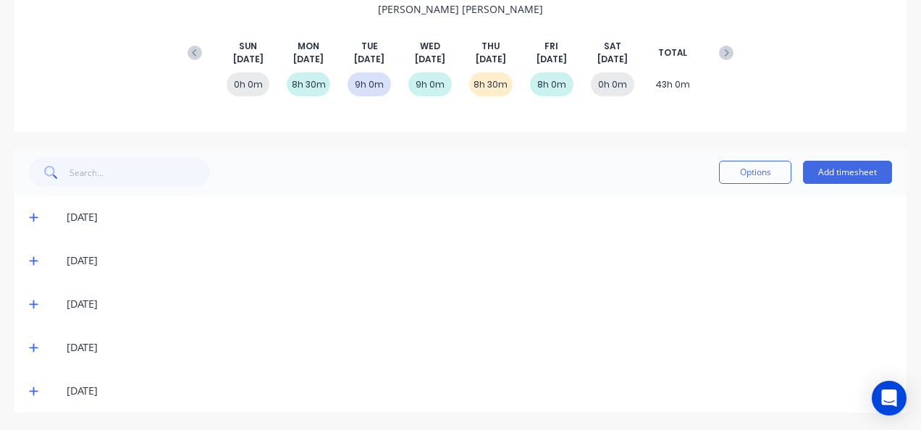
click at [35, 345] on icon at bounding box center [33, 347] width 9 height 10
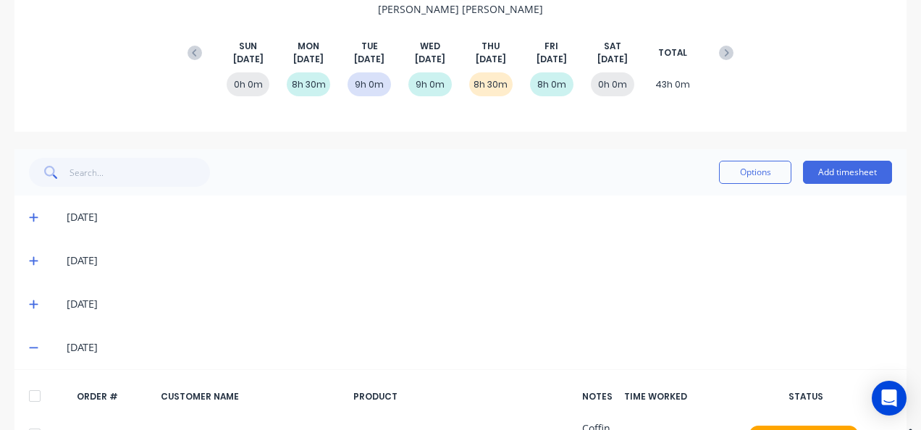
scroll to position [334, 0]
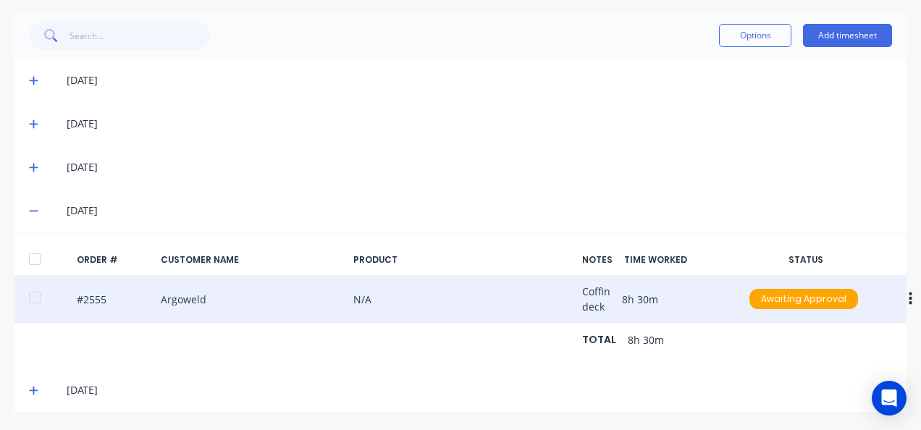
click at [36, 287] on div at bounding box center [34, 297] width 29 height 29
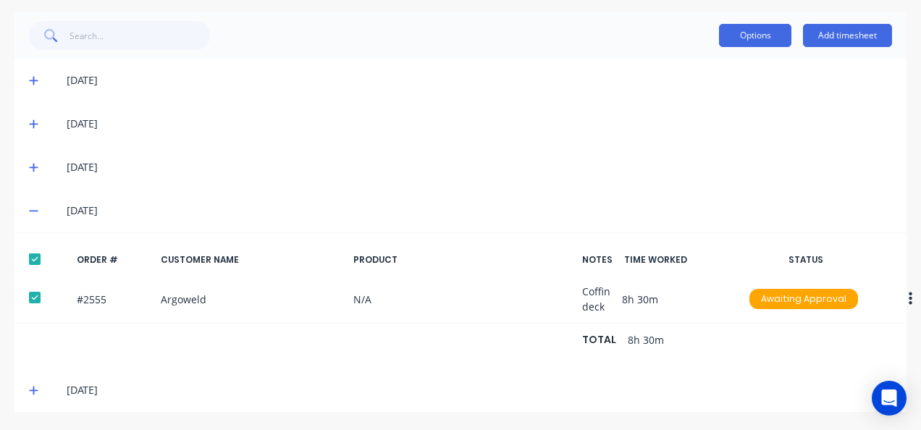
click at [760, 24] on button "Options" at bounding box center [755, 35] width 72 height 23
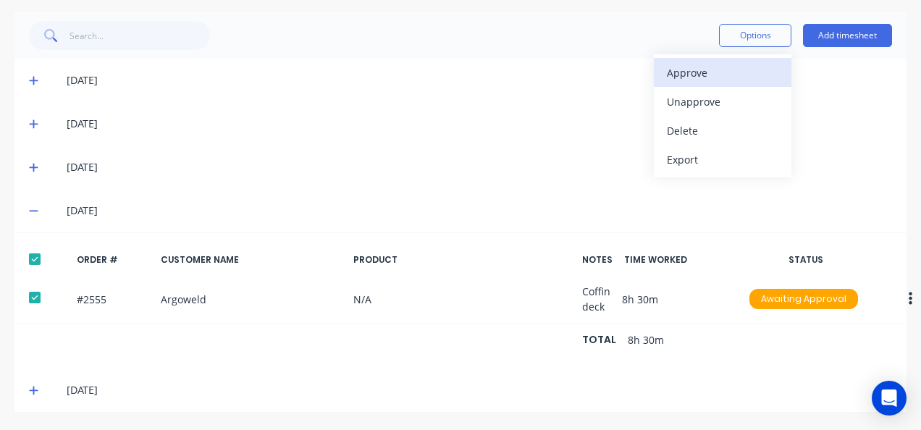
click at [741, 62] on div "Approve" at bounding box center [722, 72] width 111 height 21
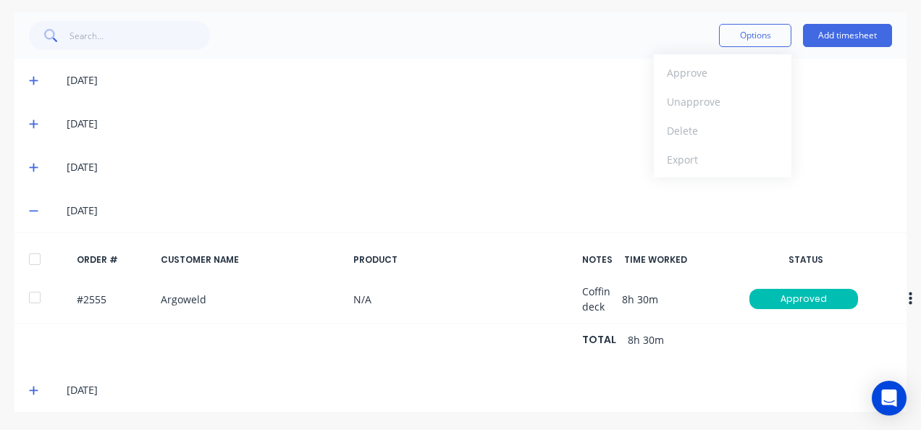
click at [867, 72] on div "01/09/25" at bounding box center [479, 80] width 825 height 16
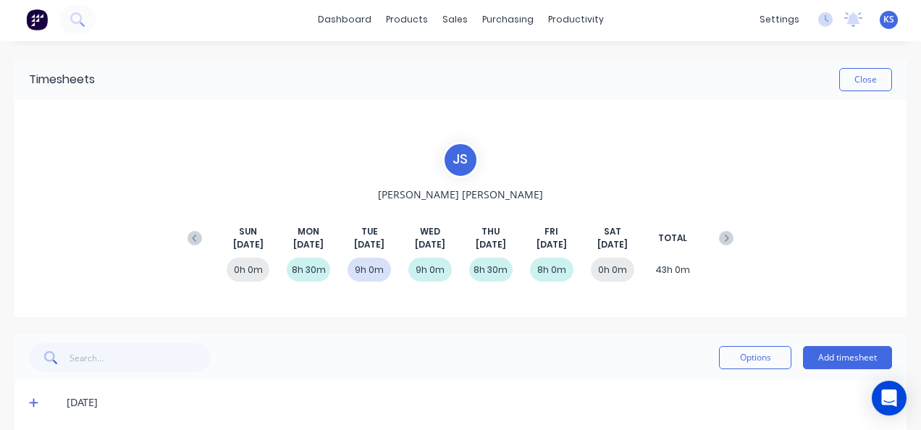
scroll to position [0, 0]
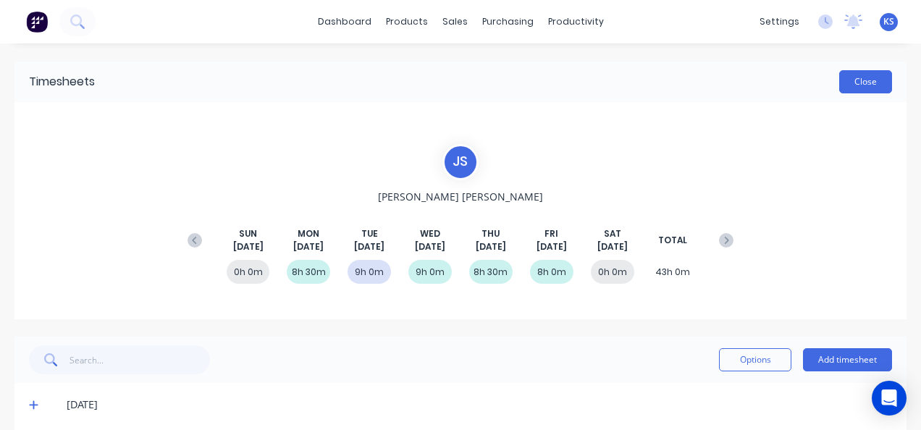
click at [847, 80] on button "Close" at bounding box center [865, 81] width 53 height 23
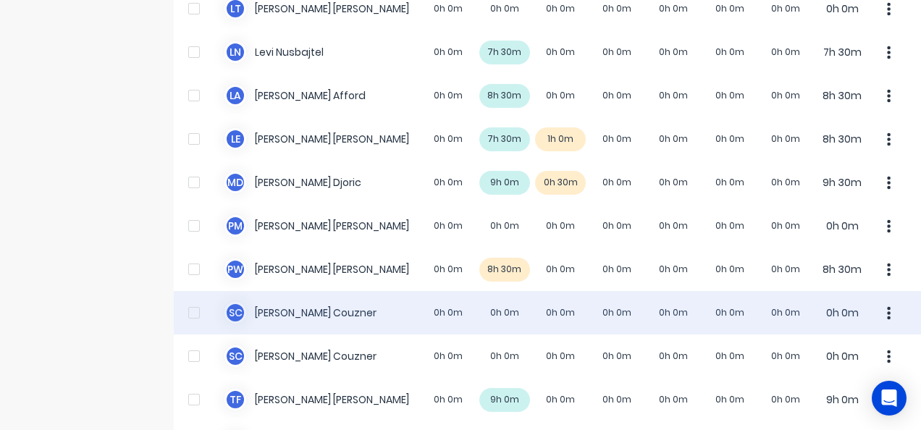
scroll to position [785, 0]
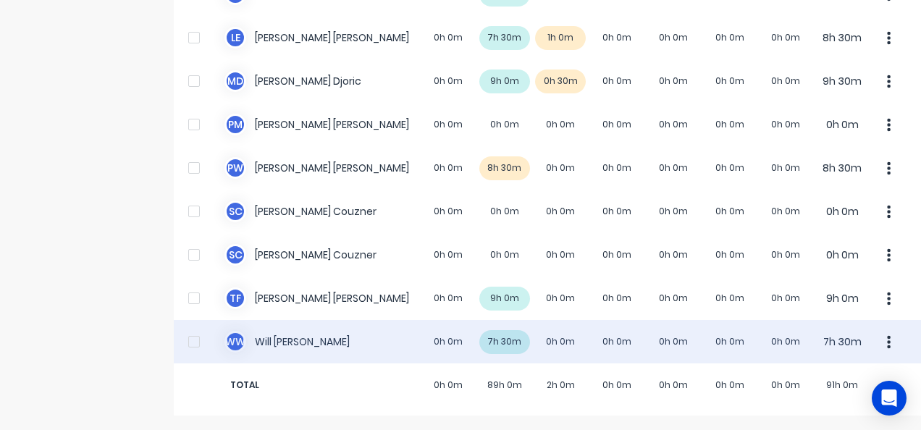
click at [284, 345] on div "W W Will Wallis 0h 0m 7h 30m 0h 0m 0h 0m 0h 0m 0h 0m 0h 0m 7h 30m" at bounding box center [547, 341] width 747 height 43
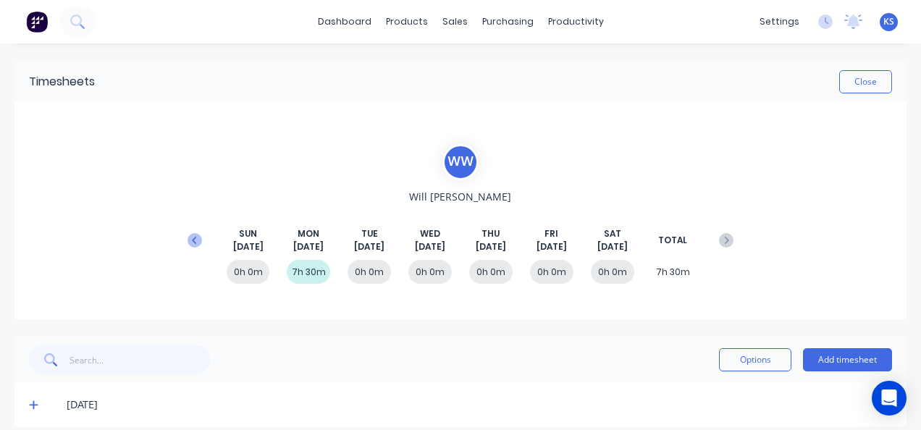
click at [193, 238] on icon at bounding box center [195, 240] width 14 height 14
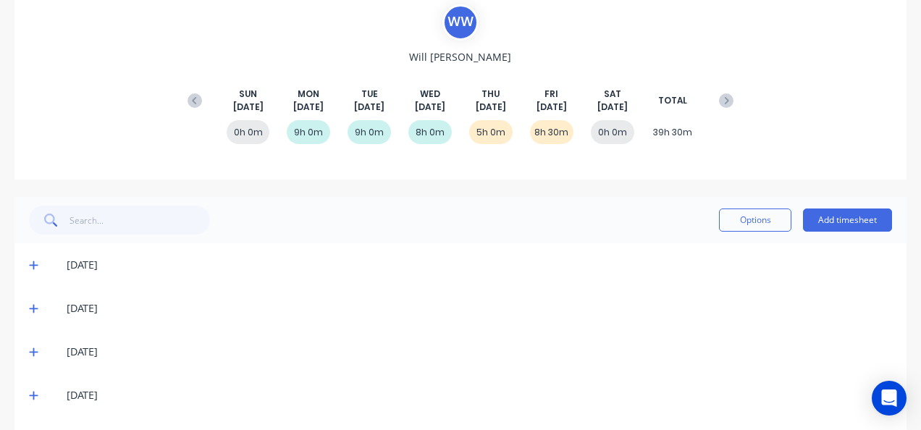
scroll to position [188, 0]
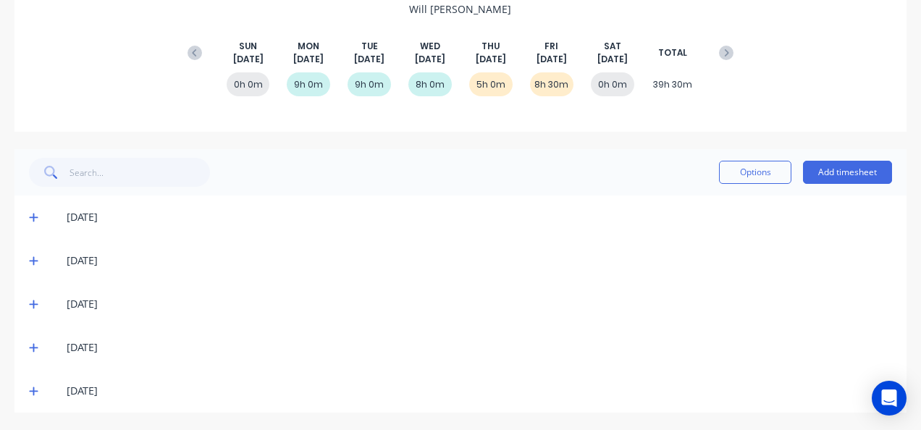
click at [33, 347] on icon at bounding box center [33, 348] width 9 height 9
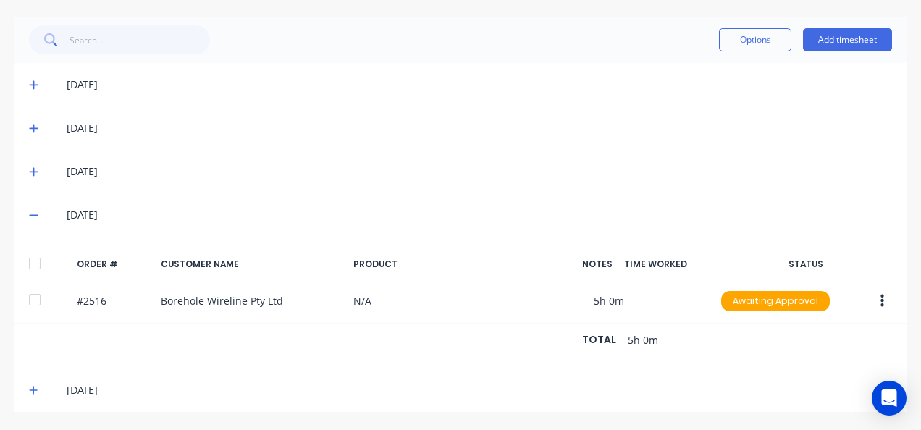
scroll to position [329, 0]
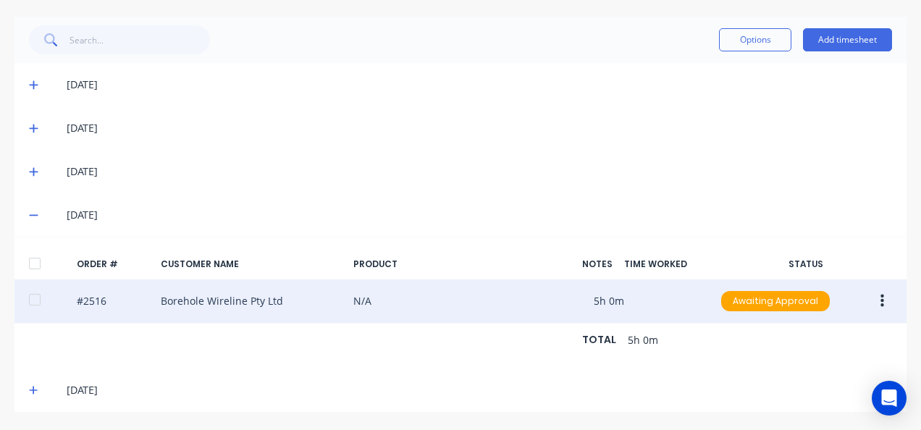
click at [32, 290] on div at bounding box center [34, 299] width 29 height 29
click at [872, 288] on button "button" at bounding box center [882, 301] width 34 height 26
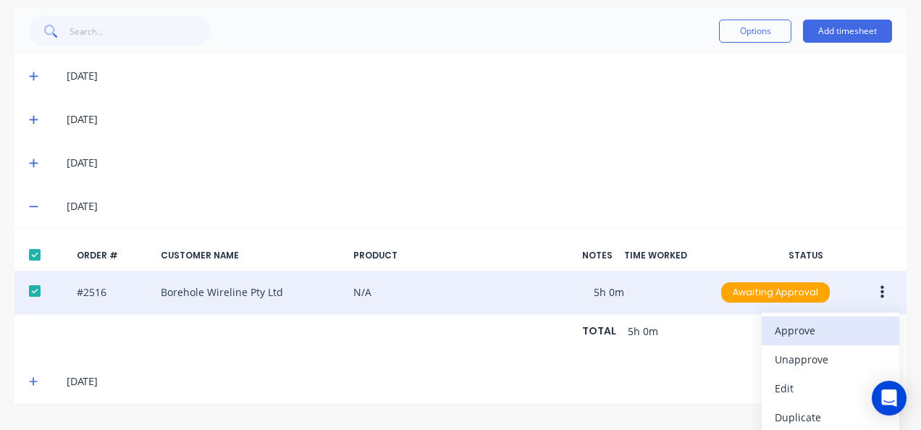
click at [830, 317] on button "Approve" at bounding box center [831, 330] width 138 height 29
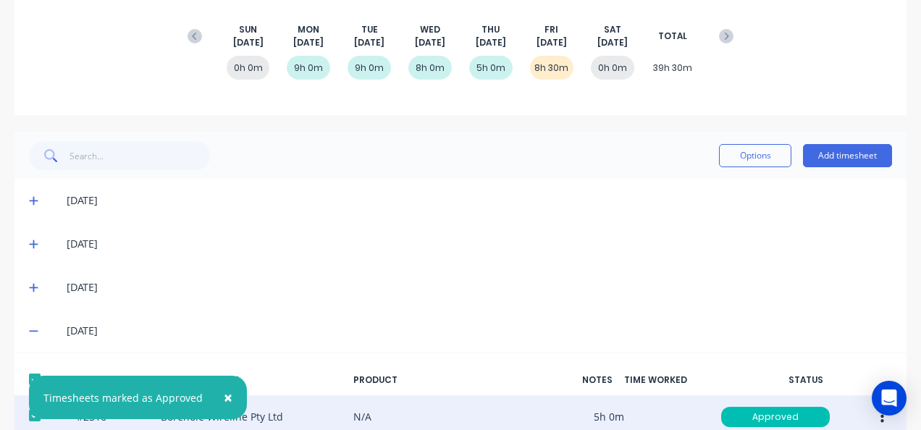
scroll to position [0, 0]
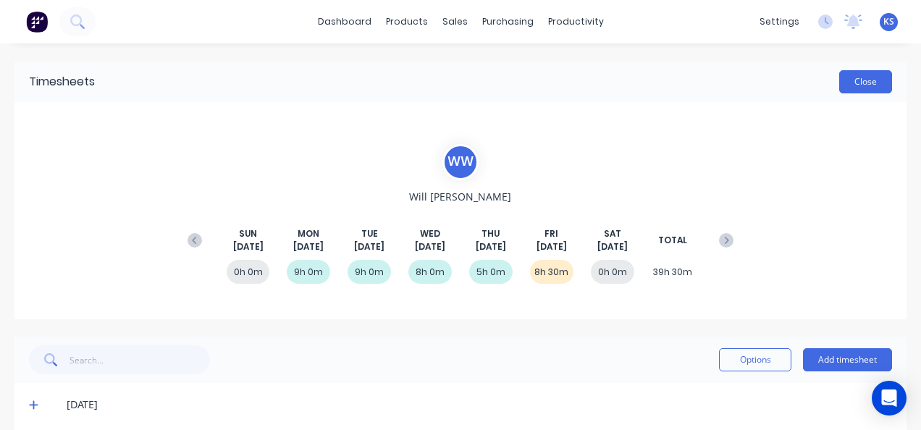
click at [859, 84] on button "Close" at bounding box center [865, 81] width 53 height 23
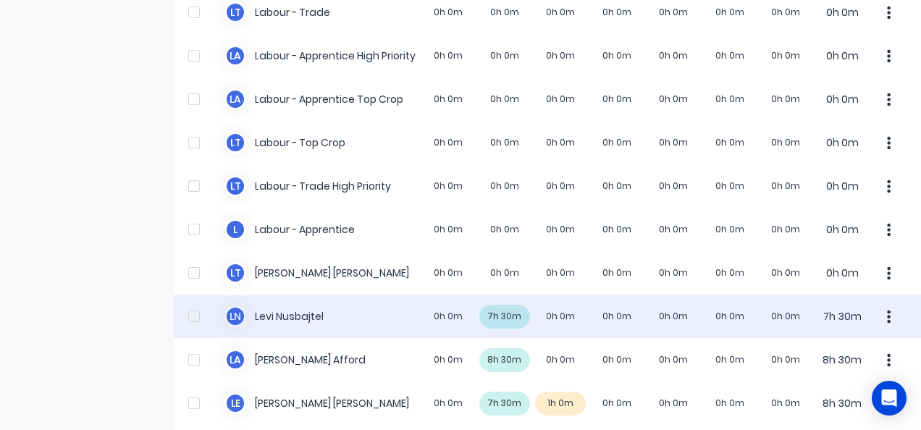
scroll to position [434, 0]
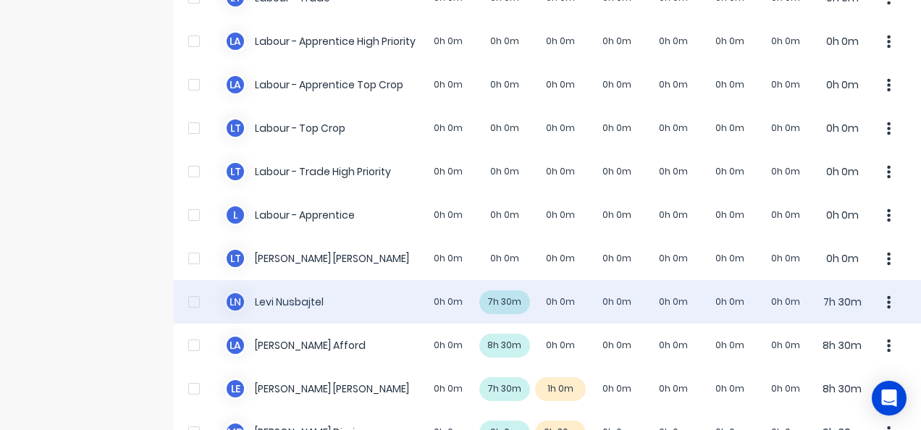
click at [293, 297] on div "L N Levi Nusbajtel 0h 0m 7h 30m 0h 0m 0h 0m 0h 0m 0h 0m 0h 0m 7h 30m" at bounding box center [547, 301] width 747 height 43
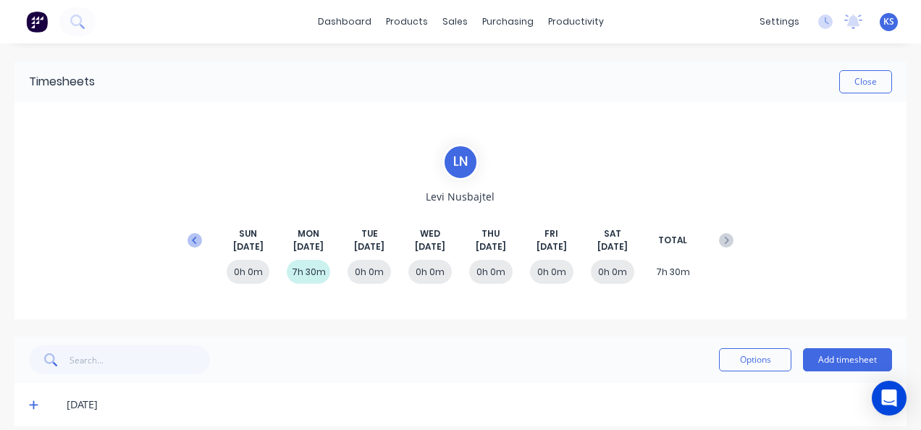
click at [197, 240] on icon at bounding box center [195, 240] width 14 height 14
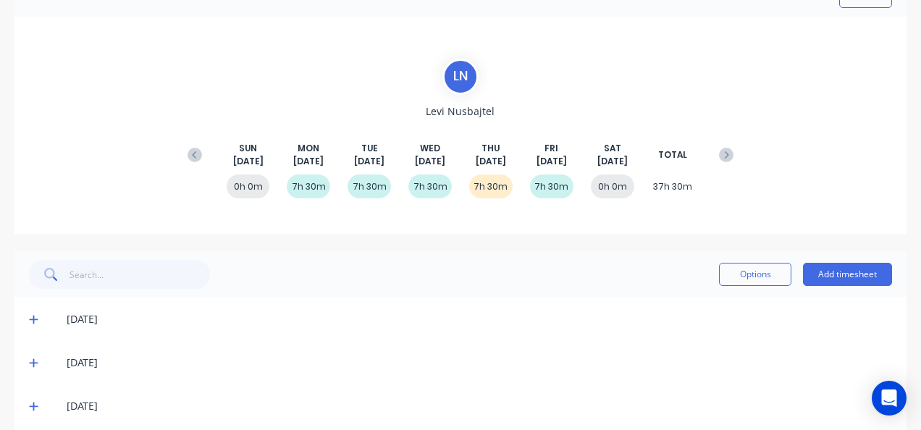
scroll to position [188, 0]
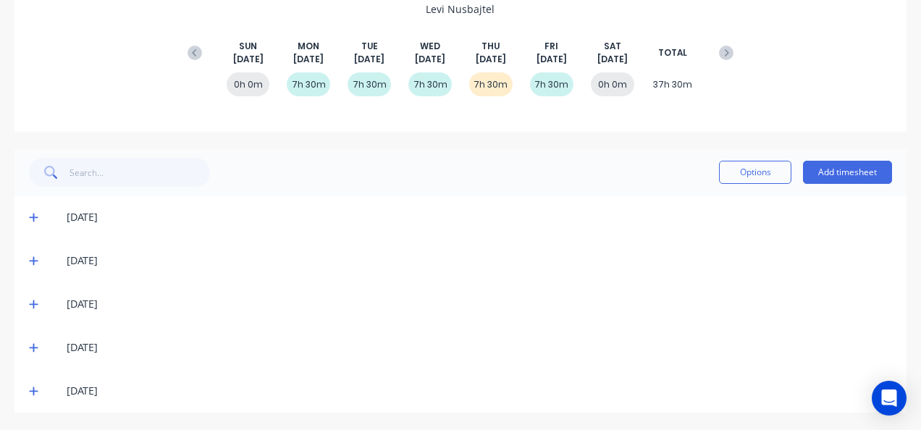
click at [37, 344] on icon at bounding box center [33, 347] width 9 height 10
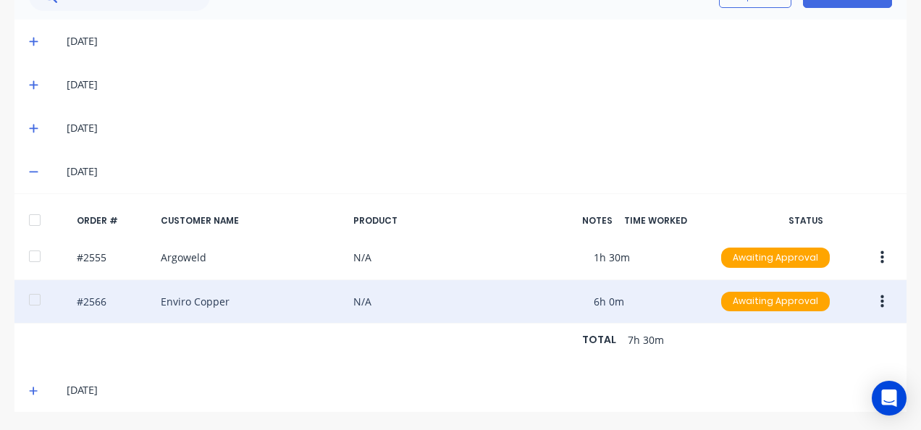
click at [35, 285] on div at bounding box center [34, 299] width 29 height 29
click at [883, 294] on icon "button" at bounding box center [882, 302] width 4 height 16
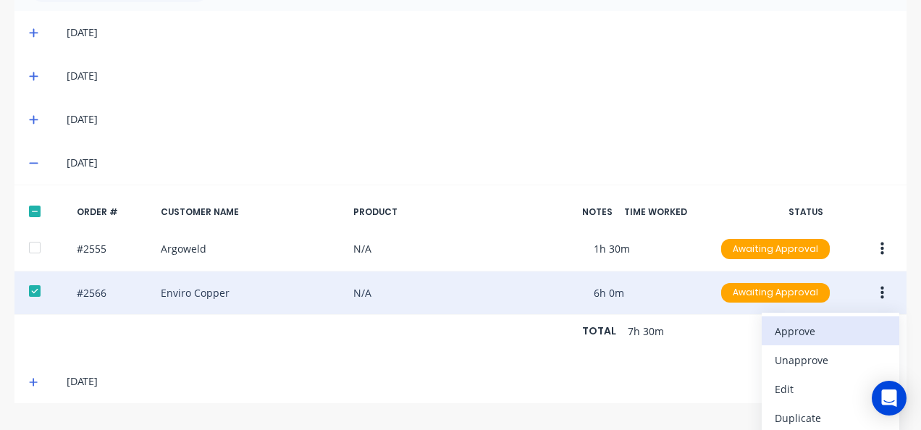
click at [851, 324] on div "Approve" at bounding box center [830, 331] width 111 height 21
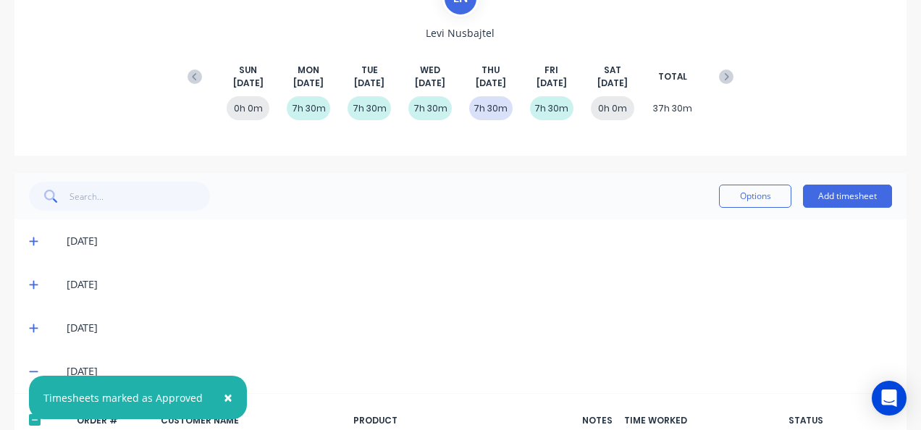
scroll to position [0, 0]
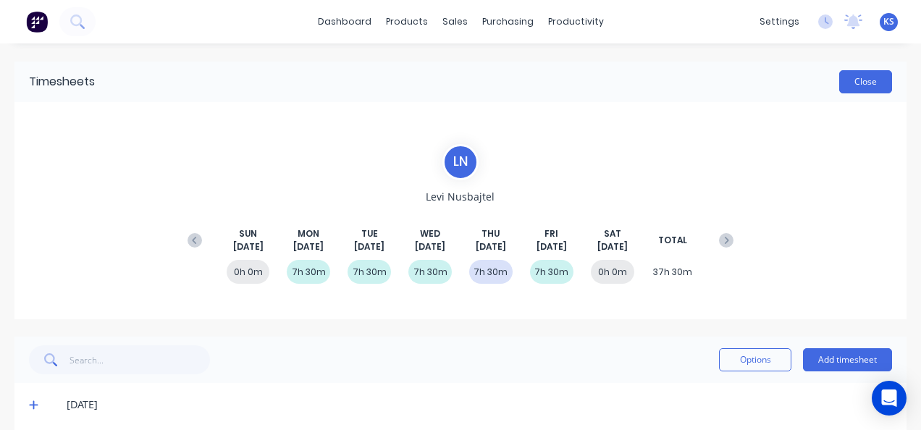
click at [843, 83] on button "Close" at bounding box center [865, 81] width 53 height 23
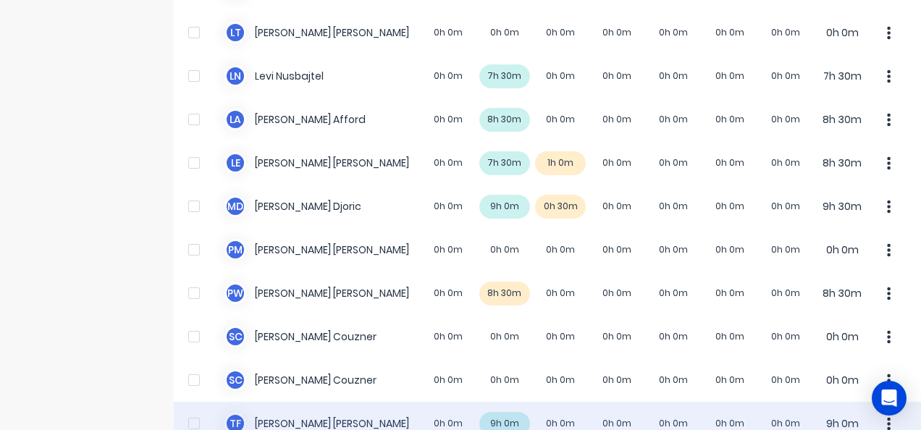
scroll to position [785, 0]
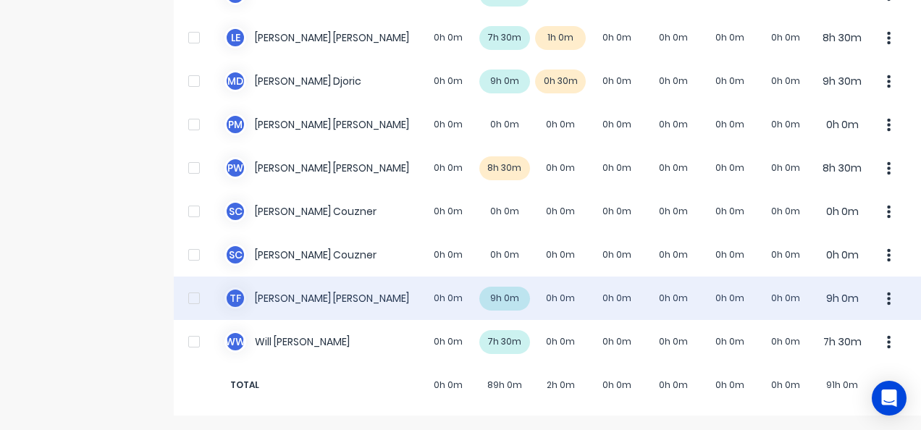
click at [275, 297] on div "T F Todd Fauser 0h 0m 9h 0m 0h 0m 0h 0m 0h 0m 0h 0m 0h 0m 9h 0m" at bounding box center [547, 298] width 747 height 43
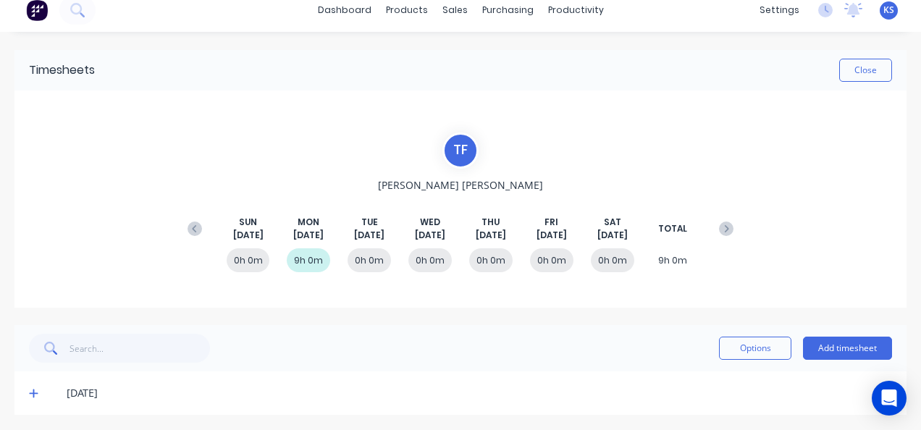
scroll to position [14, 0]
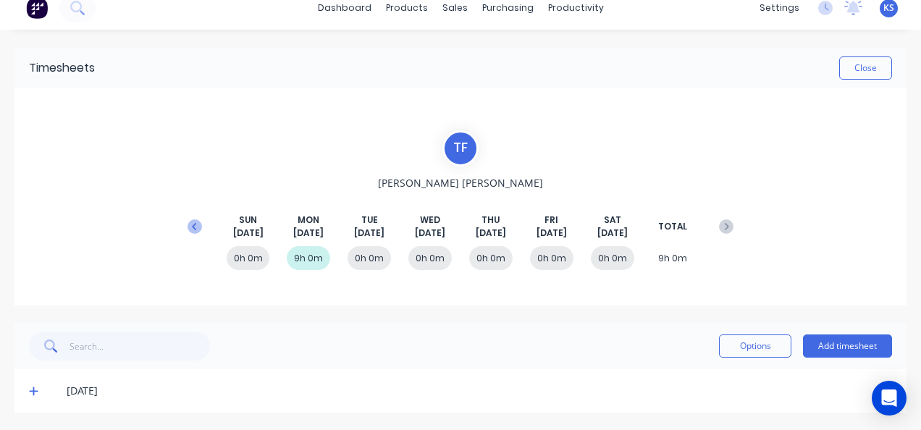
click at [198, 226] on icon at bounding box center [195, 226] width 14 height 14
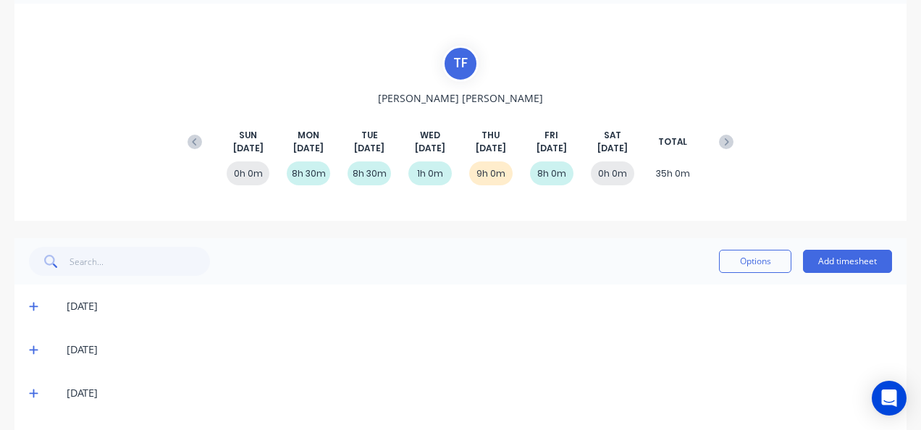
scroll to position [188, 0]
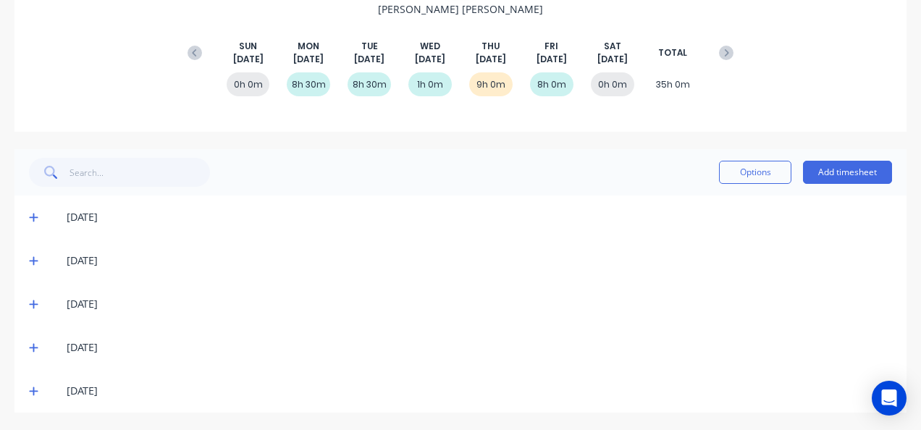
click at [31, 340] on span at bounding box center [36, 347] width 14 height 14
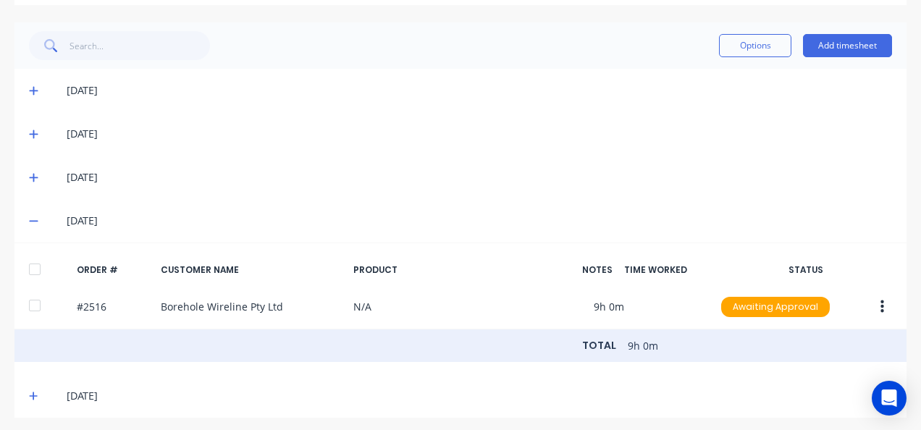
scroll to position [329, 0]
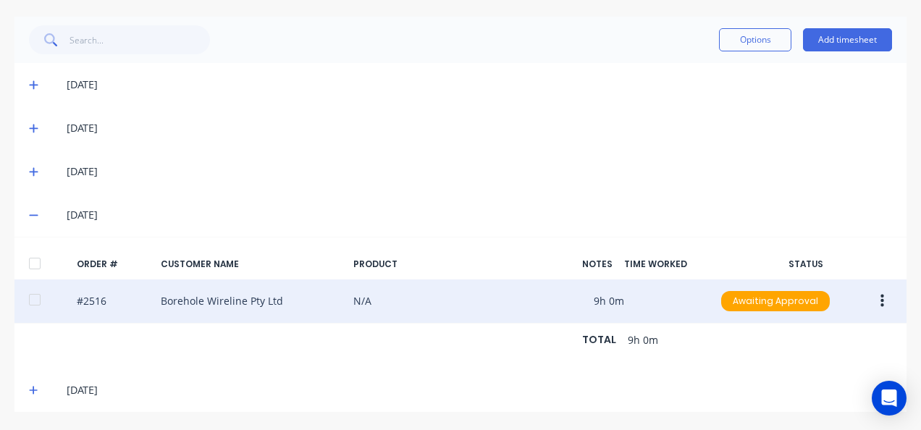
click at [33, 290] on div at bounding box center [34, 299] width 29 height 29
click at [885, 288] on button "button" at bounding box center [882, 301] width 34 height 26
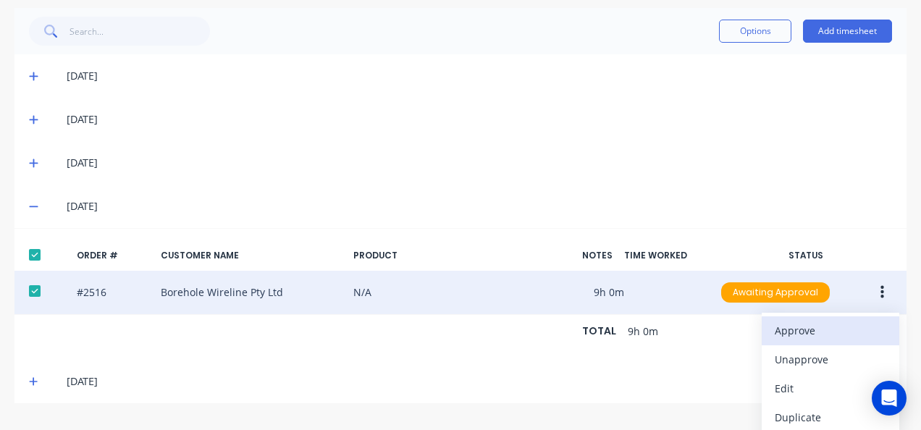
click at [822, 317] on button "Approve" at bounding box center [831, 330] width 138 height 29
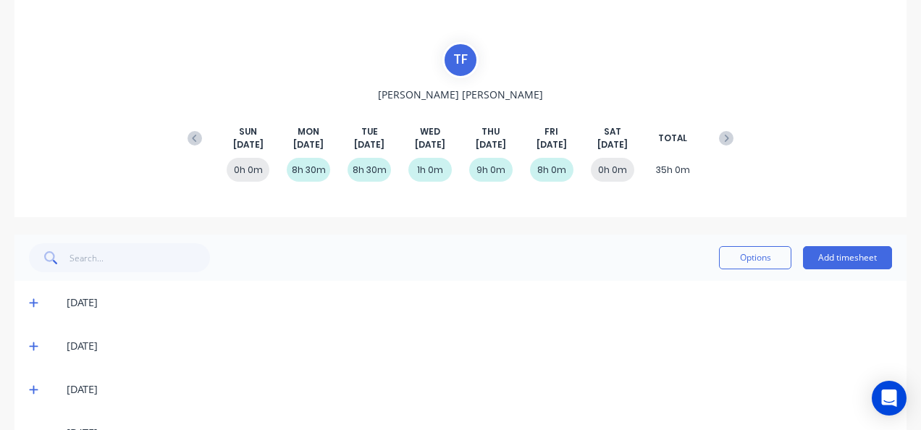
scroll to position [0, 0]
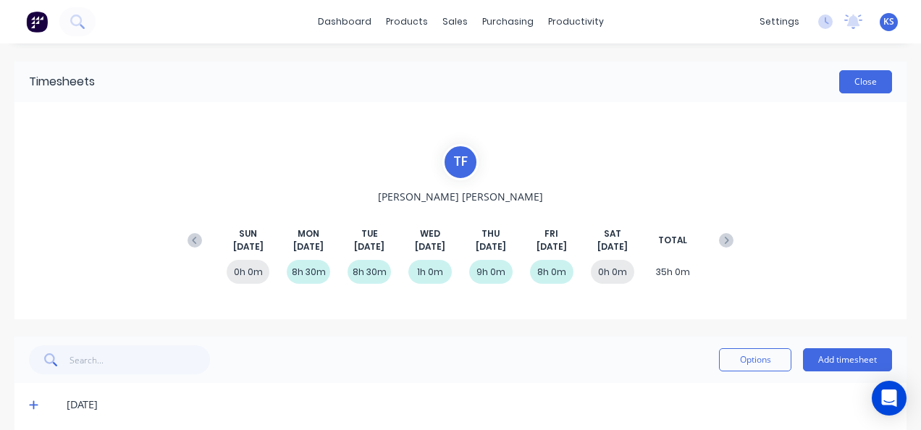
click at [864, 77] on button "Close" at bounding box center [865, 81] width 53 height 23
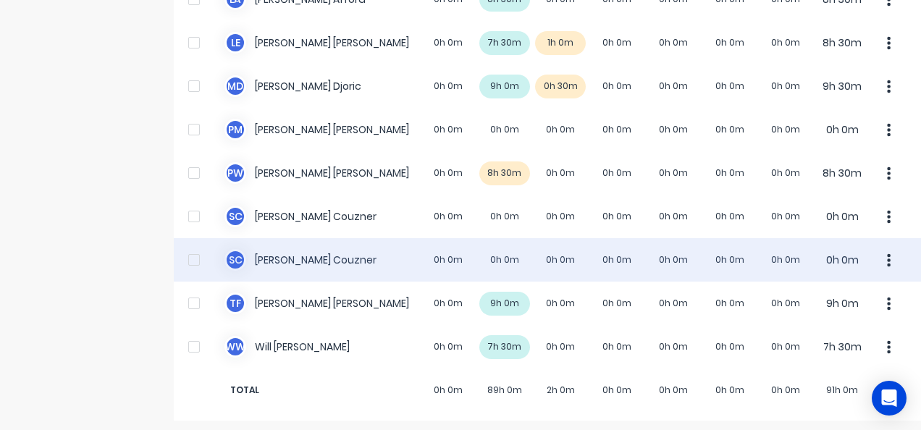
scroll to position [785, 0]
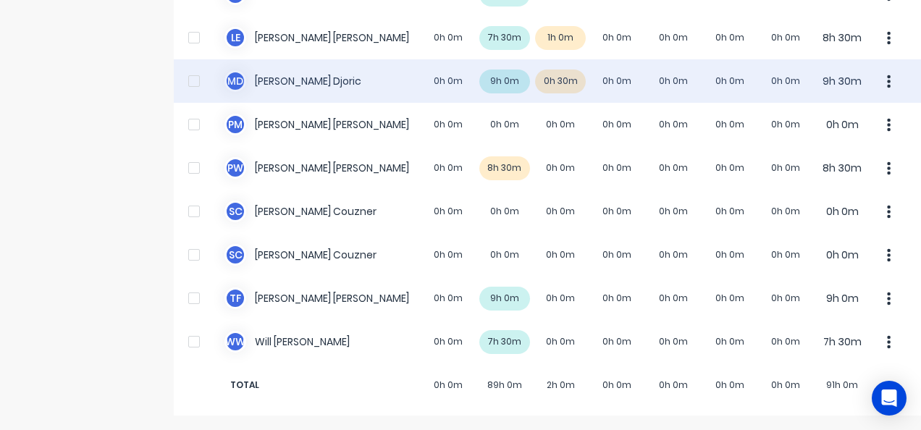
click at [270, 85] on div "M D Micheal Djoric 0h 0m 9h 0m 0h 30m 0h 0m 0h 0m 0h 0m 0h 0m 9h 30m" at bounding box center [547, 80] width 747 height 43
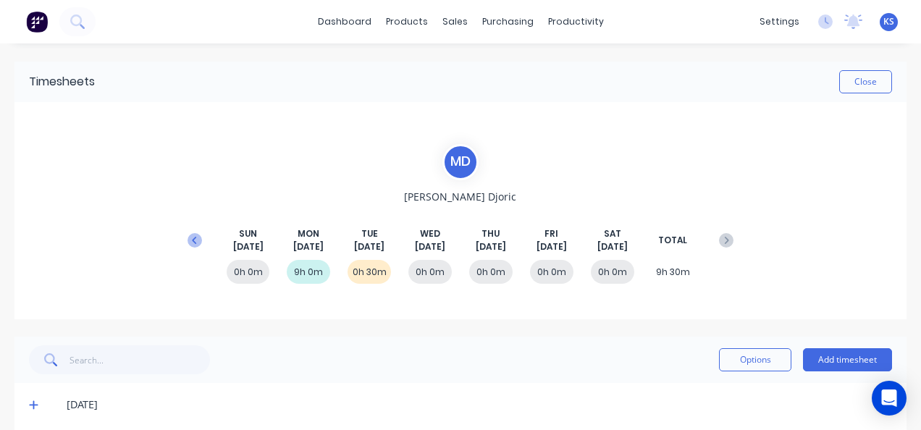
click at [188, 237] on icon at bounding box center [195, 240] width 14 height 14
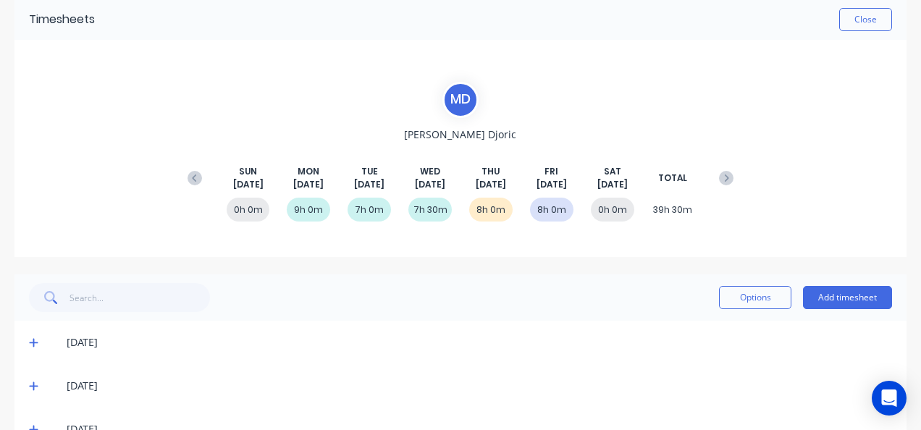
scroll to position [188, 0]
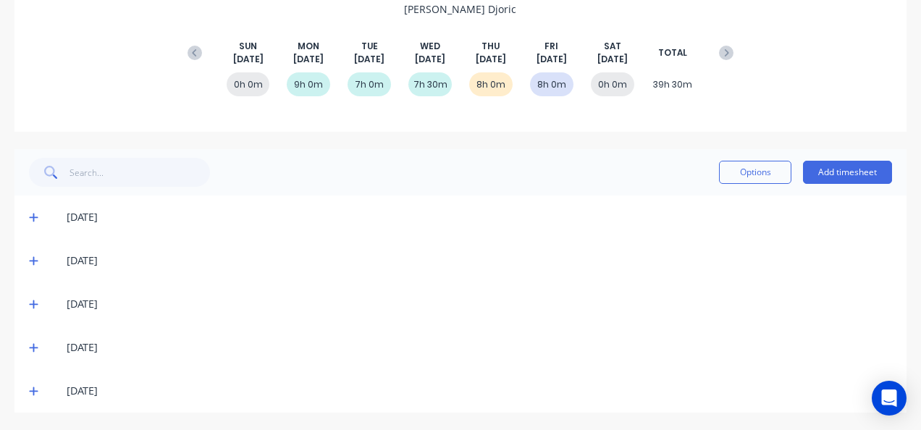
click at [35, 346] on icon at bounding box center [33, 348] width 9 height 9
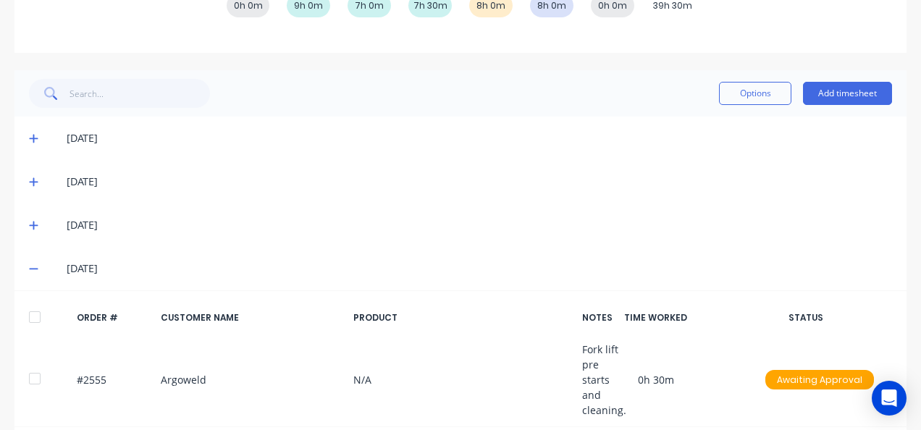
scroll to position [489, 0]
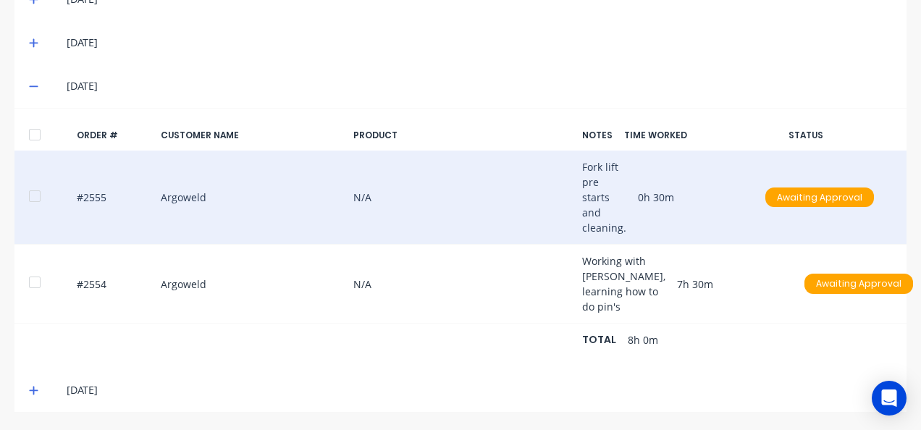
click at [32, 182] on div at bounding box center [34, 196] width 29 height 29
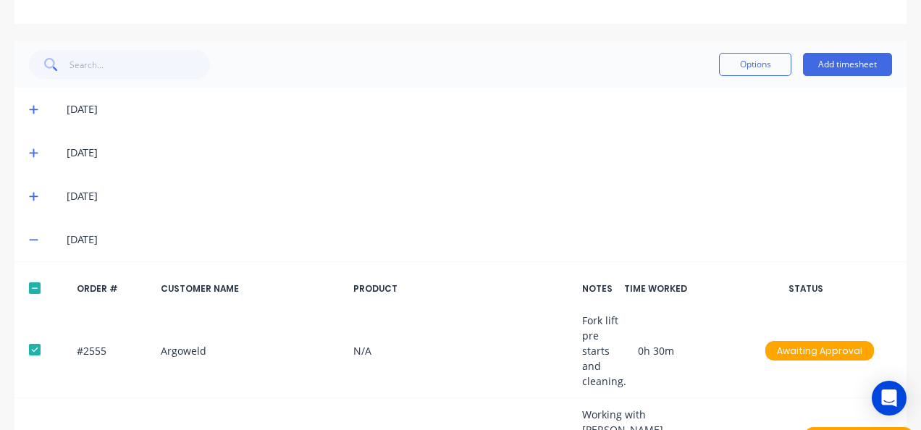
scroll to position [271, 0]
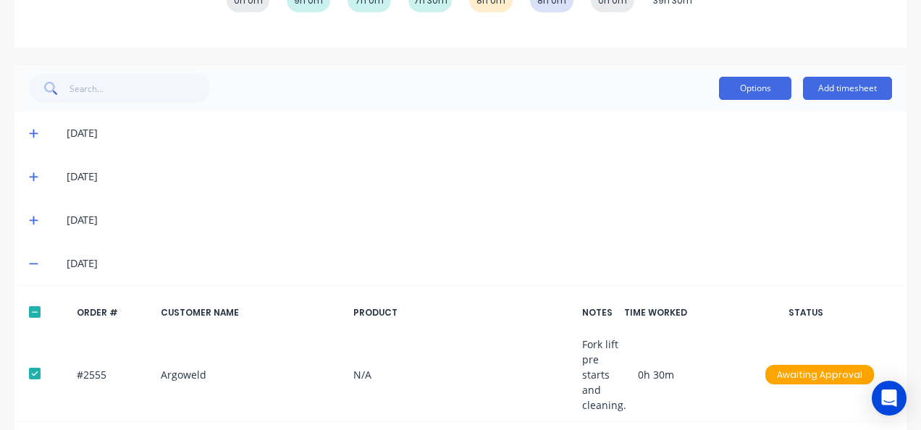
click at [748, 91] on button "Options" at bounding box center [755, 88] width 72 height 23
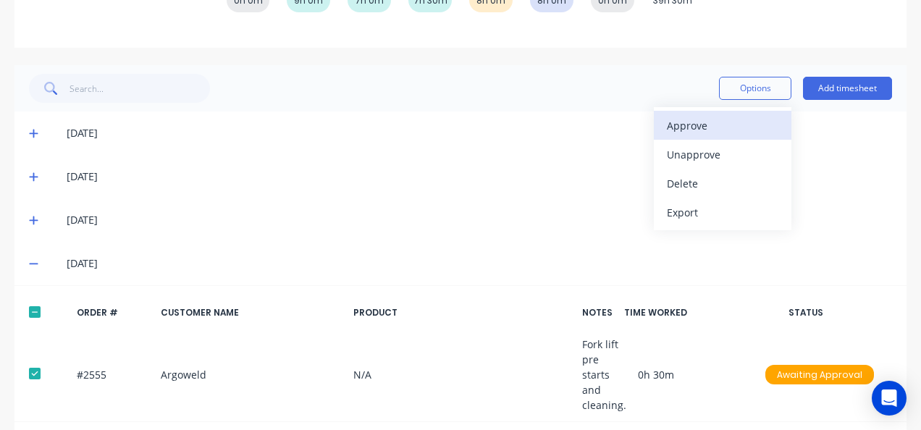
click at [732, 117] on div "Approve" at bounding box center [722, 125] width 111 height 21
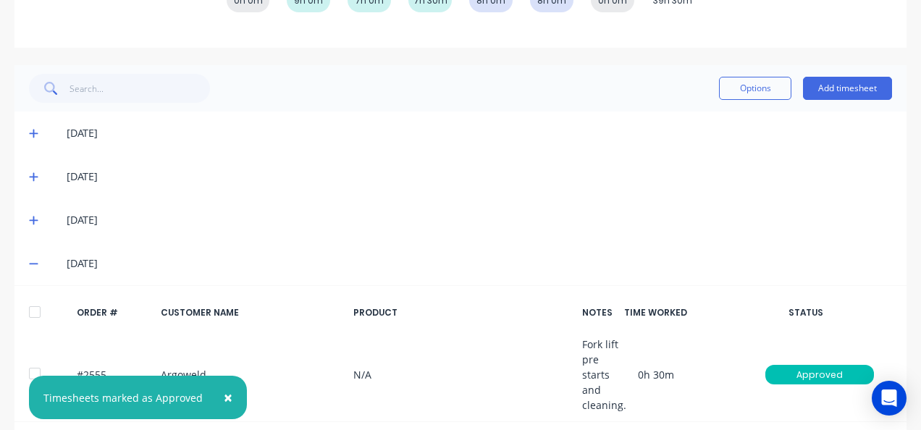
click at [384, 188] on div "02/09/25" at bounding box center [460, 176] width 892 height 43
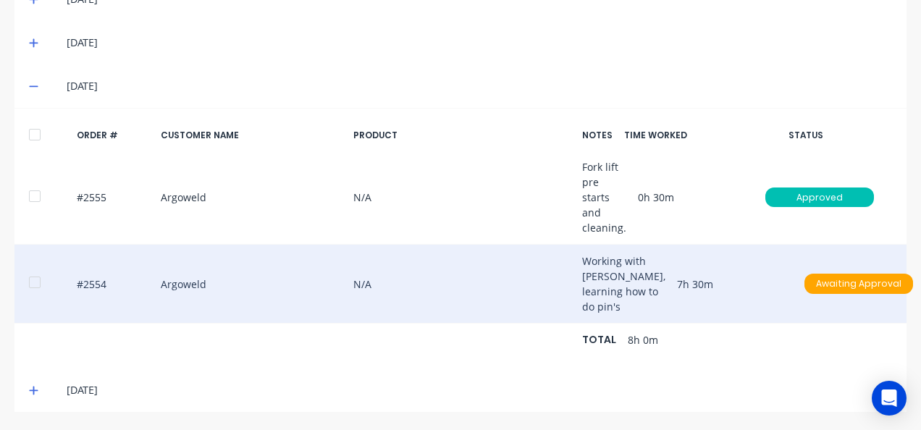
scroll to position [489, 0]
click at [30, 268] on div at bounding box center [34, 282] width 29 height 29
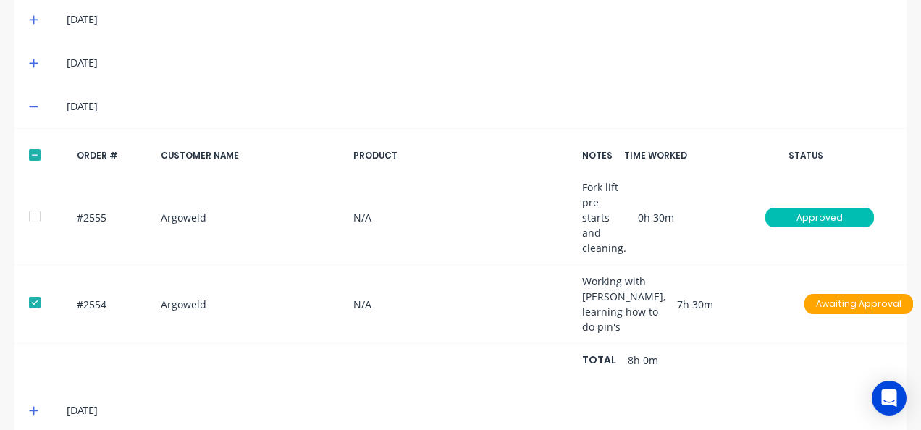
scroll to position [271, 0]
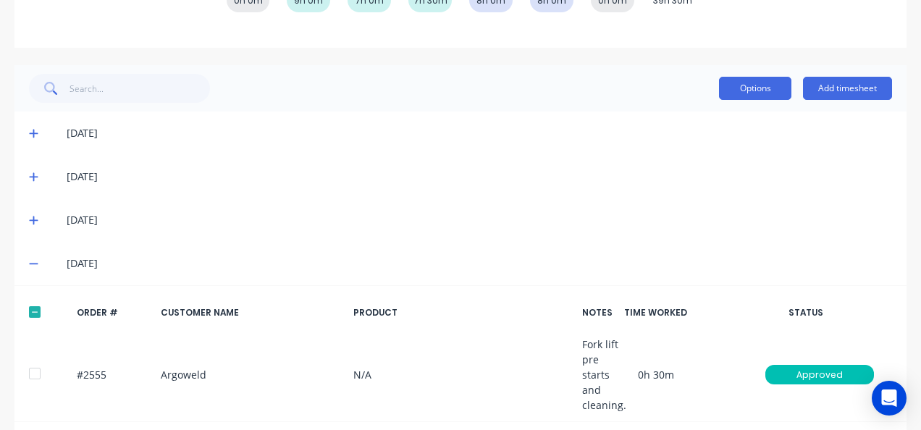
click at [764, 85] on button "Options" at bounding box center [755, 88] width 72 height 23
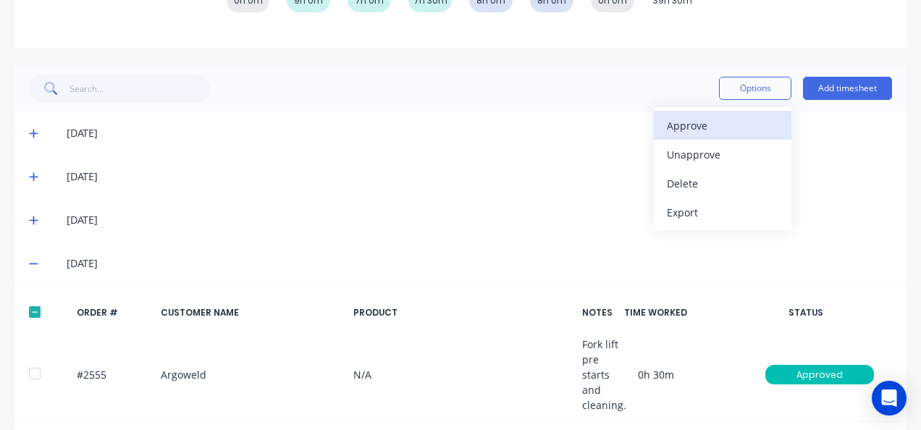
click at [732, 117] on div "Approve" at bounding box center [722, 125] width 111 height 21
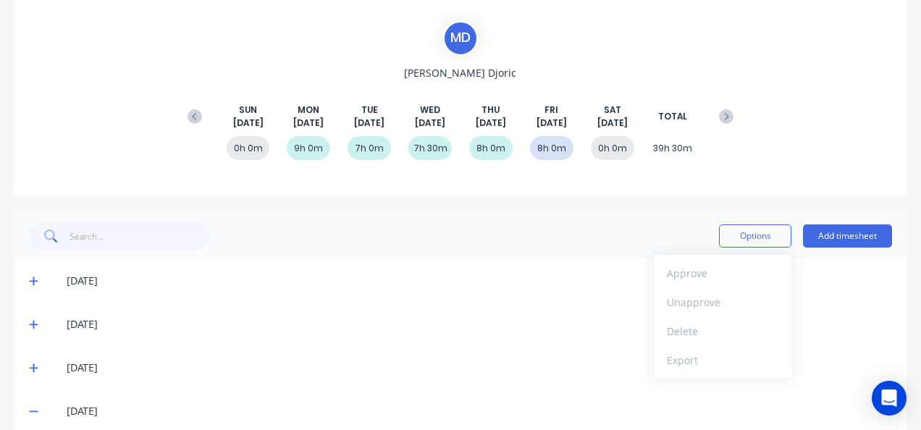
scroll to position [0, 0]
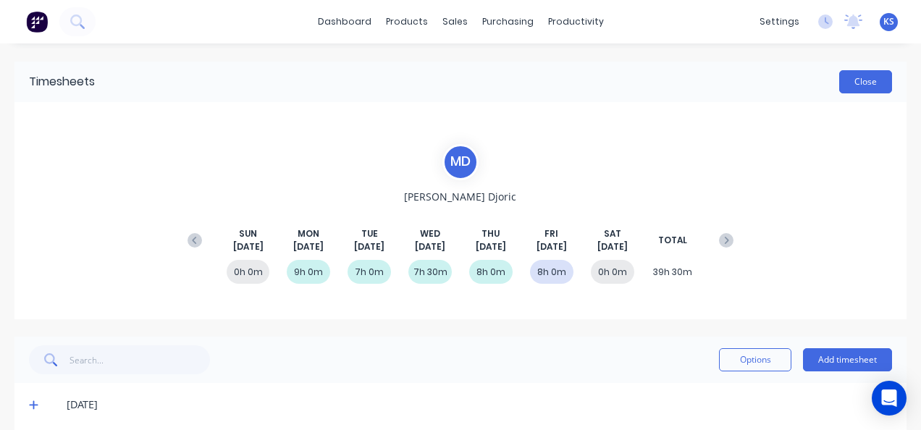
click at [848, 76] on button "Close" at bounding box center [865, 81] width 53 height 23
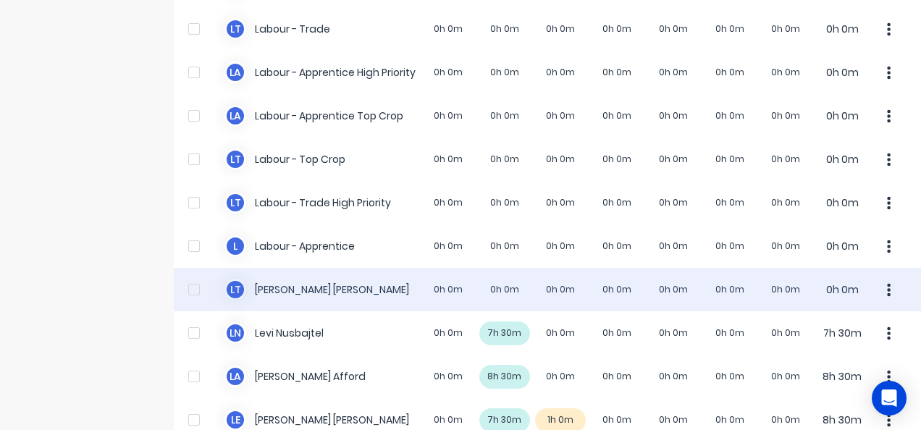
scroll to position [507, 0]
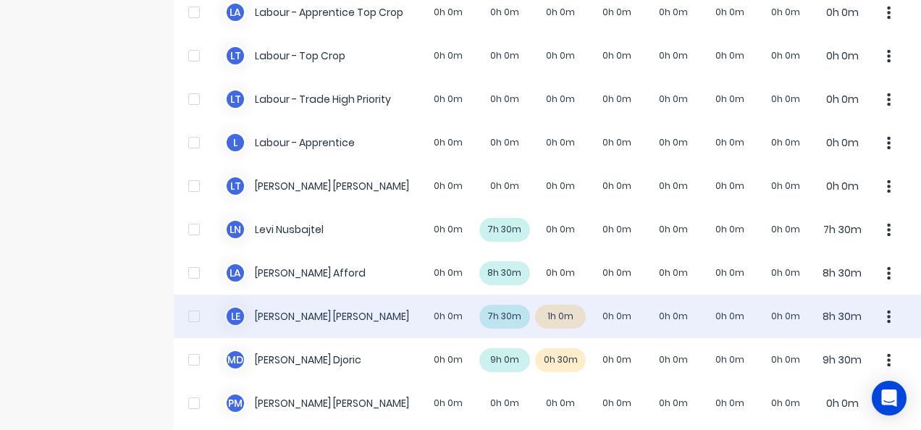
click at [277, 315] on div "L E Luke Ellis 0h 0m 7h 30m 1h 0m 0h 0m 0h 0m 0h 0m 0h 0m 8h 30m" at bounding box center [547, 316] width 747 height 43
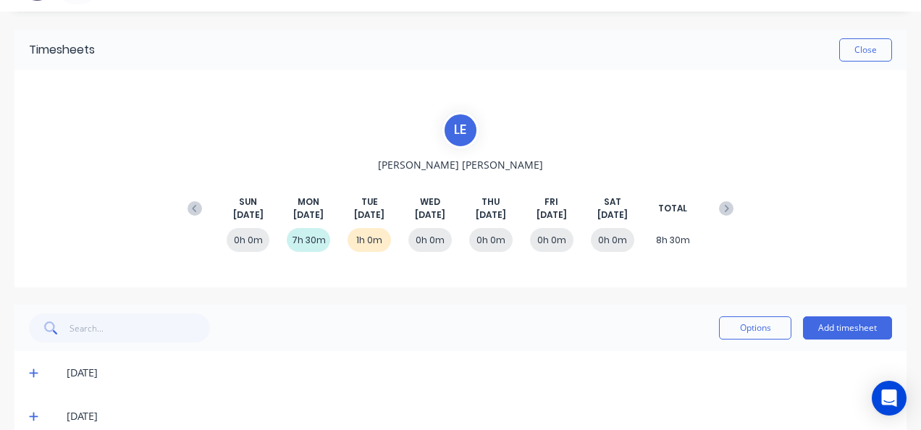
scroll to position [57, 0]
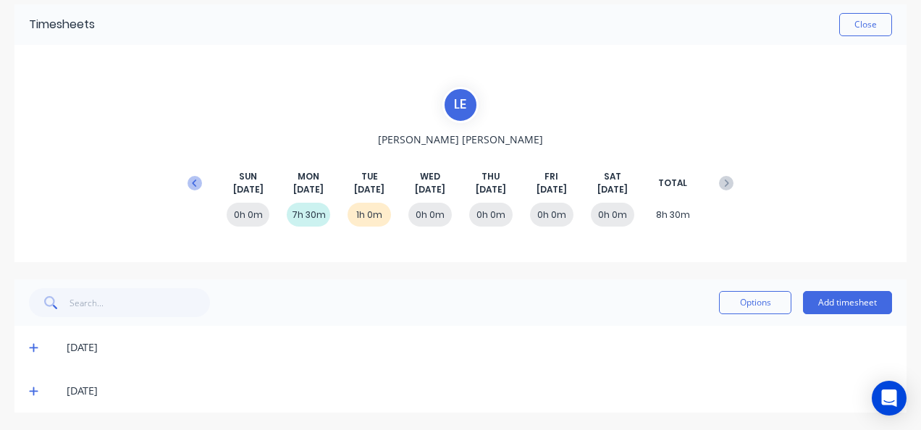
click at [197, 180] on icon at bounding box center [195, 183] width 14 height 14
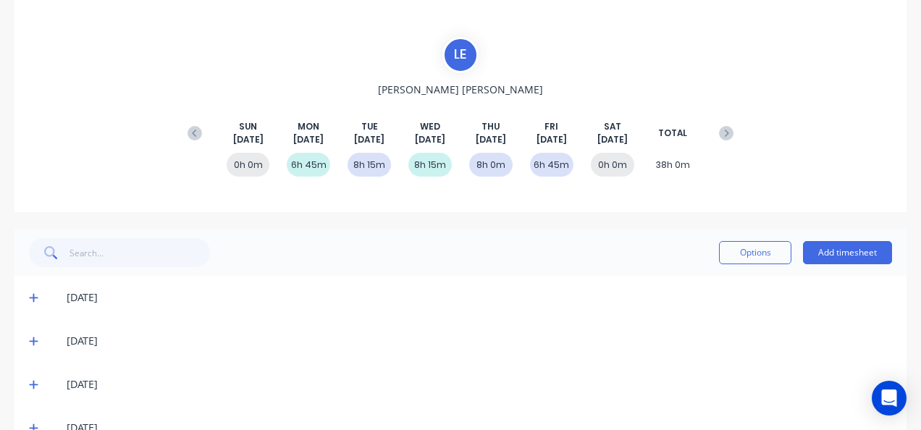
scroll to position [188, 0]
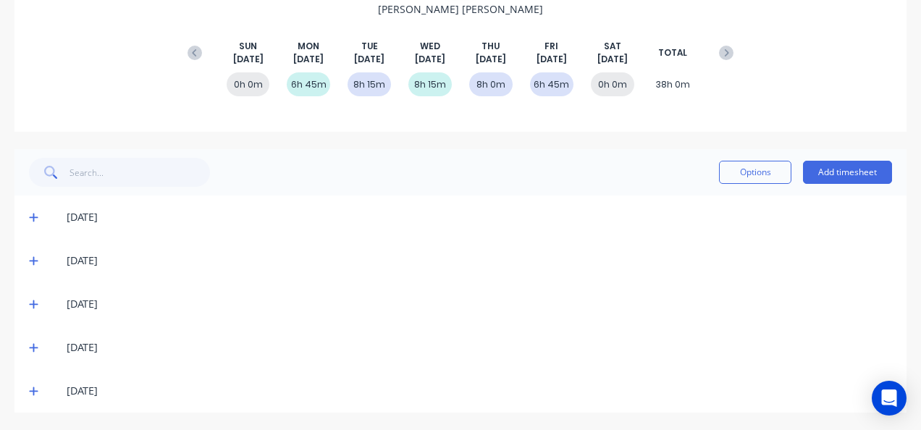
click at [33, 344] on icon at bounding box center [33, 348] width 9 height 9
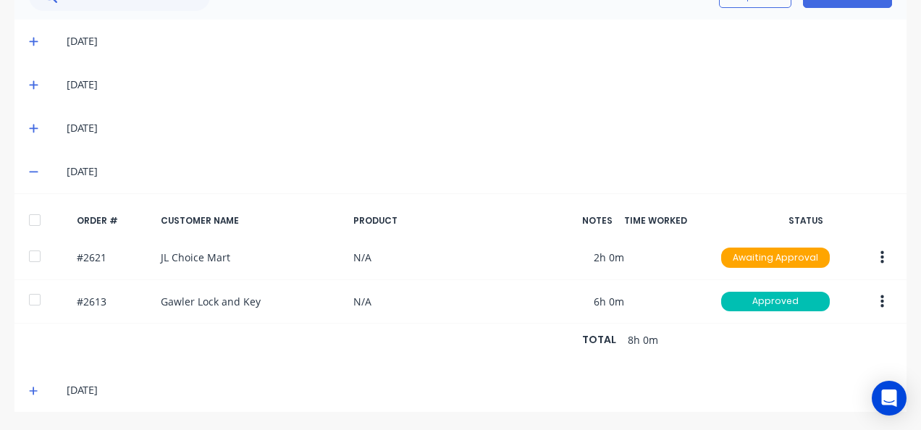
scroll to position [372, 0]
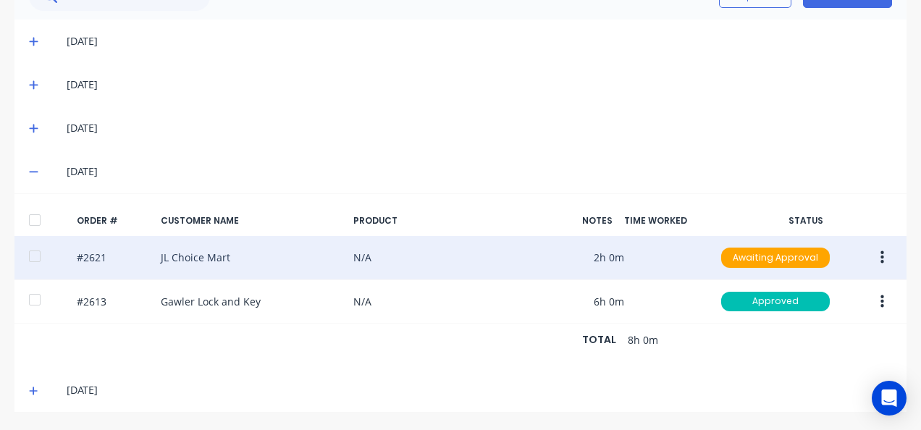
click at [24, 249] on div at bounding box center [34, 256] width 29 height 29
click at [877, 245] on button "button" at bounding box center [882, 258] width 34 height 26
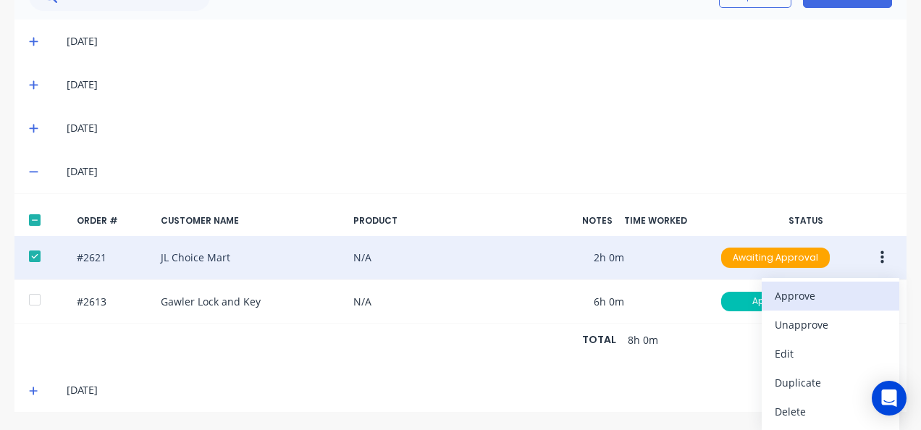
click at [840, 287] on div "Approve" at bounding box center [830, 295] width 111 height 21
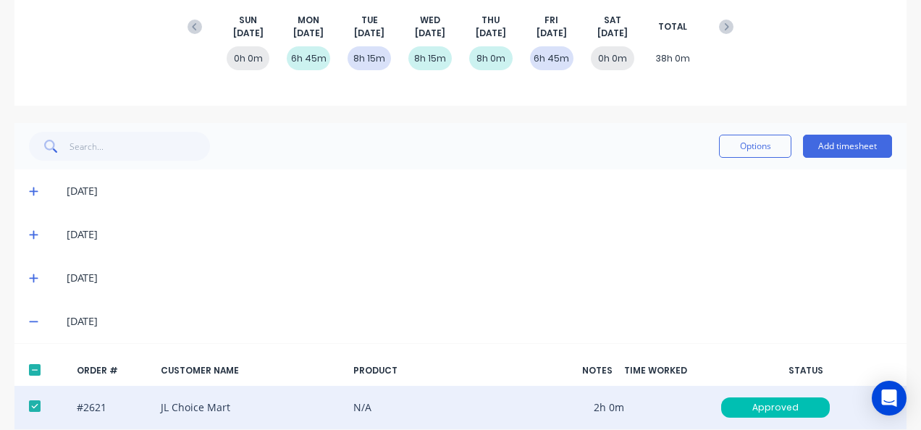
scroll to position [10, 0]
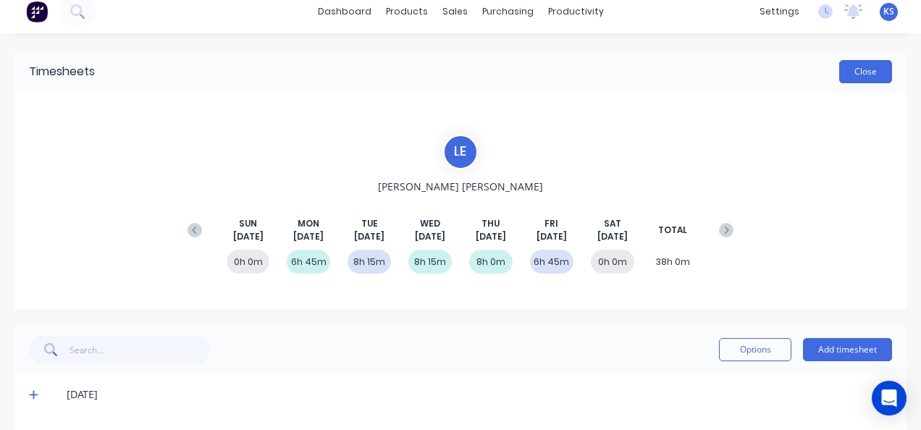
click at [861, 68] on button "Close" at bounding box center [865, 71] width 53 height 23
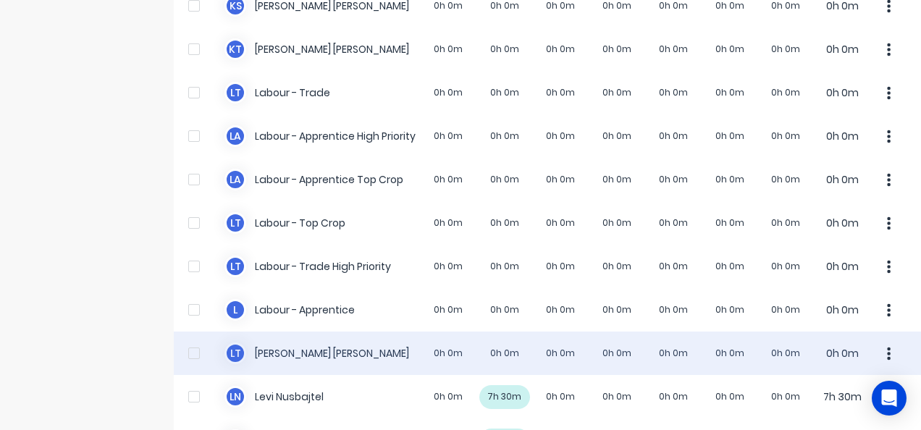
scroll to position [362, 0]
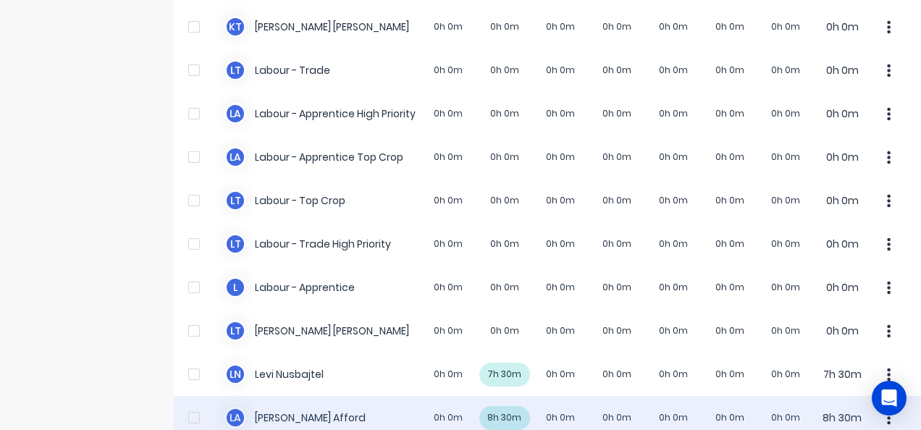
click at [284, 413] on div "L A Lloyd Afford 0h 0m 8h 30m 0h 0m 0h 0m 0h 0m 0h 0m 0h 0m 8h 30m" at bounding box center [547, 417] width 747 height 43
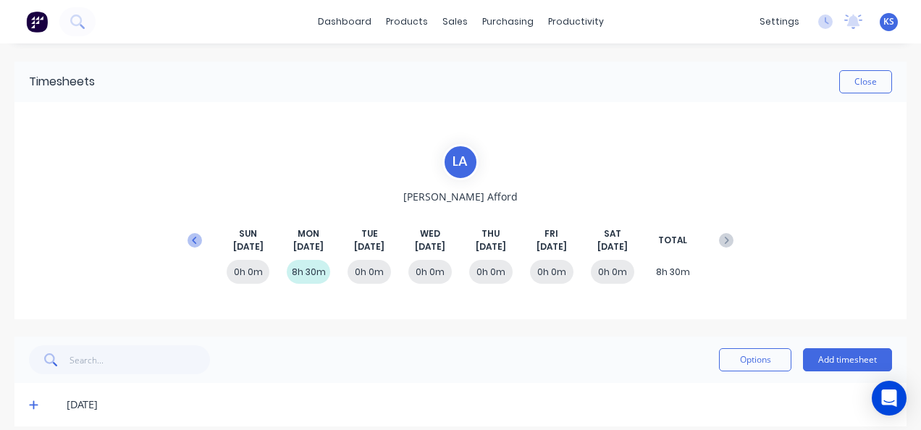
click at [191, 235] on icon at bounding box center [195, 240] width 14 height 14
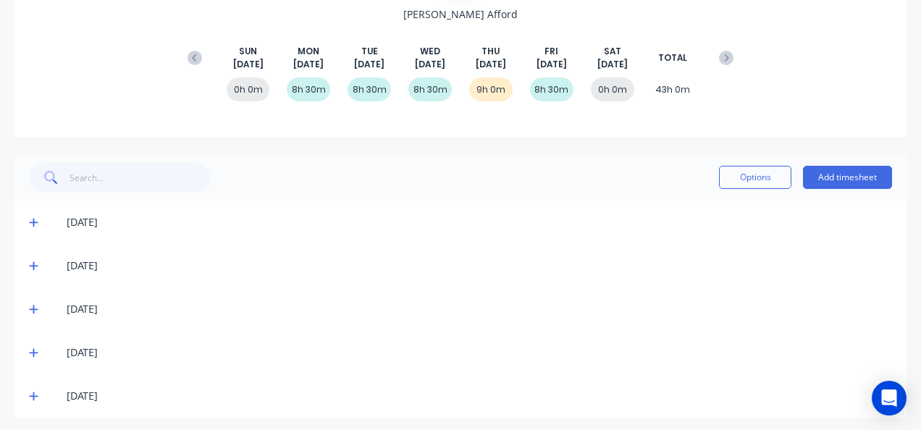
scroll to position [188, 0]
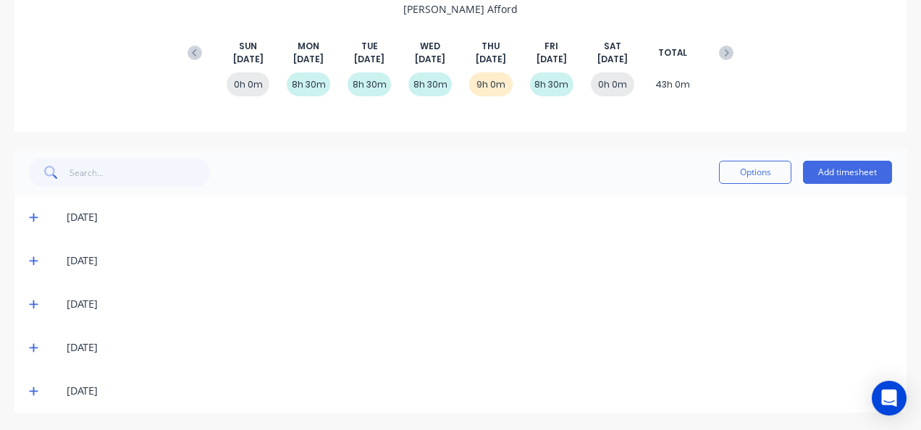
click at [36, 342] on icon at bounding box center [33, 347] width 9 height 10
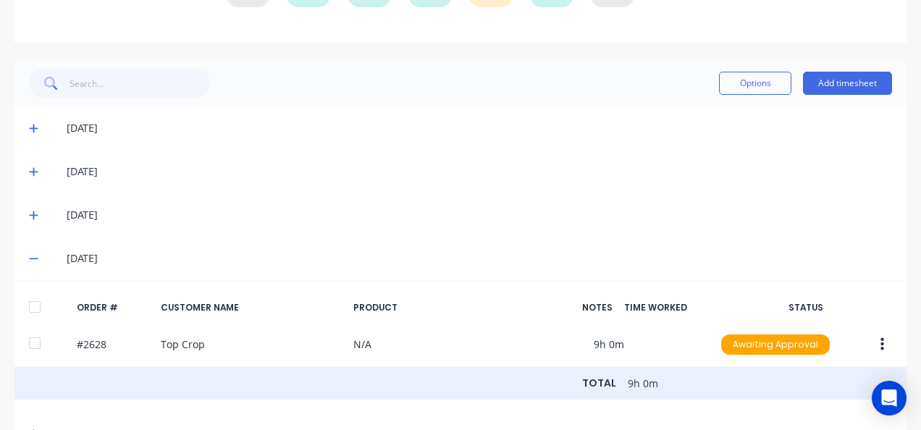
scroll to position [329, 0]
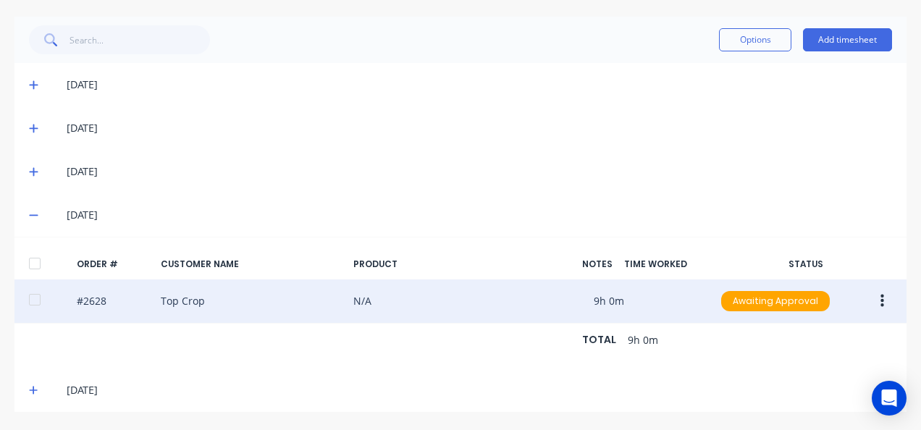
click at [36, 292] on div at bounding box center [34, 299] width 29 height 29
click at [886, 288] on button "button" at bounding box center [882, 301] width 34 height 26
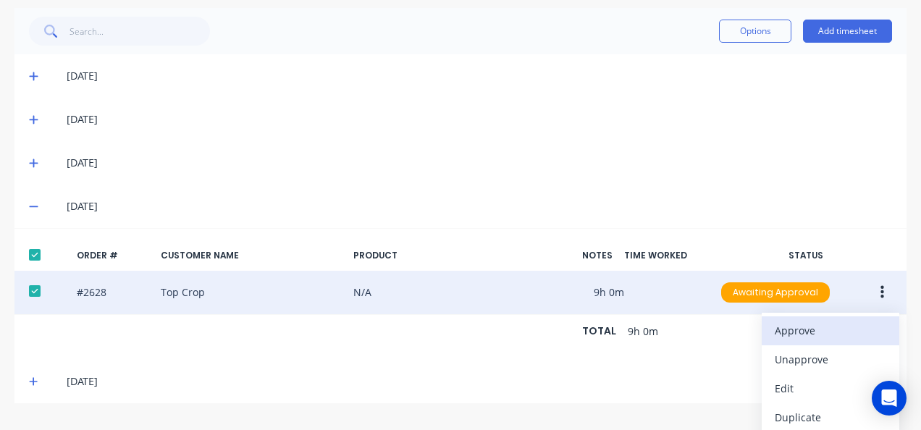
click at [840, 320] on div "Approve" at bounding box center [830, 330] width 111 height 21
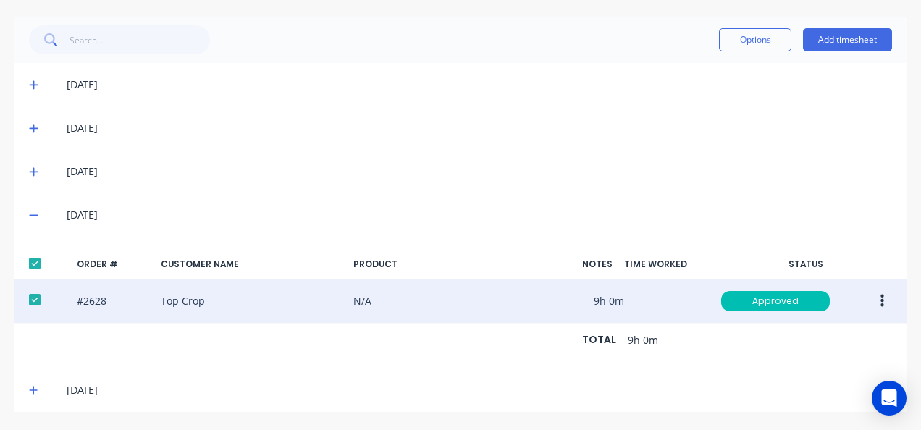
scroll to position [0, 0]
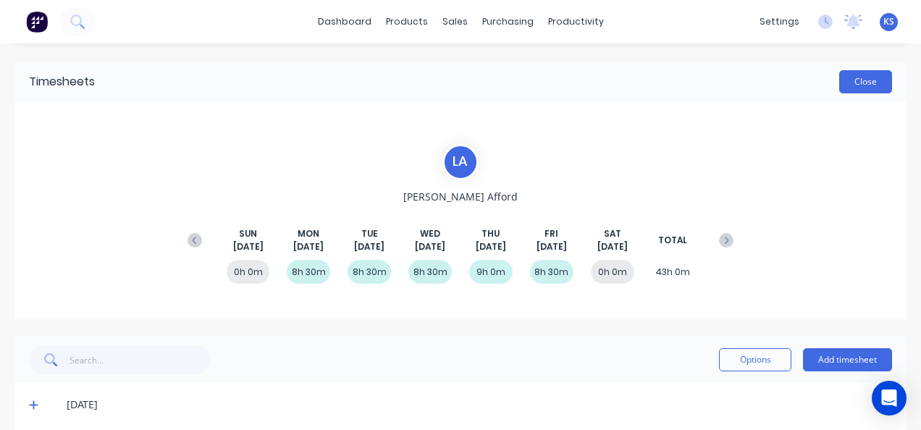
click at [853, 80] on button "Close" at bounding box center [865, 81] width 53 height 23
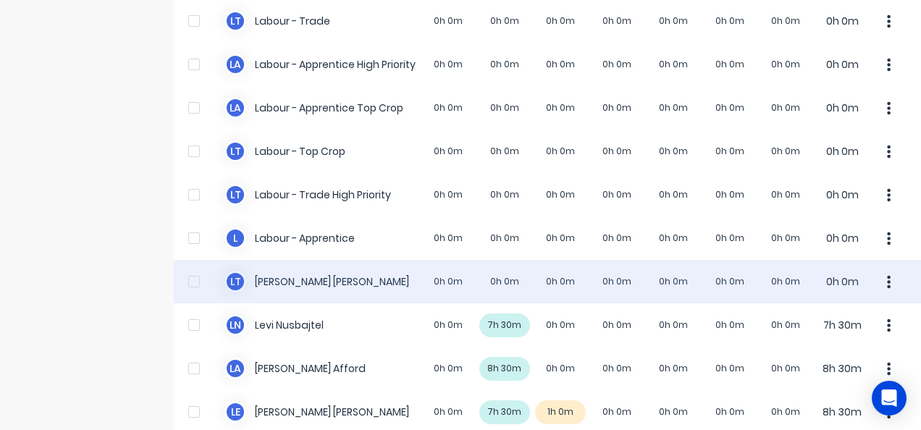
scroll to position [434, 0]
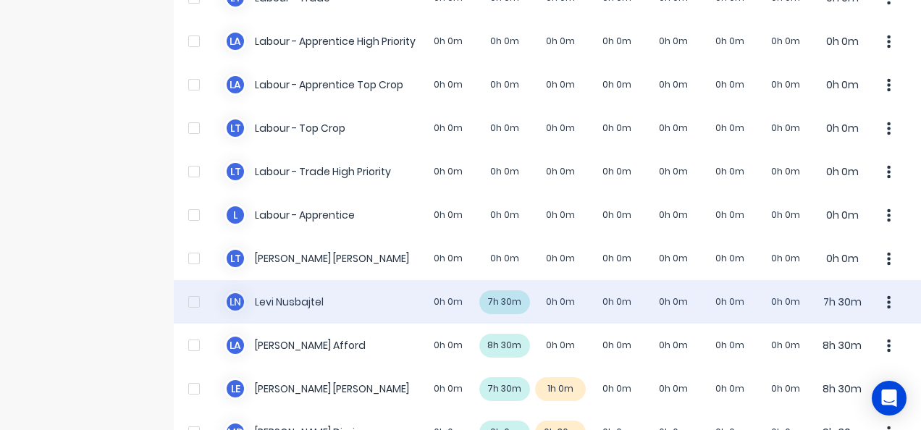
click at [294, 308] on div "L N Levi Nusbajtel 0h 0m 7h 30m 0h 0m 0h 0m 0h 0m 0h 0m 0h 0m 7h 30m" at bounding box center [547, 301] width 747 height 43
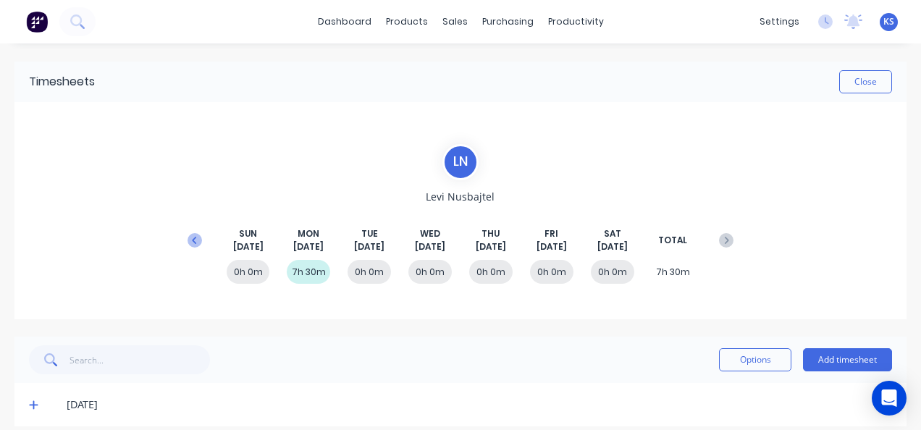
click at [198, 237] on icon at bounding box center [195, 240] width 14 height 14
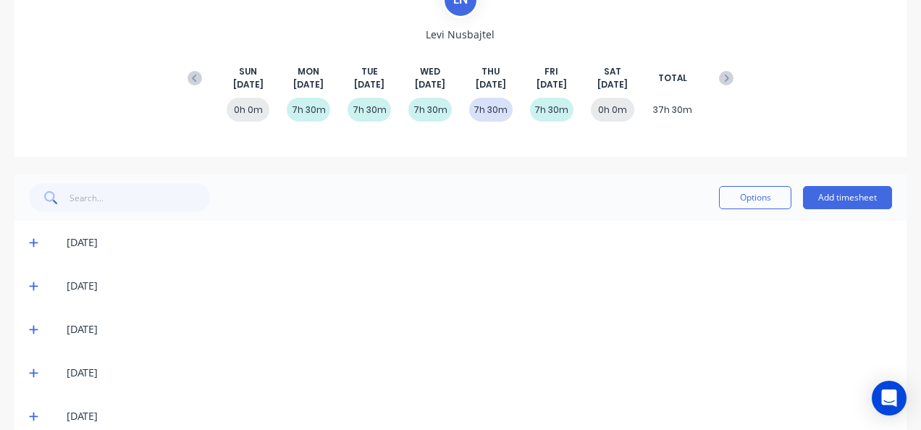
scroll to position [188, 0]
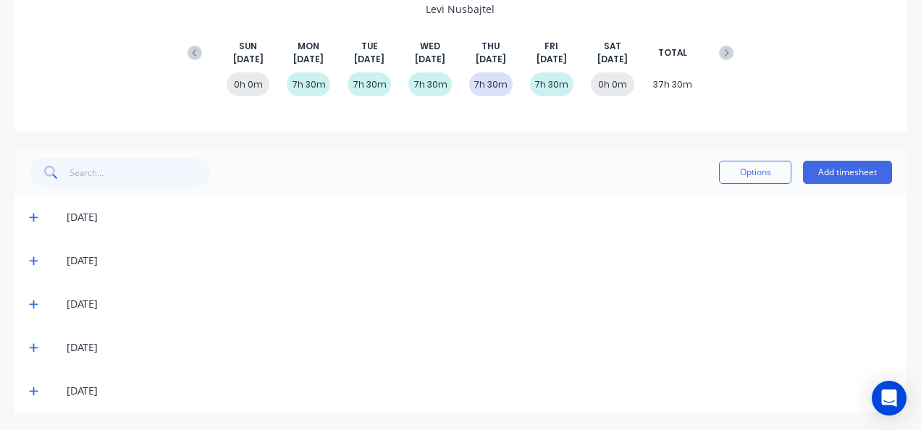
click at [35, 349] on icon at bounding box center [33, 347] width 9 height 10
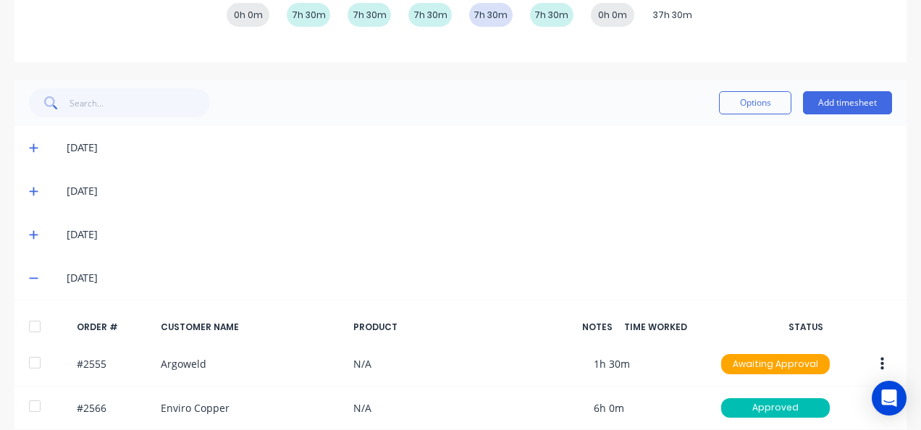
scroll to position [372, 0]
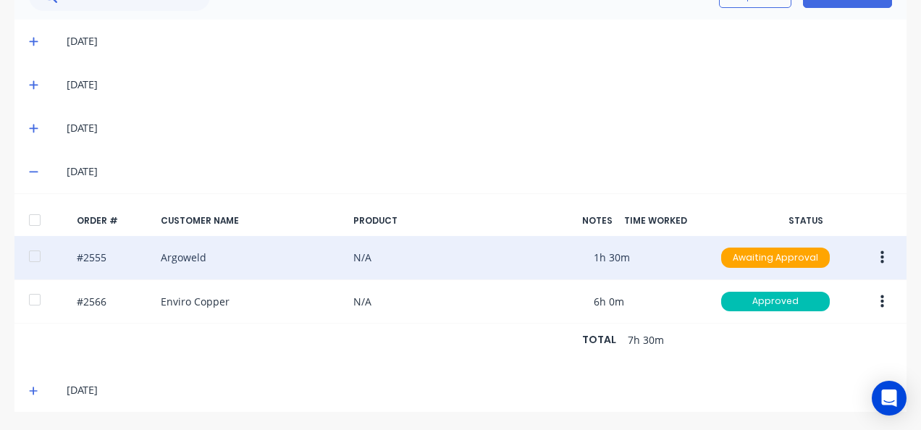
click at [38, 243] on div at bounding box center [34, 256] width 29 height 29
click at [880, 250] on icon "button" at bounding box center [882, 258] width 4 height 16
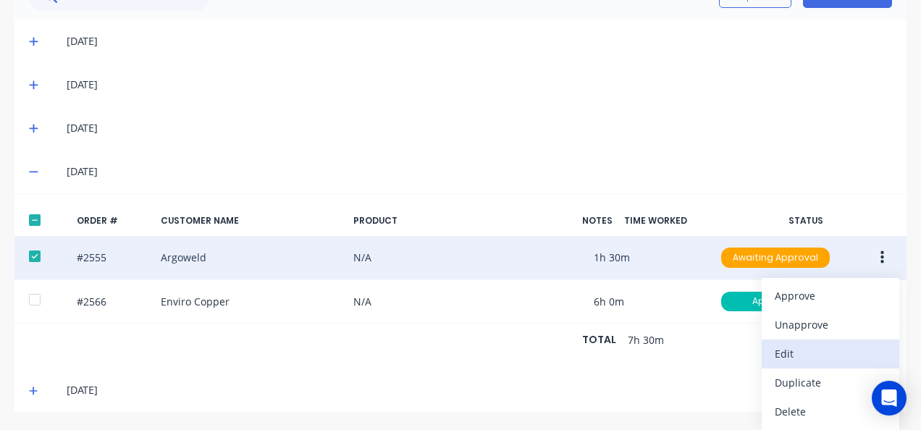
click at [791, 343] on div "Edit" at bounding box center [830, 353] width 111 height 21
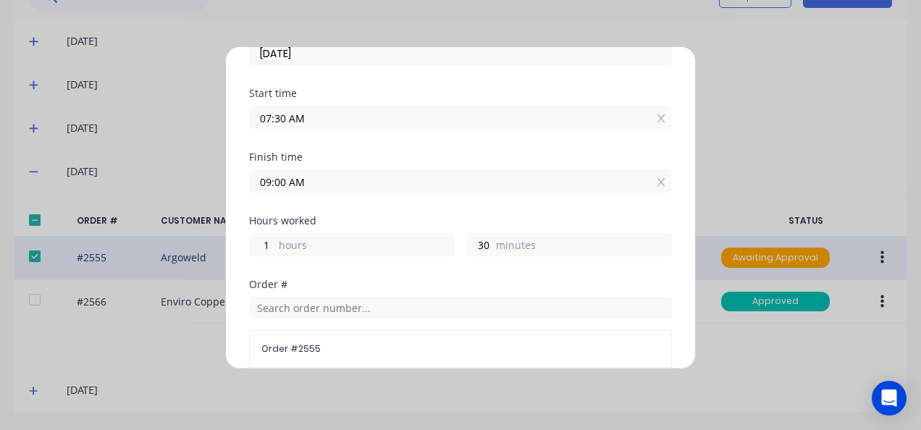
scroll to position [217, 0]
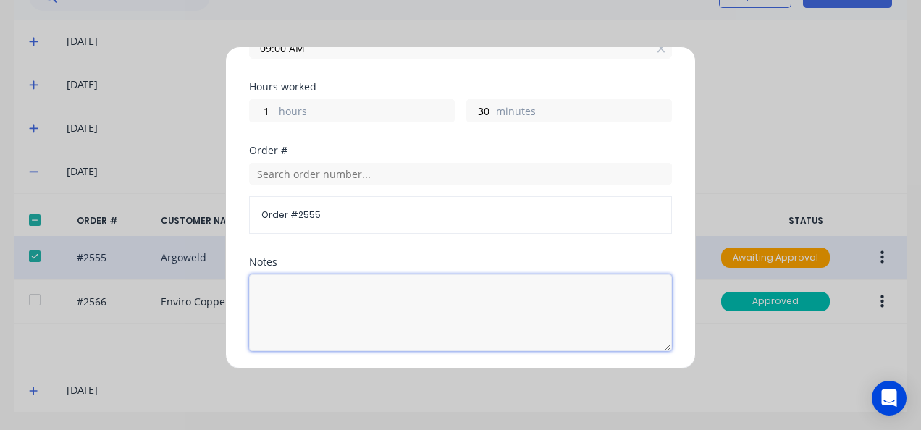
click at [350, 301] on textarea at bounding box center [460, 312] width 423 height 77
type textarea "O"
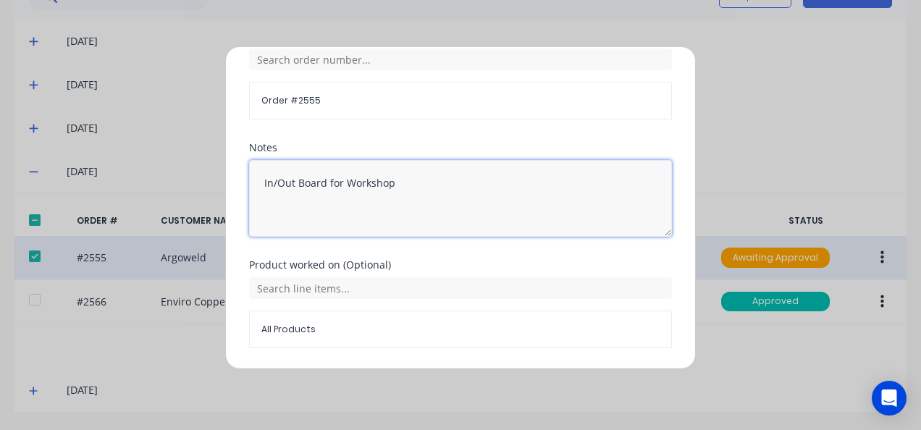
scroll to position [374, 0]
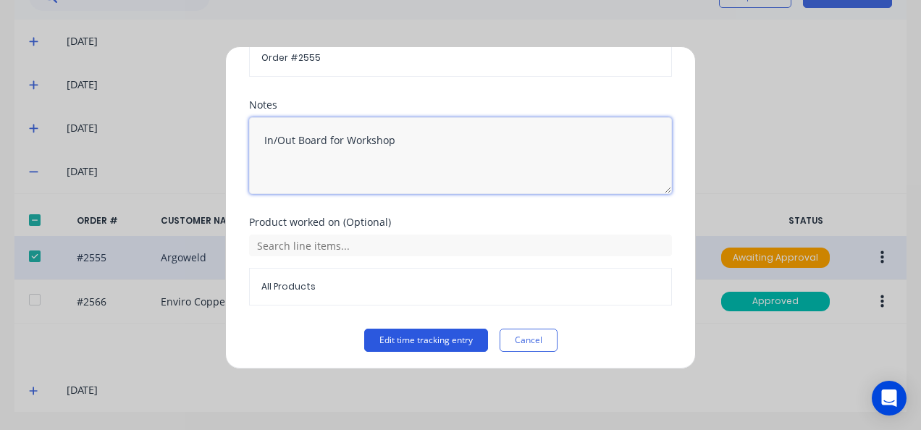
type textarea "In/Out Board for Workshop"
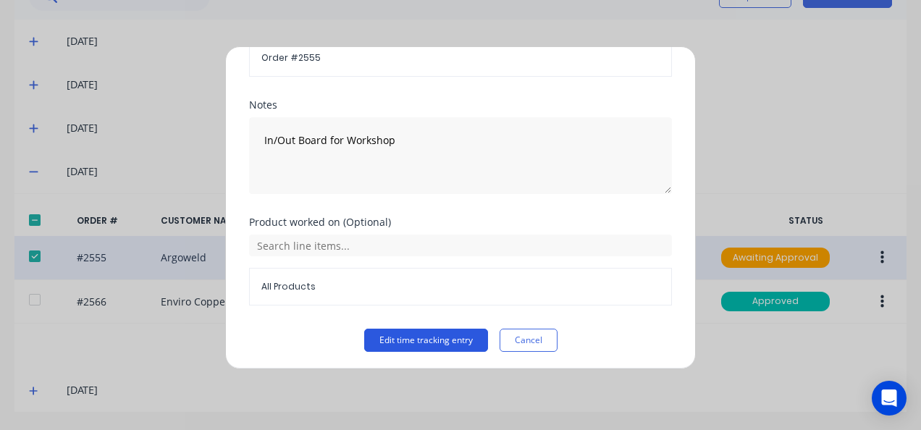
click at [450, 333] on button "Edit time tracking entry" at bounding box center [426, 340] width 124 height 23
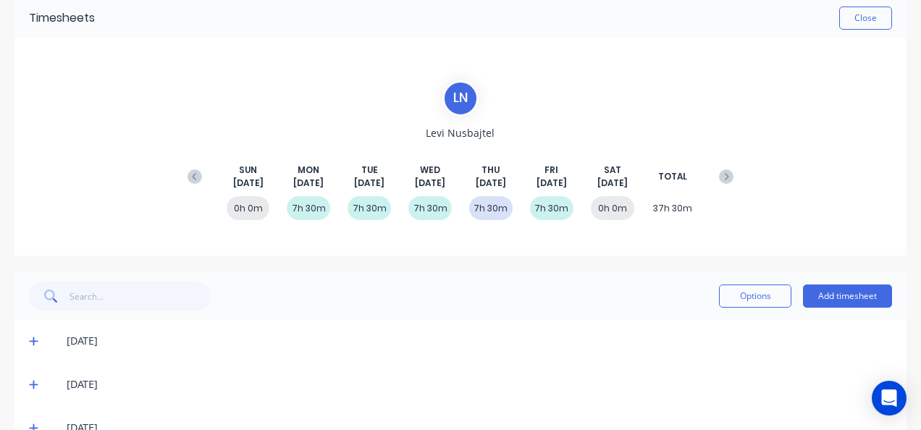
scroll to position [10, 0]
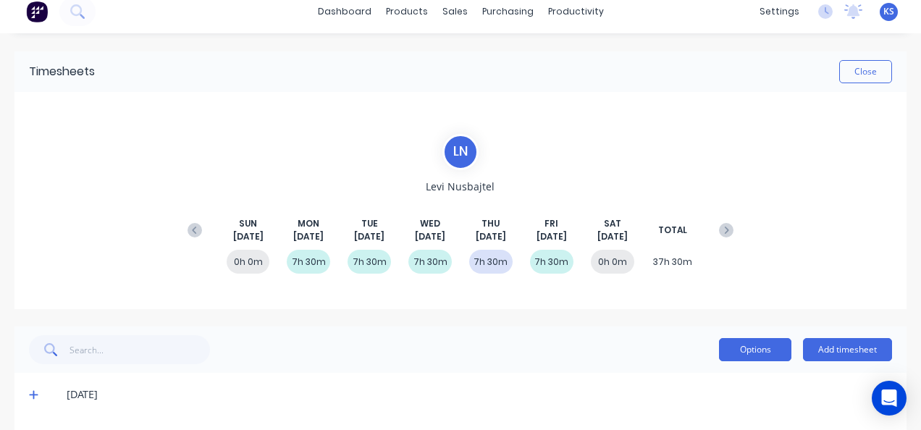
click at [752, 345] on button "Options" at bounding box center [755, 349] width 72 height 23
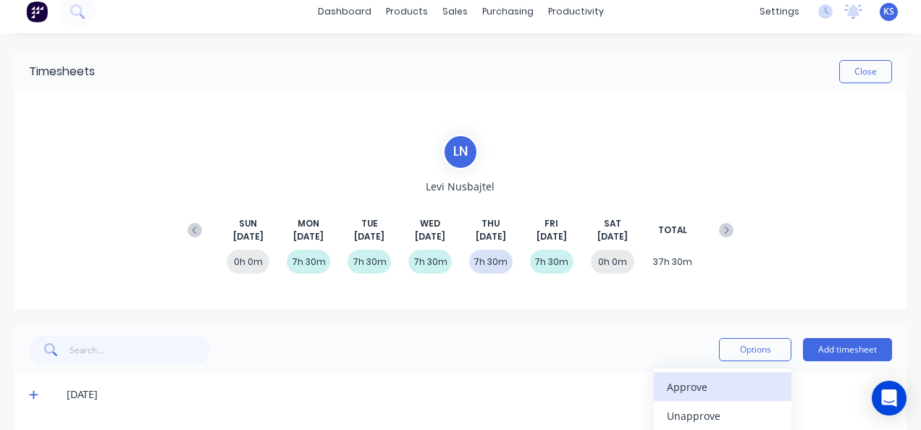
click at [684, 383] on div "Approve" at bounding box center [722, 386] width 111 height 21
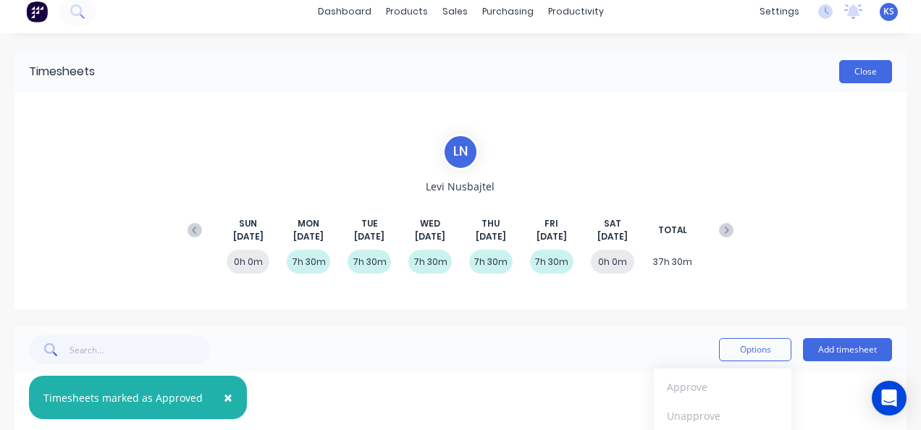
click at [866, 62] on button "Close" at bounding box center [865, 71] width 53 height 23
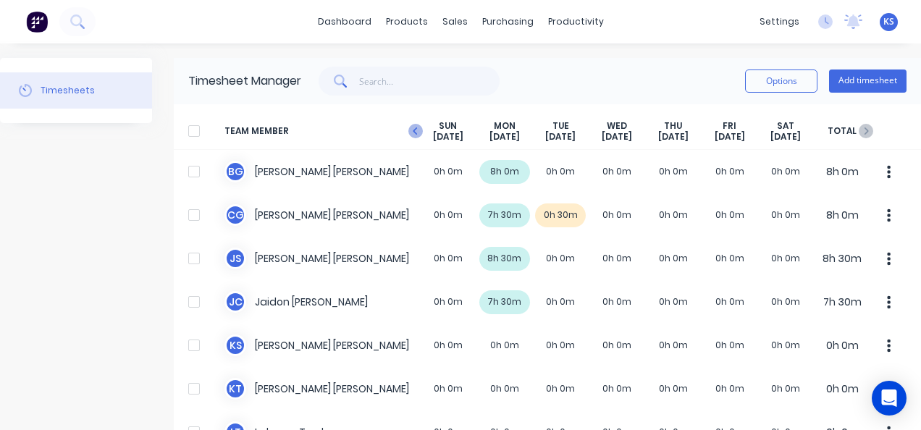
click at [419, 131] on icon "button" at bounding box center [415, 131] width 14 height 14
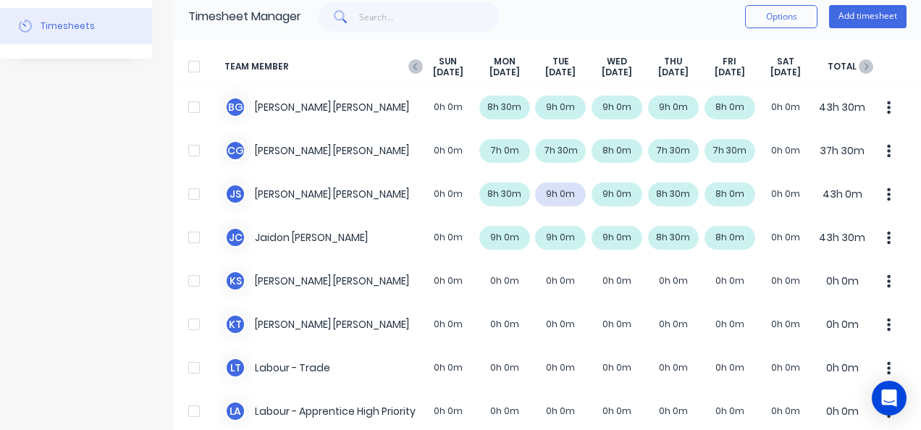
scroll to position [145, 0]
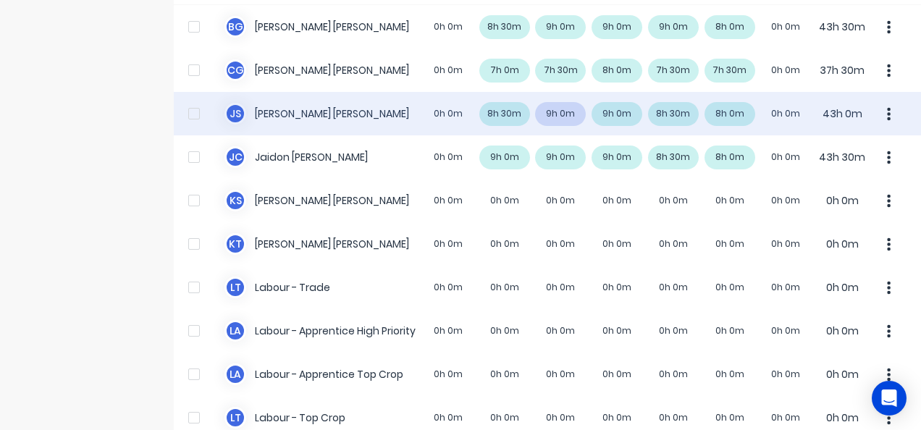
click at [555, 116] on div "J S Jacob Swann 0h 0m 8h 30m 9h 0m 9h 0m 8h 30m 8h 0m 0h 0m 43h 0m" at bounding box center [547, 113] width 747 height 43
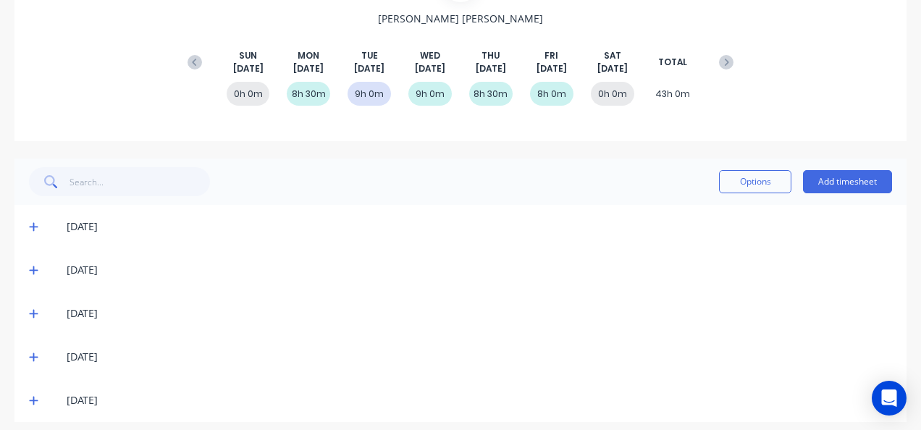
scroll to position [188, 0]
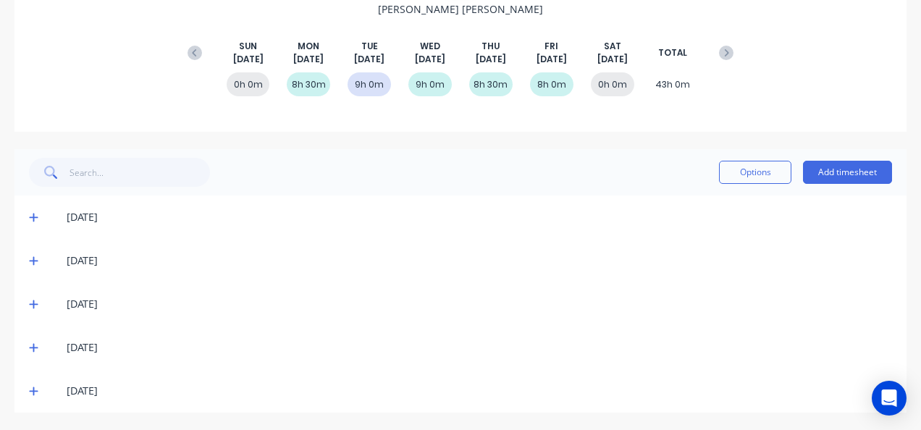
click at [32, 258] on icon at bounding box center [33, 261] width 9 height 10
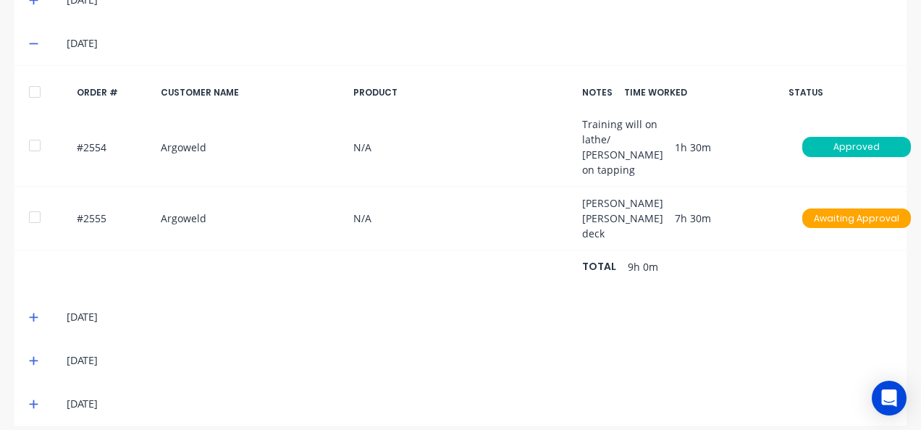
scroll to position [405, 27]
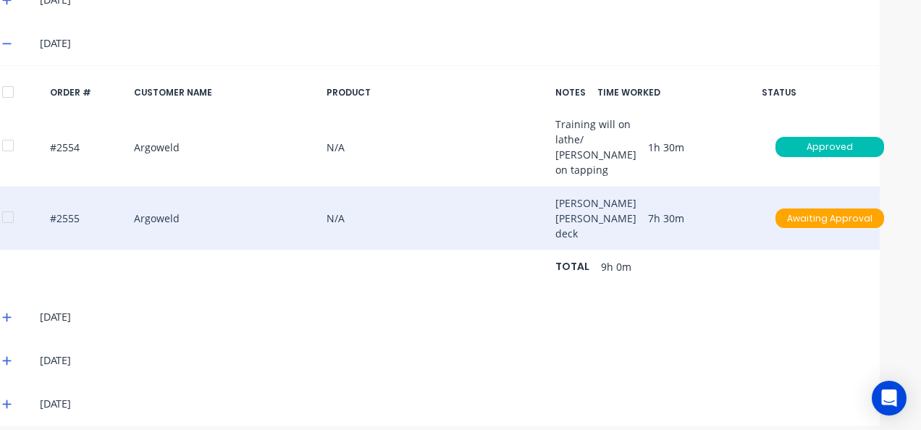
click at [919, 232] on button "button" at bounding box center [936, 219] width 34 height 26
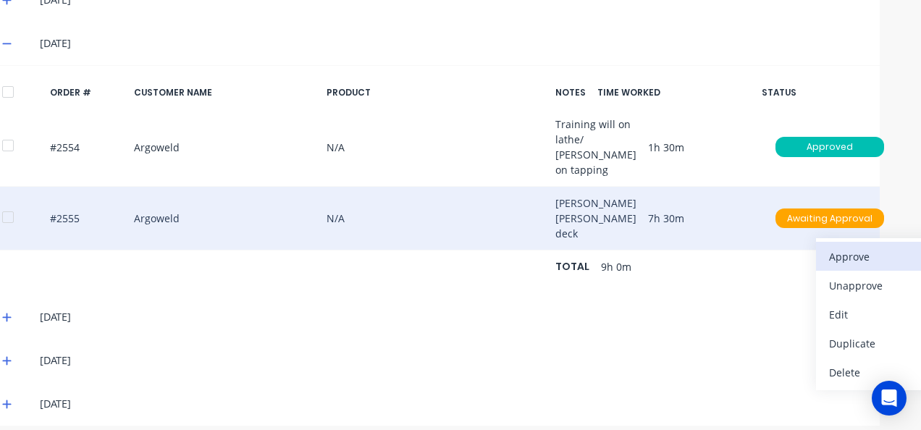
click at [829, 267] on div "Approve" at bounding box center [884, 256] width 111 height 21
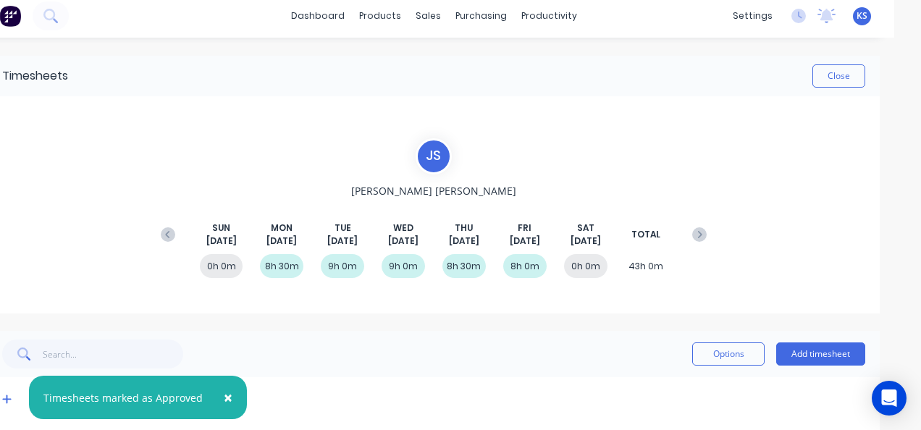
scroll to position [0, 27]
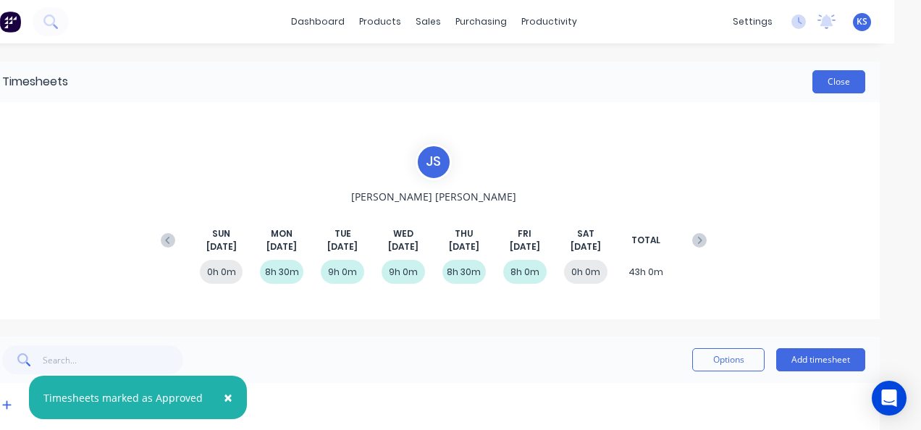
click at [820, 85] on button "Close" at bounding box center [838, 81] width 53 height 23
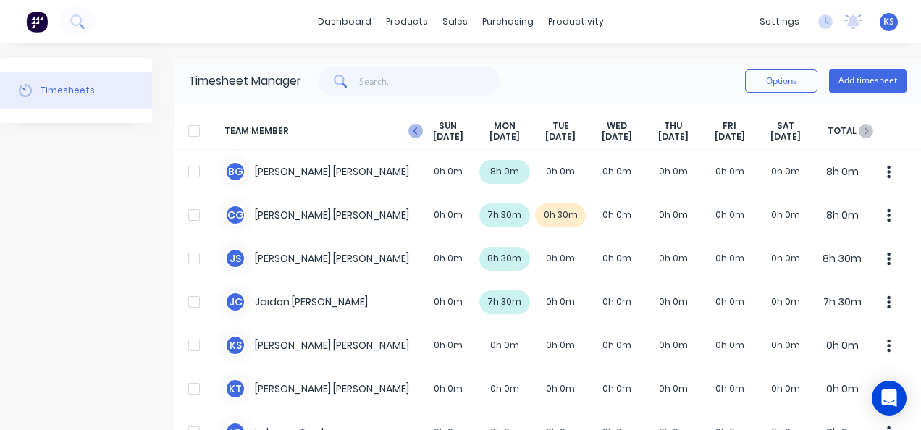
click at [416, 129] on icon "button" at bounding box center [415, 130] width 4 height 7
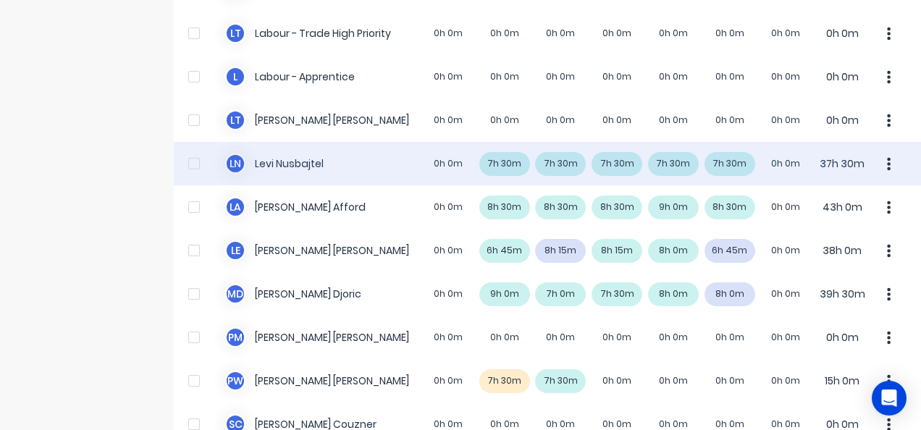
scroll to position [579, 0]
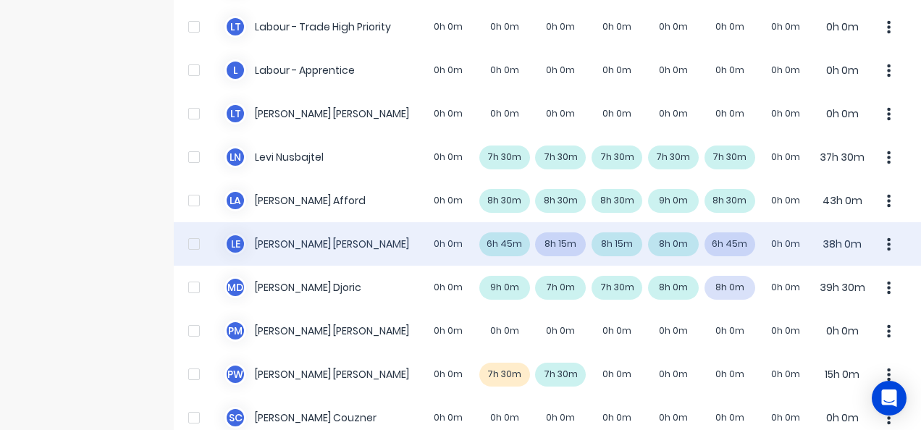
click at [273, 243] on div "L E Luke Ellis 0h 0m 6h 45m 8h 15m 8h 15m 8h 0m 6h 45m 0h 0m 38h 0m" at bounding box center [547, 243] width 747 height 43
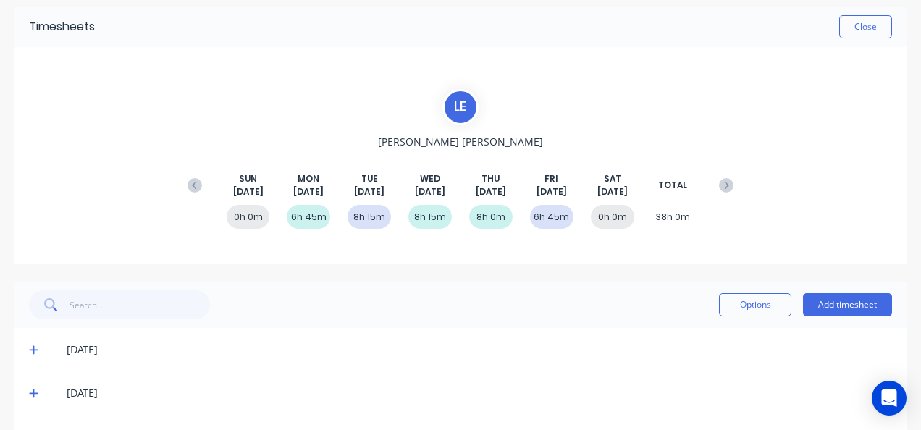
scroll to position [188, 0]
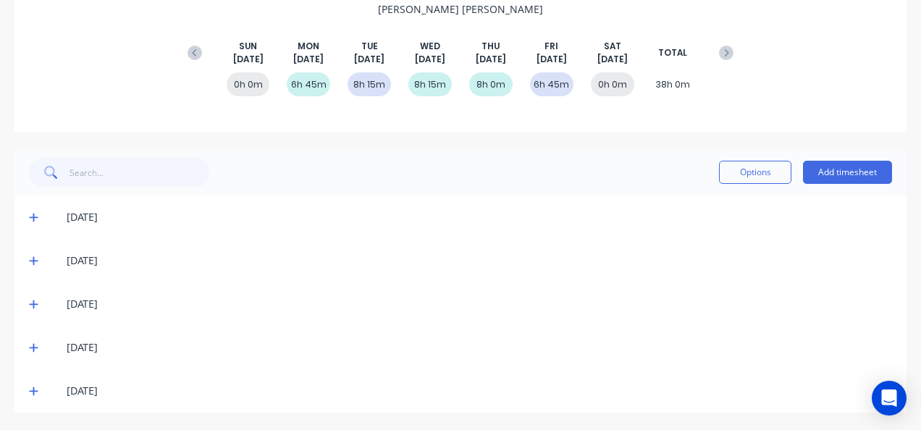
click at [32, 260] on icon at bounding box center [33, 261] width 9 height 9
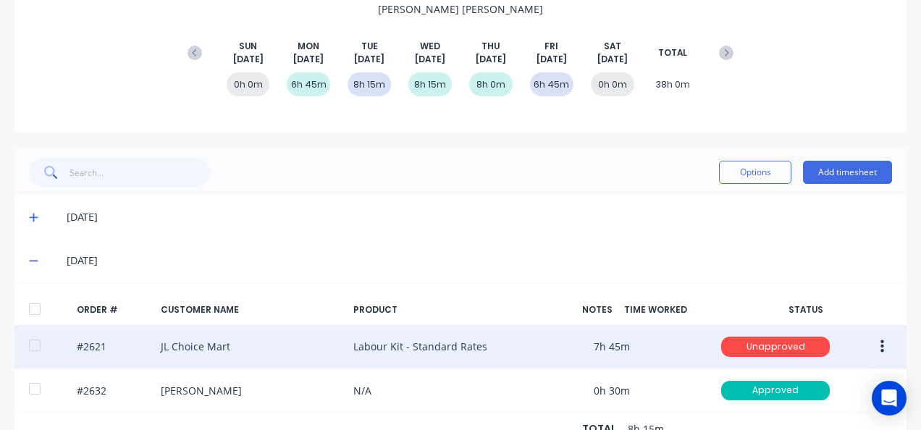
click at [886, 347] on button "button" at bounding box center [882, 347] width 34 height 26
click at [808, 379] on div "Approve" at bounding box center [830, 384] width 111 height 21
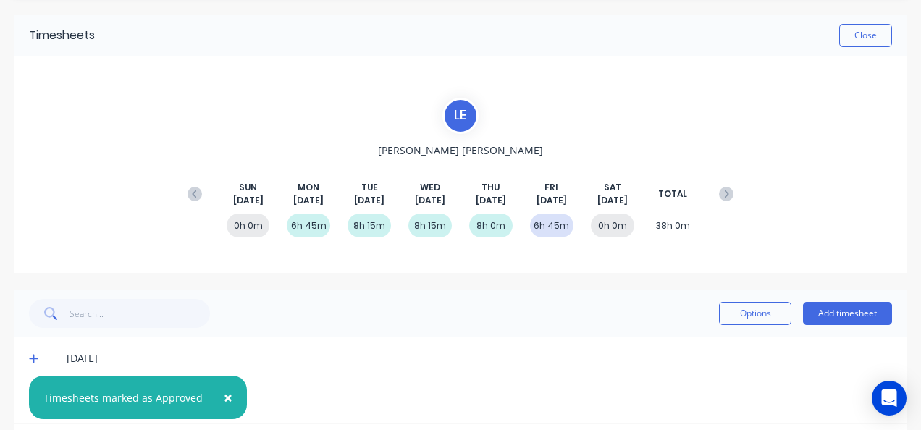
scroll to position [10, 0]
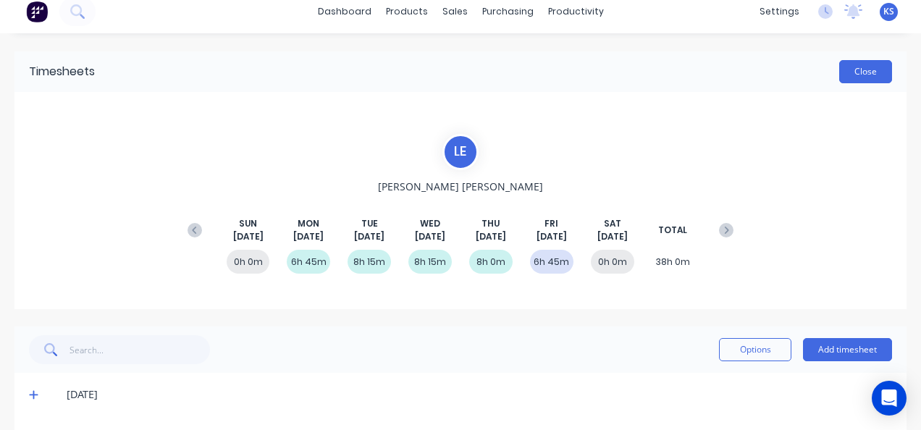
click at [846, 68] on button "Close" at bounding box center [865, 71] width 53 height 23
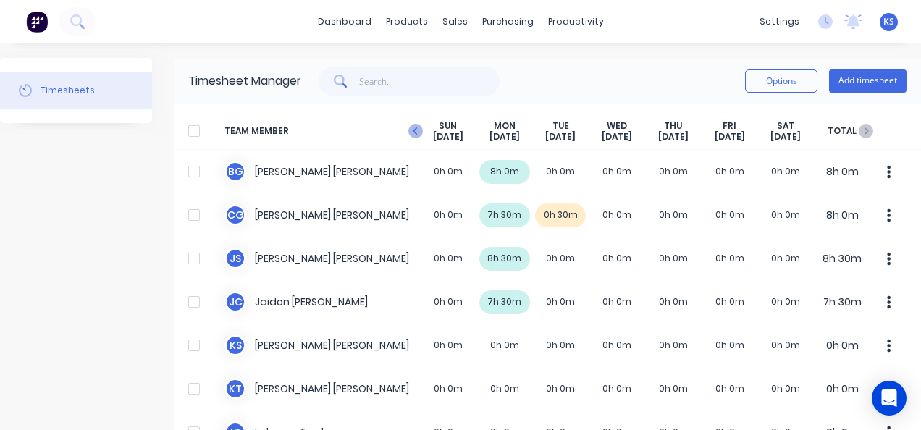
click at [413, 133] on icon "button" at bounding box center [415, 131] width 14 height 14
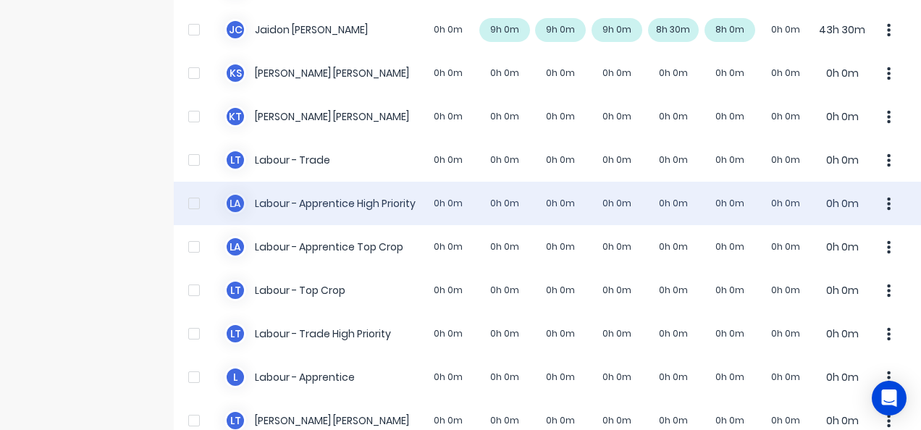
scroll to position [434, 0]
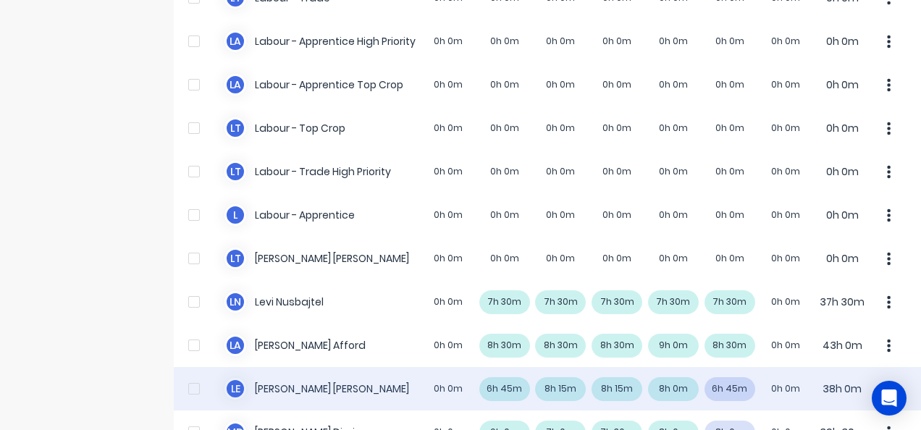
click at [274, 386] on div "L E Luke Ellis 0h 0m 6h 45m 8h 15m 8h 15m 8h 0m 6h 45m 0h 0m 38h 0m" at bounding box center [547, 388] width 747 height 43
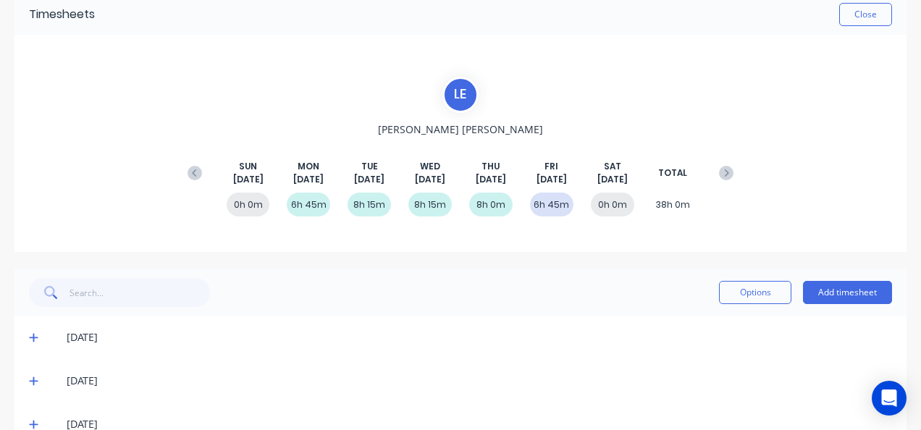
scroll to position [188, 0]
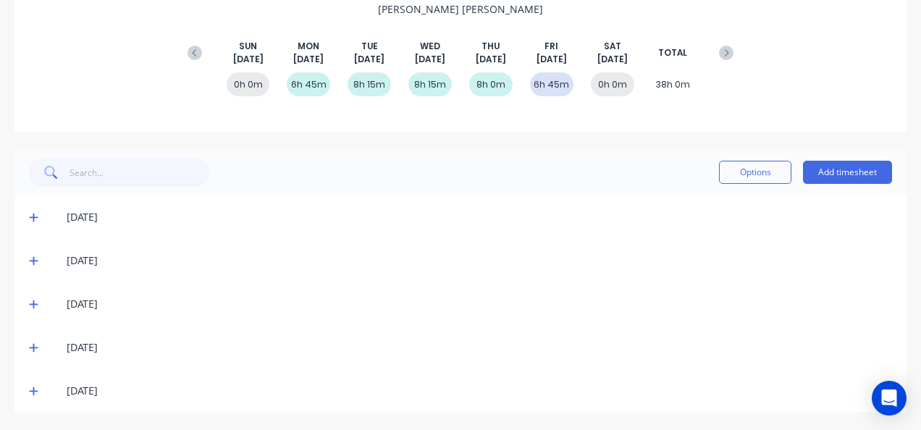
click at [35, 392] on icon at bounding box center [33, 391] width 9 height 10
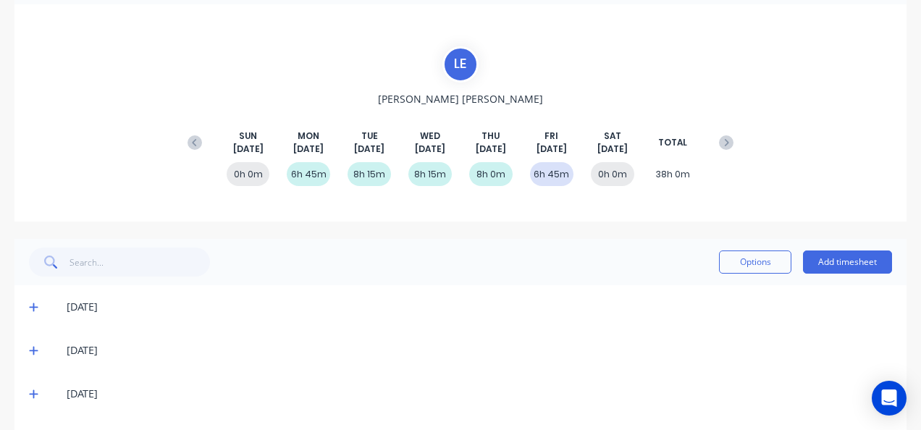
scroll to position [0, 0]
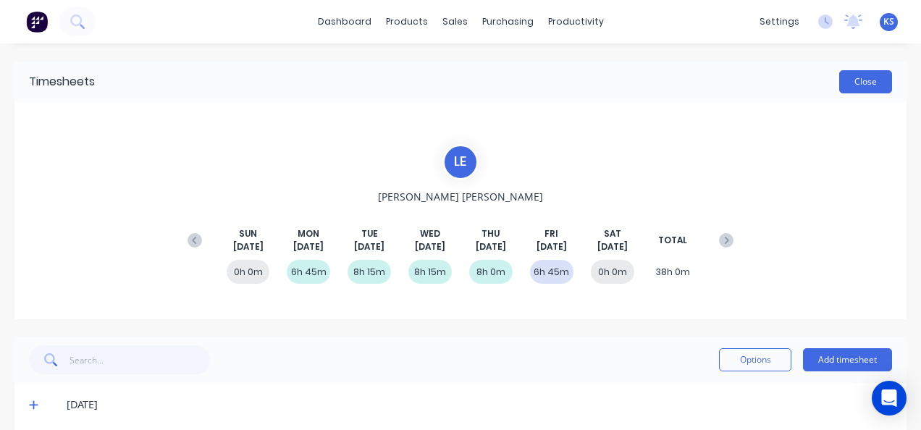
click at [848, 81] on button "Close" at bounding box center [865, 81] width 53 height 23
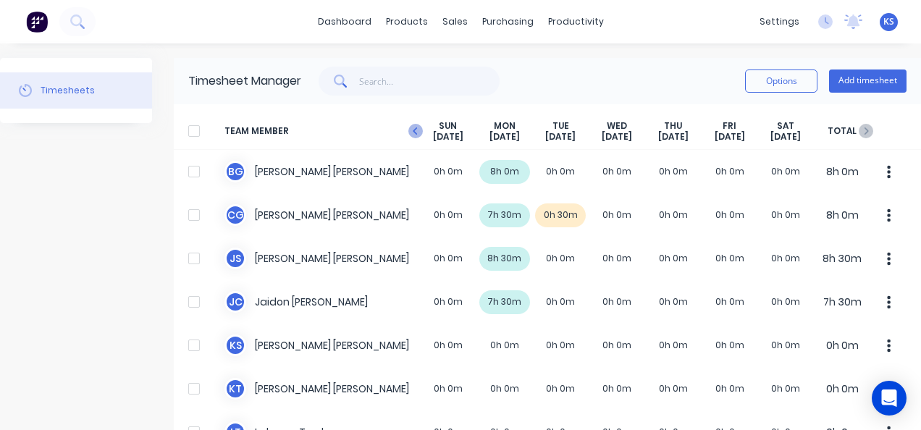
click at [414, 128] on icon "button" at bounding box center [415, 131] width 14 height 14
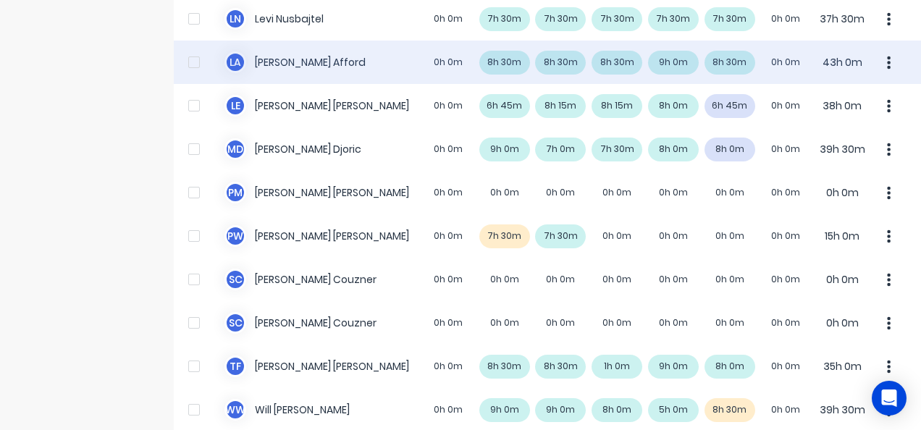
scroll to position [785, 0]
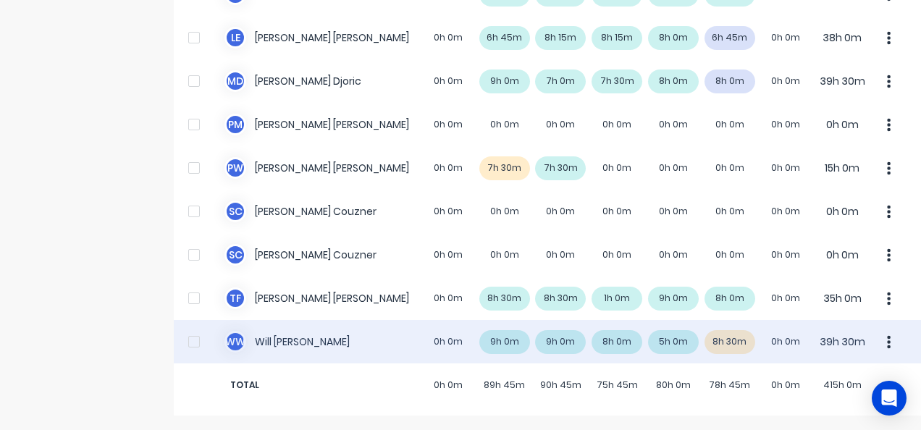
click at [298, 345] on div "W W Will Wallis 0h 0m 9h 0m 9h 0m 8h 0m 5h 0m 8h 30m 0h 0m 39h 30m" at bounding box center [547, 341] width 747 height 43
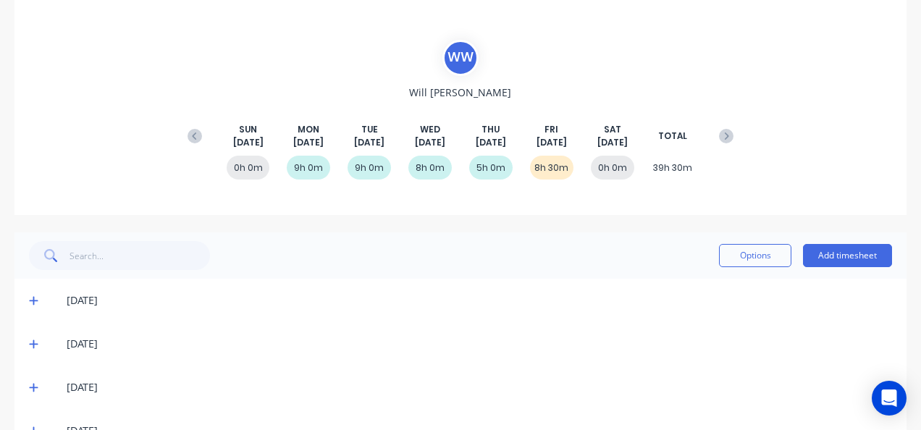
scroll to position [188, 0]
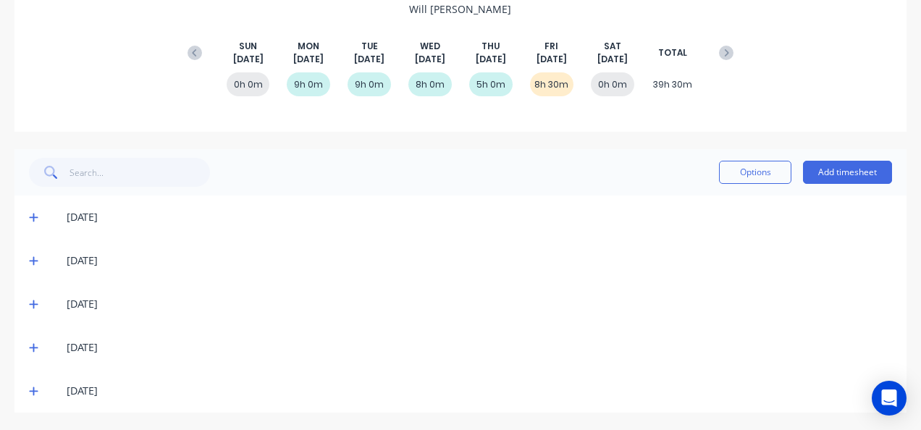
click at [35, 392] on icon at bounding box center [33, 391] width 9 height 10
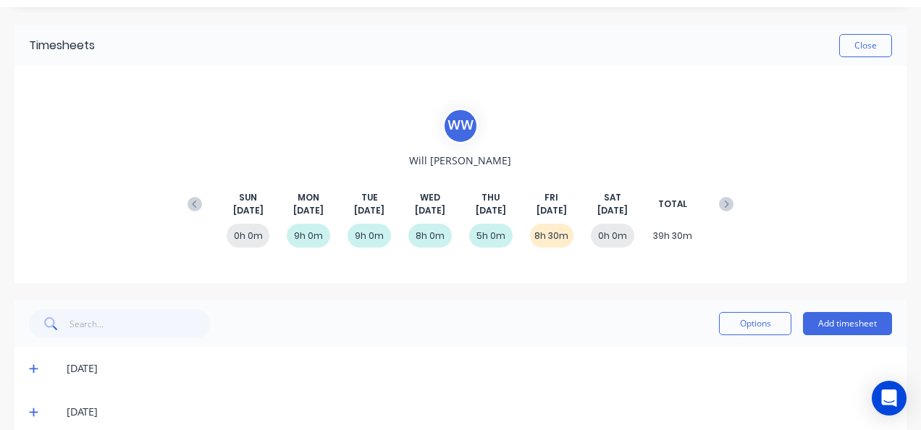
scroll to position [0, 0]
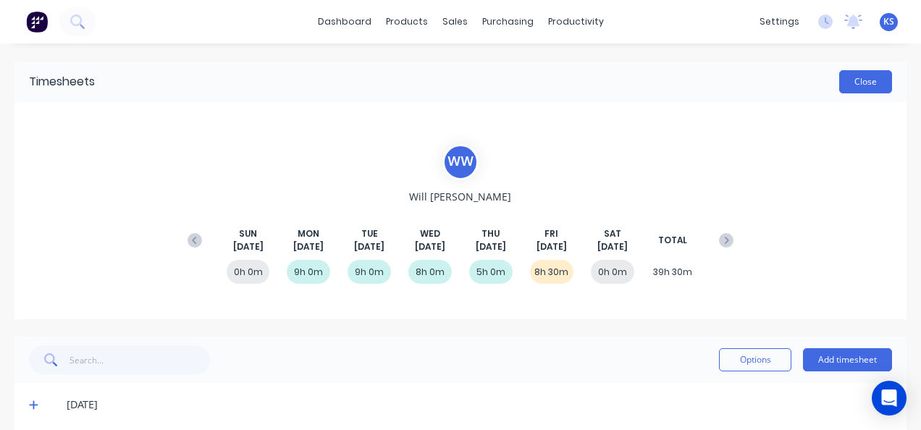
click at [846, 83] on button "Close" at bounding box center [865, 81] width 53 height 23
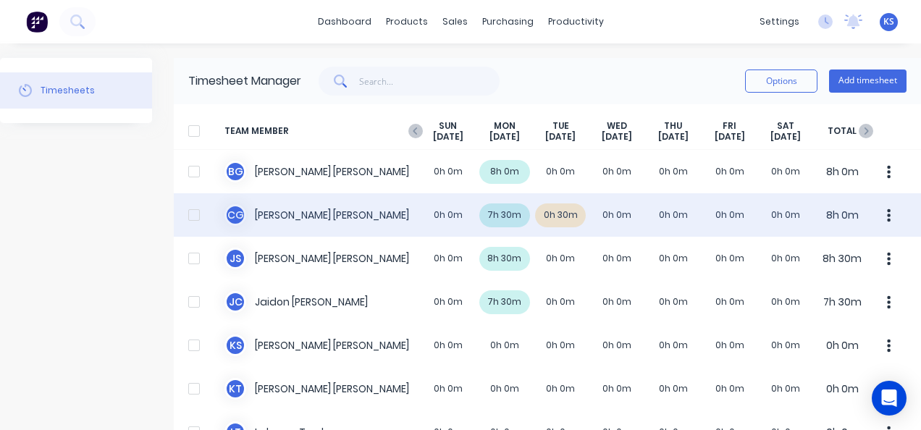
scroll to position [72, 0]
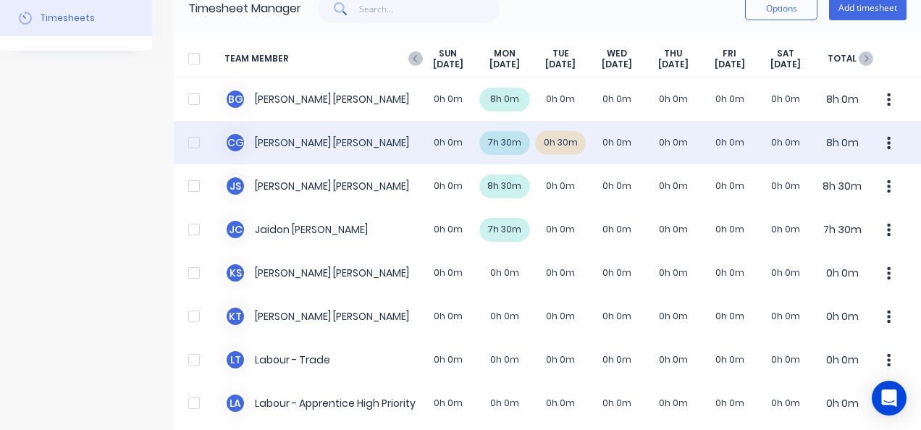
click at [556, 135] on div "C G Clayton Gilbert 0h 0m 7h 30m 0h 30m 0h 0m 0h 0m 0h 0m 0h 0m 8h 0m" at bounding box center [547, 142] width 747 height 43
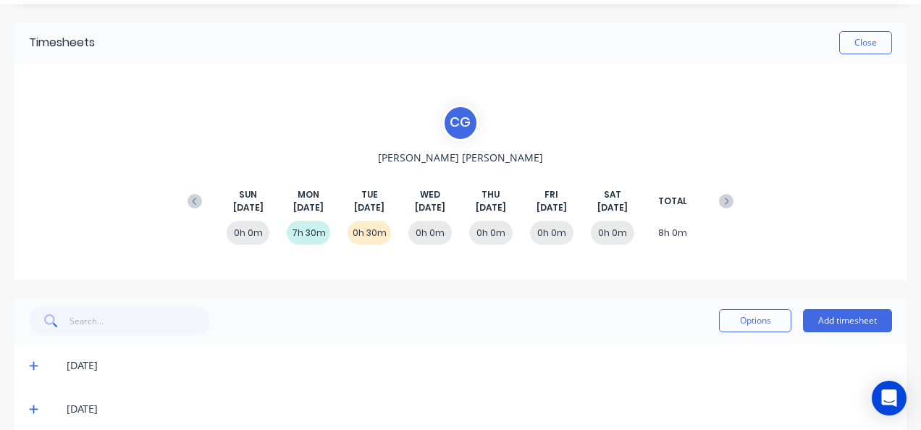
scroll to position [57, 0]
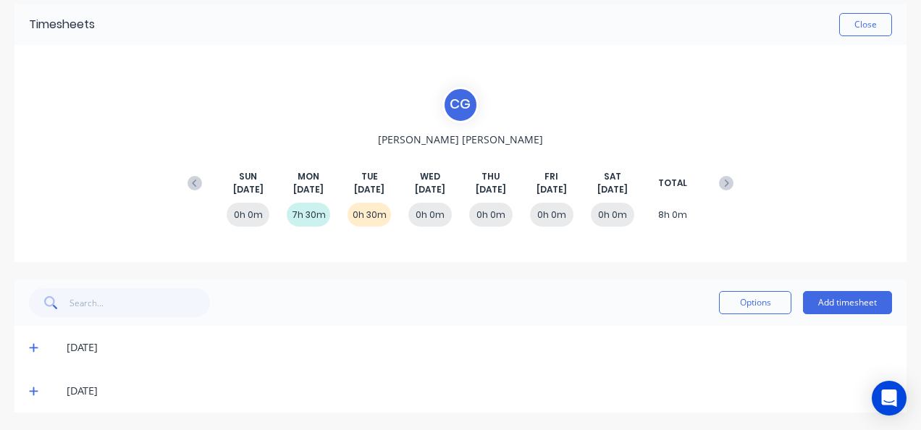
click at [31, 389] on icon at bounding box center [33, 391] width 9 height 10
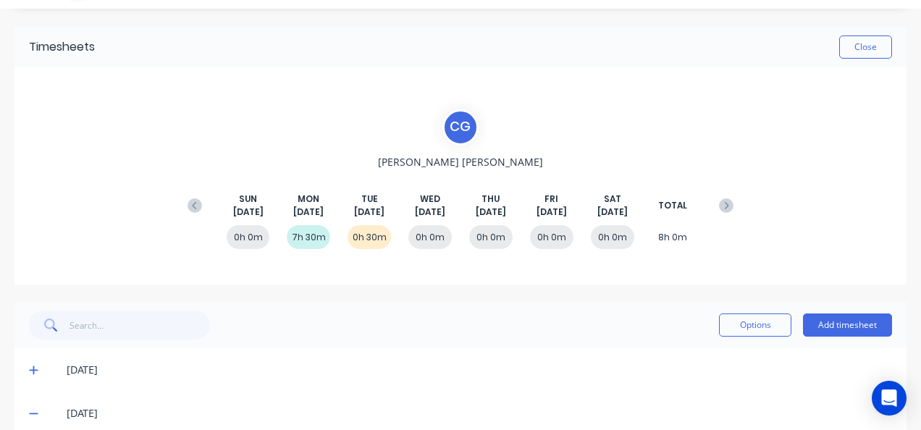
scroll to position [0, 0]
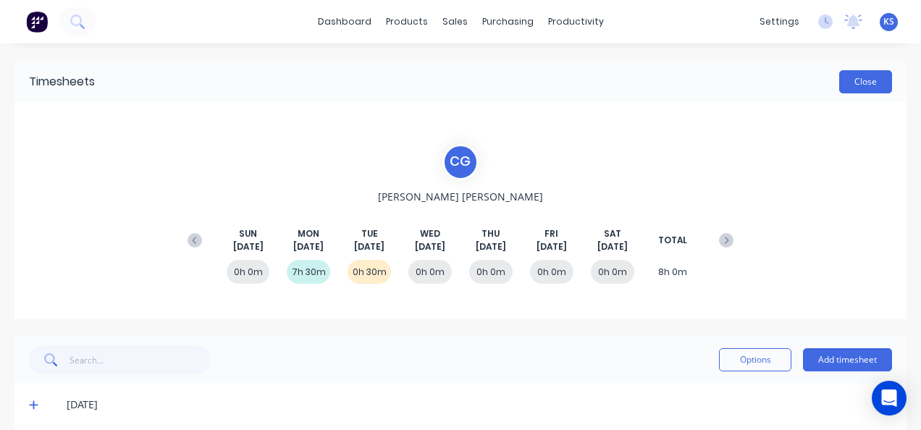
click at [856, 87] on button "Close" at bounding box center [865, 81] width 53 height 23
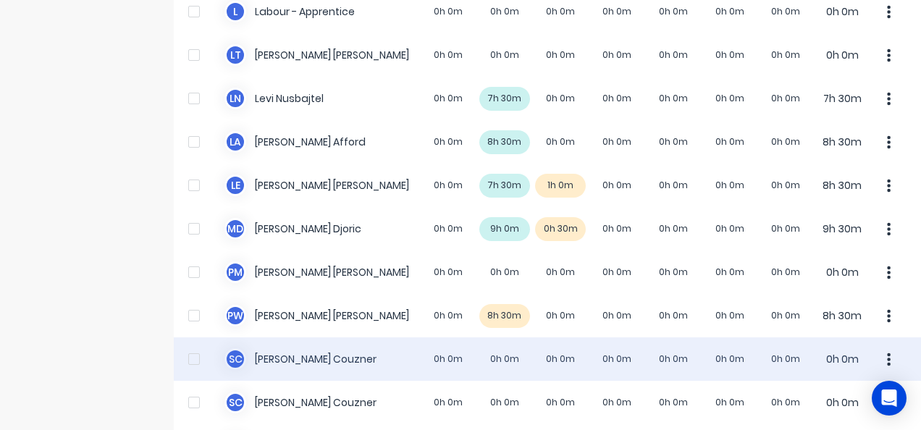
scroll to position [785, 0]
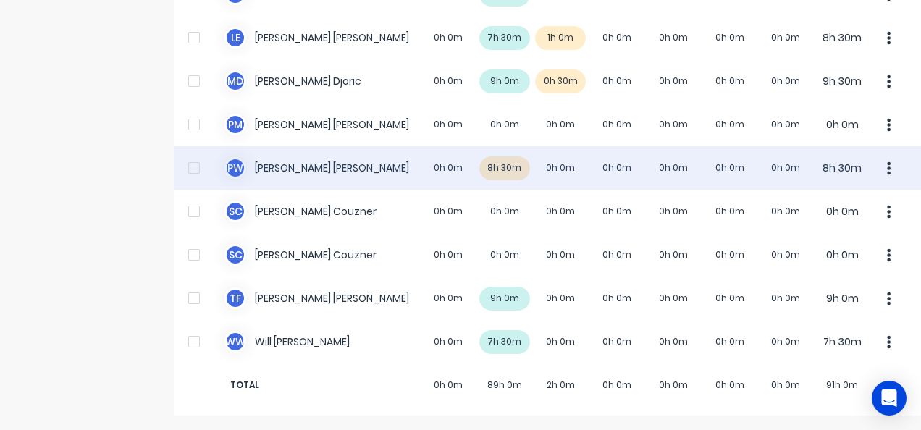
click at [297, 169] on div "P W Paul Wieczorek 0h 0m 8h 30m 0h 0m 0h 0m 0h 0m 0h 0m 0h 0m 8h 30m" at bounding box center [547, 167] width 747 height 43
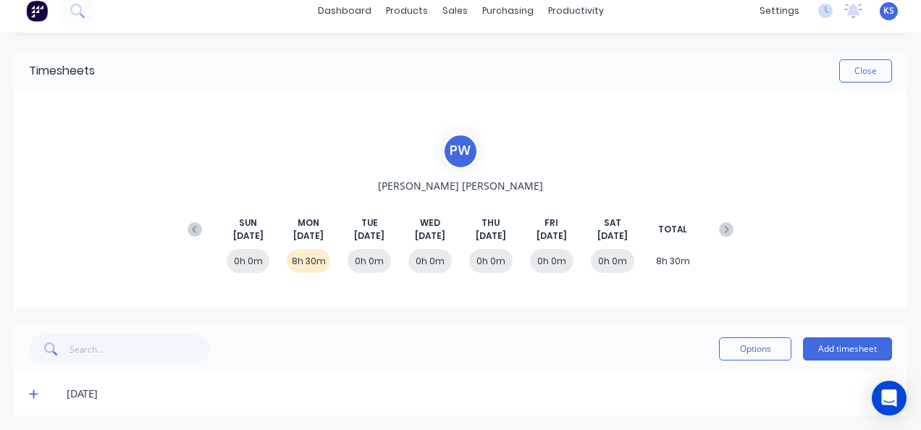
scroll to position [14, 0]
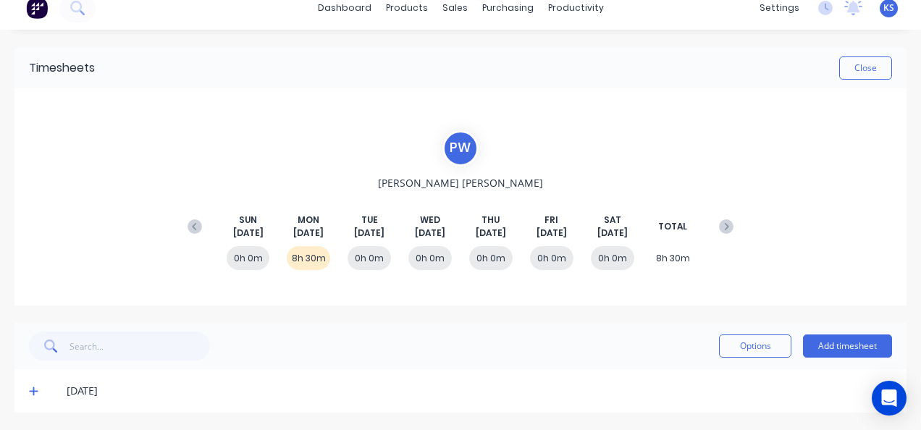
click at [38, 388] on span at bounding box center [36, 391] width 14 height 14
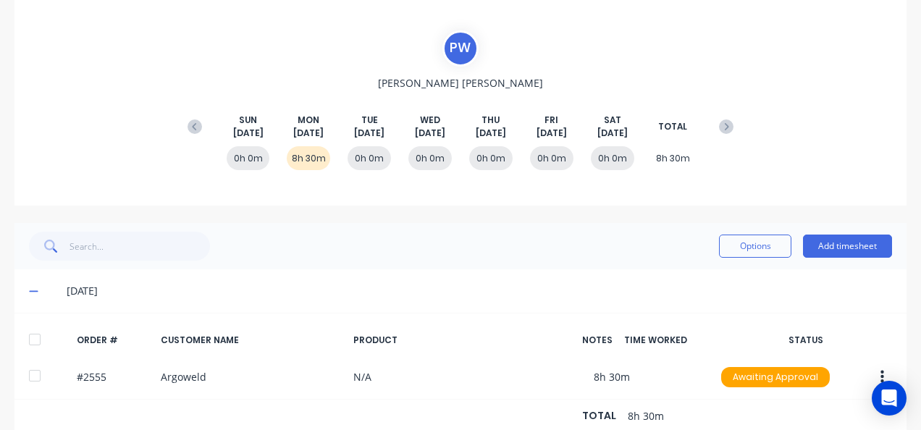
scroll to position [0, 0]
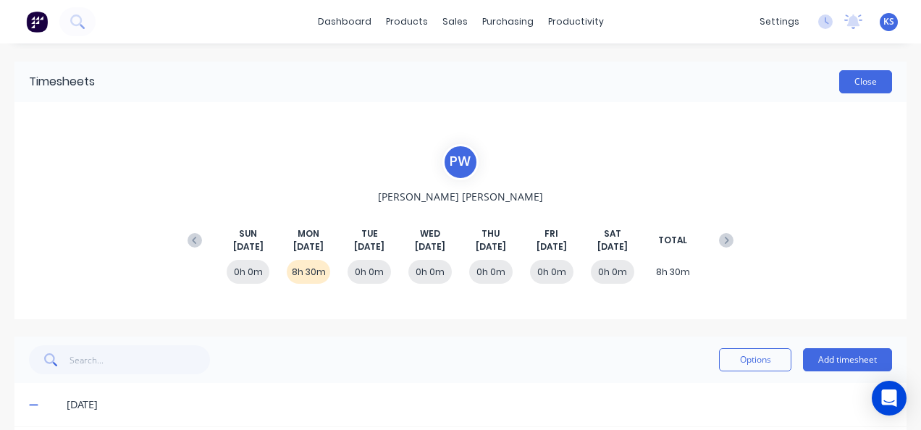
click at [874, 83] on button "Close" at bounding box center [865, 81] width 53 height 23
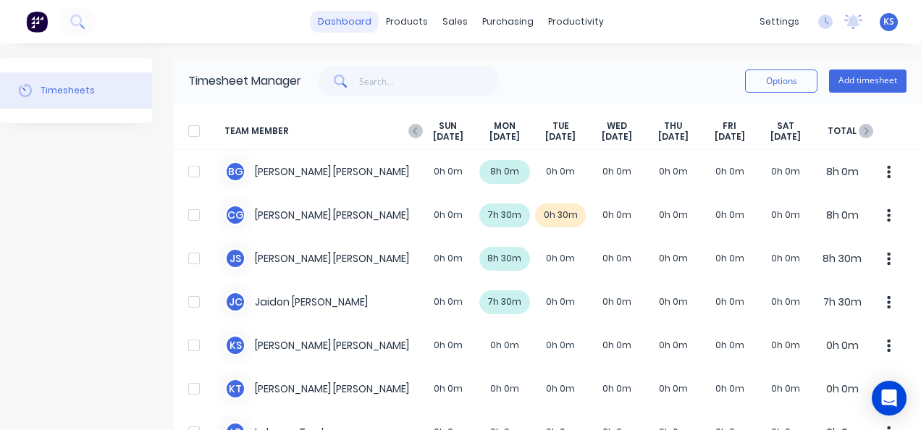
click at [356, 23] on link "dashboard" at bounding box center [345, 22] width 68 height 22
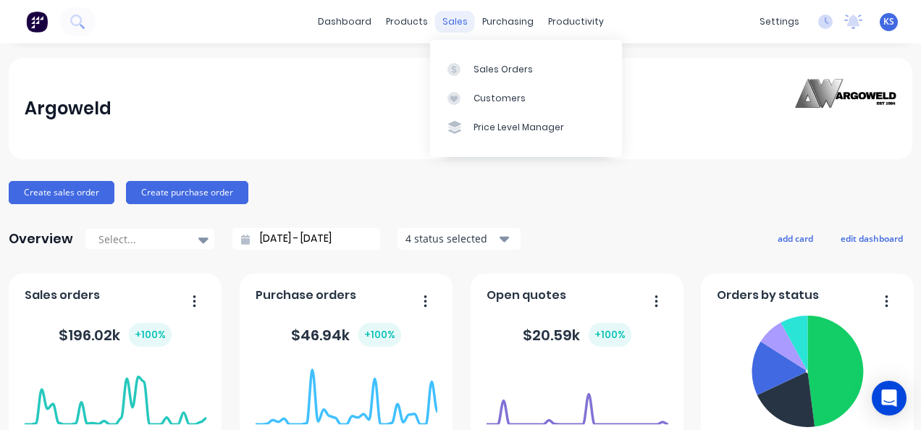
click at [462, 26] on div "sales" at bounding box center [455, 22] width 40 height 22
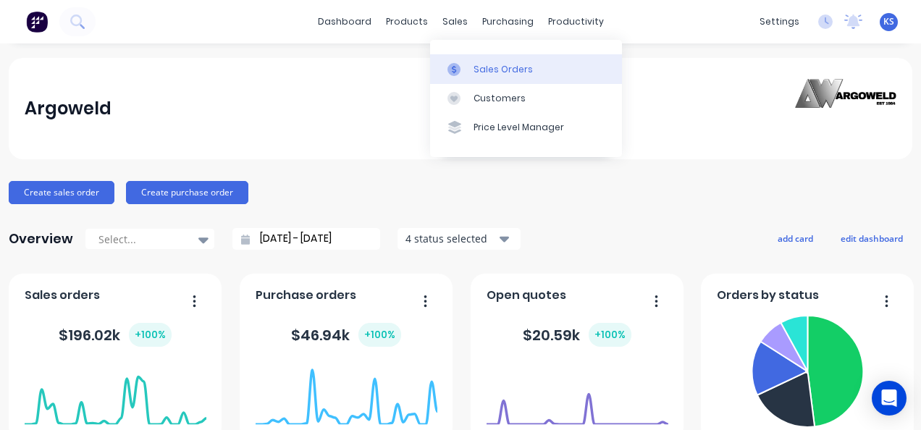
click at [494, 62] on link "Sales Orders" at bounding box center [526, 68] width 192 height 29
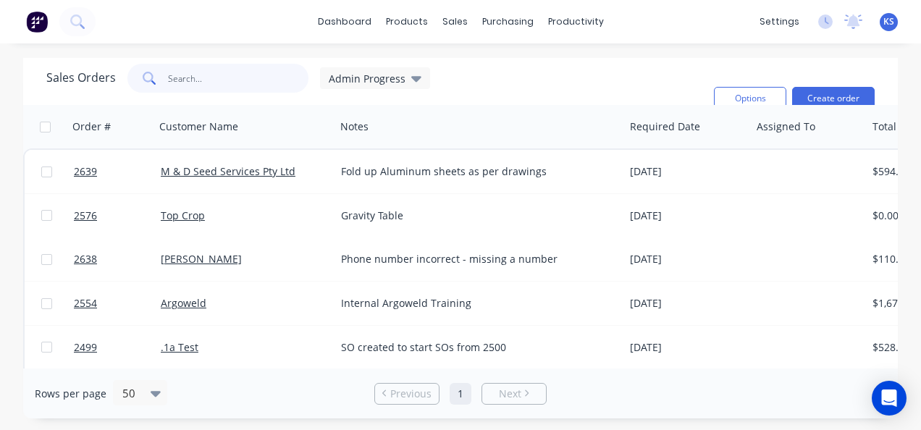
click at [193, 87] on input "text" at bounding box center [238, 78] width 141 height 29
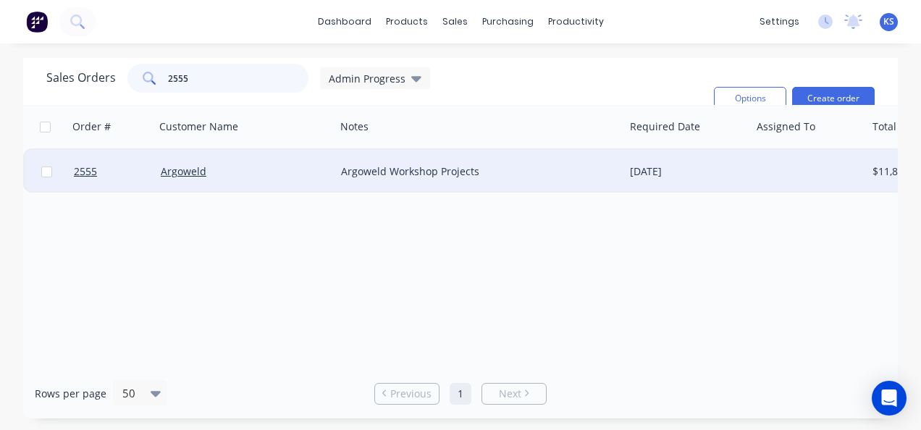
type input "2555"
click at [165, 164] on div "Argoweld" at bounding box center [241, 171] width 161 height 14
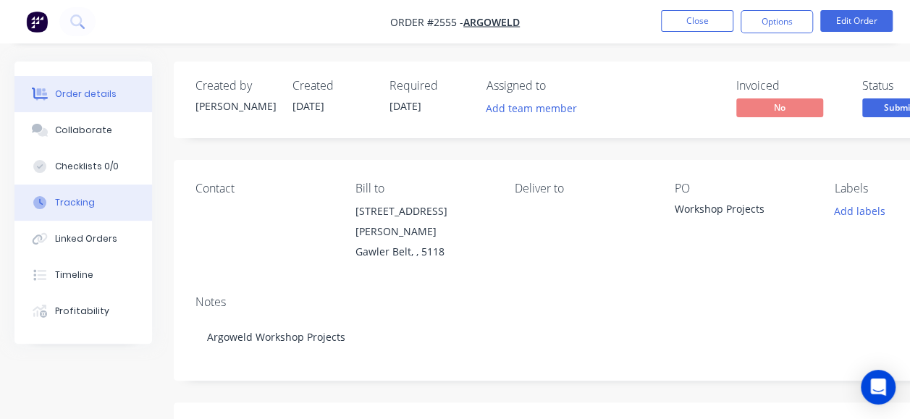
click at [88, 206] on div "Tracking" at bounding box center [75, 202] width 40 height 13
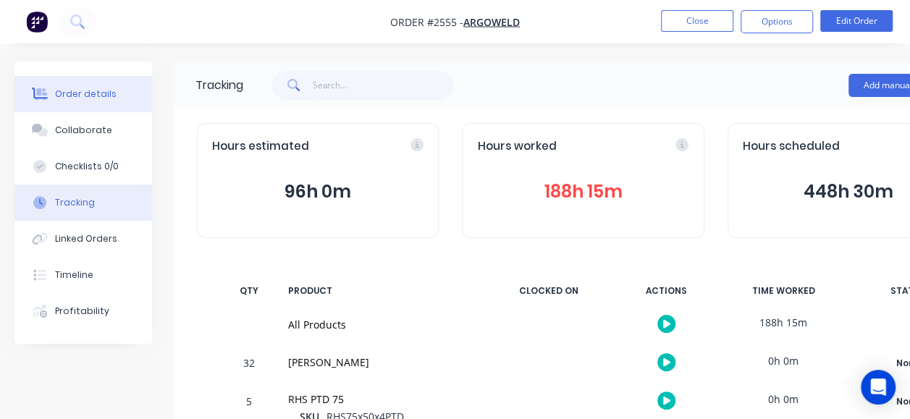
click at [83, 94] on div "Order details" at bounding box center [86, 94] width 62 height 13
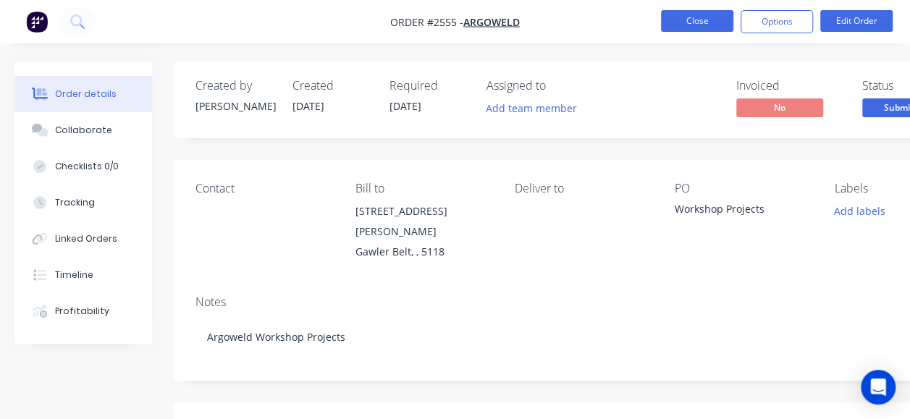
click at [696, 22] on button "Close" at bounding box center [697, 21] width 72 height 22
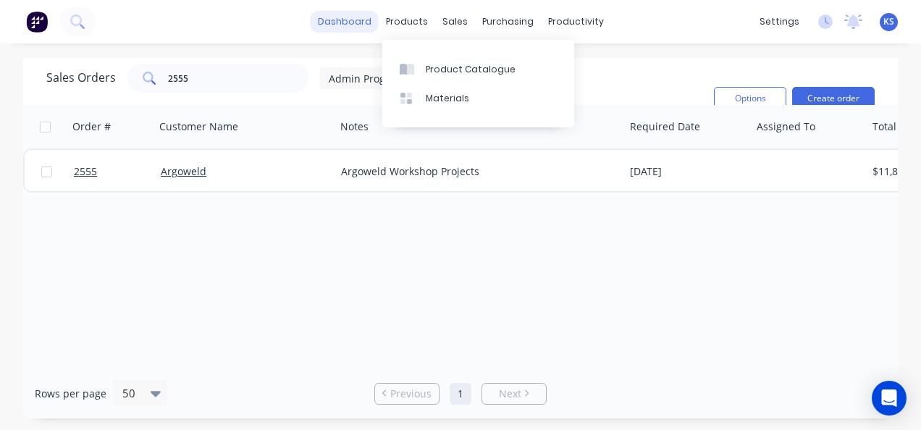
click at [349, 22] on link "dashboard" at bounding box center [345, 22] width 68 height 22
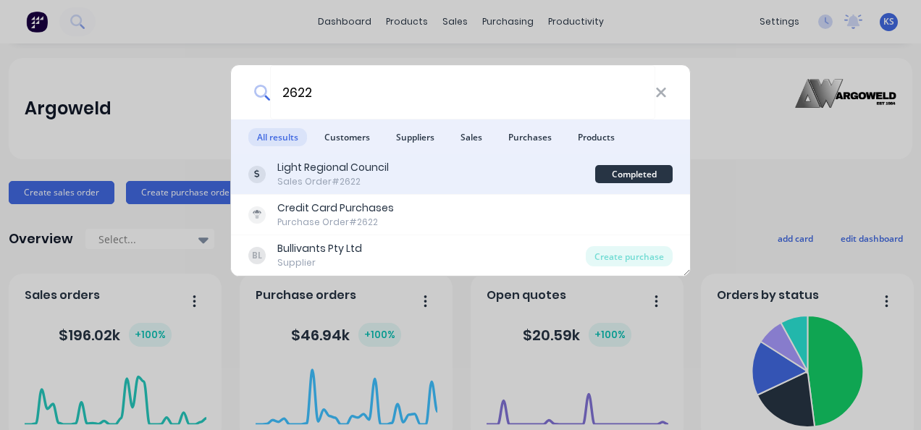
type input "2622"
click at [304, 167] on div "Light Regional Council" at bounding box center [332, 167] width 111 height 15
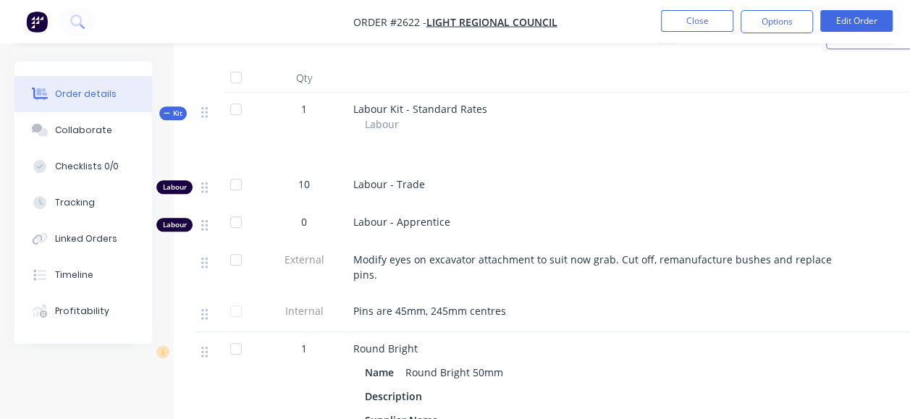
scroll to position [362, 0]
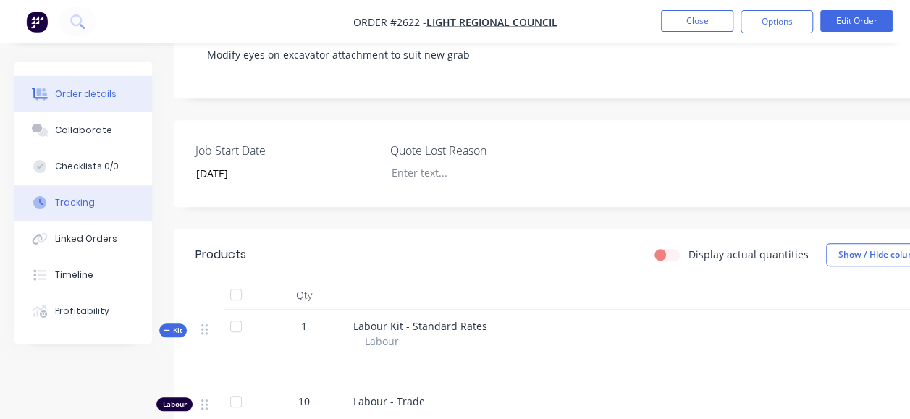
click at [80, 200] on div "Tracking" at bounding box center [75, 202] width 40 height 13
